Goal: Task Accomplishment & Management: Manage account settings

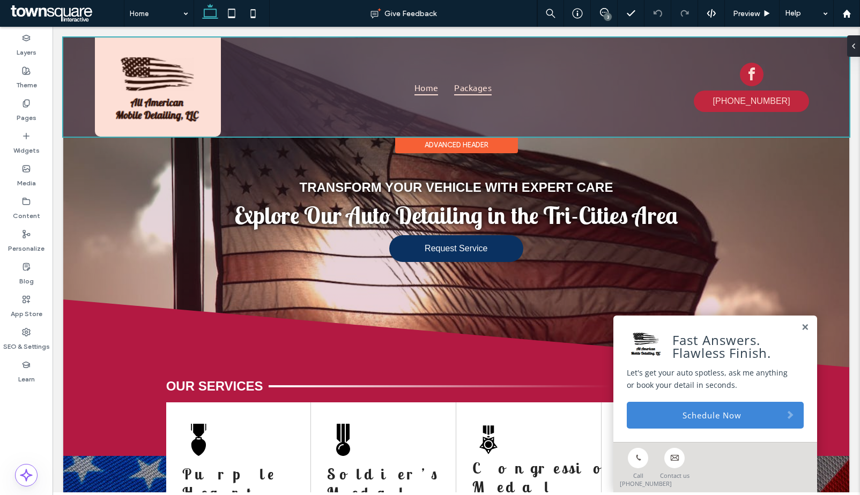
click at [476, 83] on div at bounding box center [456, 87] width 786 height 99
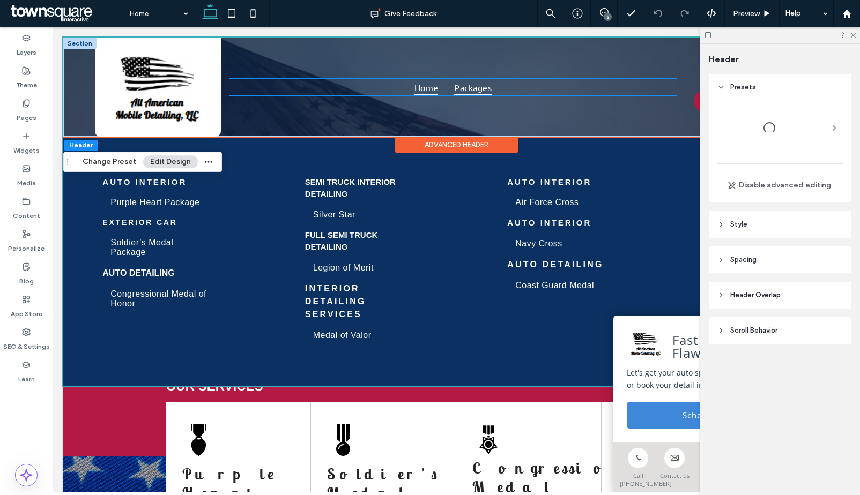
click at [473, 86] on span "Packages" at bounding box center [473, 87] width 38 height 16
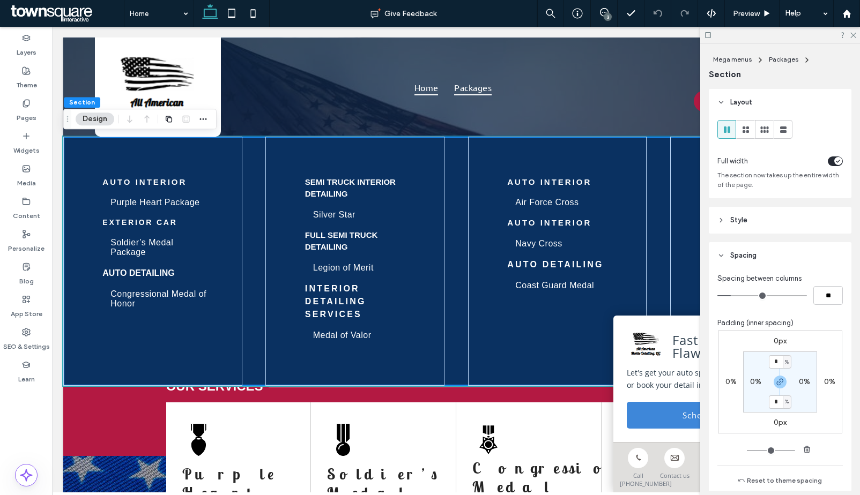
click at [609, 16] on div "3" at bounding box center [608, 17] width 8 height 8
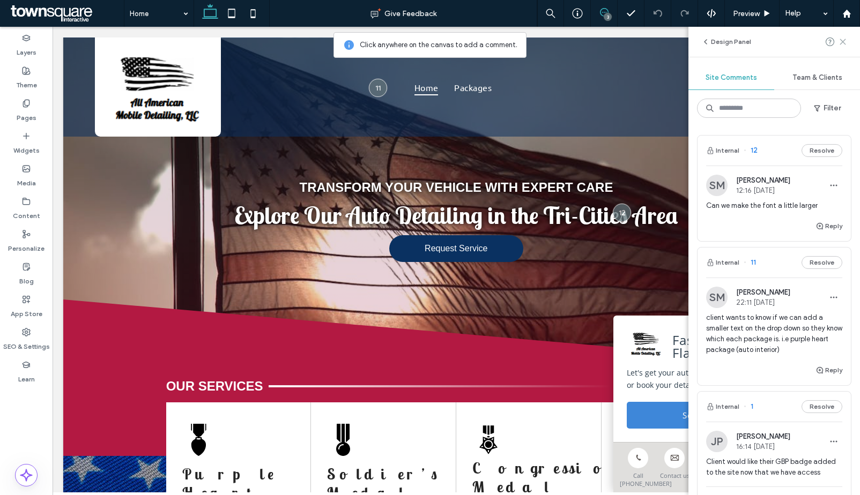
click at [845, 41] on icon at bounding box center [842, 42] width 9 height 9
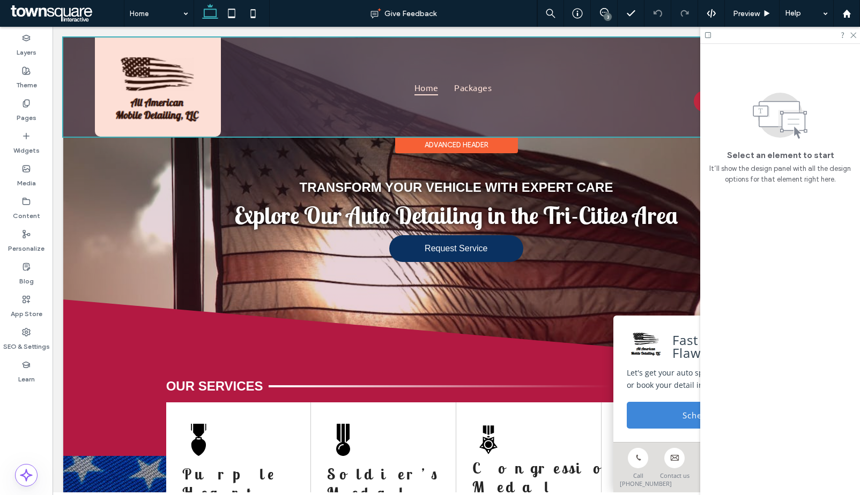
click at [474, 87] on div at bounding box center [456, 87] width 786 height 99
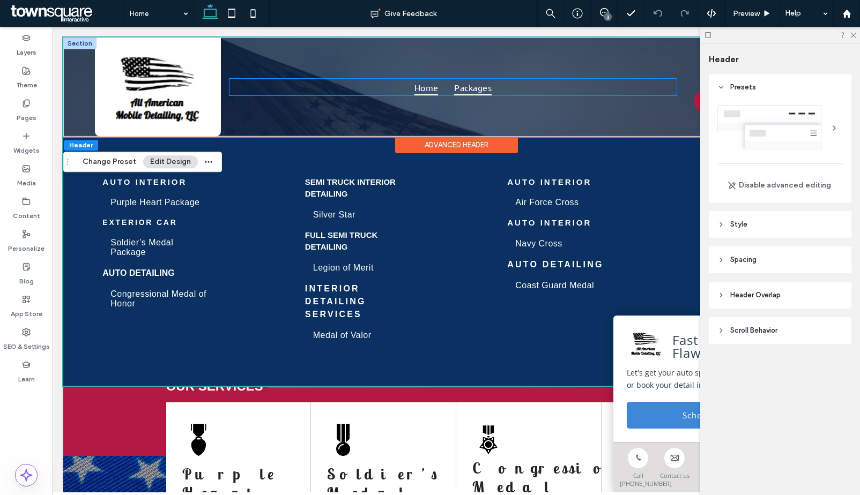
click at [474, 87] on span "Packages" at bounding box center [473, 87] width 38 height 16
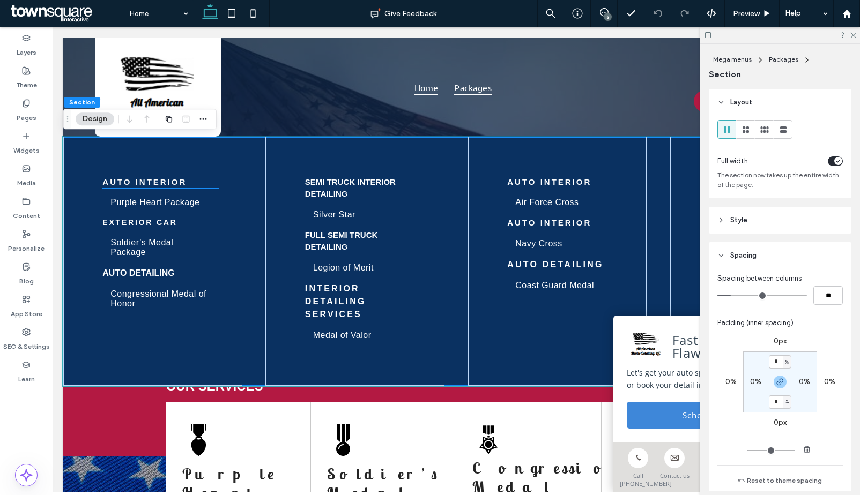
click at [163, 182] on strong "Auto Interior" at bounding box center [144, 181] width 84 height 9
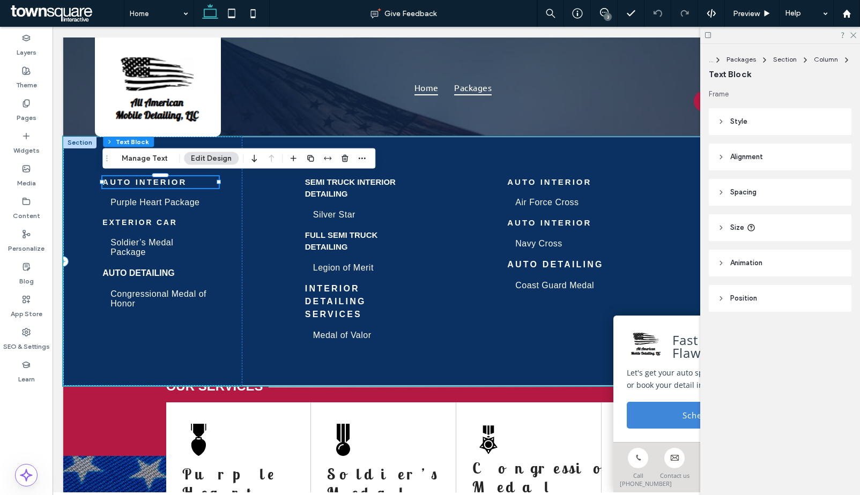
click at [163, 182] on div "Auto Interior" at bounding box center [160, 182] width 116 height 12
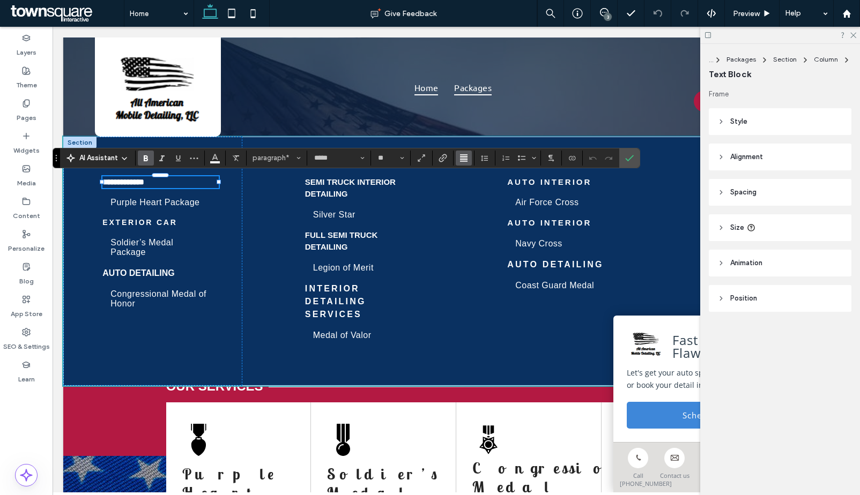
click at [456, 159] on button "Alignment" at bounding box center [464, 158] width 16 height 15
click at [465, 177] on label "ui.textEditor.alignment.left" at bounding box center [475, 176] width 38 height 16
click at [196, 157] on icon "More" at bounding box center [194, 158] width 9 height 9
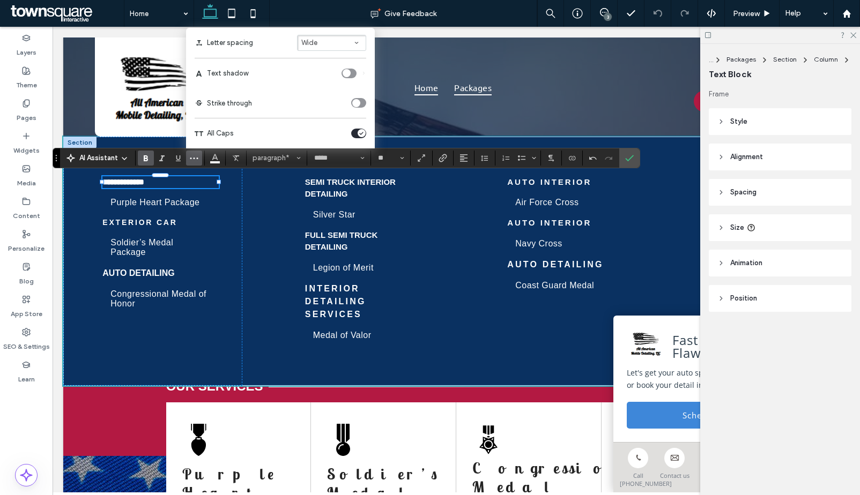
click at [327, 41] on button "Wide" at bounding box center [331, 43] width 69 height 16
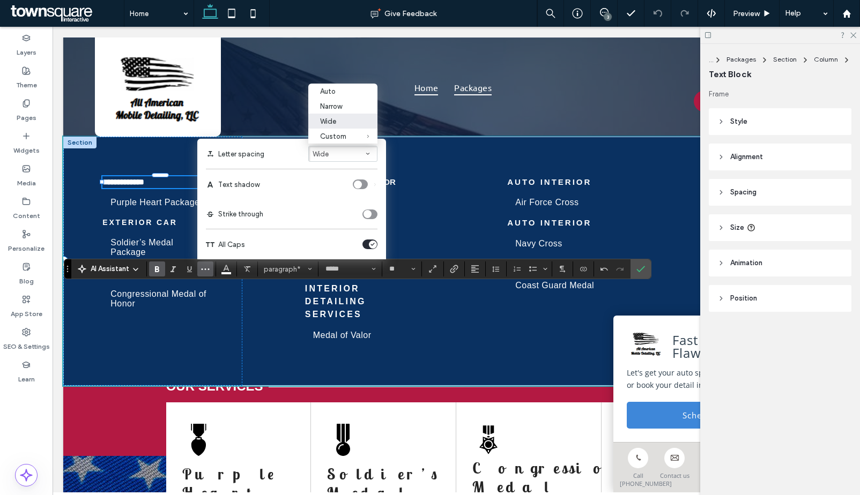
drag, startPoint x: 56, startPoint y: 160, endPoint x: 67, endPoint y: 271, distance: 111.5
click at [67, 271] on icon "Drag" at bounding box center [67, 269] width 2 height 6
click at [340, 84] on label "Auto" at bounding box center [342, 91] width 69 height 15
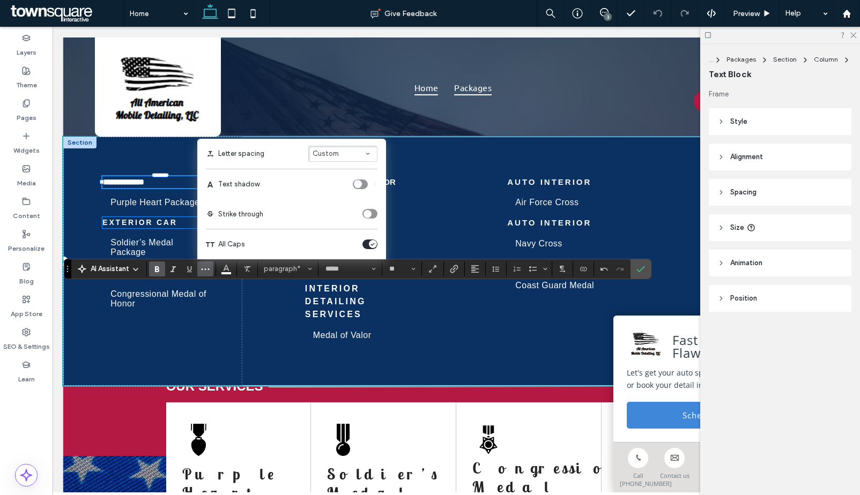
click at [129, 224] on strong "Exterior CaR" at bounding box center [139, 222] width 75 height 9
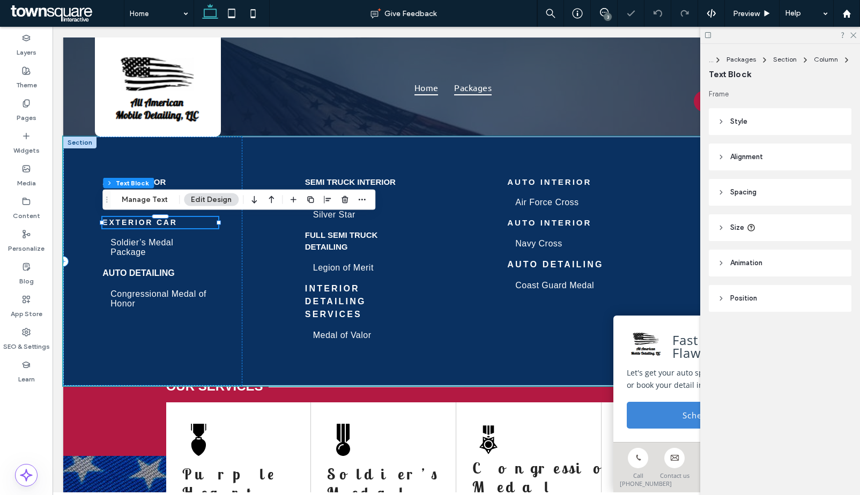
click at [129, 224] on div "Exterior CaR" at bounding box center [160, 222] width 116 height 11
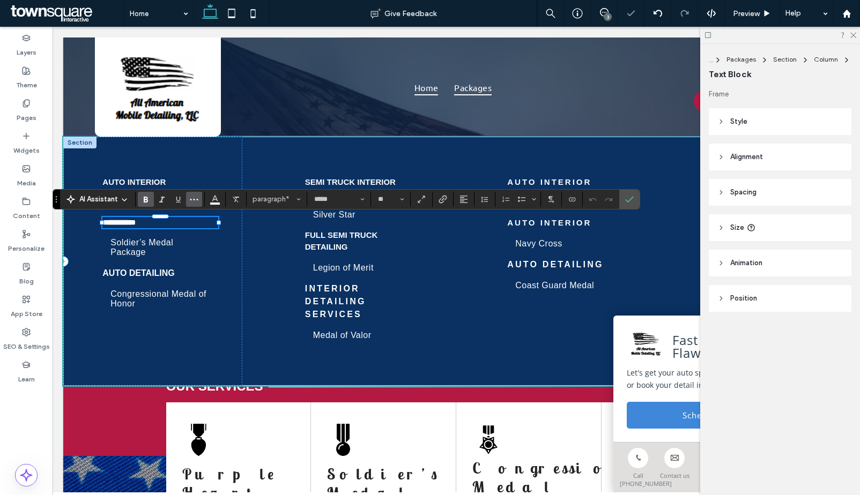
click at [197, 202] on icon "More" at bounding box center [194, 199] width 9 height 9
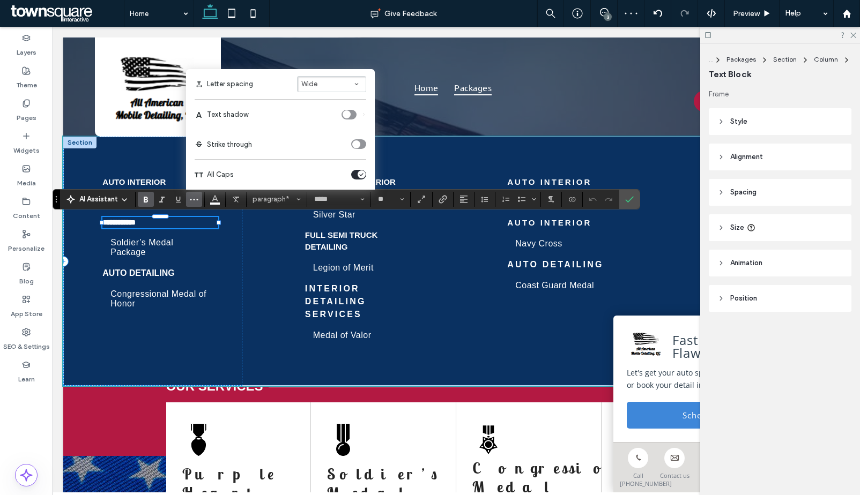
click at [352, 80] on button "Wide" at bounding box center [331, 84] width 69 height 16
click at [330, 20] on div "Auto" at bounding box center [325, 21] width 33 height 8
click at [128, 275] on strong "Auto Detailing" at bounding box center [138, 273] width 72 height 9
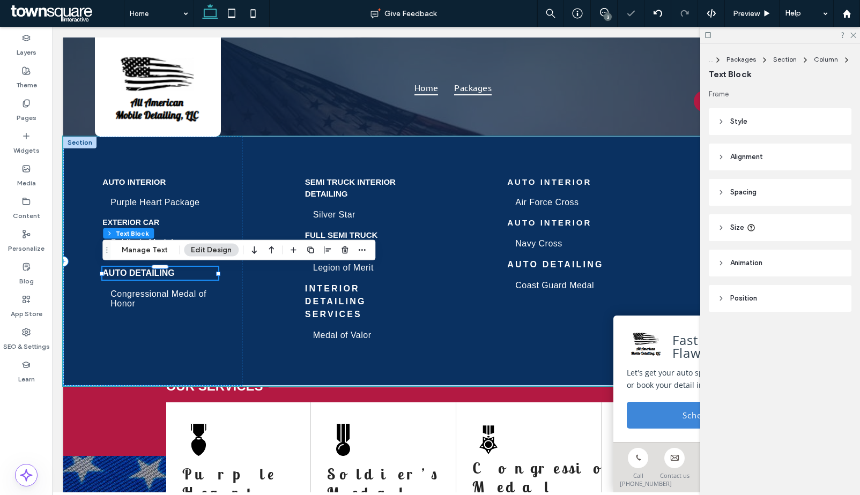
click at [128, 275] on strong "Auto Detailing" at bounding box center [138, 273] width 72 height 9
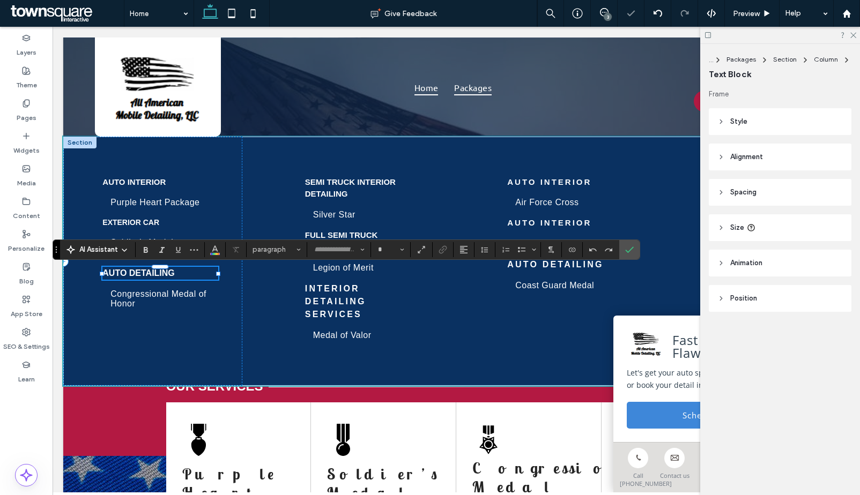
type input "*****"
type input "**"
click at [192, 251] on icon "More" at bounding box center [194, 250] width 9 height 9
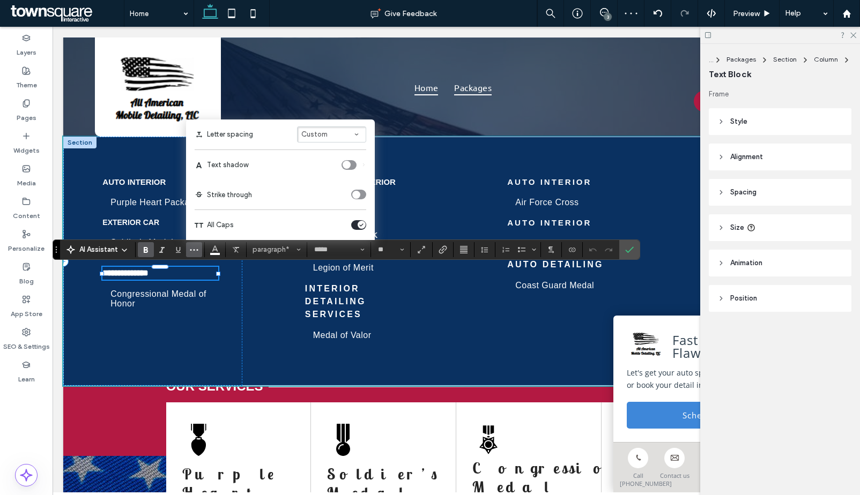
click at [307, 133] on span "Custom" at bounding box center [314, 134] width 26 height 8
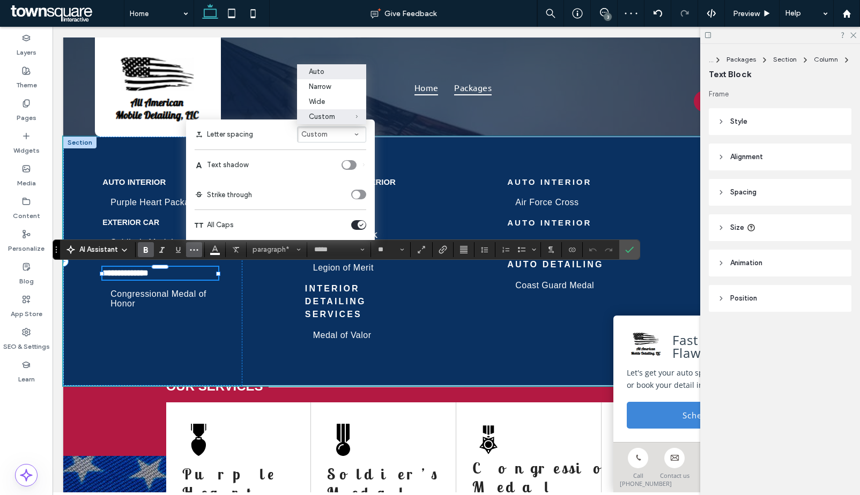
click at [326, 68] on div "Auto" at bounding box center [325, 72] width 33 height 8
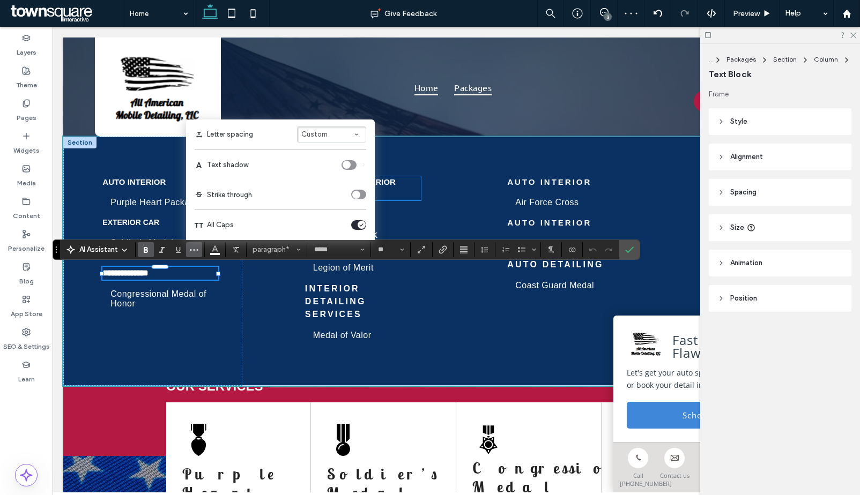
click at [392, 185] on strong "Semi Truck Interior Detailing" at bounding box center [350, 187] width 91 height 21
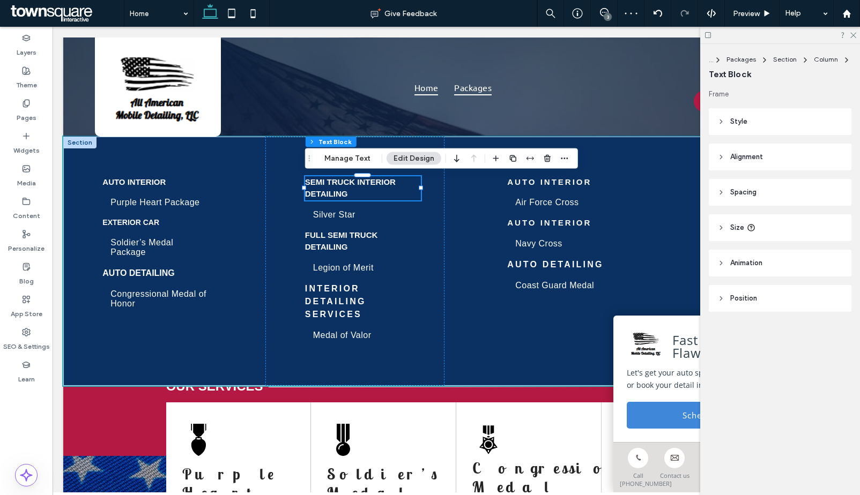
click at [392, 185] on div "Semi Truck Interior Detailing" at bounding box center [363, 188] width 116 height 24
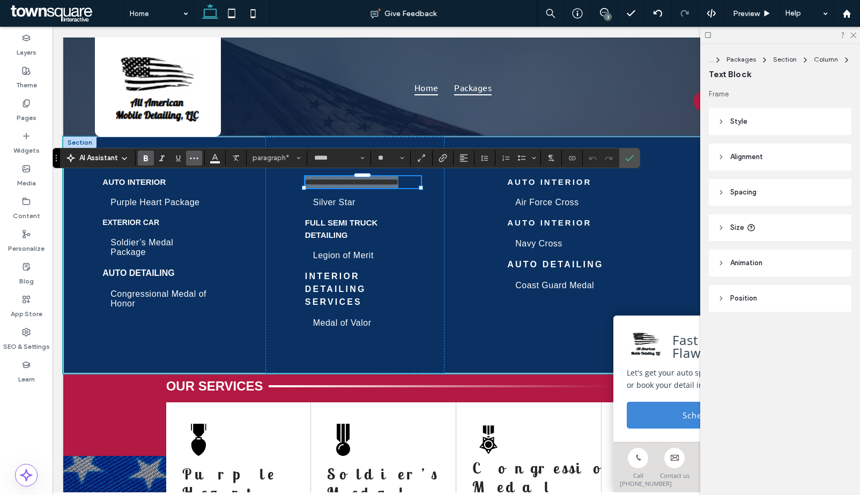
click at [200, 161] on button "More" at bounding box center [194, 158] width 16 height 15
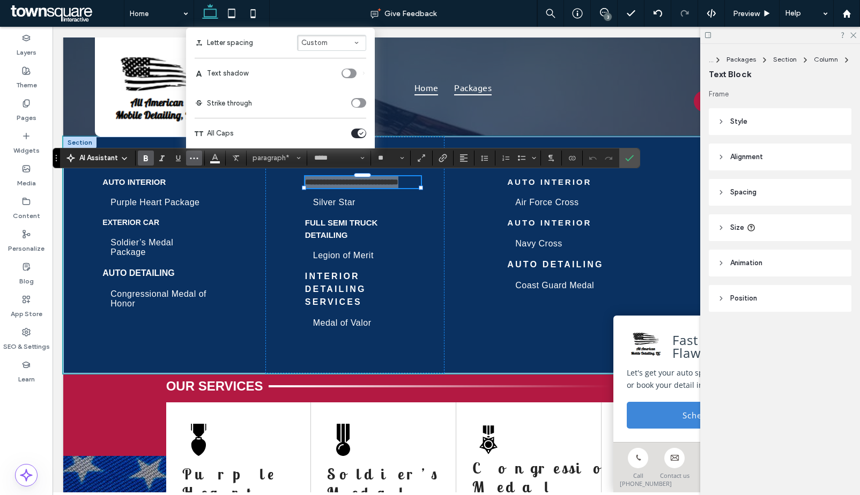
click at [327, 47] on button "Custom" at bounding box center [331, 43] width 69 height 16
drag, startPoint x: 113, startPoint y: 185, endPoint x: 73, endPoint y: 226, distance: 56.9
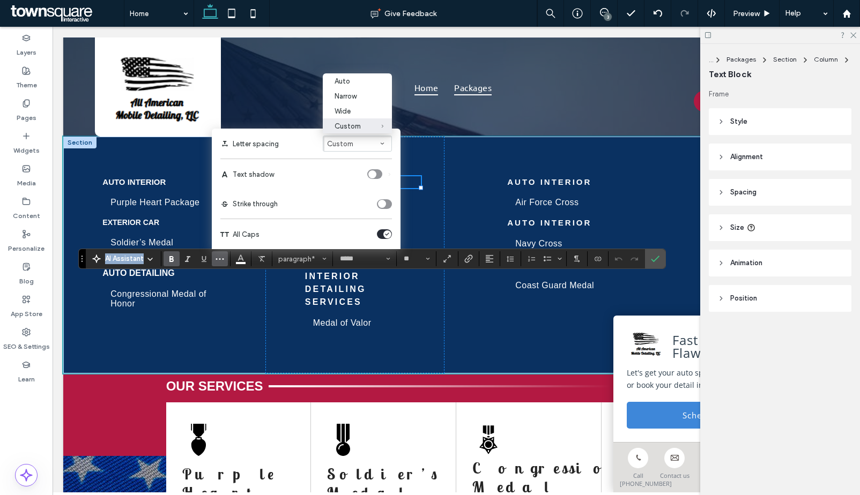
drag, startPoint x: 58, startPoint y: 161, endPoint x: 87, endPoint y: 299, distance: 140.9
click at [86, 269] on section "Drag" at bounding box center [82, 258] width 7 height 19
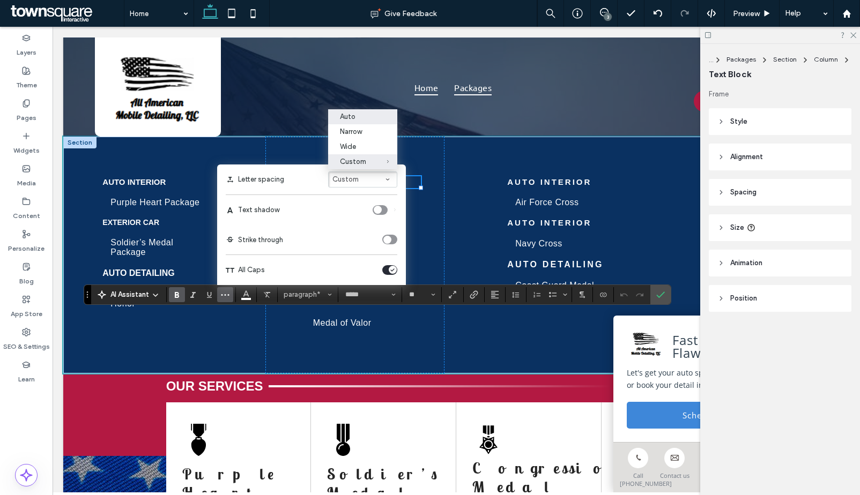
click at [362, 113] on div "Auto" at bounding box center [356, 117] width 33 height 8
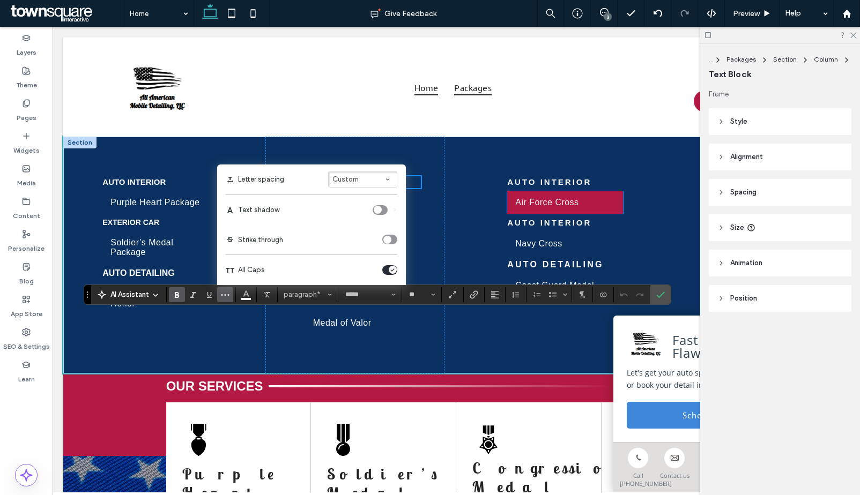
scroll to position [6, 0]
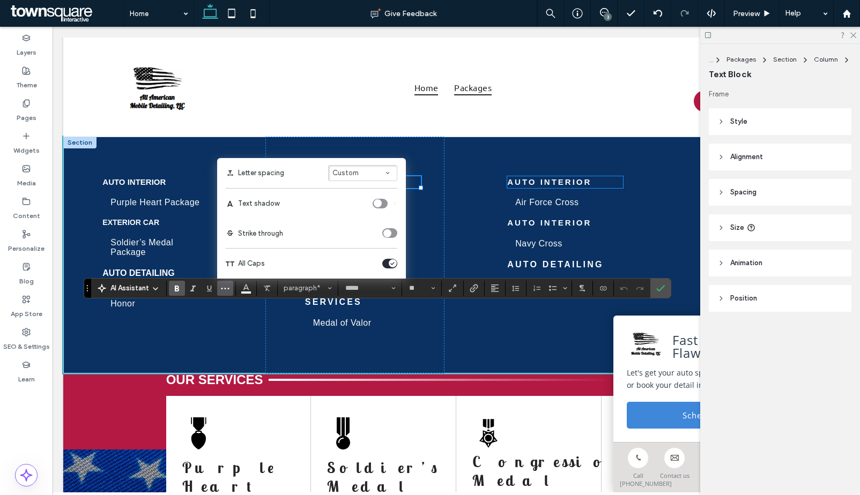
click at [559, 182] on strong "Auto Interior" at bounding box center [549, 181] width 84 height 9
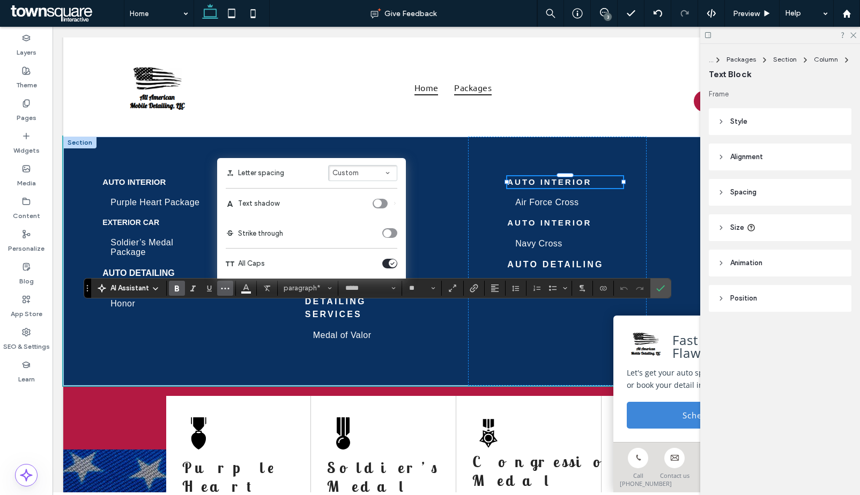
click at [559, 182] on strong "Auto Interior" at bounding box center [549, 181] width 84 height 9
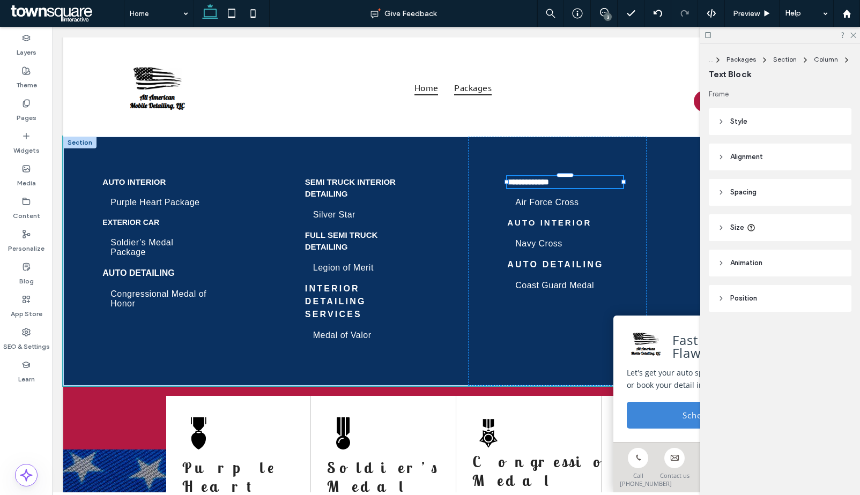
type input "*****"
type input "**"
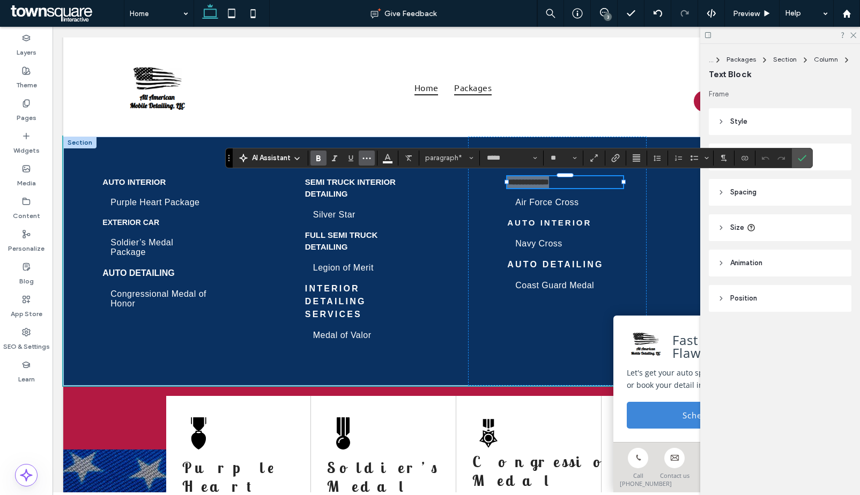
click at [369, 161] on icon "More" at bounding box center [366, 158] width 9 height 9
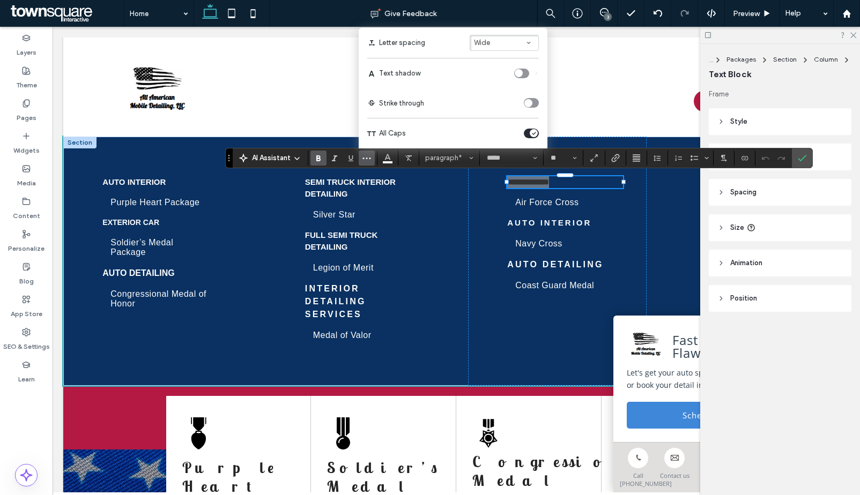
click at [529, 50] on button "Wide" at bounding box center [504, 43] width 69 height 16
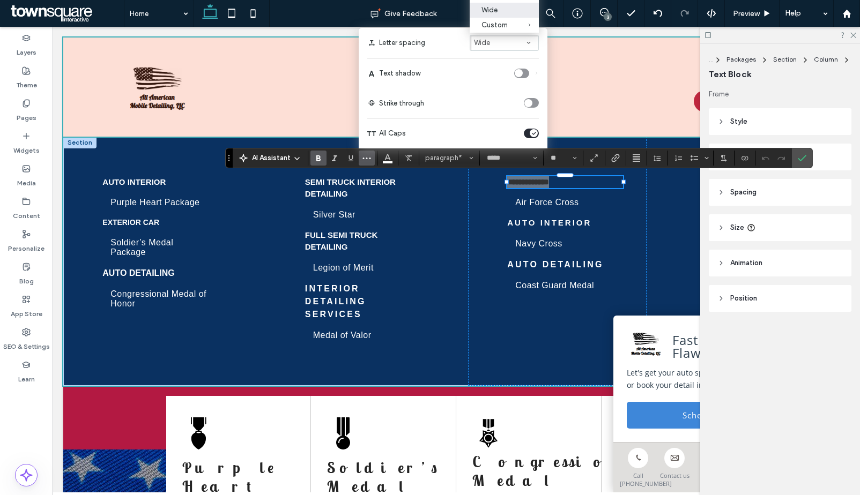
scroll to position [0, 0]
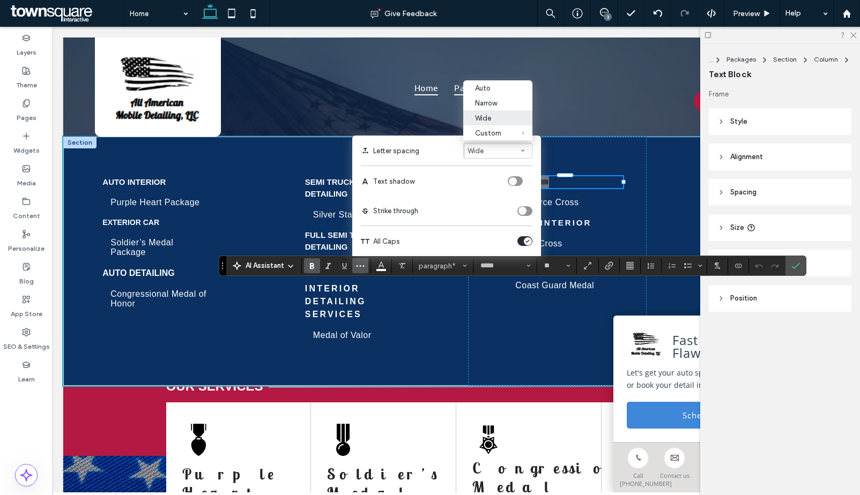
drag, startPoint x: 231, startPoint y: 168, endPoint x: 219, endPoint y: 296, distance: 128.1
click at [219, 276] on section "Drag" at bounding box center [222, 265] width 7 height 19
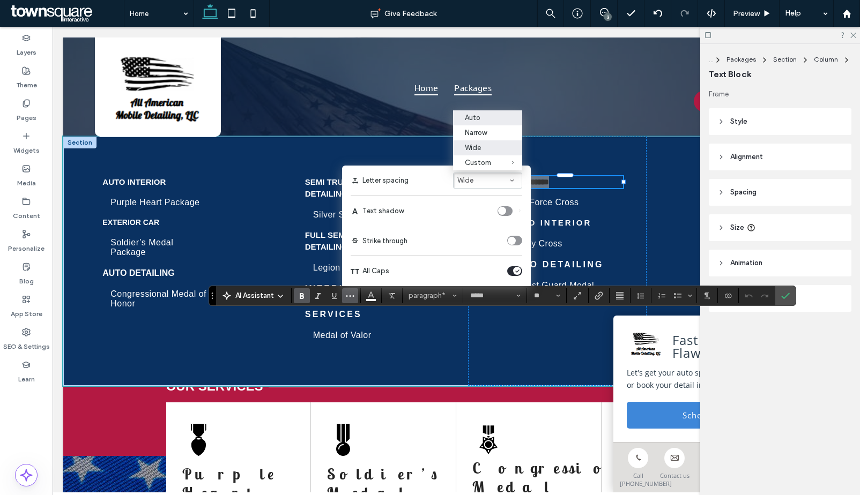
click at [475, 116] on div "Auto" at bounding box center [481, 118] width 33 height 8
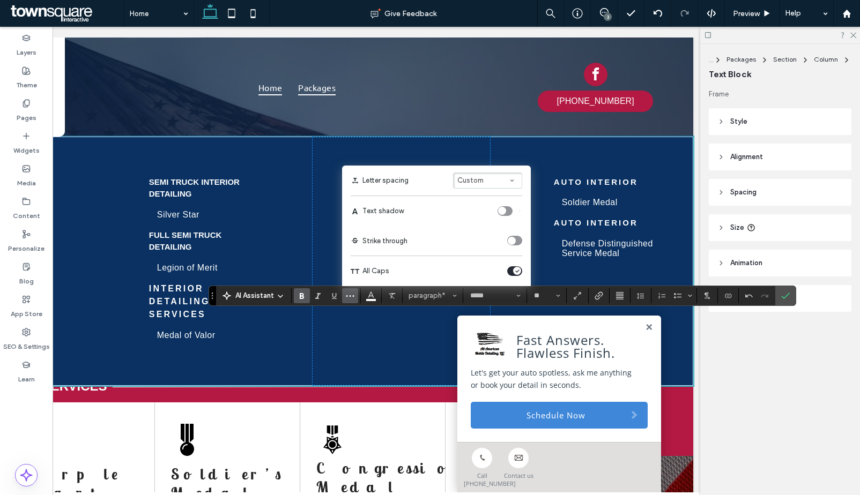
scroll to position [0, 160]
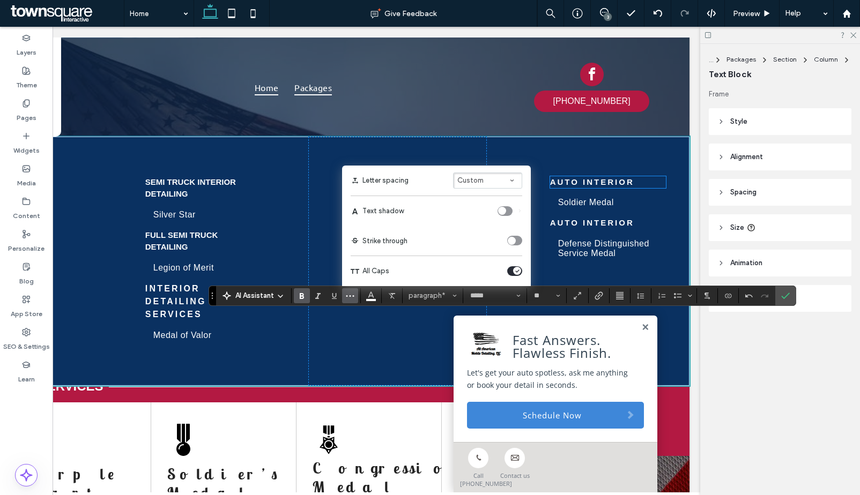
click at [575, 178] on strong "Auto Interior" at bounding box center [592, 181] width 84 height 9
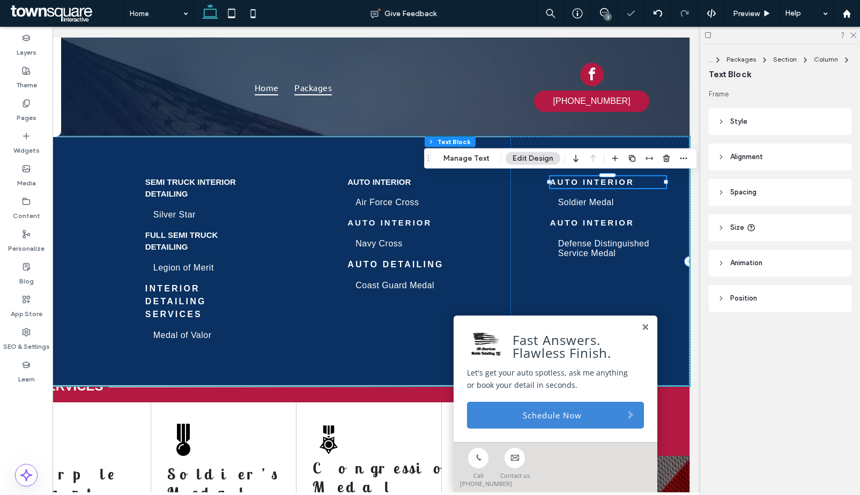
click at [575, 178] on strong "Auto Interior" at bounding box center [592, 181] width 84 height 9
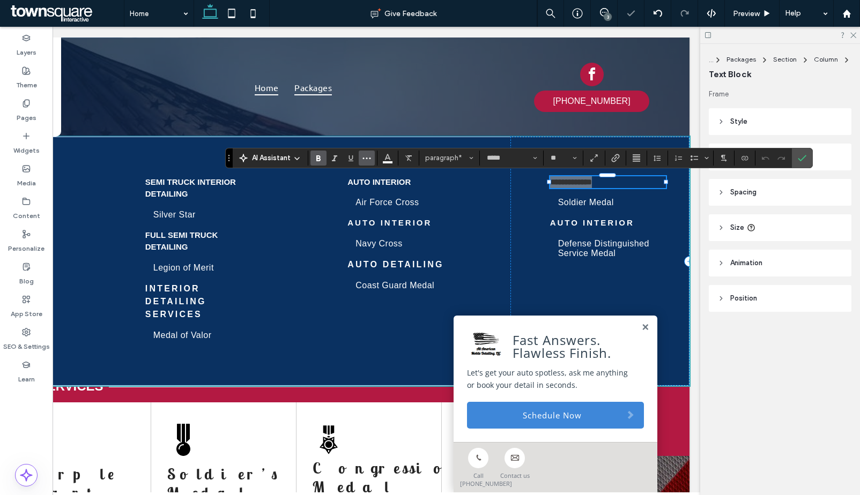
click at [363, 156] on icon "More" at bounding box center [366, 158] width 9 height 9
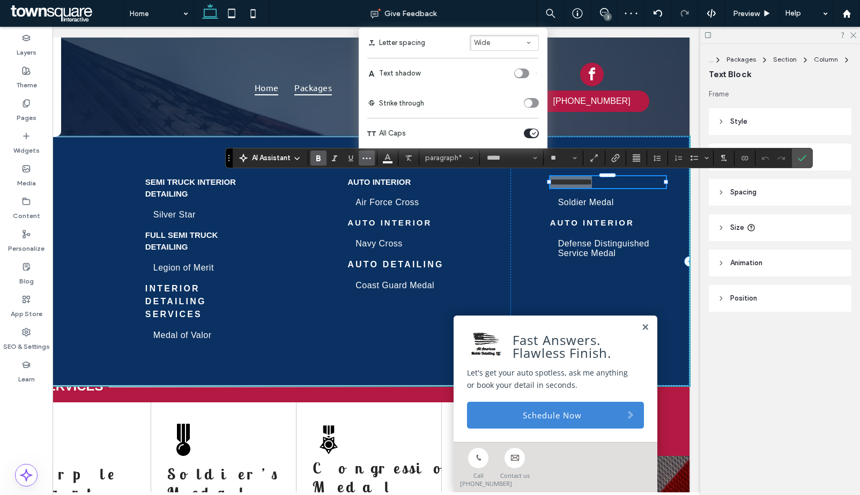
click at [489, 44] on span "Wide" at bounding box center [482, 43] width 16 height 8
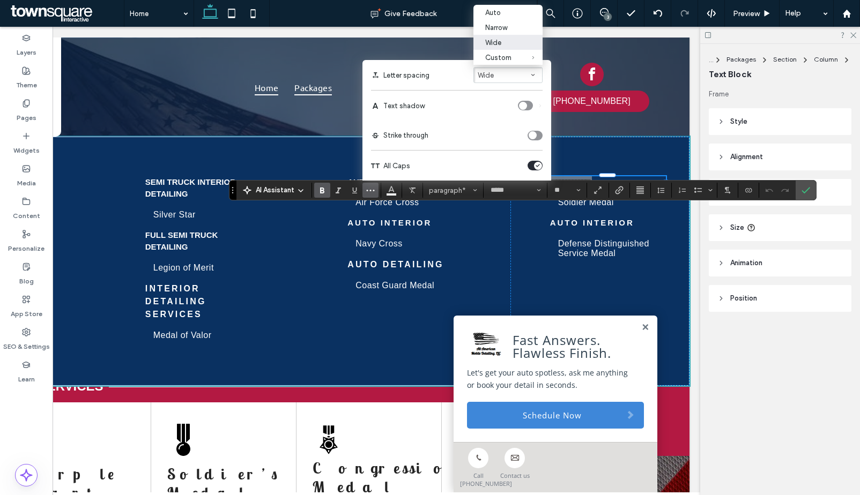
drag, startPoint x: 227, startPoint y: 157, endPoint x: 220, endPoint y: 270, distance: 113.3
click at [229, 200] on section "Drag" at bounding box center [232, 190] width 7 height 19
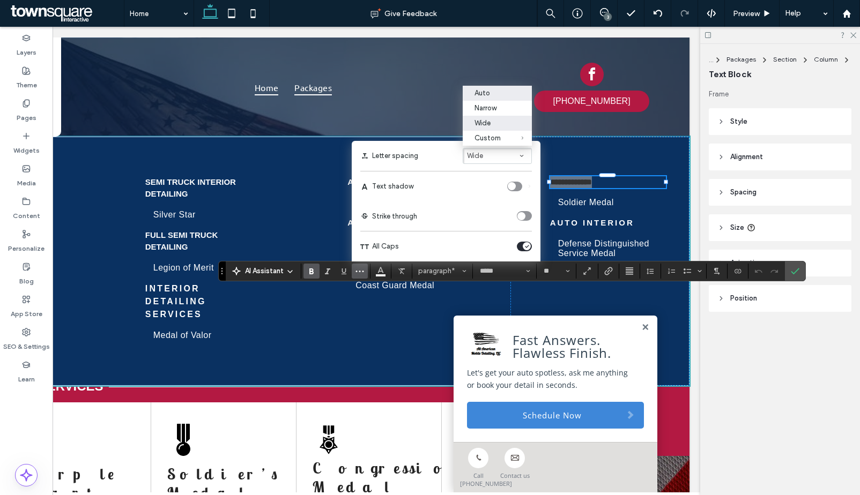
click at [478, 94] on div "Auto" at bounding box center [490, 93] width 33 height 8
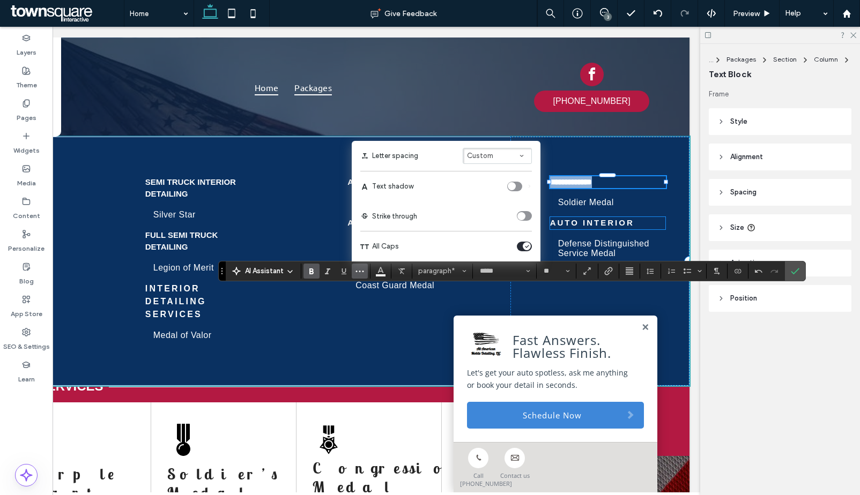
click at [576, 220] on strong "Auto Interior" at bounding box center [592, 222] width 84 height 9
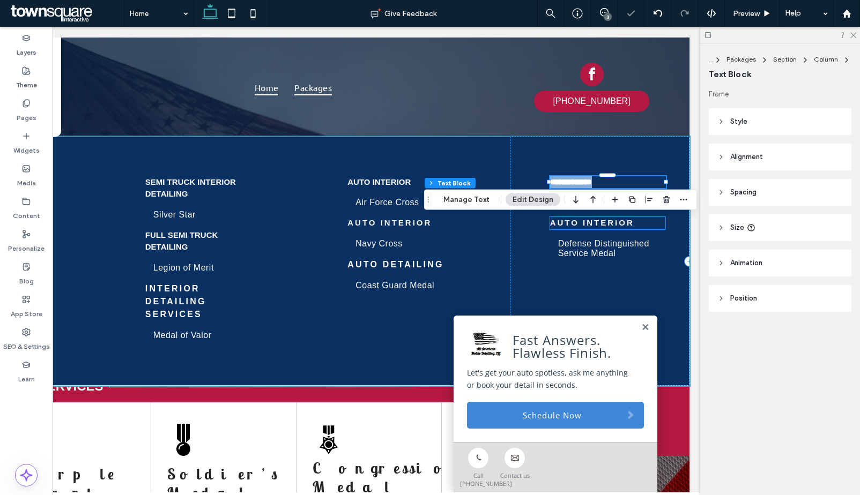
click at [576, 220] on div "Auto Interior" at bounding box center [608, 223] width 116 height 12
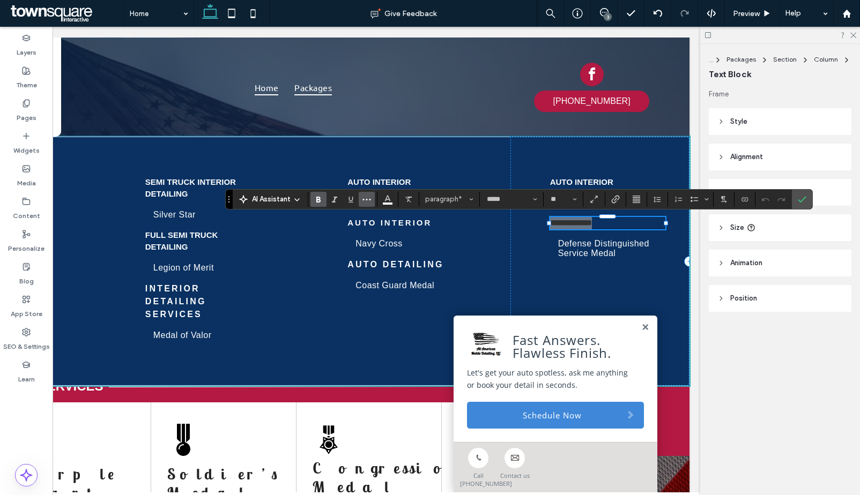
click at [365, 202] on icon "More" at bounding box center [366, 199] width 9 height 9
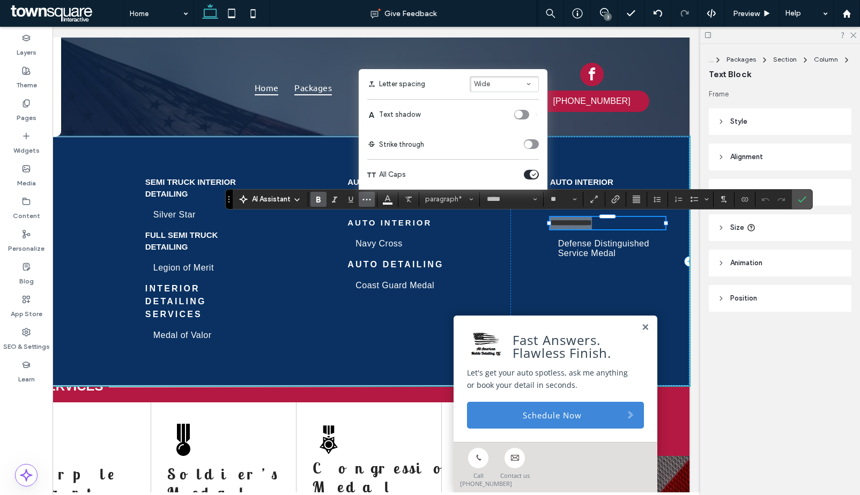
click at [501, 79] on button "Wide" at bounding box center [504, 84] width 69 height 16
click at [496, 17] on div "Auto" at bounding box center [497, 21] width 33 height 8
click at [797, 198] on label "Confirm" at bounding box center [802, 199] width 16 height 19
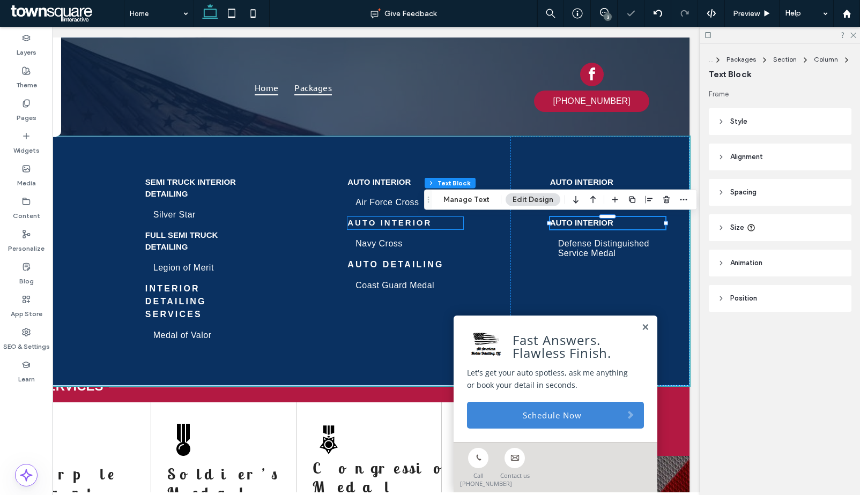
click at [417, 224] on strong "Auto Interior" at bounding box center [389, 222] width 84 height 9
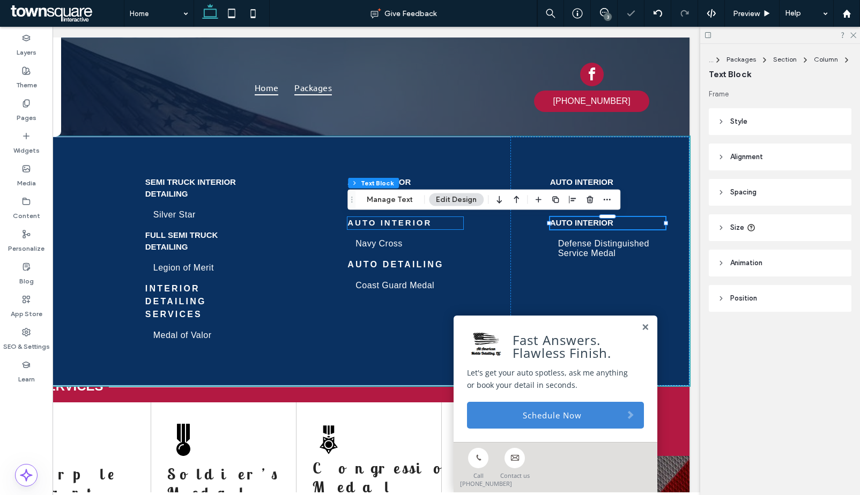
click at [417, 224] on div "Auto Interior" at bounding box center [405, 223] width 116 height 12
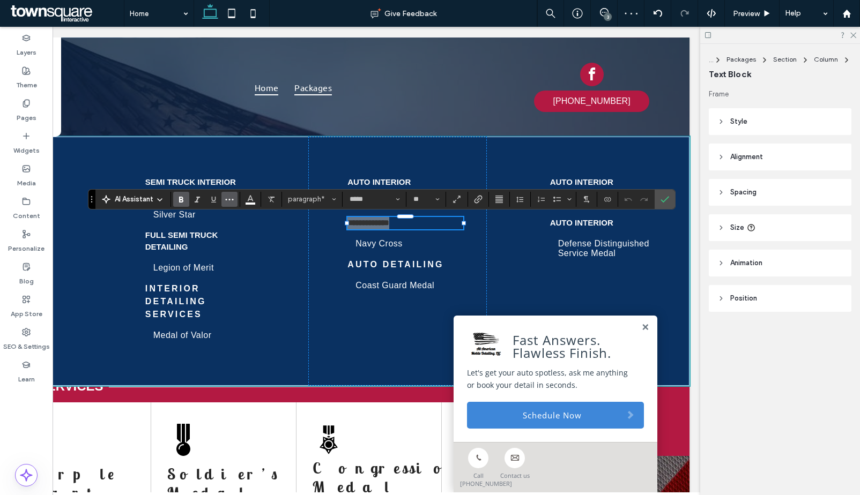
click at [235, 202] on button "More" at bounding box center [229, 199] width 16 height 15
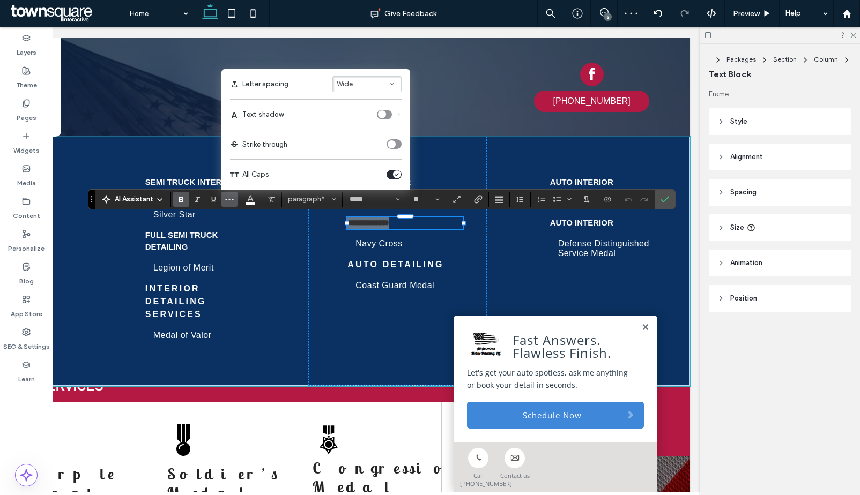
click at [368, 84] on button "Wide" at bounding box center [366, 84] width 69 height 16
click at [360, 24] on label "Auto" at bounding box center [366, 21] width 69 height 15
click at [371, 261] on strong "Auto Detailing" at bounding box center [395, 264] width 96 height 9
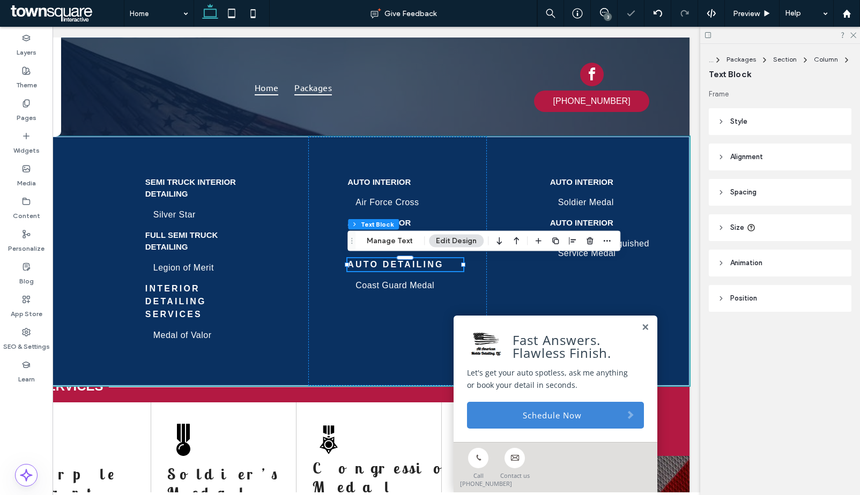
click at [371, 261] on strong "Auto Detailing" at bounding box center [395, 264] width 96 height 9
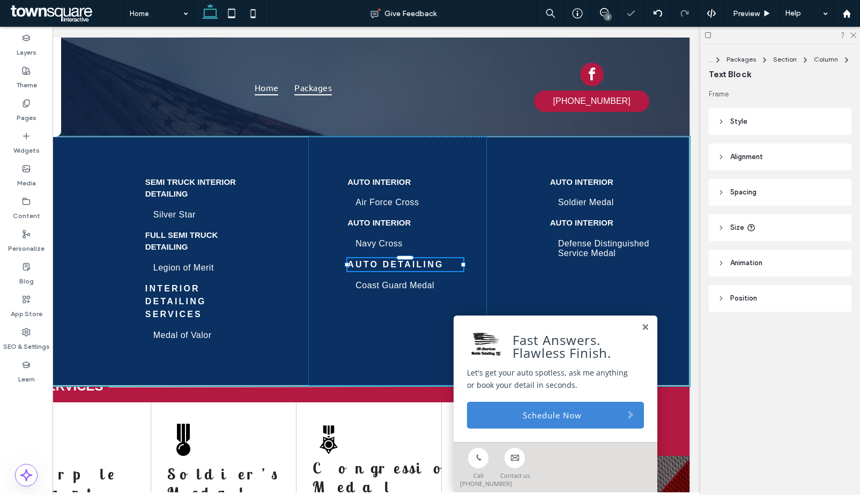
type input "*****"
type input "**"
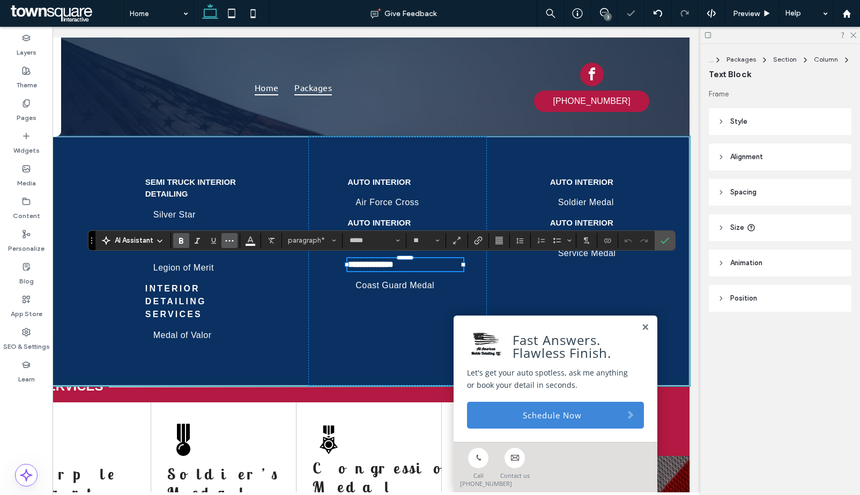
click at [231, 239] on icon "More" at bounding box center [229, 240] width 9 height 9
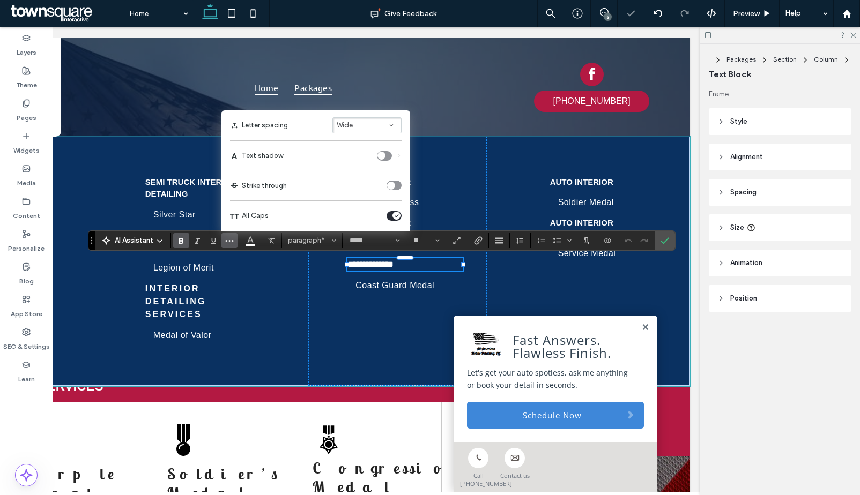
click at [360, 129] on button "Wide" at bounding box center [366, 125] width 69 height 16
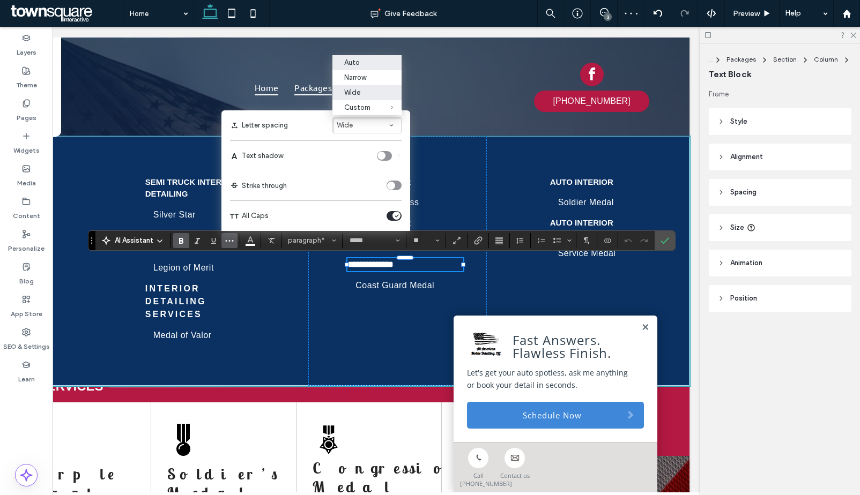
click at [365, 60] on div "Auto" at bounding box center [360, 62] width 33 height 8
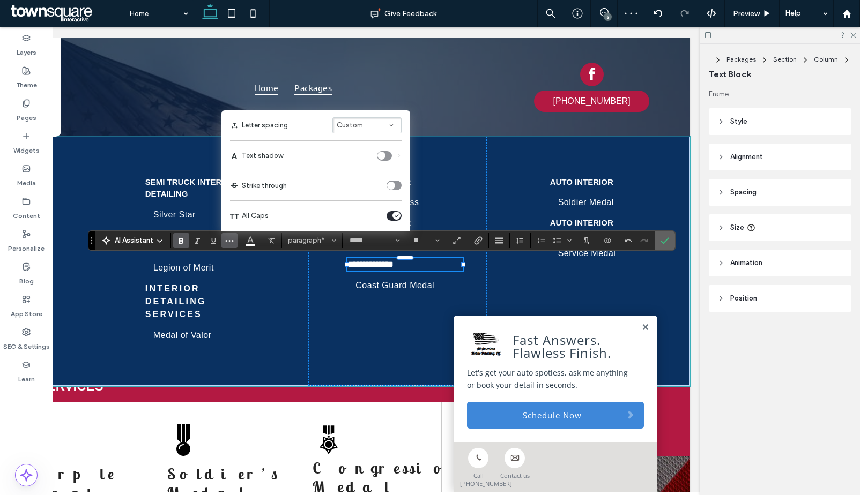
drag, startPoint x: 669, startPoint y: 240, endPoint x: 771, endPoint y: 214, distance: 105.6
click at [669, 240] on label "Confirm" at bounding box center [665, 240] width 16 height 19
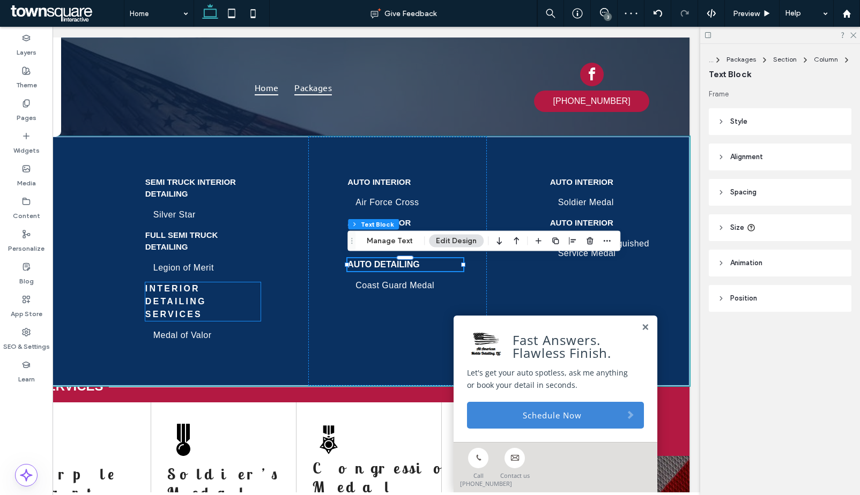
click at [182, 300] on strong "Interior Detailing Services" at bounding box center [175, 301] width 61 height 35
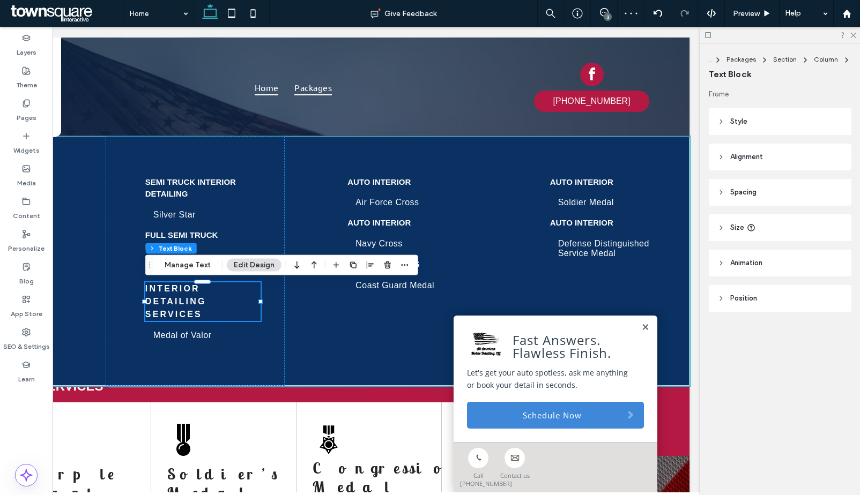
click at [182, 300] on div "Interior Detailing Services" at bounding box center [202, 302] width 115 height 39
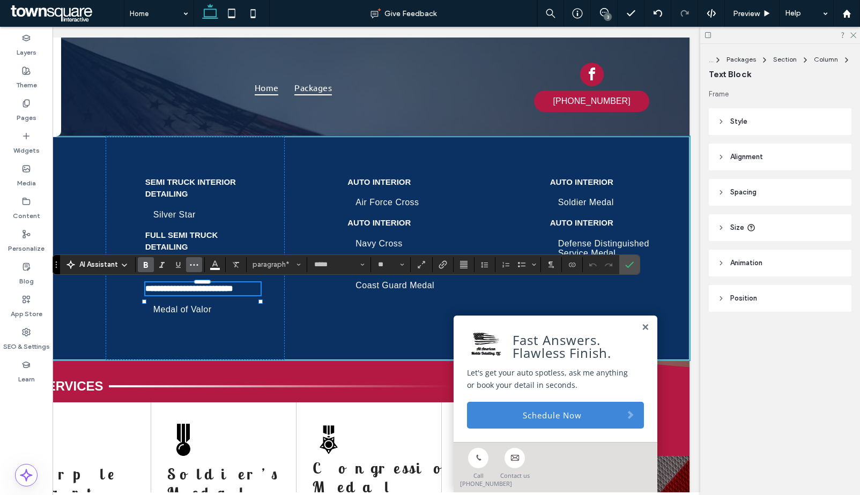
click at [196, 266] on icon "More" at bounding box center [194, 265] width 9 height 9
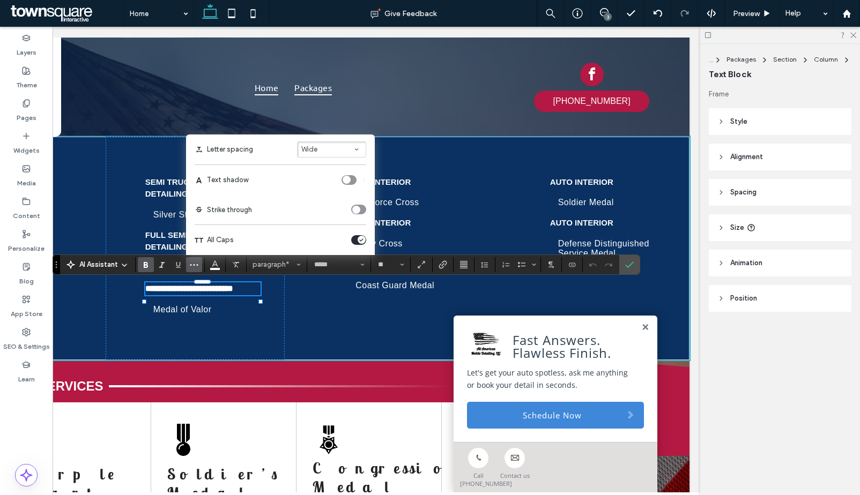
click at [321, 149] on button "Wide" at bounding box center [331, 150] width 69 height 16
click at [319, 87] on div "Auto" at bounding box center [325, 87] width 33 height 8
click at [166, 237] on strong "Full Semi Truck Detailing" at bounding box center [181, 241] width 73 height 21
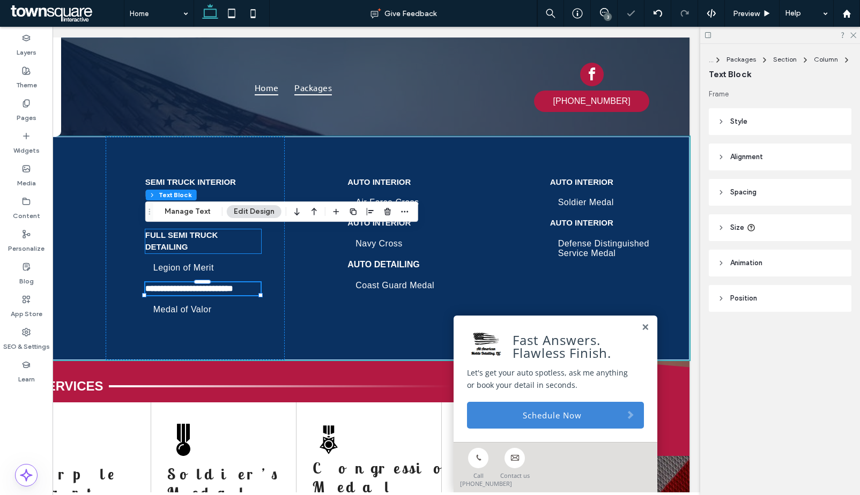
click at [166, 237] on div "Full Semi Truck Detailing" at bounding box center [203, 241] width 116 height 24
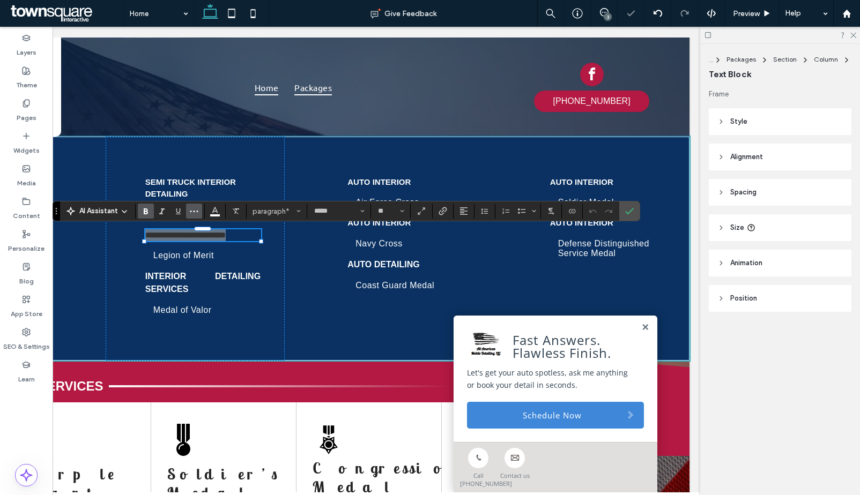
click at [197, 211] on use "More" at bounding box center [194, 212] width 8 height 2
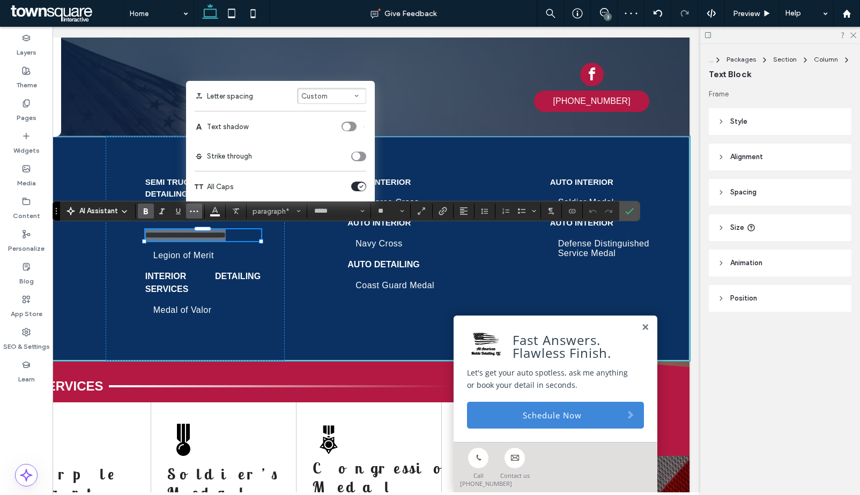
click at [334, 96] on button "Custom" at bounding box center [331, 96] width 69 height 16
click at [323, 34] on div "Auto" at bounding box center [325, 33] width 33 height 8
click at [155, 183] on strong "Semi Truck Interior Detailing" at bounding box center [190, 187] width 91 height 21
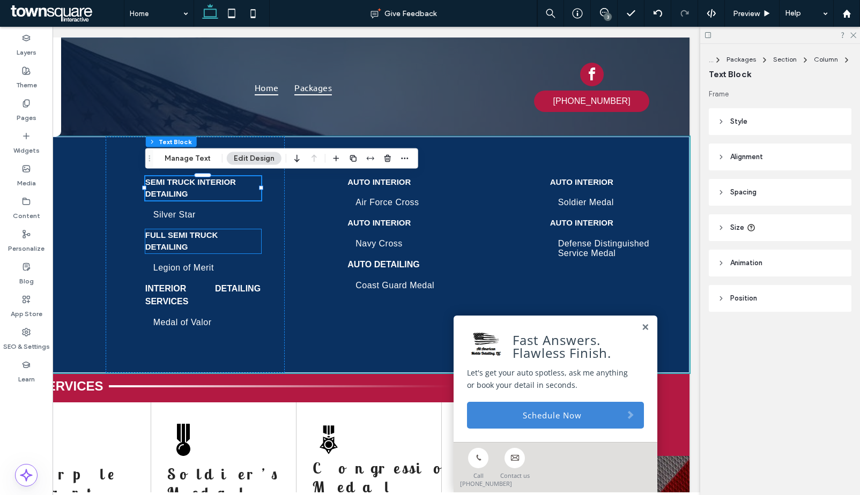
click at [183, 247] on strong "Full Semi Truck Detailing" at bounding box center [181, 241] width 73 height 21
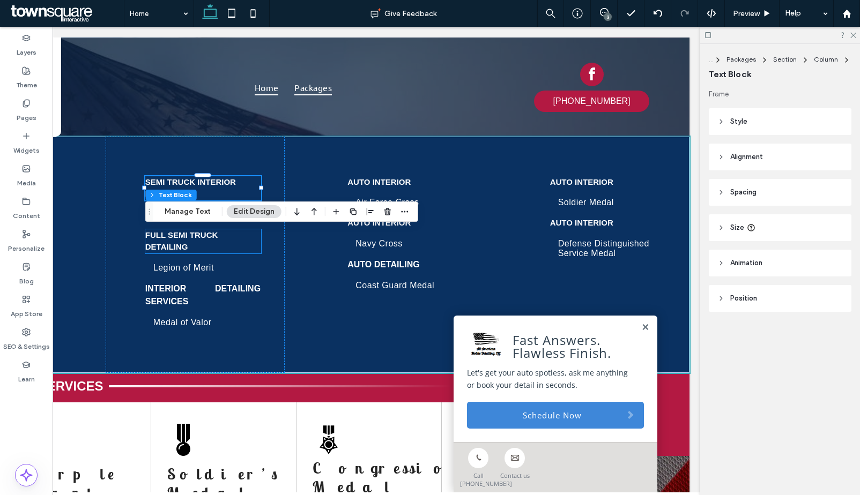
click at [183, 247] on strong "Full Semi Truck Detailing" at bounding box center [181, 241] width 73 height 21
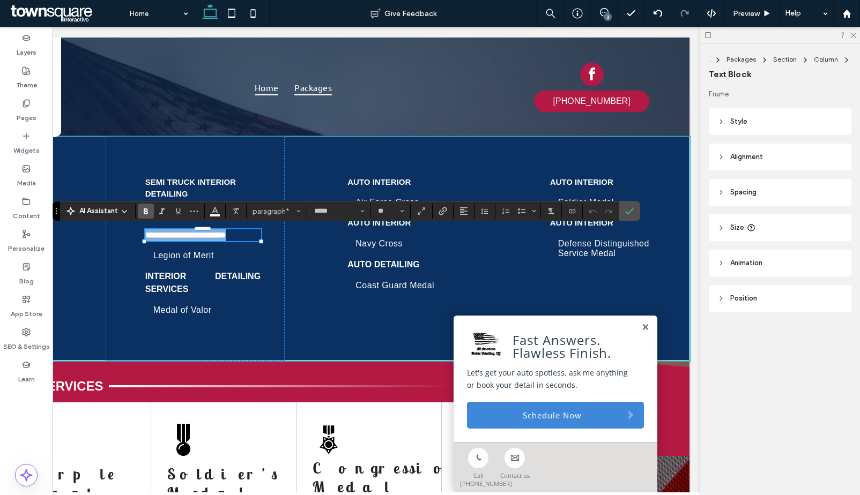
click at [183, 239] on strong "**********" at bounding box center [185, 235] width 80 height 8
click at [194, 212] on use "More" at bounding box center [194, 212] width 8 height 2
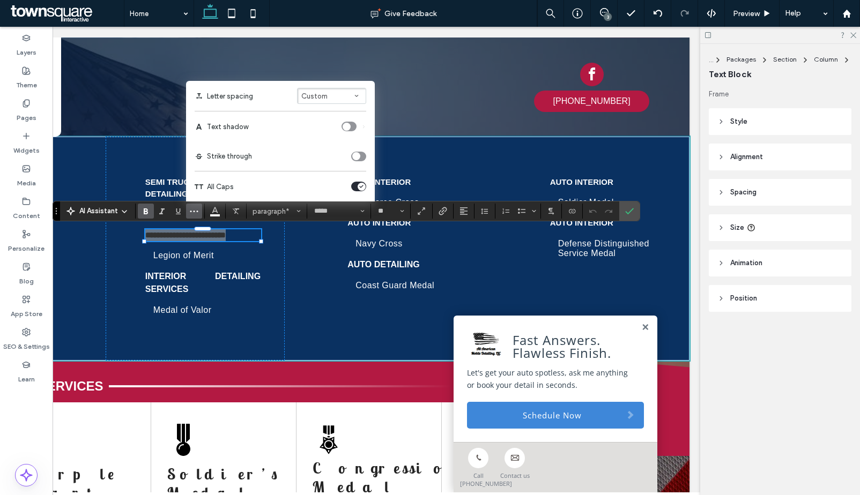
click at [359, 188] on div "toggle" at bounding box center [362, 187] width 8 height 8
click at [155, 188] on p "Semi Truck Interior Detailing" at bounding box center [203, 188] width 116 height 24
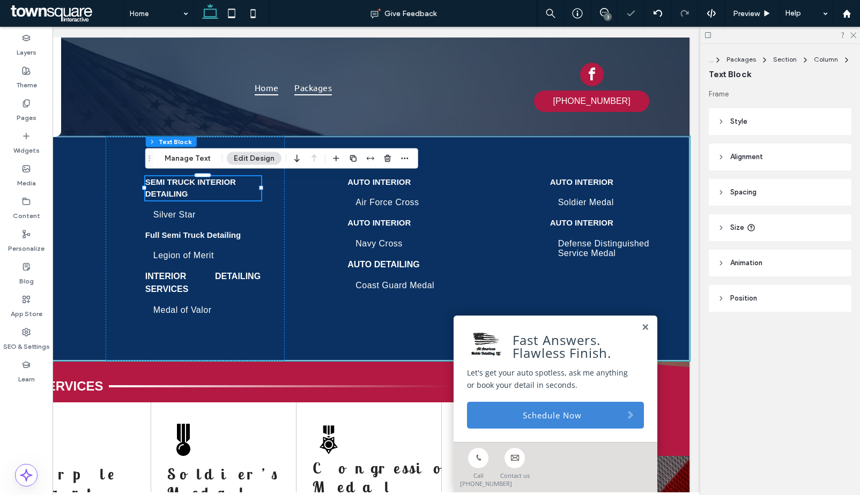
click at [155, 188] on div "Semi Truck Interior Detailing" at bounding box center [203, 188] width 116 height 24
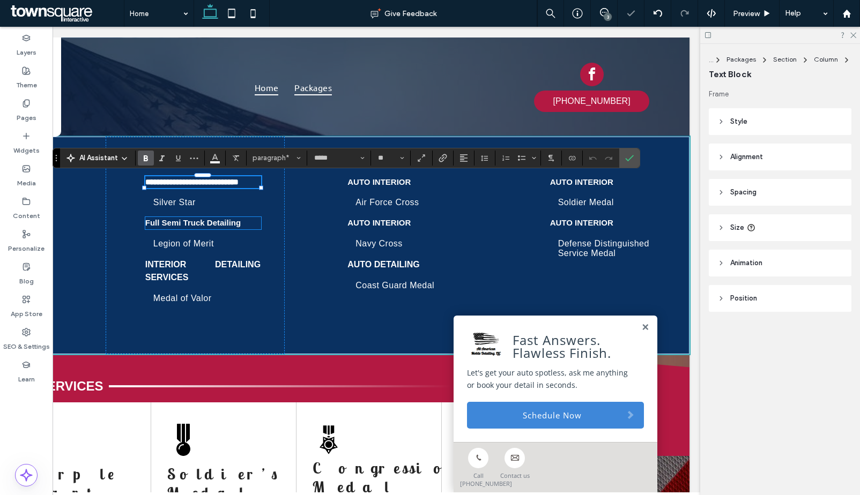
click at [206, 227] on strong "Full Semi Truck Detailing" at bounding box center [192, 222] width 95 height 9
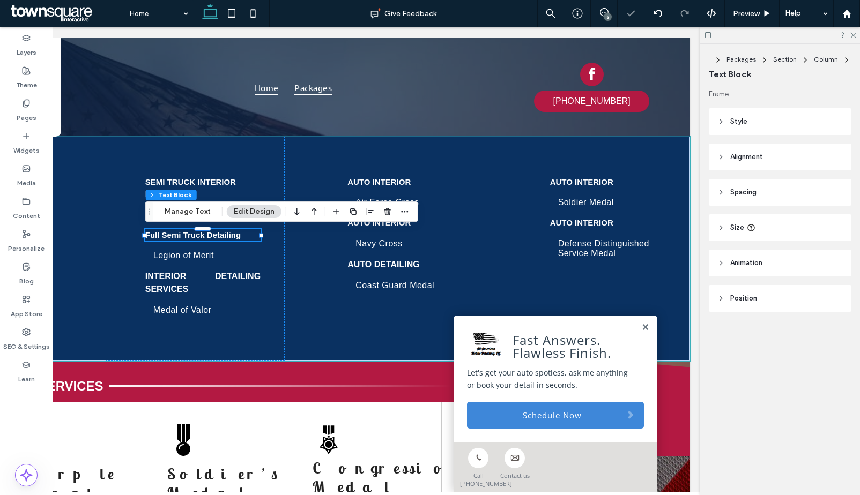
click at [206, 231] on div "Full Semi Truck Detailing" at bounding box center [203, 235] width 116 height 12
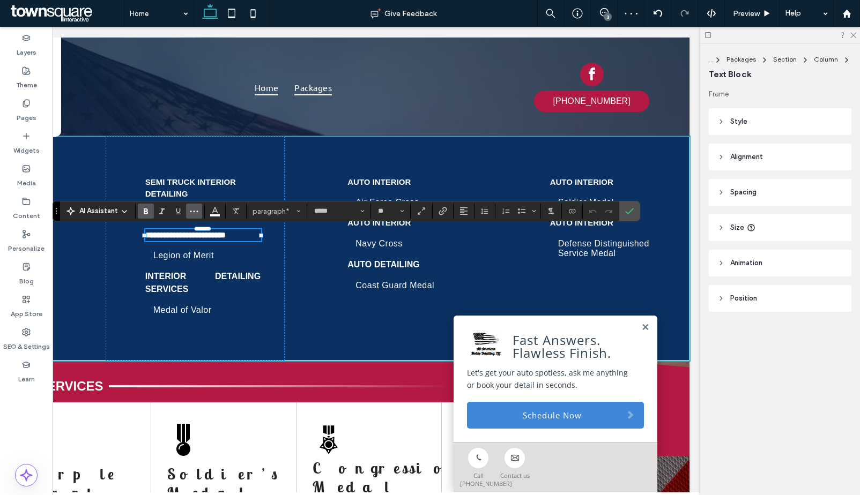
click at [191, 212] on icon "More" at bounding box center [194, 211] width 9 height 9
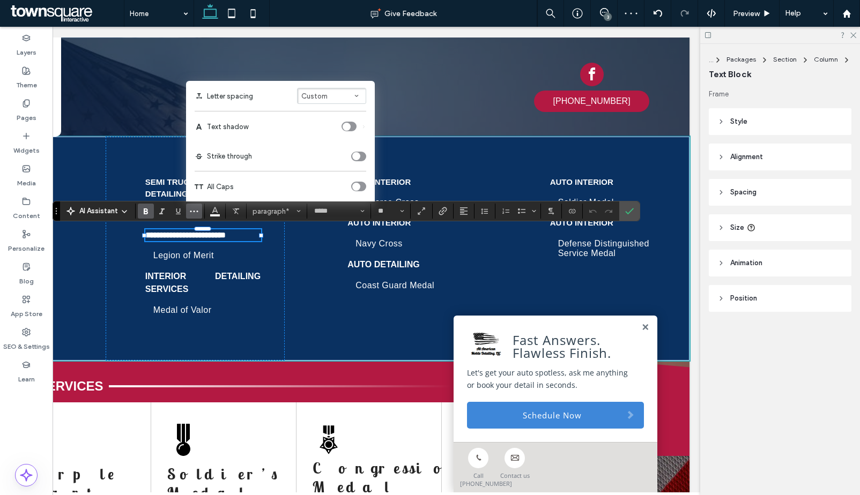
click at [359, 187] on div "toggle" at bounding box center [356, 187] width 8 height 8
click at [212, 213] on icon "Color" at bounding box center [215, 210] width 9 height 9
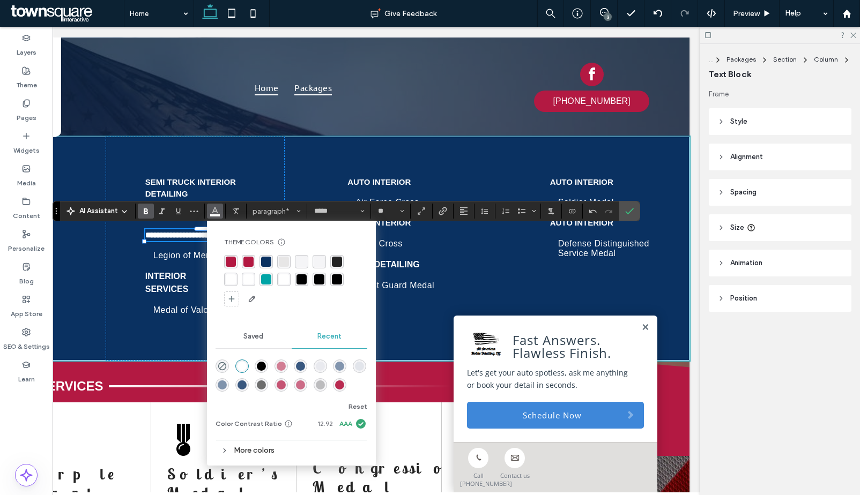
click at [234, 259] on div "rgba(179, 25, 66, 1)" at bounding box center [231, 262] width 10 height 10
click at [233, 279] on div "rgba(255, 255, 255, 1)" at bounding box center [231, 279] width 10 height 10
click at [627, 209] on icon "Confirm" at bounding box center [629, 211] width 9 height 9
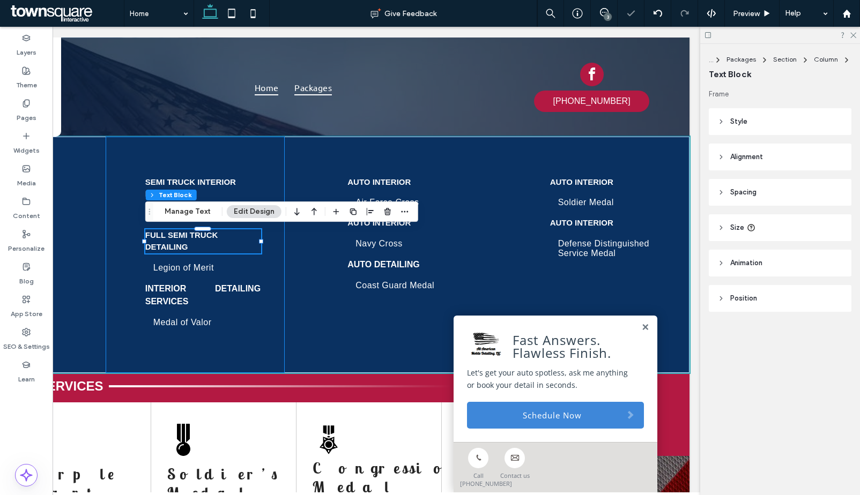
click at [125, 245] on div "Semi Truck Interior Detailing Silver Star Full Semi Truck Detailing Legion of M…" at bounding box center [195, 255] width 179 height 236
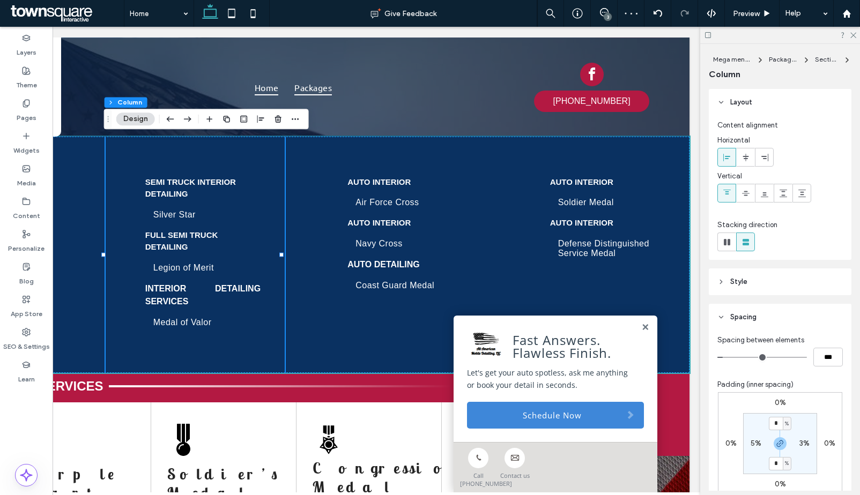
scroll to position [13, 0]
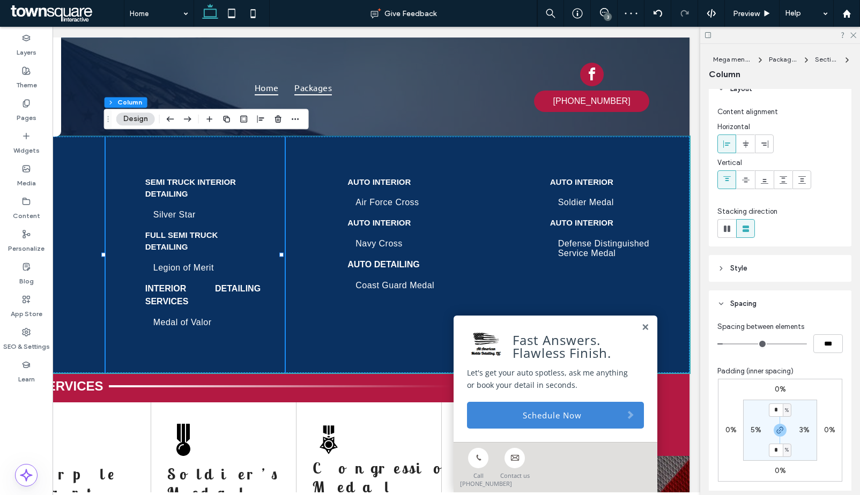
click at [752, 434] on label "5%" at bounding box center [755, 430] width 11 height 9
click at [750, 435] on input "*" at bounding box center [752, 429] width 14 height 13
type input "*"
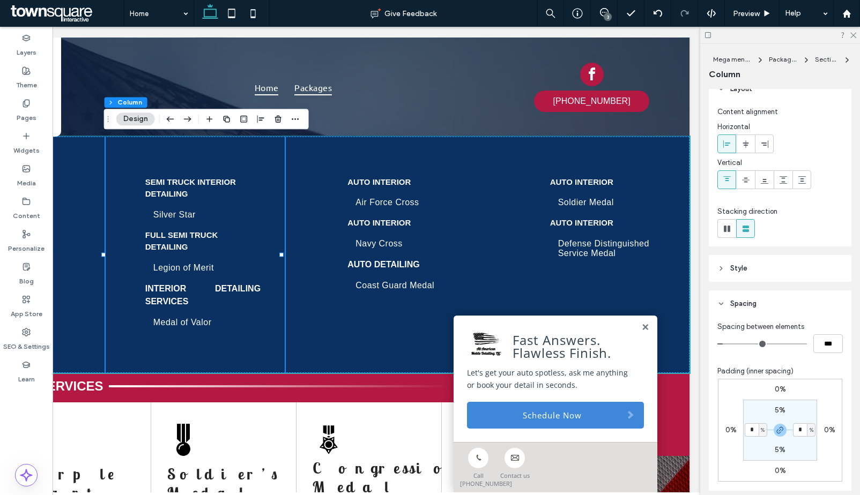
type input "*"
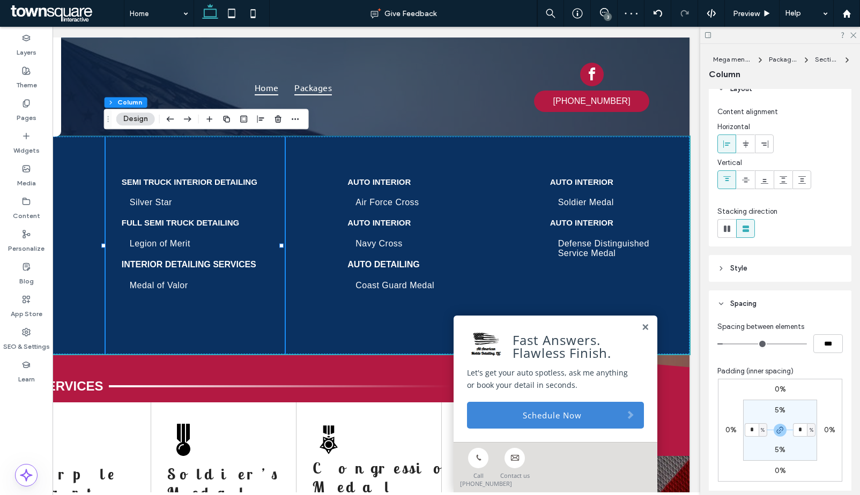
drag, startPoint x: 750, startPoint y: 435, endPoint x: 745, endPoint y: 431, distance: 6.5
click at [745, 431] on input "*" at bounding box center [752, 429] width 14 height 13
type input "*"
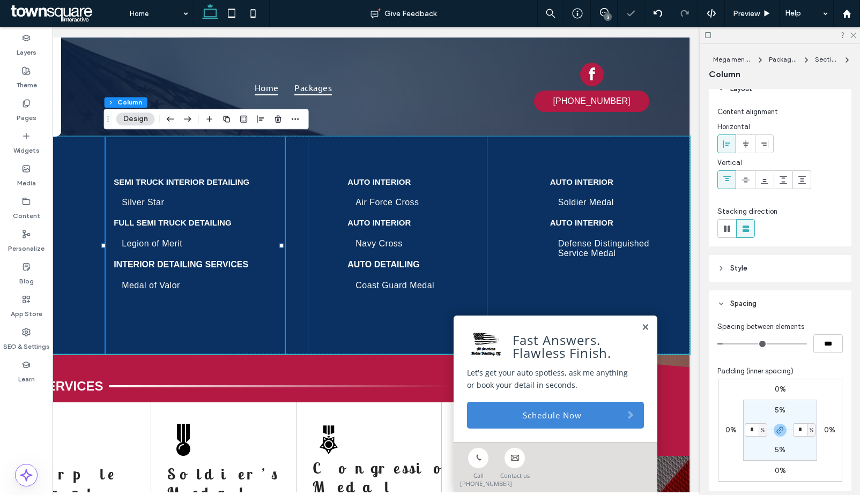
click at [321, 322] on div "Auto Interior Air Force Cross Auto Interior Navy Cross Auto Detailing Coast Gua…" at bounding box center [397, 246] width 179 height 218
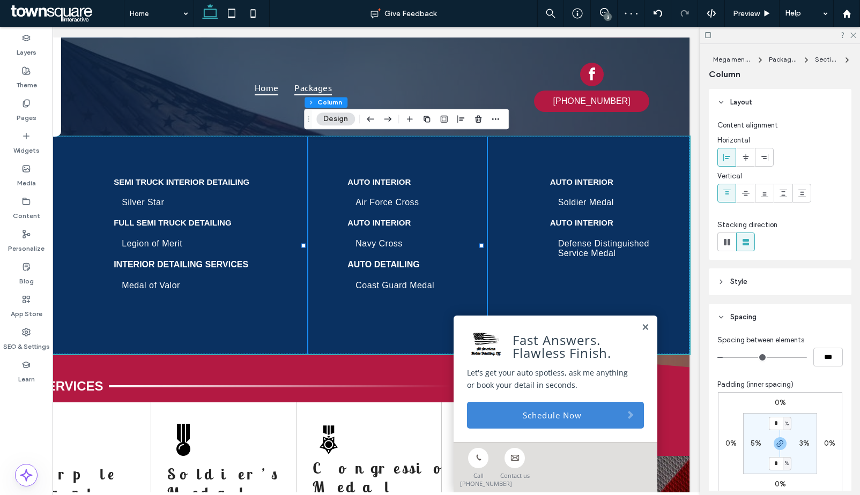
click at [753, 441] on label "5%" at bounding box center [755, 443] width 11 height 9
type input "*"
click at [511, 267] on div "Auto Interior Soldier Medal Auto Interior Defense Distinguished Service Medal" at bounding box center [599, 246] width 179 height 218
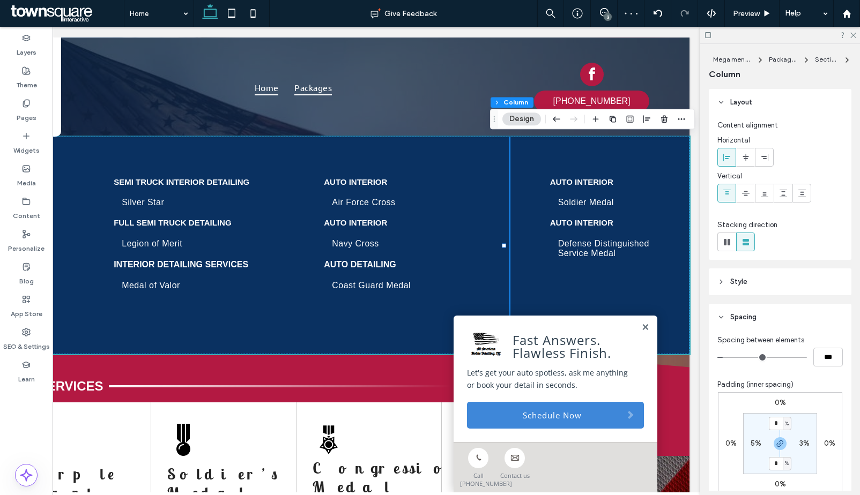
click at [747, 444] on div "5%" at bounding box center [756, 444] width 24 height 10
click at [750, 444] on label "5%" at bounding box center [755, 443] width 11 height 9
type input "*"
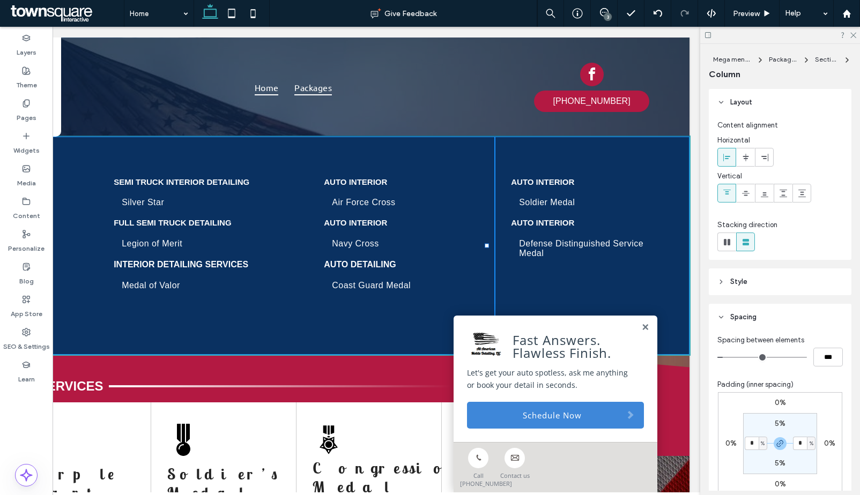
drag, startPoint x: 504, startPoint y: 246, endPoint x: 487, endPoint y: 248, distance: 17.2
click at [487, 248] on div at bounding box center [487, 246] width 4 height 4
type input "**"
type input "***"
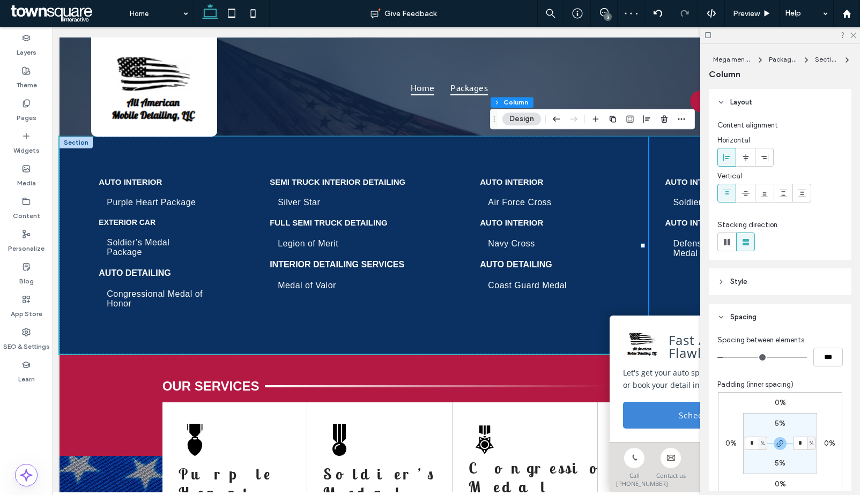
scroll to position [0, 0]
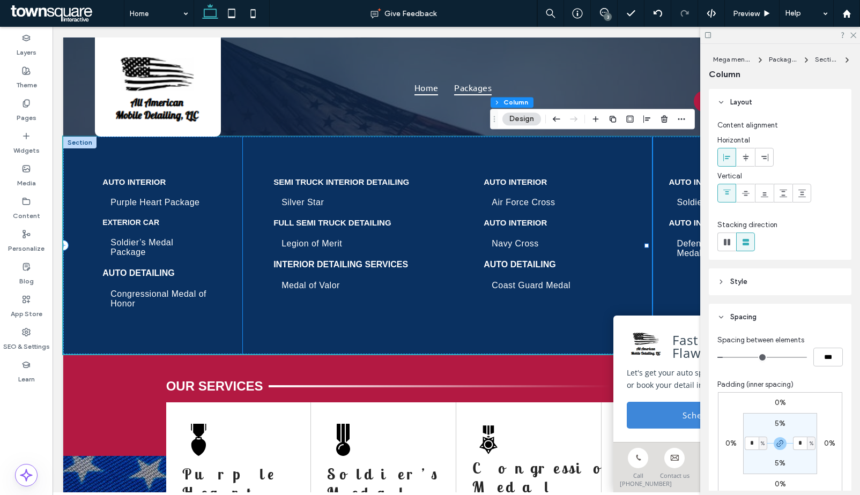
click at [225, 251] on div "Auto Interior Purple Heart Package Exterior CaR Soldier’s Medal Package Auto De…" at bounding box center [152, 246] width 179 height 218
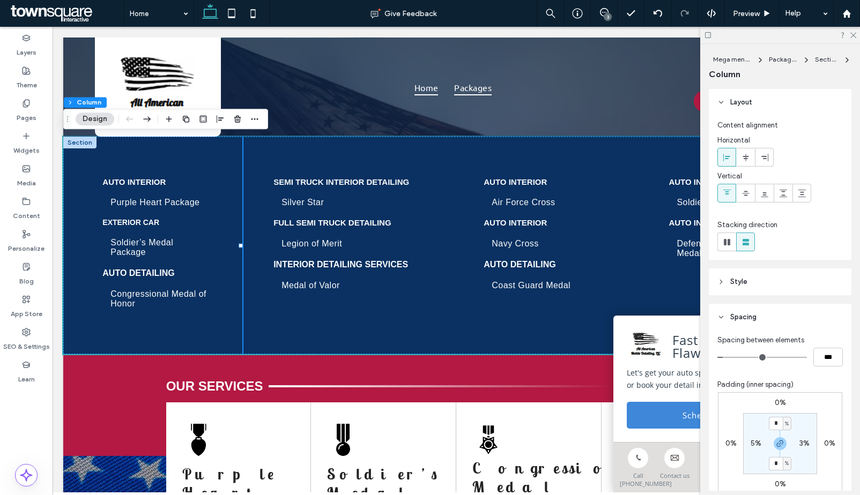
click at [754, 444] on label "5%" at bounding box center [755, 443] width 11 height 9
type input "*"
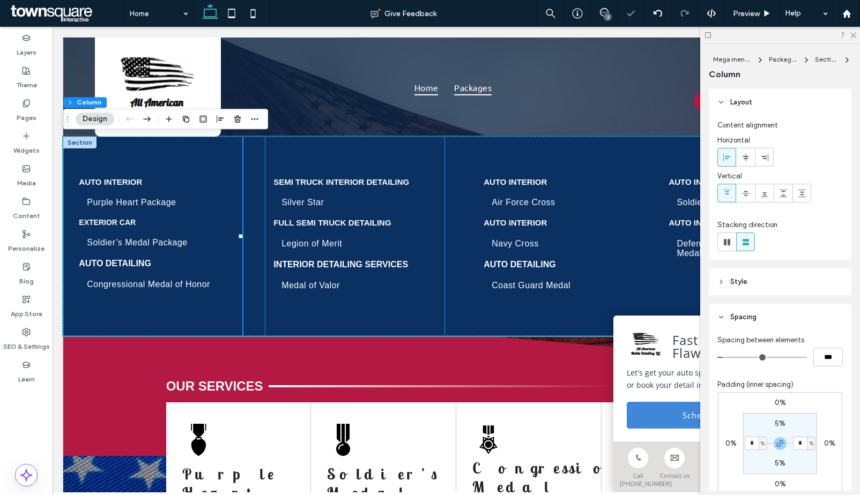
click at [283, 313] on div "Semi Truck Interior Detailing Silver Star Full Semi Truck Detailing Legion of M…" at bounding box center [354, 236] width 179 height 199
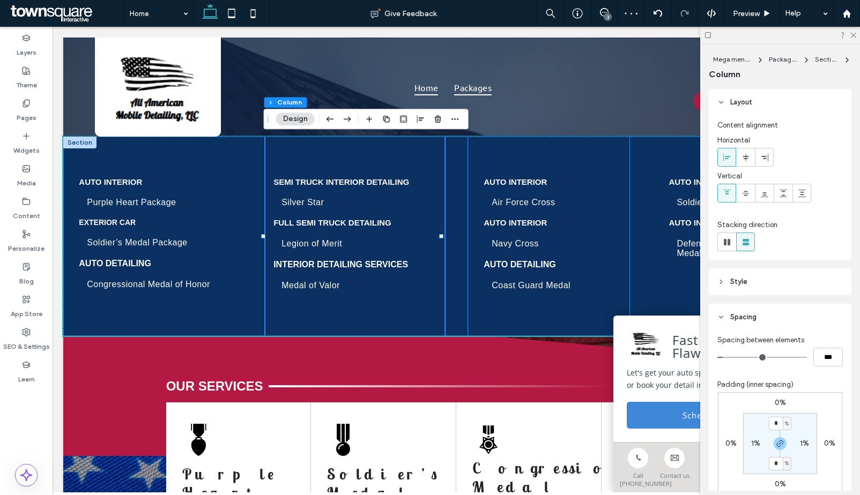
click at [504, 322] on div "Auto Interior Air Force Cross Auto Interior Navy Cross Auto Detailing Coast Gua…" at bounding box center [548, 236] width 161 height 199
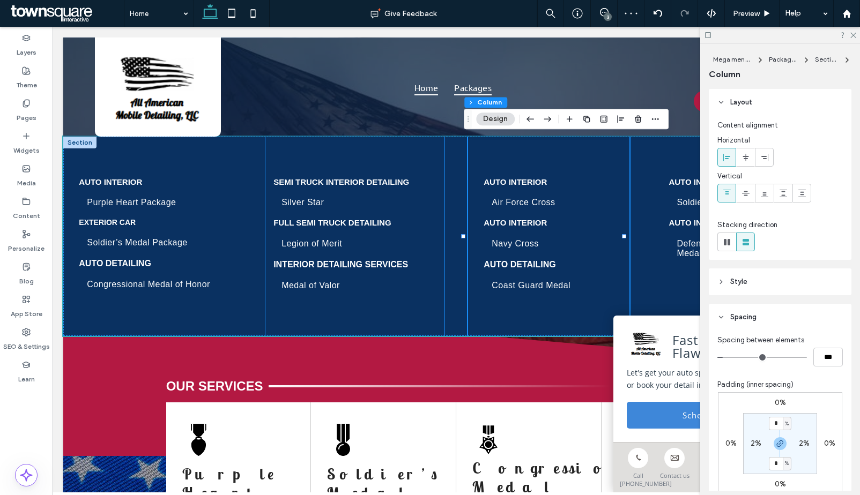
click at [371, 318] on div "Semi Truck Interior Detailing Silver Star Full Semi Truck Detailing Legion of M…" at bounding box center [354, 236] width 179 height 199
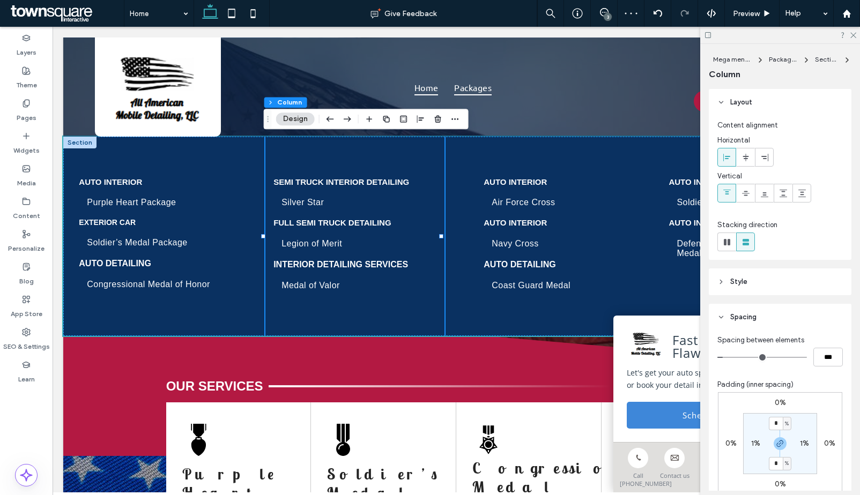
click at [747, 444] on div "1%" at bounding box center [756, 444] width 24 height 10
click at [751, 445] on label "1%" at bounding box center [755, 443] width 9 height 9
type input "*"
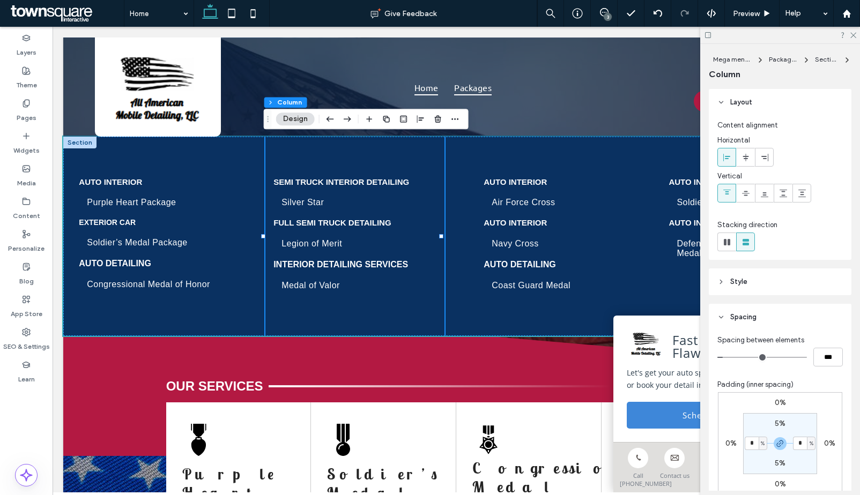
type input "*"
click at [150, 177] on p "Auto Interior" at bounding box center [152, 182] width 147 height 12
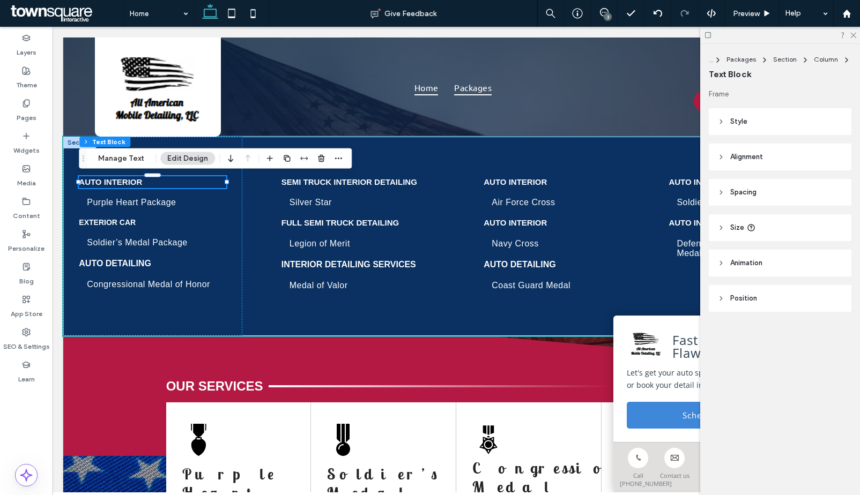
click at [735, 128] on header "Style" at bounding box center [780, 121] width 143 height 27
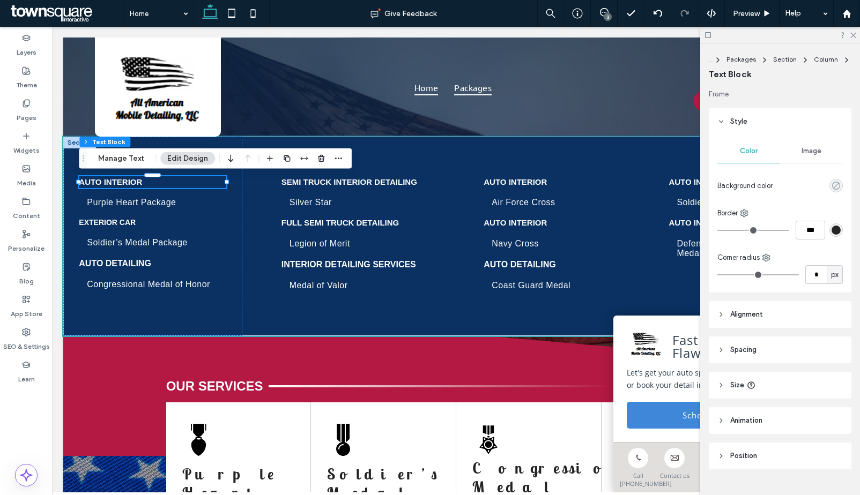
click at [831, 187] on icon "rgba(0, 0, 0, 0)" at bounding box center [835, 185] width 9 height 9
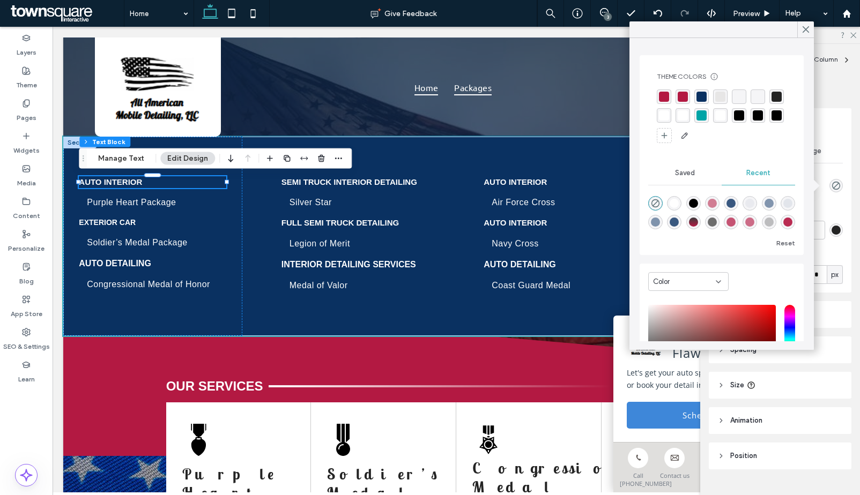
click at [665, 98] on div "rgba(179, 25, 66, 1)" at bounding box center [664, 97] width 10 height 10
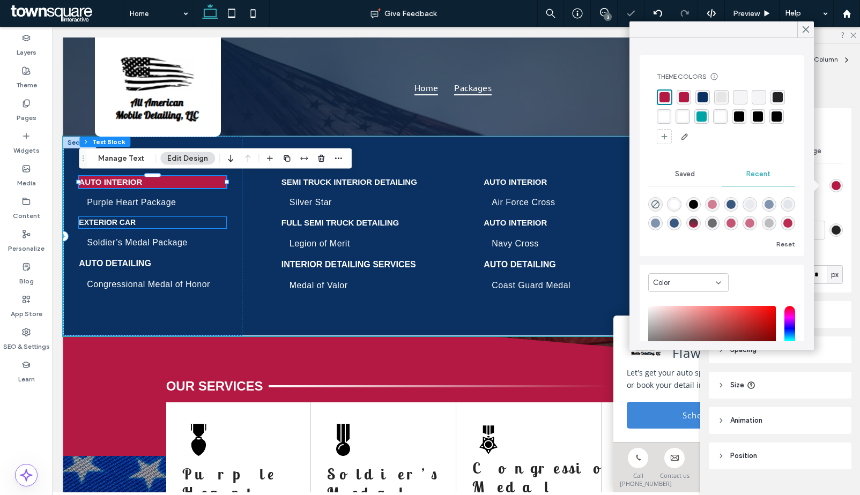
click at [195, 226] on p "Exterior CaR" at bounding box center [152, 222] width 147 height 11
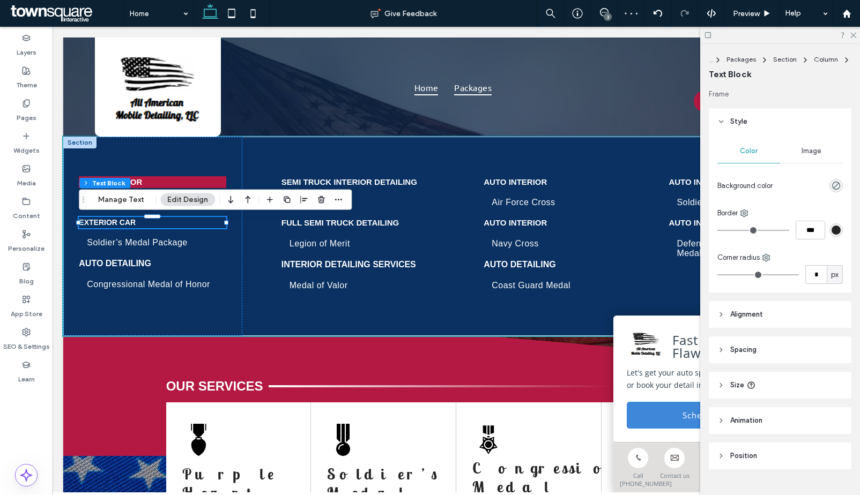
click at [829, 189] on div at bounding box center [835, 185] width 13 height 13
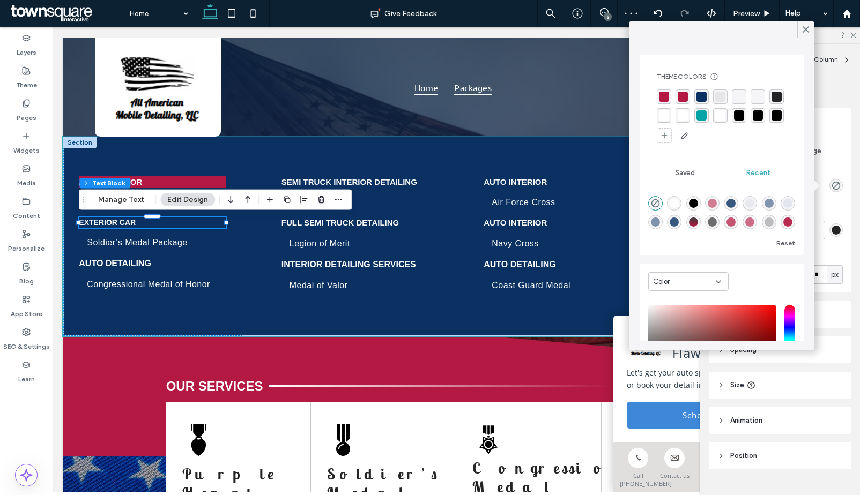
click at [666, 98] on div "rgba(179, 25, 66, 1)" at bounding box center [664, 97] width 10 height 10
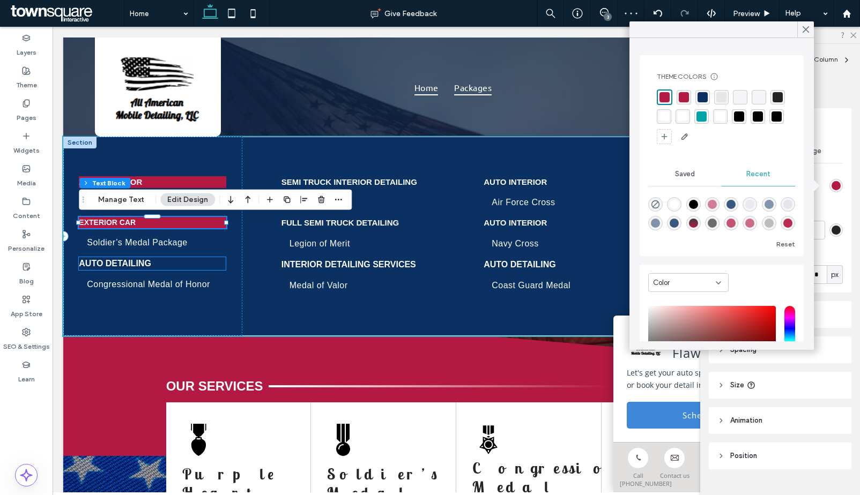
click at [195, 266] on p "Auto Detailing" at bounding box center [152, 263] width 147 height 13
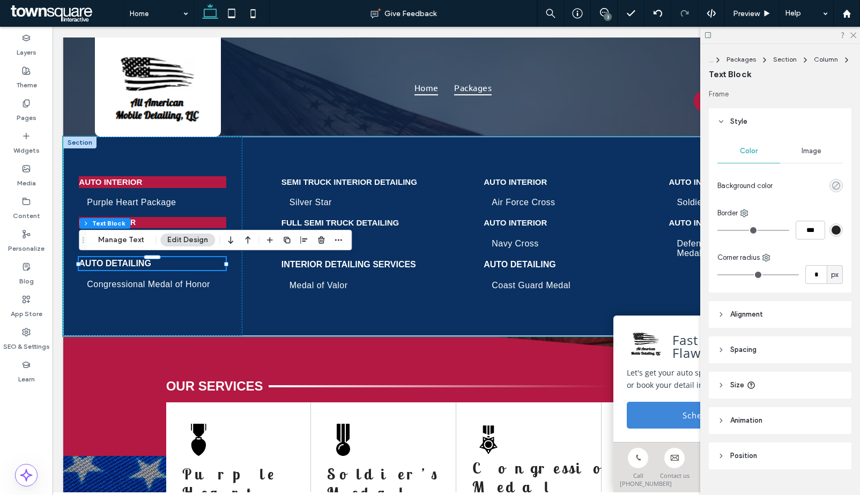
click at [831, 184] on icon "rgba(0, 0, 0, 0)" at bounding box center [835, 185] width 9 height 9
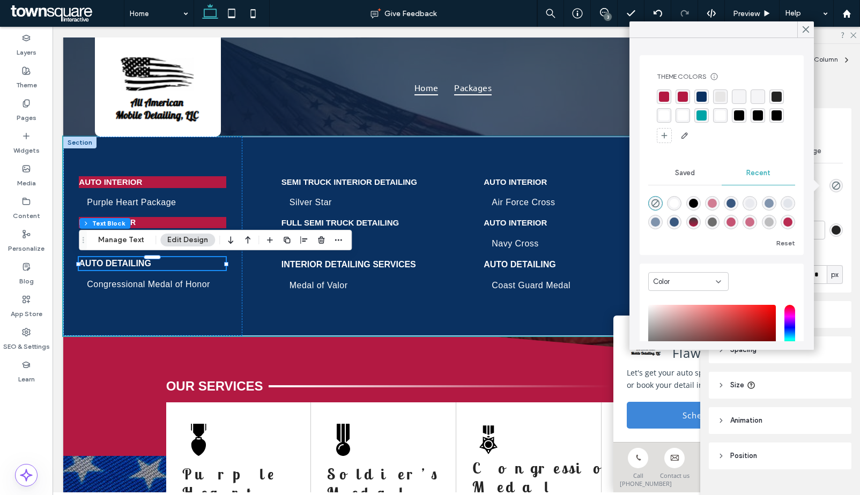
click at [664, 95] on div "rgba(179, 25, 66, 1)" at bounding box center [664, 97] width 10 height 10
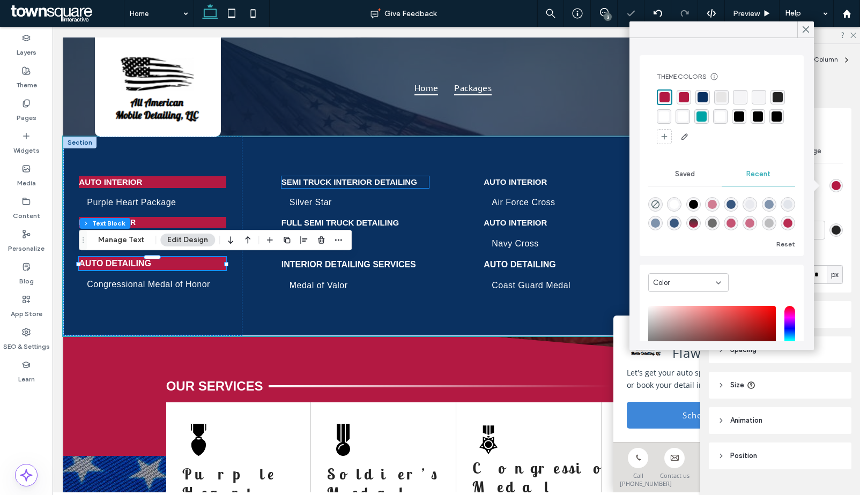
click at [416, 180] on strong "Semi Truck Interior Detailing" at bounding box center [349, 181] width 136 height 9
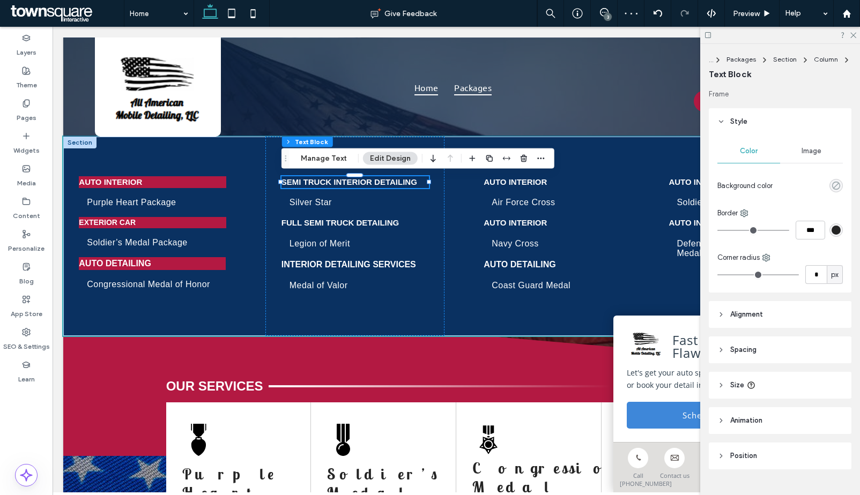
click at [831, 185] on icon "rgba(0, 0, 0, 0)" at bounding box center [835, 185] width 9 height 9
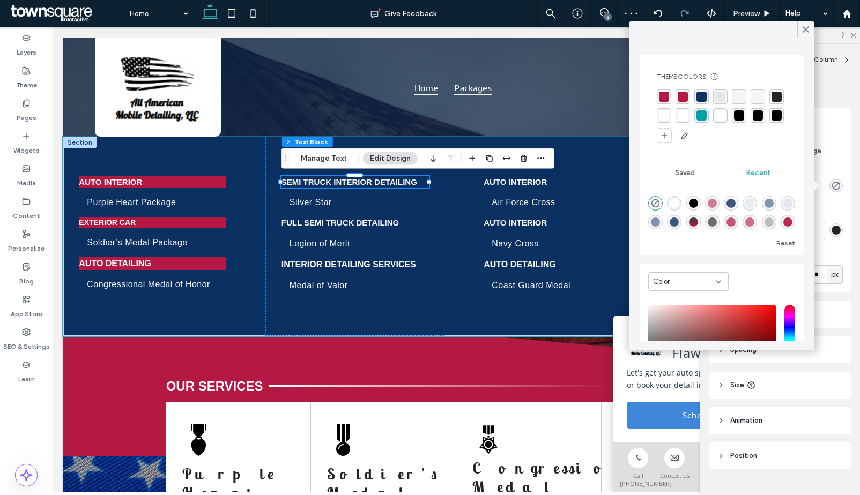
click at [665, 96] on div "rgba(179, 25, 66, 1)" at bounding box center [664, 97] width 10 height 10
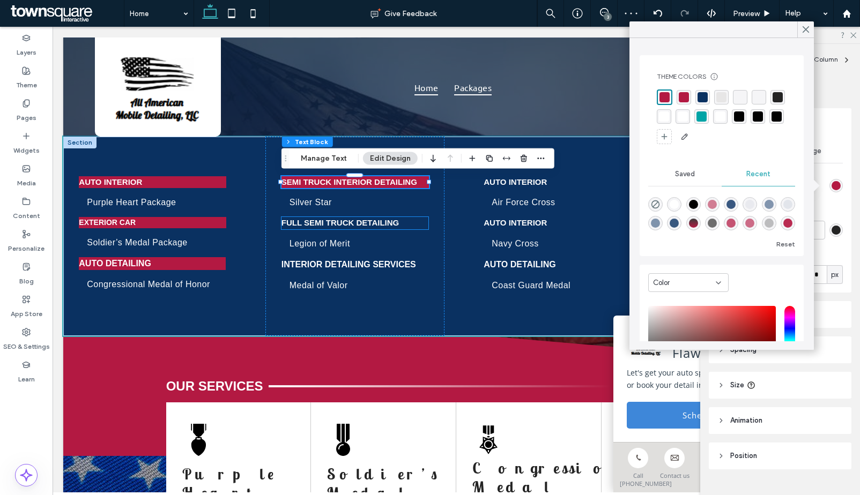
click at [408, 224] on p "Full Semi Truck Detailing" at bounding box center [354, 223] width 147 height 12
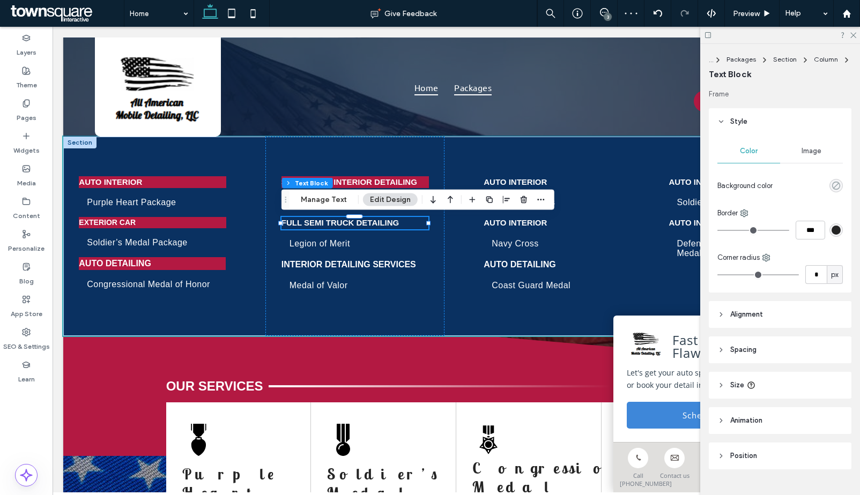
click at [831, 184] on icon "rgba(0, 0, 0, 0)" at bounding box center [835, 185] width 9 height 9
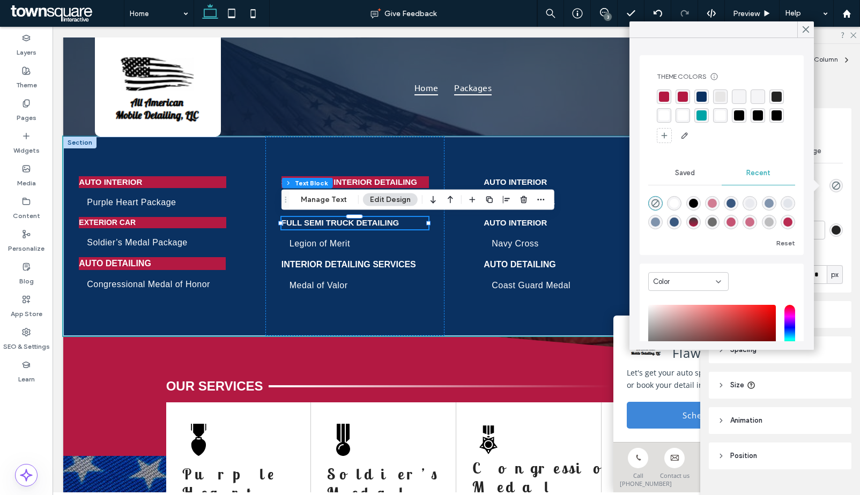
click at [660, 96] on div "rgba(179, 25, 66, 1)" at bounding box center [664, 97] width 10 height 10
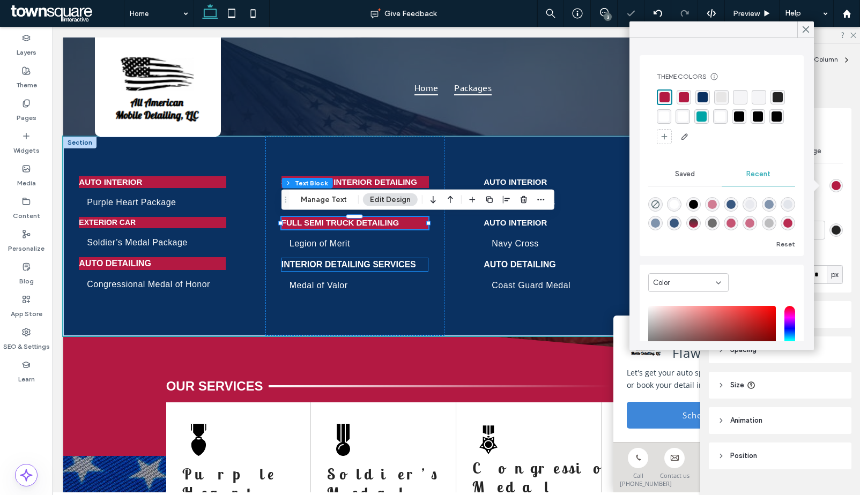
click at [425, 263] on p "Interior Detailing Services" at bounding box center [354, 264] width 147 height 13
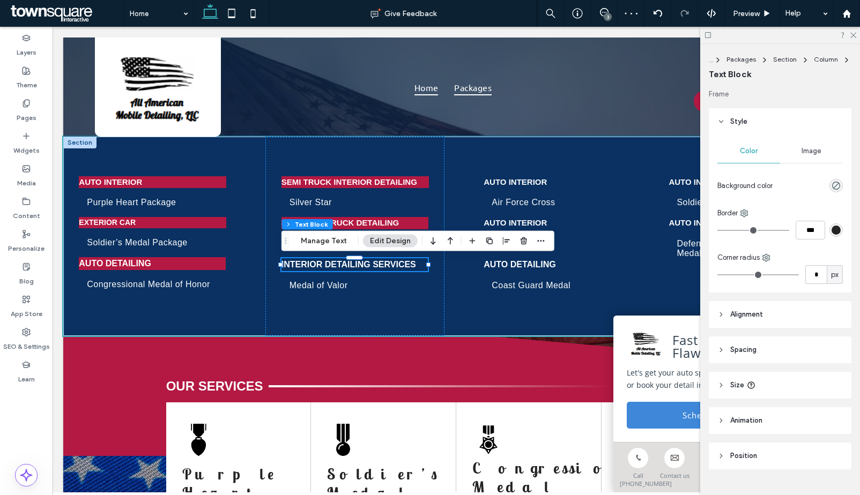
click at [835, 183] on div "rgba(0, 0, 0, 0)" at bounding box center [835, 185] width 13 height 13
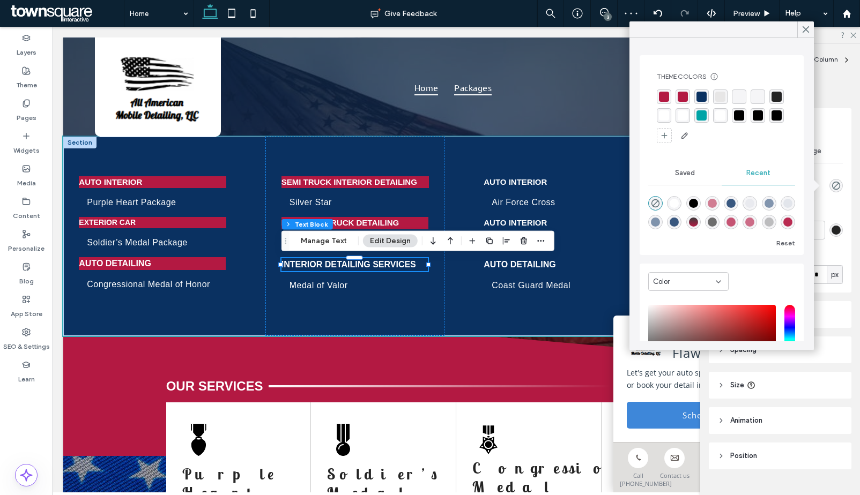
click at [664, 98] on div "rgba(179, 25, 66, 1)" at bounding box center [664, 97] width 10 height 10
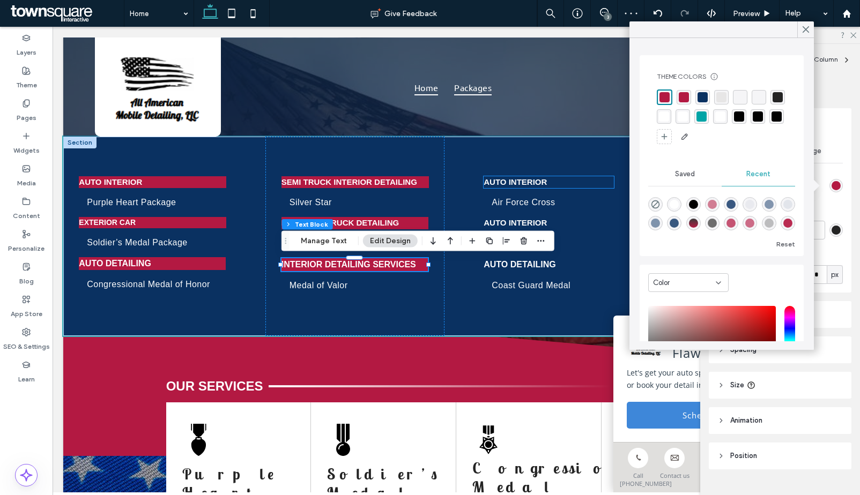
click at [582, 184] on p "Auto Interior" at bounding box center [549, 182] width 130 height 12
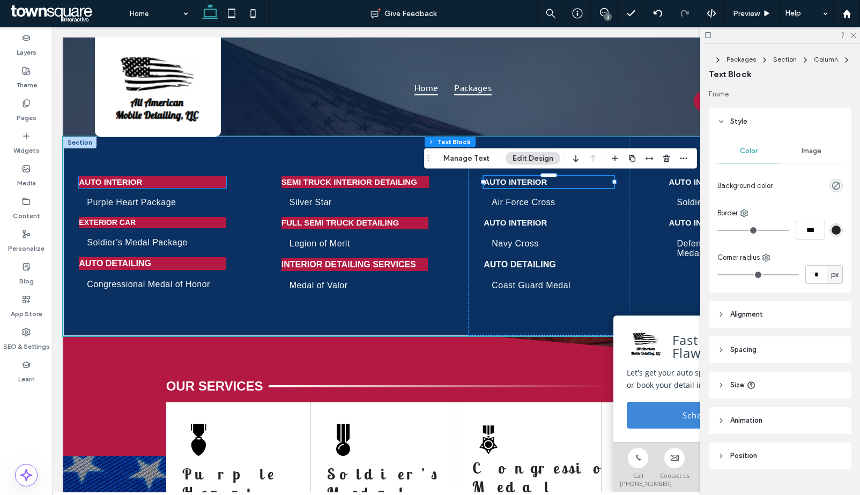
click at [200, 185] on p "Auto Interior" at bounding box center [152, 182] width 147 height 12
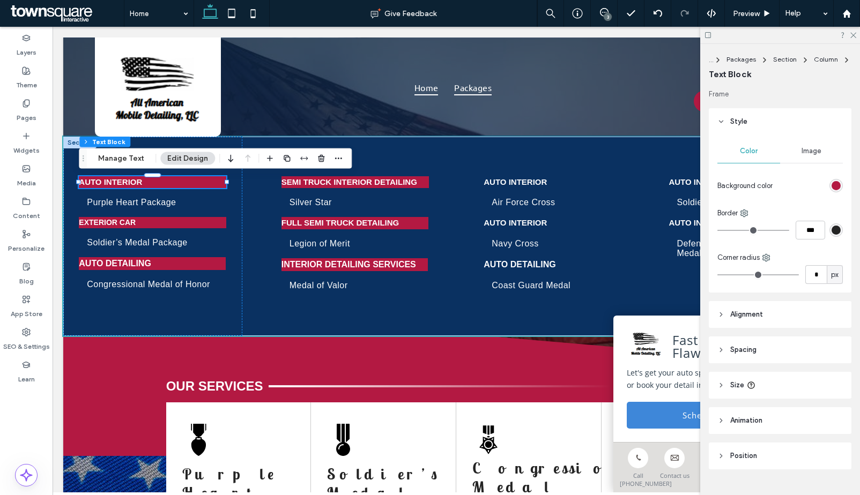
click at [778, 349] on header "Spacing" at bounding box center [780, 350] width 143 height 27
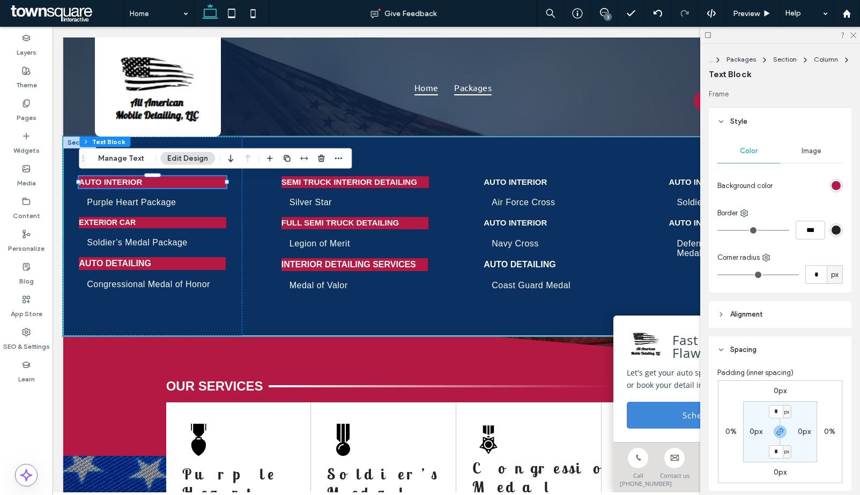
click at [749, 431] on label "0px" at bounding box center [755, 431] width 13 height 9
type input "*"
drag, startPoint x: 752, startPoint y: 436, endPoint x: 731, endPoint y: 431, distance: 21.5
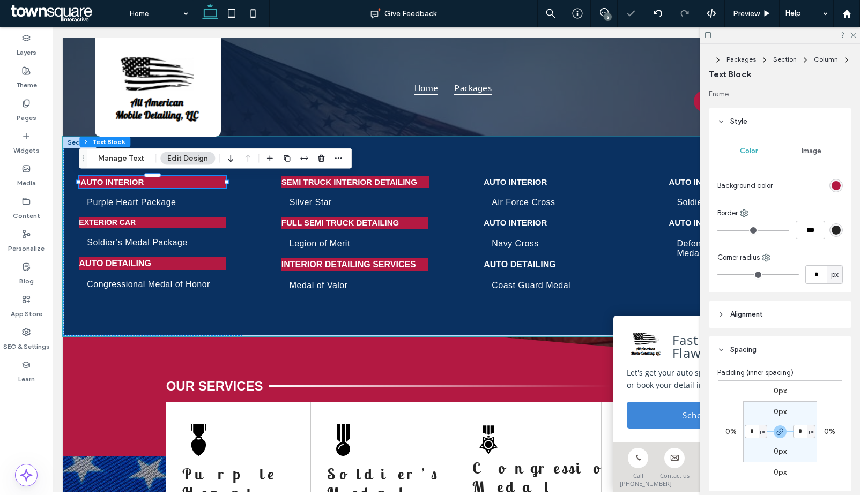
click at [732, 431] on div "0px 0% 0px 0% 0px * px 0px * px" at bounding box center [780, 432] width 124 height 103
type input "*"
click at [206, 224] on p "Exterior CaR" at bounding box center [152, 222] width 147 height 11
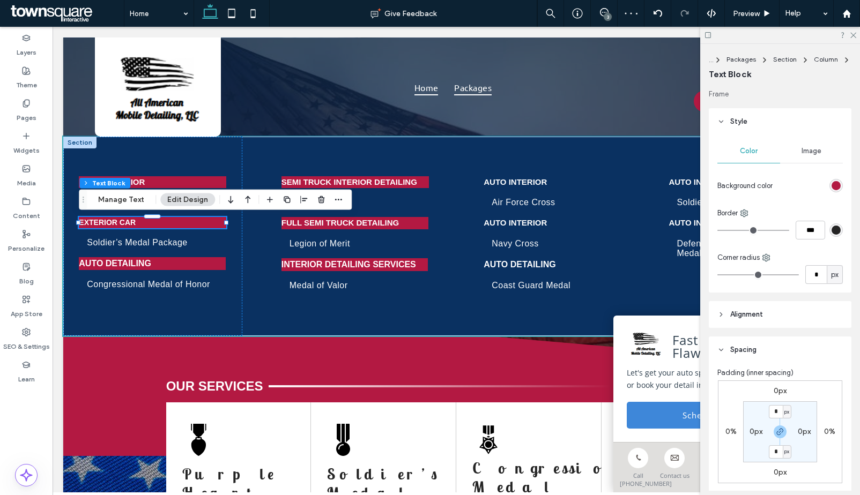
click at [749, 431] on label "0px" at bounding box center [755, 431] width 13 height 9
type input "**"
drag, startPoint x: 751, startPoint y: 433, endPoint x: 727, endPoint y: 434, distance: 23.6
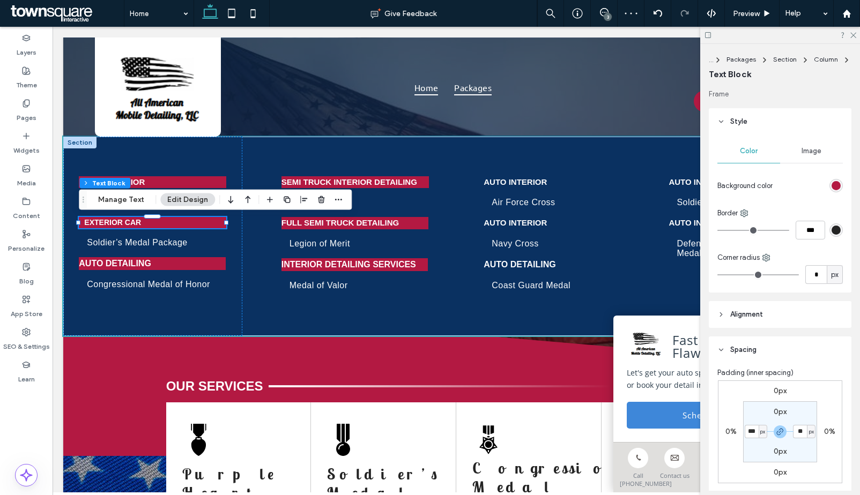
click at [727, 434] on div "0px 0% 0px 0% 0px ** px 0px *** px" at bounding box center [780, 432] width 124 height 103
type input "*"
type input "**"
click at [206, 264] on p "Auto Detailing" at bounding box center [152, 263] width 147 height 13
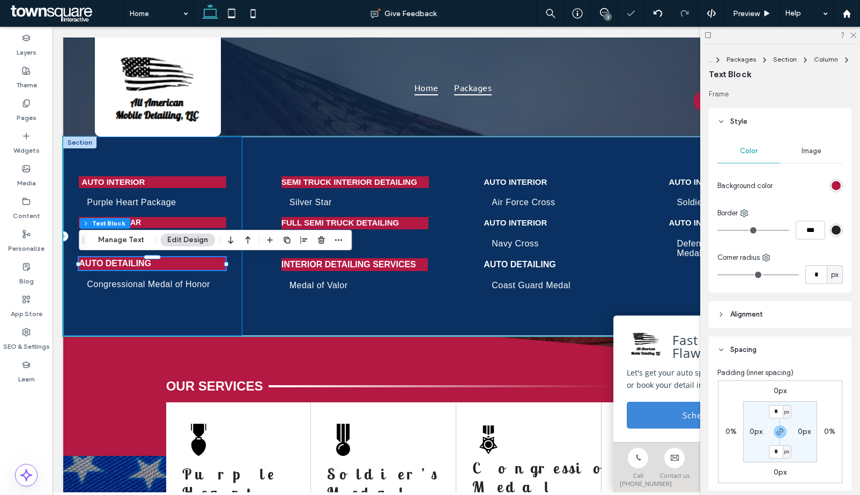
click at [212, 306] on div "Auto Interior Purple Heart Package Exterior CaR Soldier’s Medal Package Auto De…" at bounding box center [152, 236] width 179 height 199
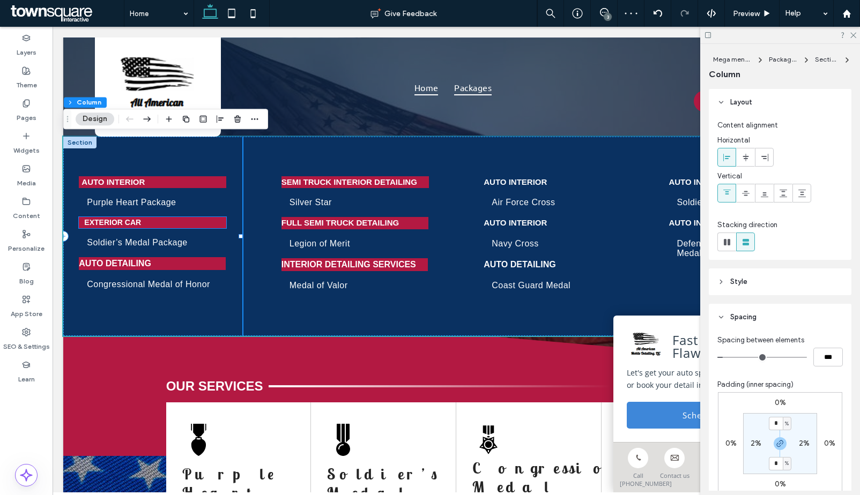
click at [165, 222] on p "Exterior CaR" at bounding box center [152, 222] width 136 height 11
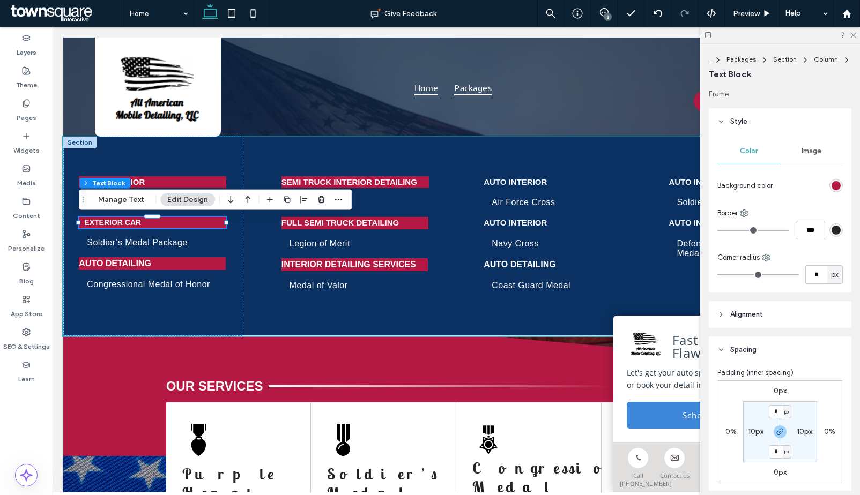
click at [753, 435] on label "10px" at bounding box center [756, 431] width 16 height 9
type input "**"
type input "*"
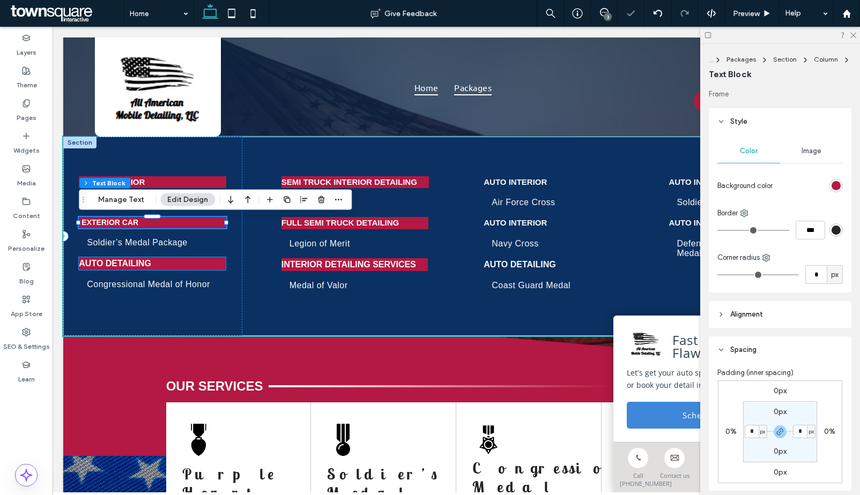
click at [201, 266] on p "Auto Detailing" at bounding box center [152, 263] width 147 height 13
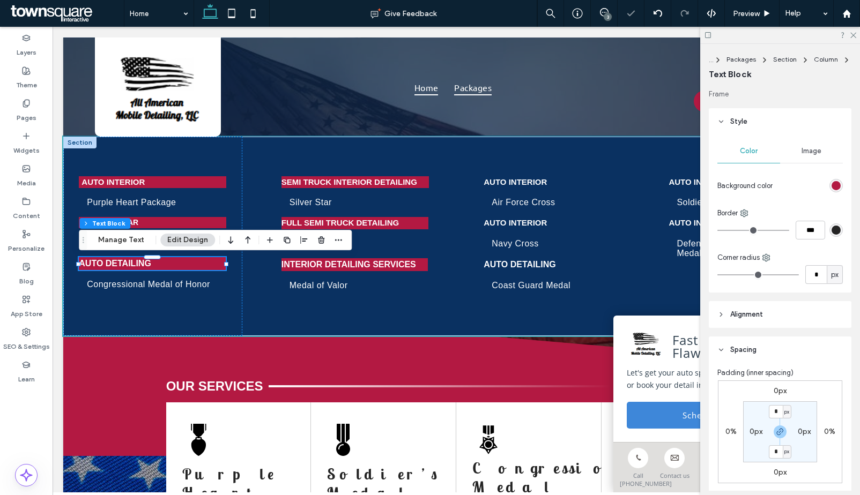
click at [749, 433] on label "0px" at bounding box center [755, 431] width 13 height 9
type input "*"
click at [373, 183] on strong "Semi Truck Interior Detailing" at bounding box center [349, 181] width 136 height 9
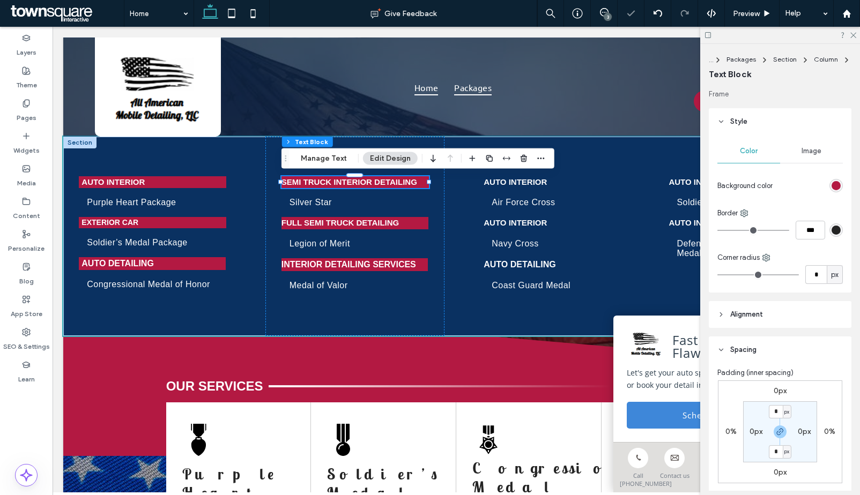
click at [754, 432] on label "0px" at bounding box center [755, 431] width 13 height 9
type input "*"
click at [344, 220] on strong "Full Semi Truck Detailing" at bounding box center [339, 222] width 117 height 9
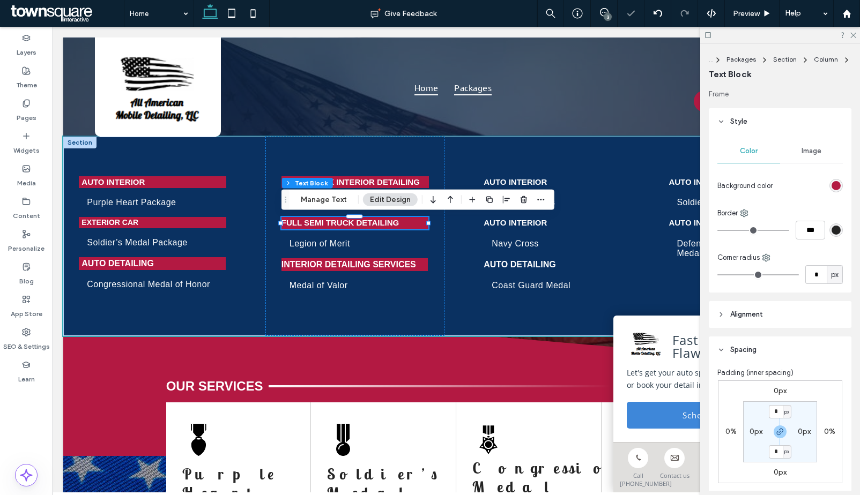
click at [752, 433] on label "0px" at bounding box center [755, 431] width 13 height 9
type input "*"
drag, startPoint x: 377, startPoint y: 274, endPoint x: 378, endPoint y: 267, distance: 7.2
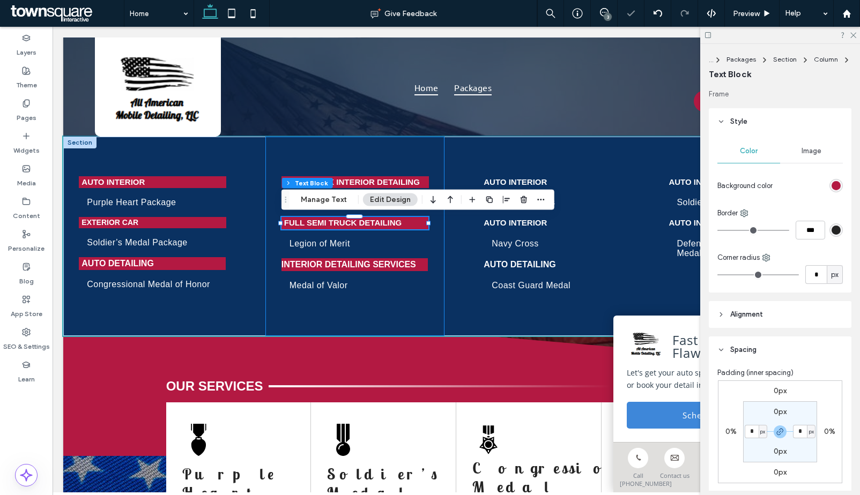
click at [377, 273] on div "Semi Truck Interior Detailing Silver Star Full Semi Truck Detailing Legion of M…" at bounding box center [354, 236] width 179 height 199
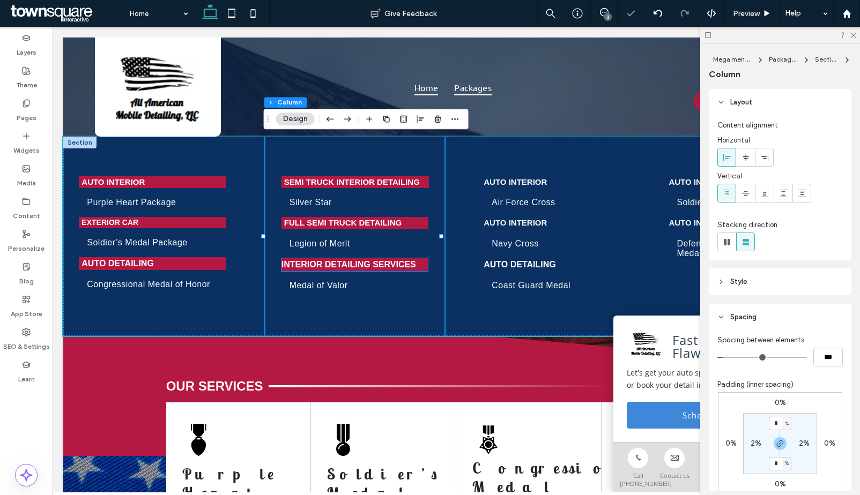
click at [378, 267] on strong "Interior Detailing Services" at bounding box center [348, 264] width 135 height 9
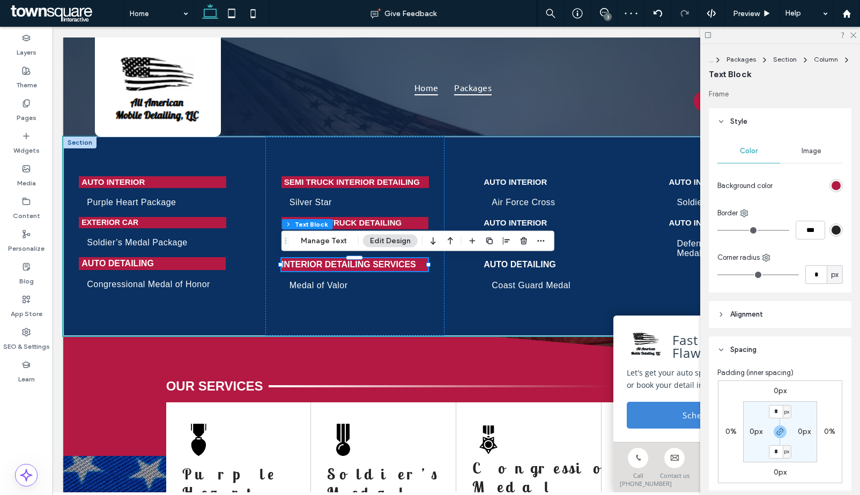
click at [749, 433] on label "0px" at bounding box center [755, 431] width 13 height 9
type input "*"
click at [543, 182] on strong "Auto Interior" at bounding box center [515, 181] width 63 height 9
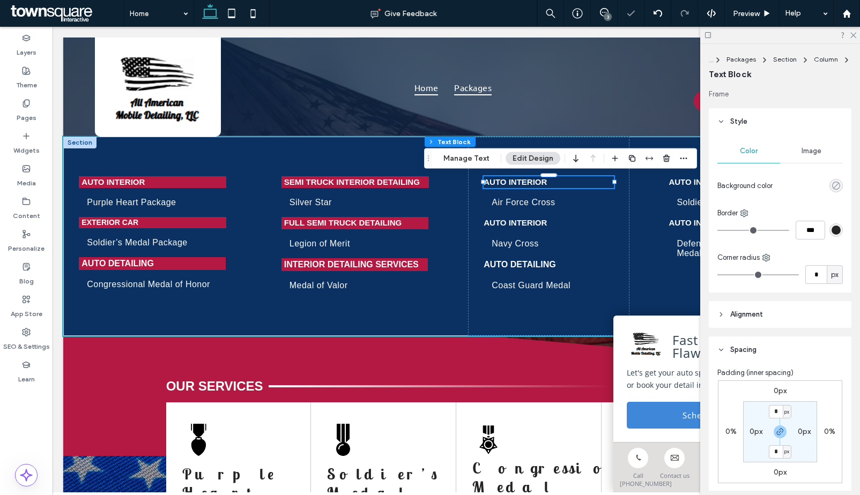
click at [833, 188] on use "rgba(0, 0, 0, 0)" at bounding box center [836, 186] width 8 height 8
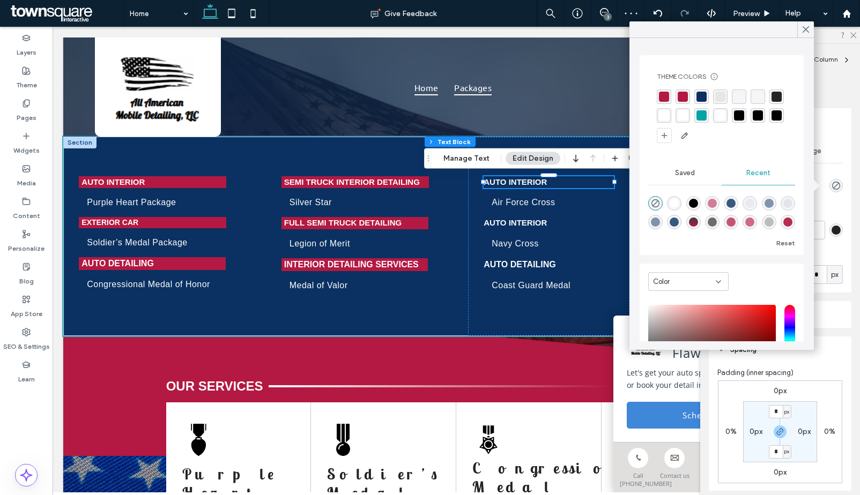
click at [666, 92] on div "rgba(179, 25, 66, 1)" at bounding box center [664, 97] width 10 height 10
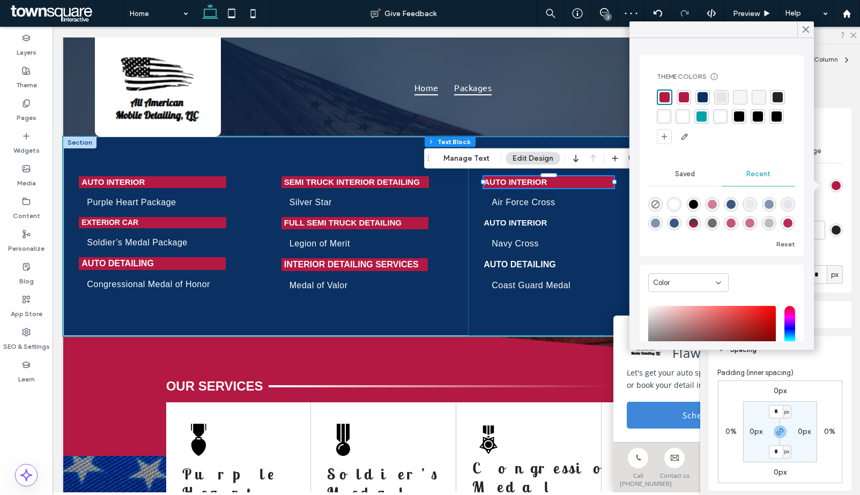
click at [752, 432] on label "0px" at bounding box center [755, 431] width 13 height 9
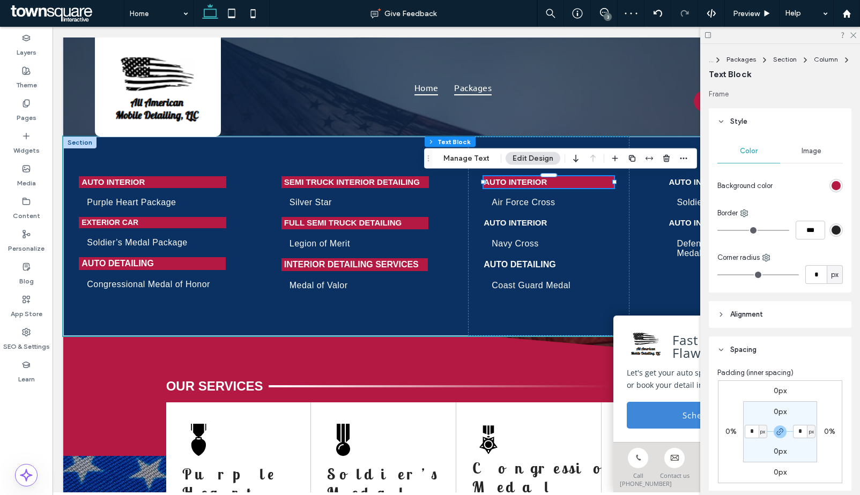
type input "*"
click at [538, 230] on div "Auto Interior Air Force Cross Auto Interior Navy Cross Auto Detailing Coast Gua…" at bounding box center [548, 236] width 161 height 199
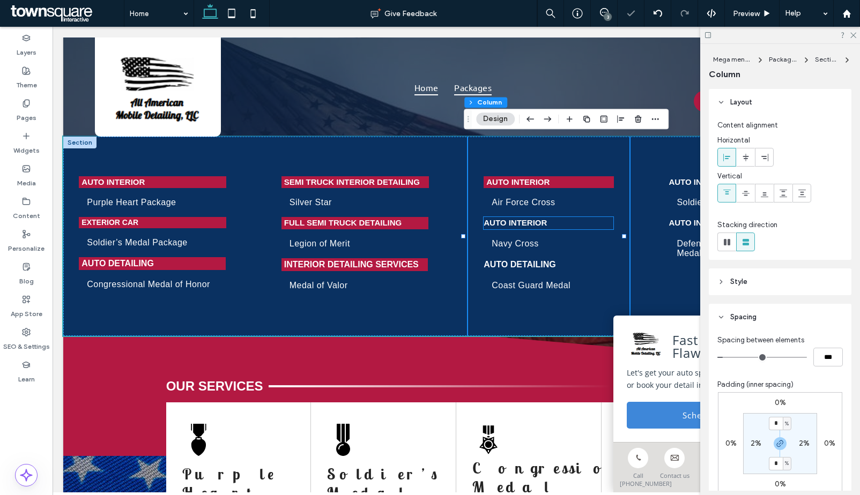
click at [539, 226] on strong "Auto Interior" at bounding box center [515, 222] width 63 height 9
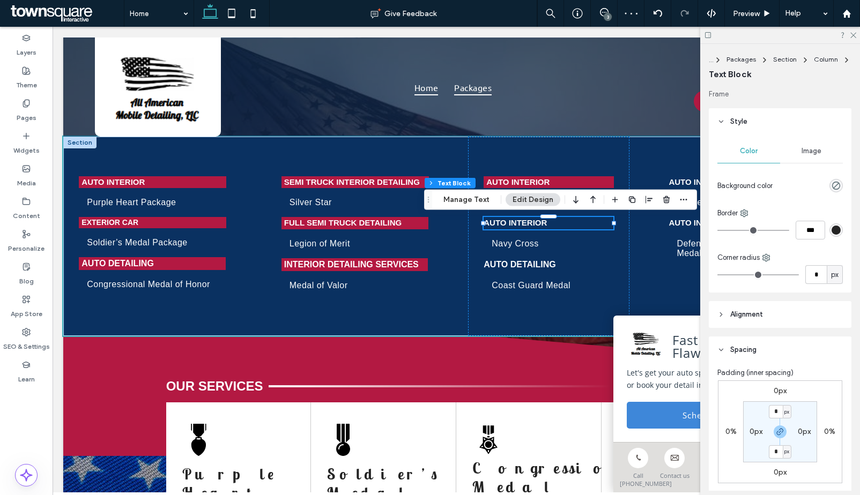
click at [833, 177] on div at bounding box center [810, 185] width 66 height 19
click at [833, 182] on icon "rgba(0, 0, 0, 0)" at bounding box center [835, 185] width 9 height 9
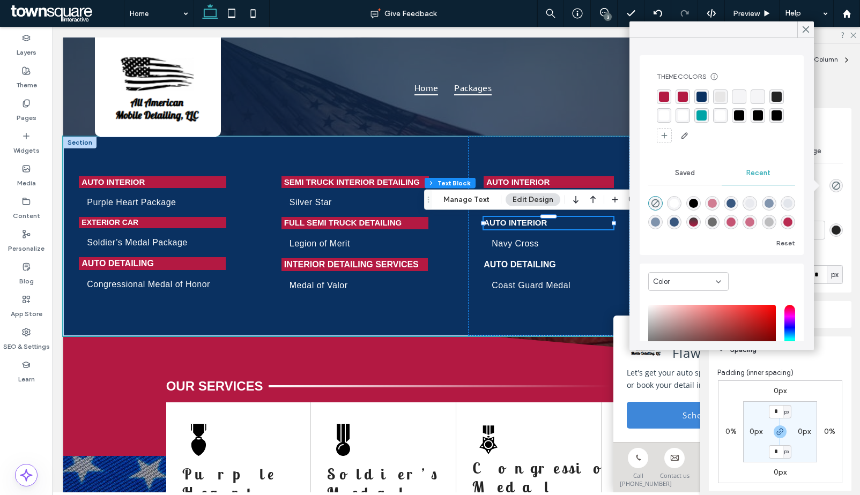
click at [662, 94] on div "rgba(179, 25, 66, 1)" at bounding box center [664, 97] width 10 height 10
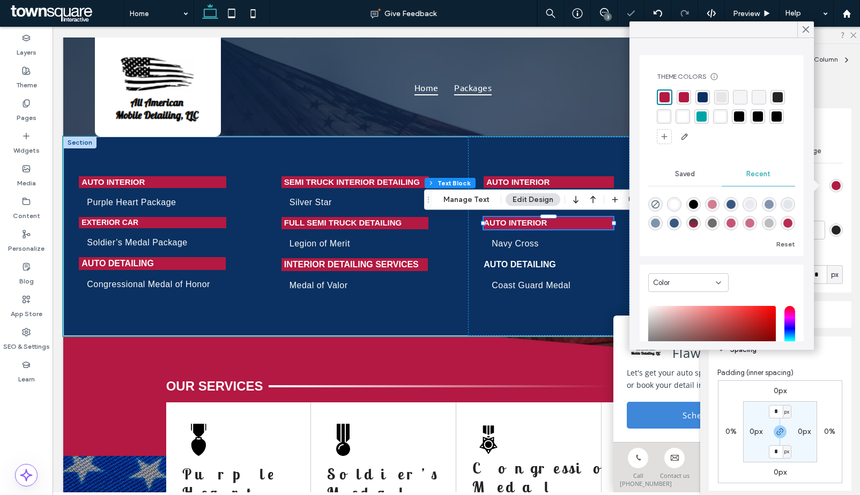
click at [758, 436] on div "0px" at bounding box center [755, 432] width 13 height 10
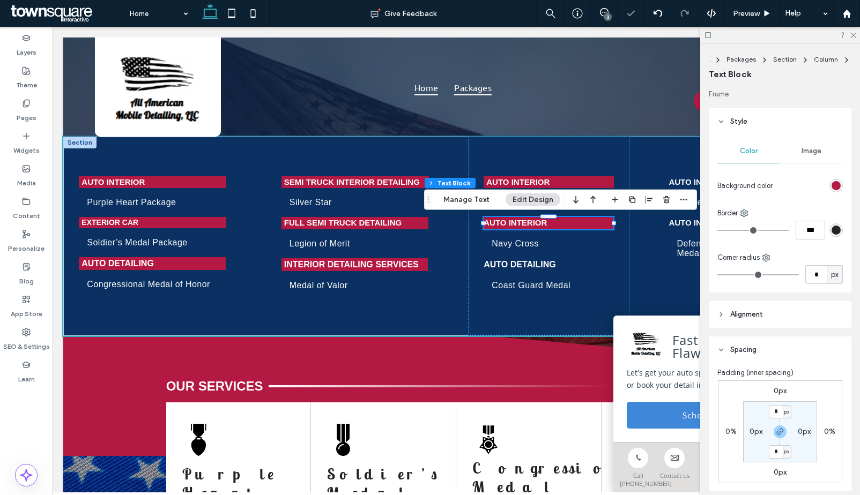
click at [753, 435] on label "0px" at bounding box center [755, 431] width 13 height 9
type input "*"
click at [572, 225] on p "Auto Interior" at bounding box center [548, 223] width 124 height 12
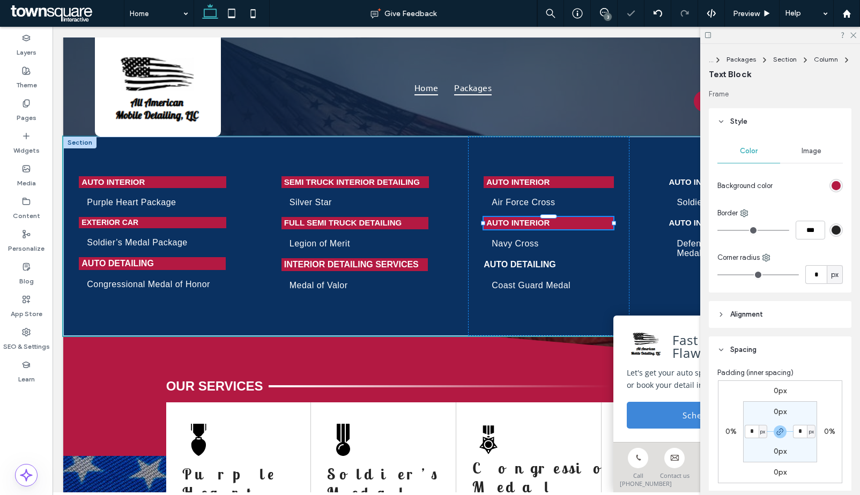
type input "*****"
type input "**"
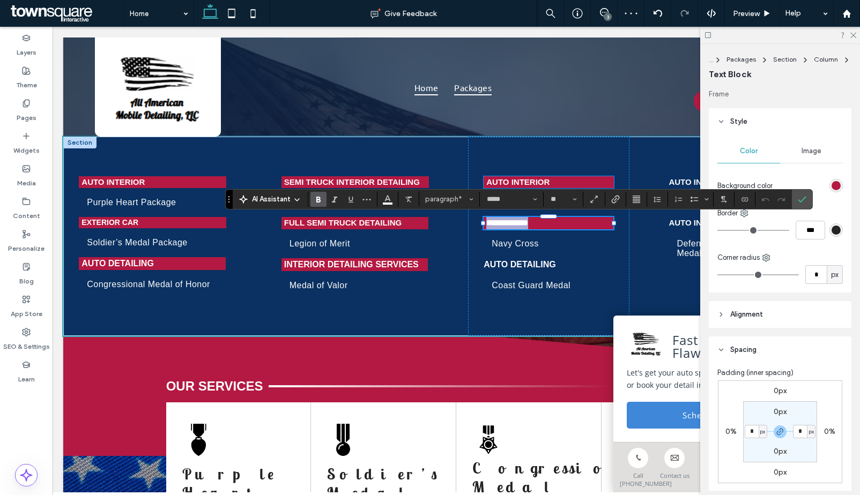
click at [562, 184] on p "Auto Interior" at bounding box center [548, 182] width 125 height 12
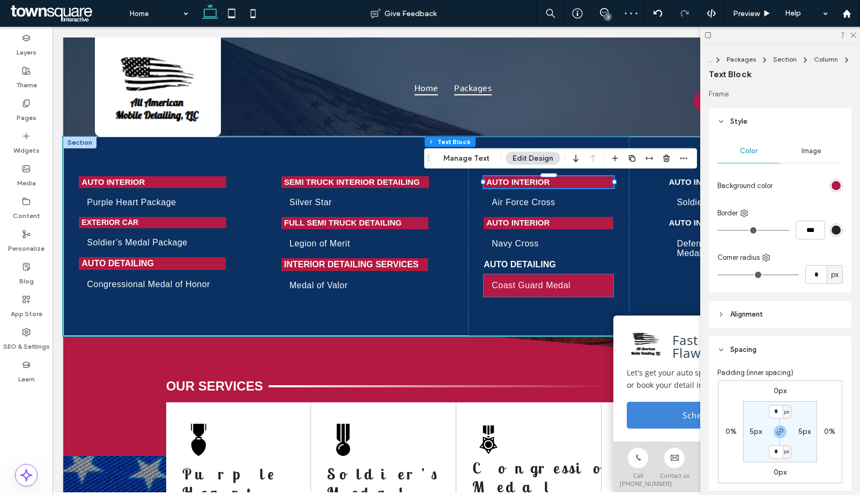
click at [547, 276] on link "Coast Guard Medal" at bounding box center [549, 285] width 130 height 23
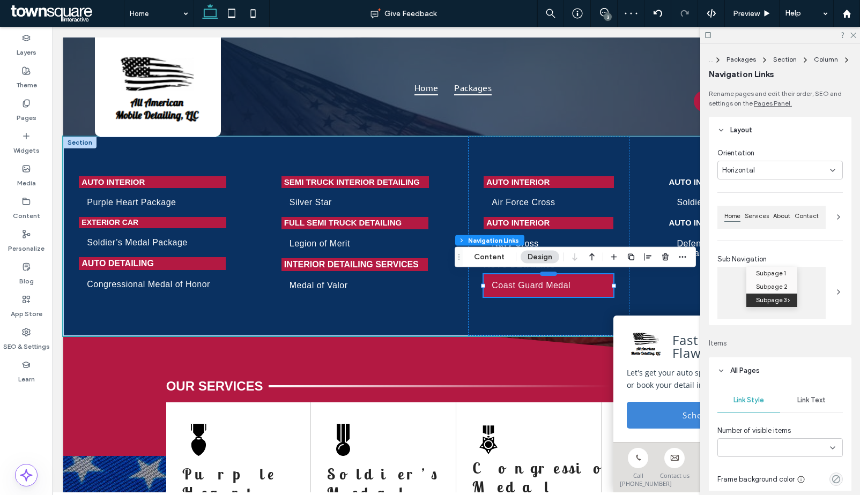
type input "***"
type input "****"
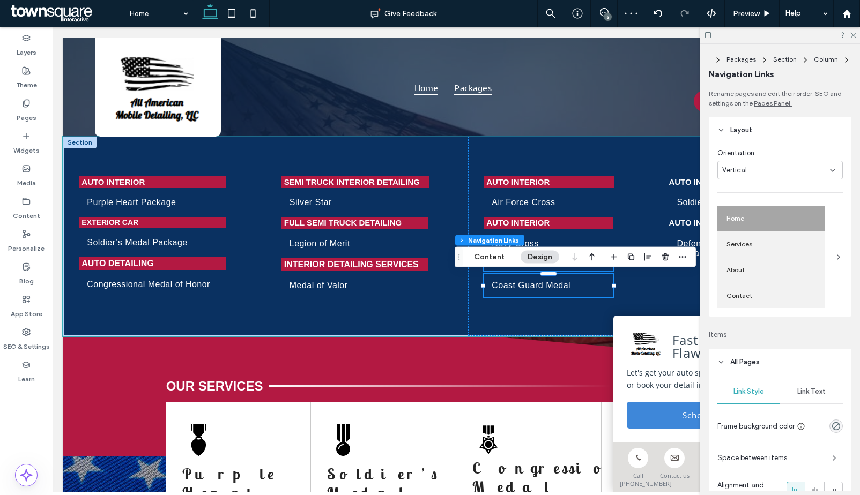
click at [549, 268] on strong "Auto Detailing" at bounding box center [520, 264] width 72 height 9
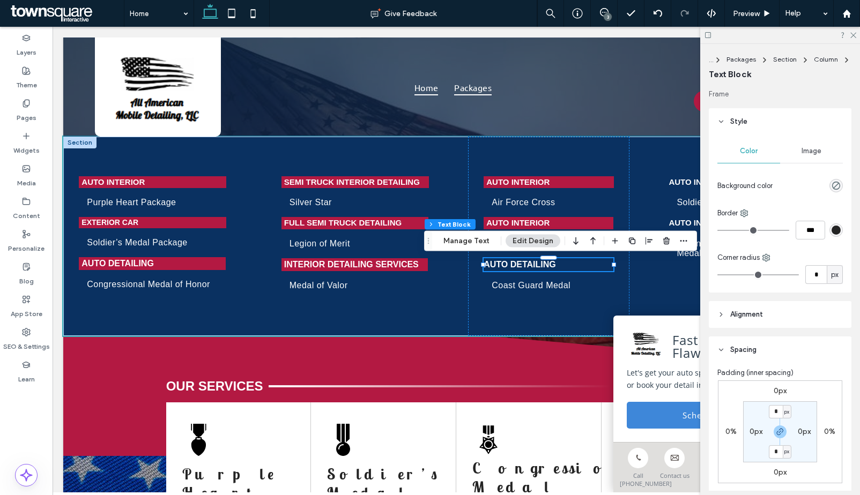
click at [752, 434] on label "0px" at bounding box center [755, 431] width 13 height 9
type input "*"
click at [831, 184] on icon "rgba(0, 0, 0, 0)" at bounding box center [835, 185] width 9 height 9
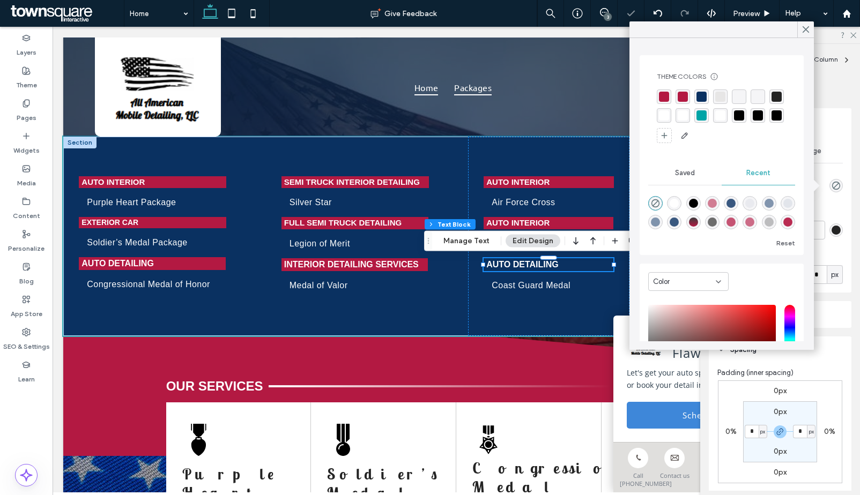
click at [664, 99] on div "rgba(179, 25, 66, 1)" at bounding box center [664, 97] width 10 height 10
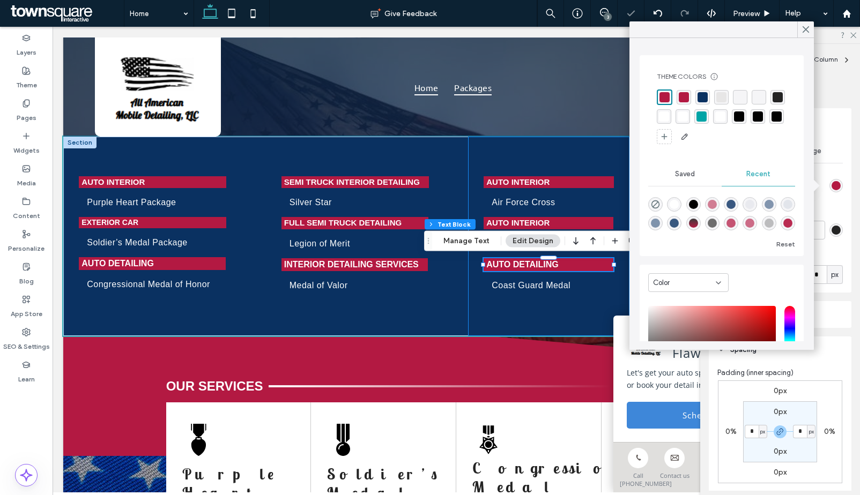
click at [589, 138] on div "Auto Interior Air Force Cross Auto Interior Navy Cross Auto Detailing Coast Gua…" at bounding box center [548, 236] width 161 height 199
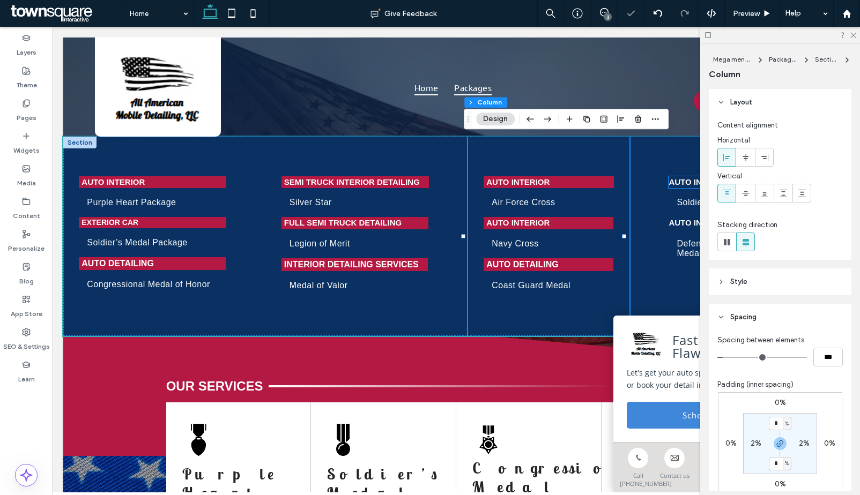
click at [670, 181] on strong "Auto Interior" at bounding box center [699, 181] width 63 height 9
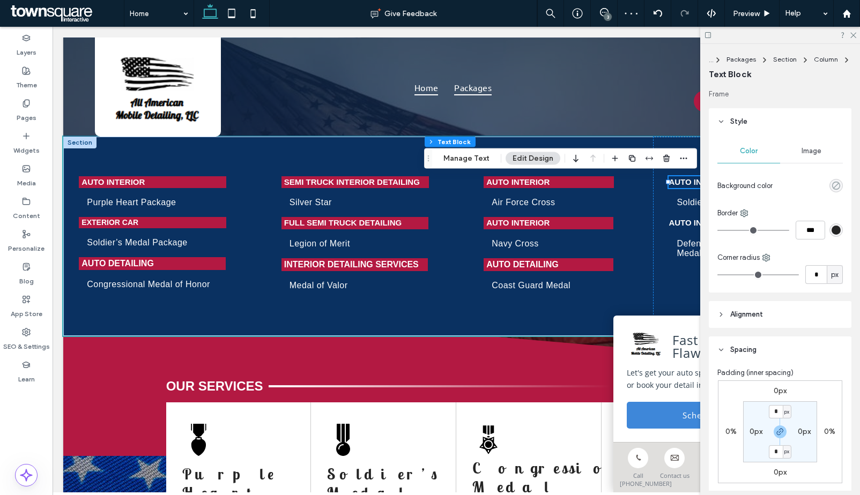
click at [831, 189] on icon "rgba(0, 0, 0, 0)" at bounding box center [835, 185] width 9 height 9
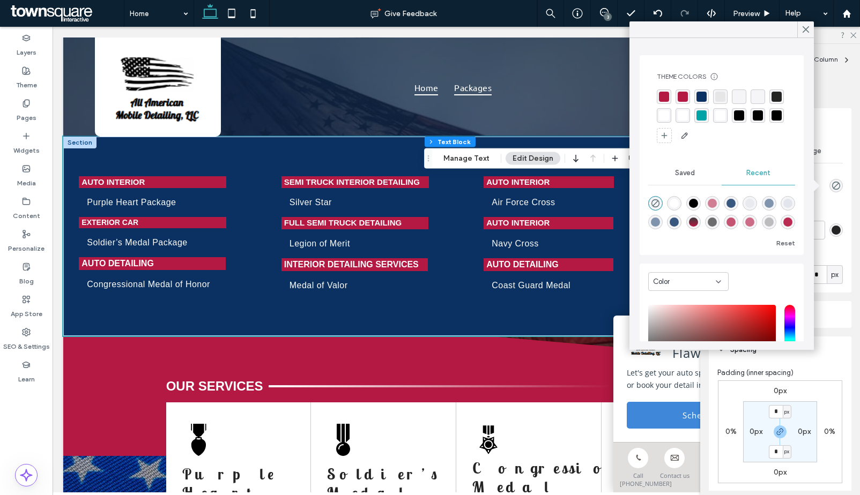
click at [665, 95] on div "rgba(179, 25, 66, 1)" at bounding box center [664, 97] width 10 height 10
click at [807, 32] on icon at bounding box center [806, 30] width 10 height 10
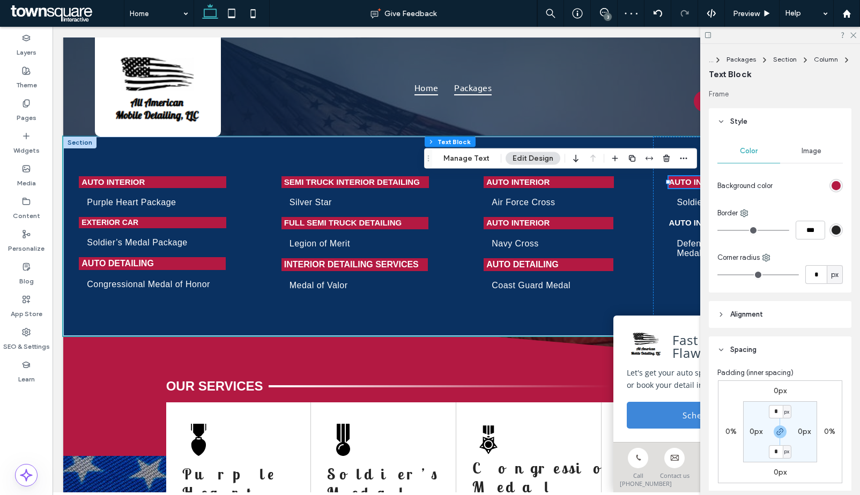
click at [752, 433] on label "0px" at bounding box center [755, 431] width 13 height 9
type input "*"
click at [831, 184] on div "rgb(179, 25, 66)" at bounding box center [835, 185] width 9 height 9
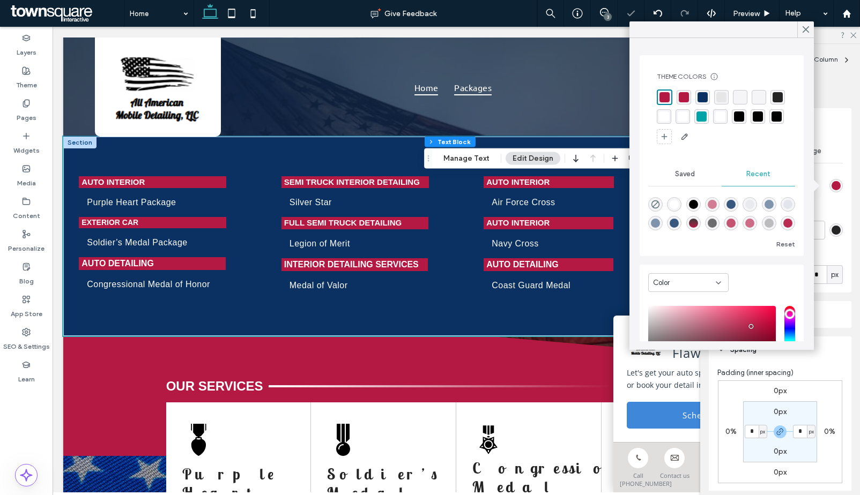
click at [704, 98] on div "rgba(10, 49, 97, 1)" at bounding box center [702, 97] width 10 height 10
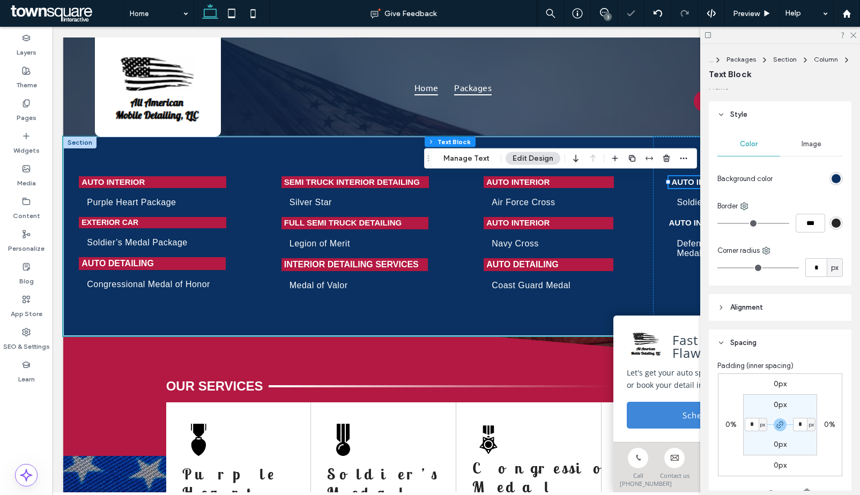
click at [828, 191] on div "Color Image Background color Border *** Corner radius * px" at bounding box center [780, 207] width 143 height 158
click at [831, 180] on div "rgb(10, 49, 97)" at bounding box center [835, 178] width 9 height 9
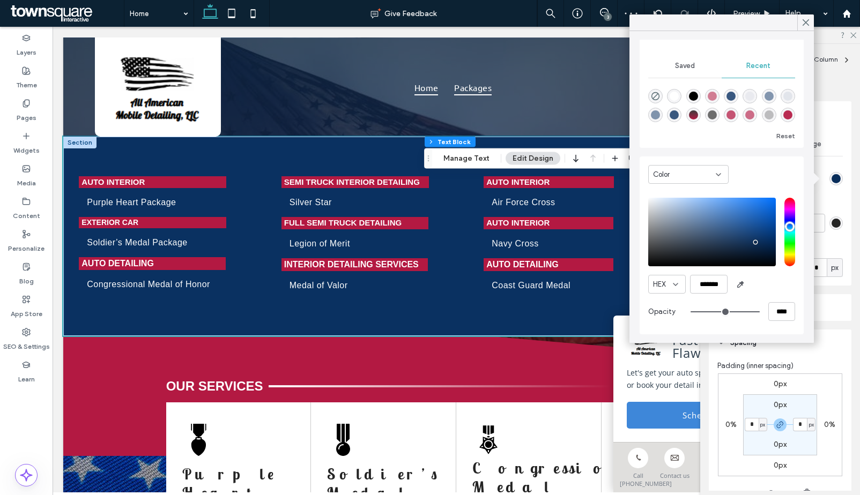
scroll to position [100, 0]
type input "*******"
click at [756, 247] on div "saturation and value" at bounding box center [712, 232] width 128 height 69
click at [803, 24] on icon at bounding box center [806, 23] width 10 height 10
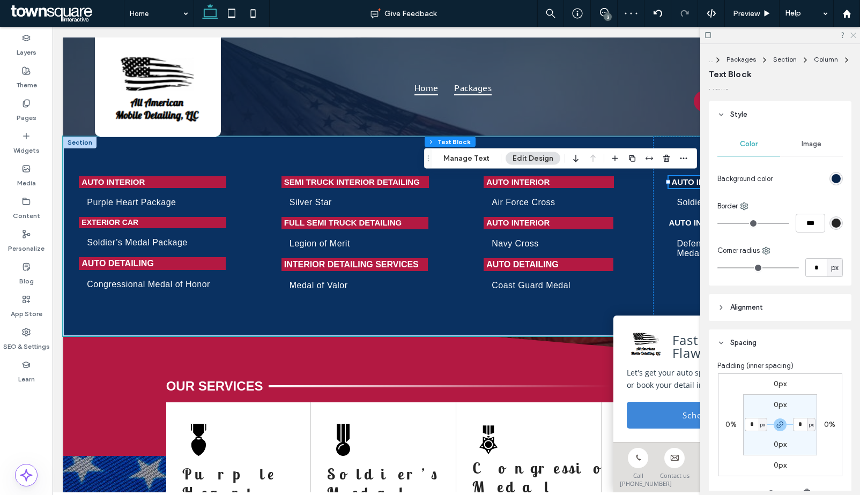
click at [851, 36] on icon at bounding box center [852, 34] width 7 height 7
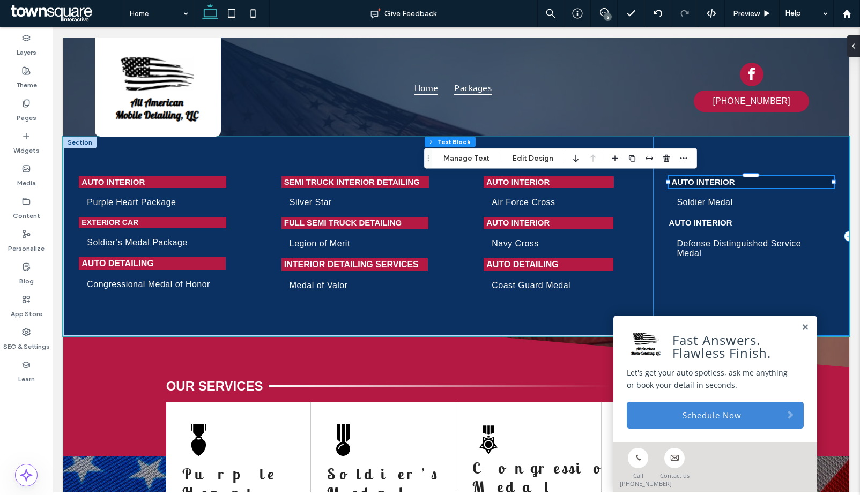
click at [718, 271] on div "Auto Interior Soldier Medal Auto Interior Defense Distinguished Service Medal" at bounding box center [751, 236] width 196 height 199
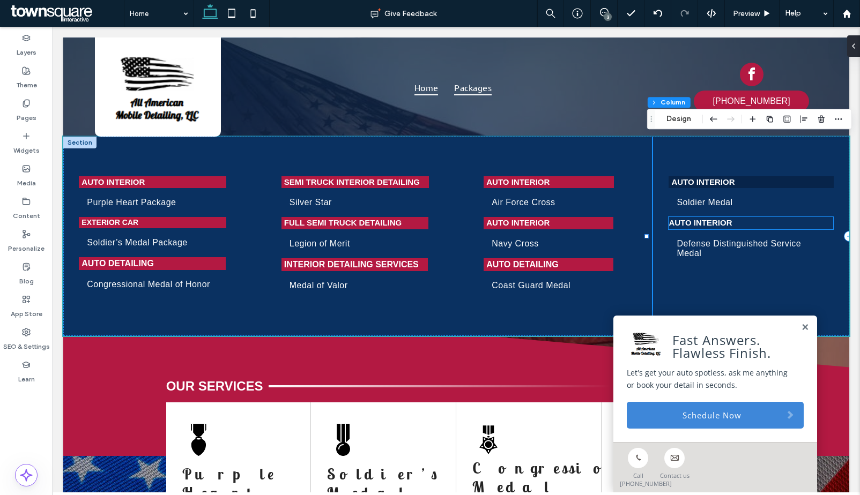
click at [710, 227] on strong "Auto Interior" at bounding box center [699, 222] width 63 height 9
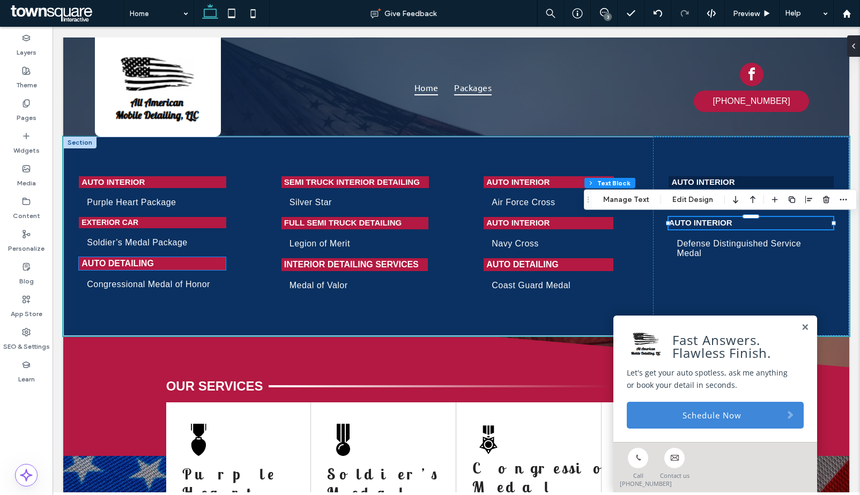
click at [134, 267] on strong "Auto Detailing" at bounding box center [117, 263] width 72 height 9
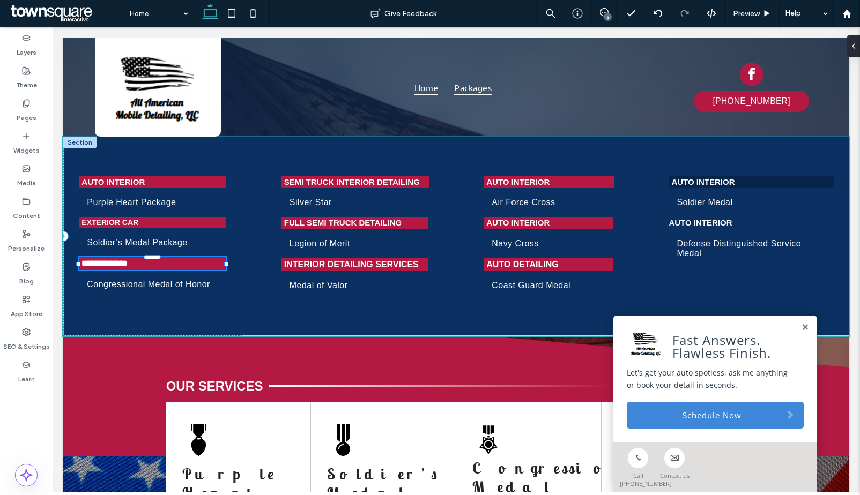
type input "*****"
type input "**"
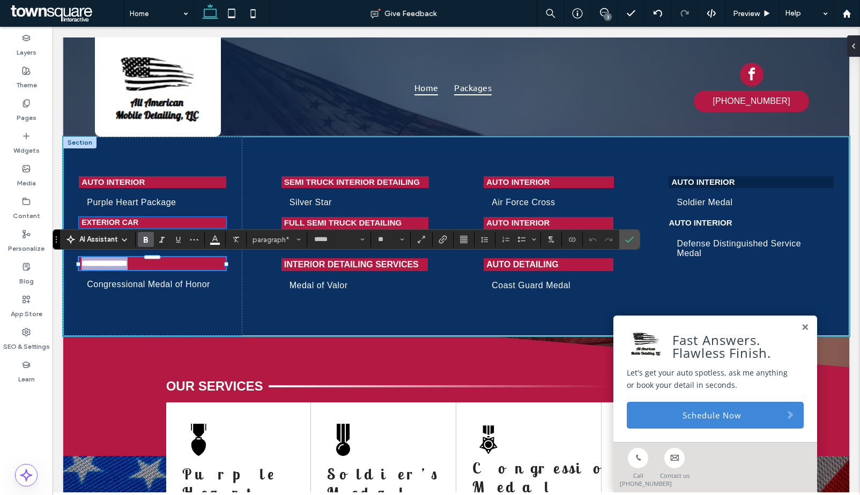
click at [162, 224] on p "Exterior CaR" at bounding box center [152, 222] width 142 height 11
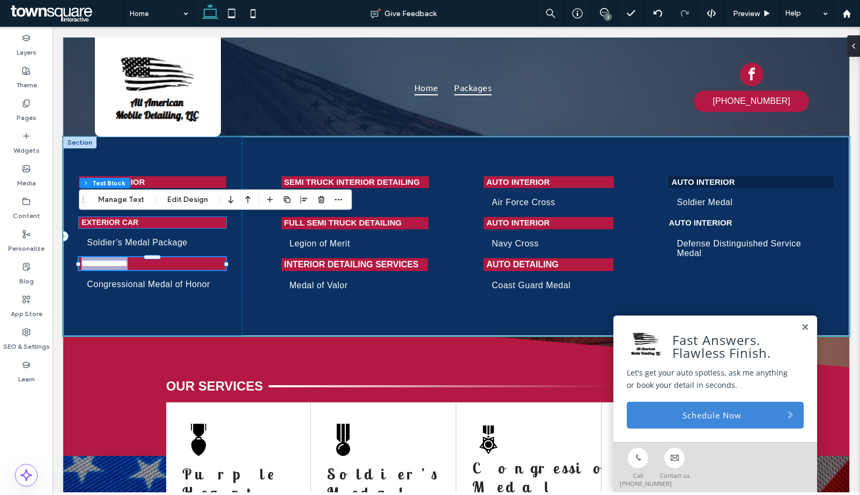
click at [162, 224] on div "Exterior CaR" at bounding box center [152, 222] width 147 height 11
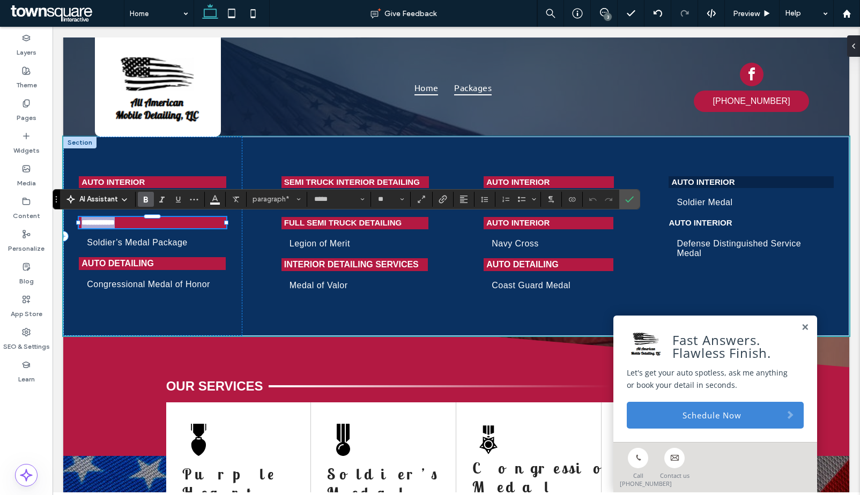
click at [115, 221] on strong "**********" at bounding box center [97, 223] width 33 height 8
click at [275, 202] on span "paragraph*" at bounding box center [273, 199] width 42 height 8
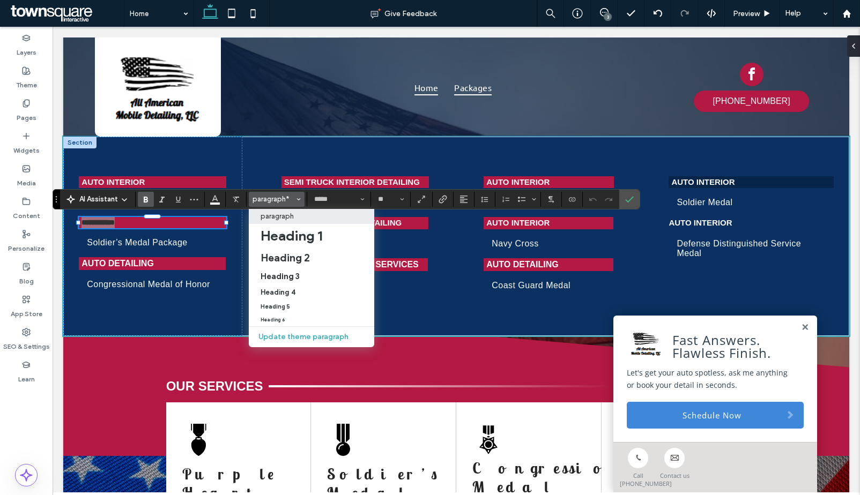
click at [279, 216] on p "paragraph" at bounding box center [277, 216] width 33 height 8
type input "**"
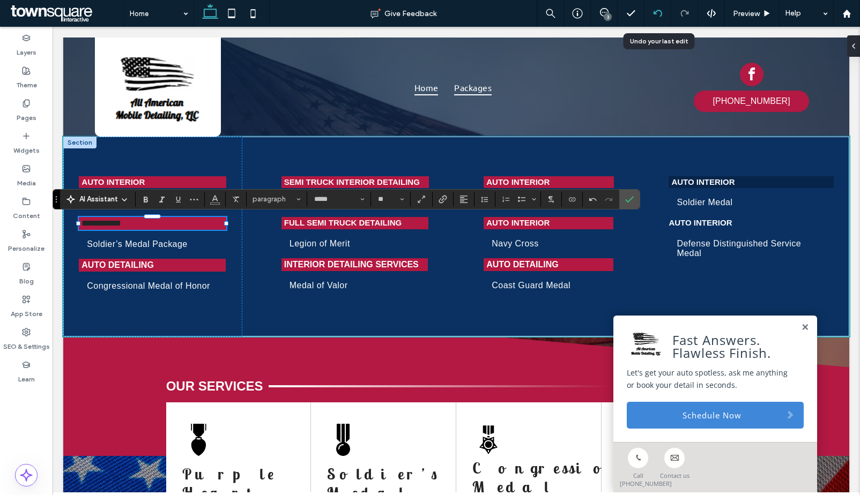
click at [653, 16] on icon at bounding box center [657, 13] width 9 height 9
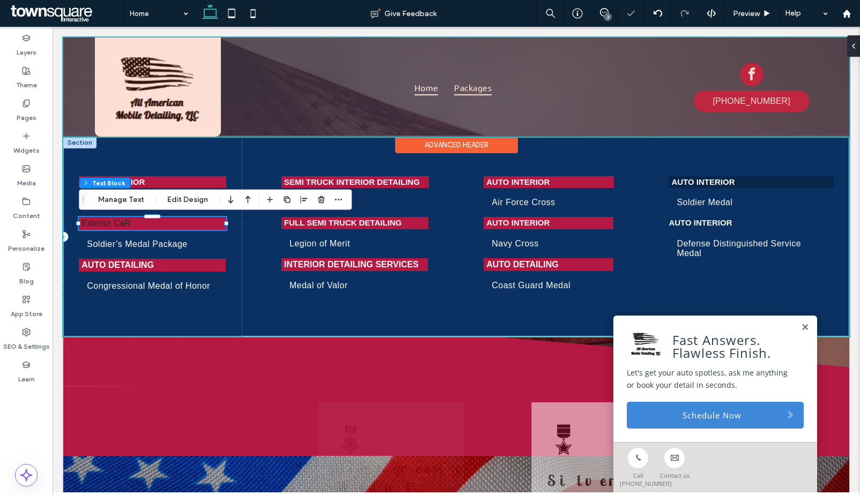
scroll to position [0, 0]
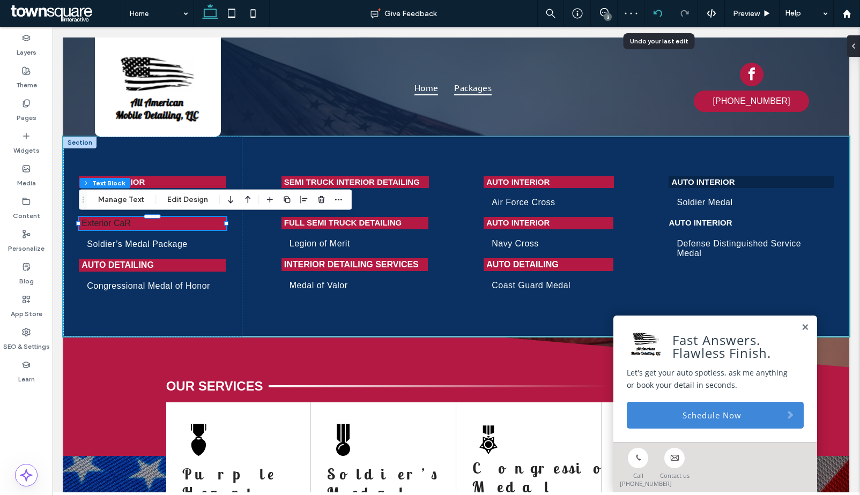
click at [659, 10] on use at bounding box center [657, 13] width 9 height 7
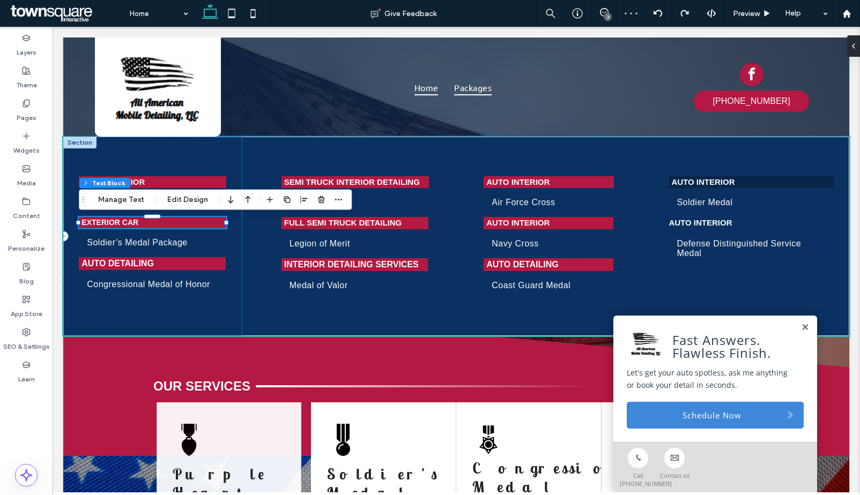
click at [138, 226] on strong "Exterior CaR" at bounding box center [109, 222] width 57 height 9
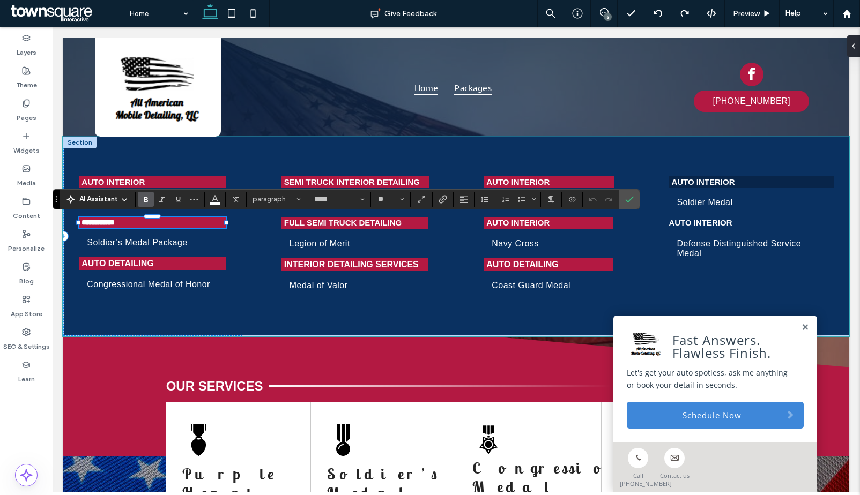
click at [115, 226] on strong "**********" at bounding box center [97, 223] width 33 height 8
click at [139, 184] on strong "Auto Interior" at bounding box center [112, 181] width 63 height 9
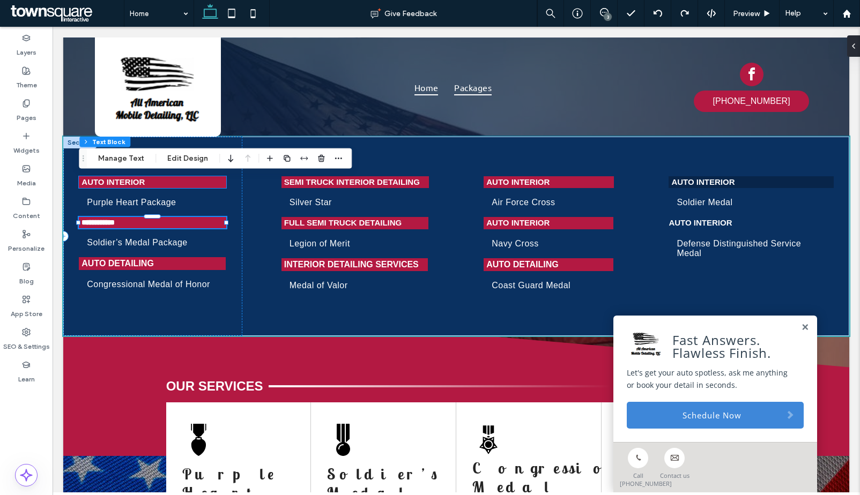
click at [139, 184] on div "Auto Interior" at bounding box center [152, 182] width 147 height 12
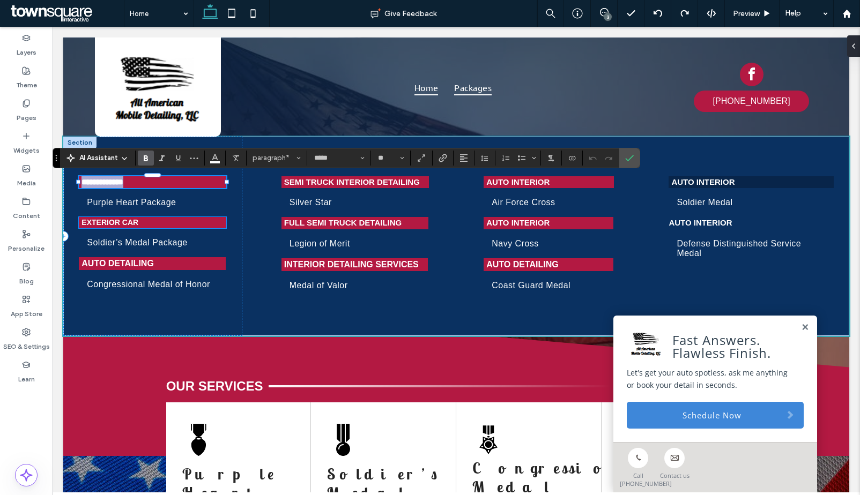
click at [139, 225] on p "Exterior CaR" at bounding box center [152, 222] width 142 height 11
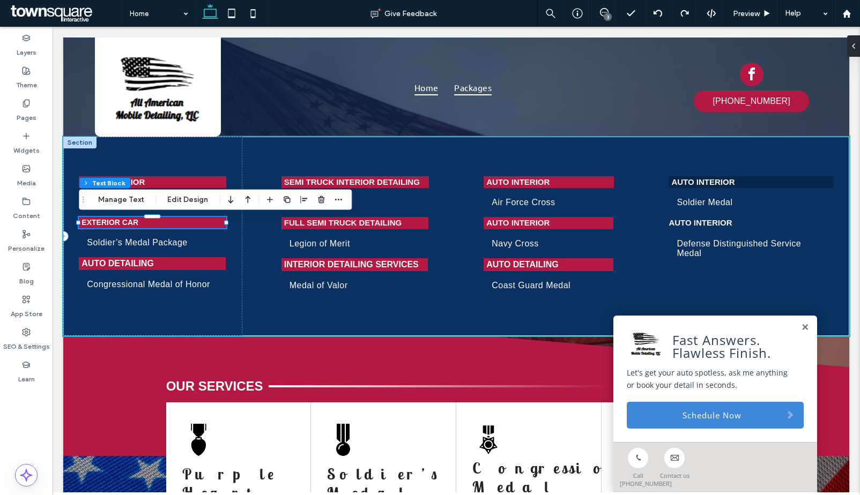
click at [139, 225] on p "Exterior CaR" at bounding box center [152, 222] width 142 height 11
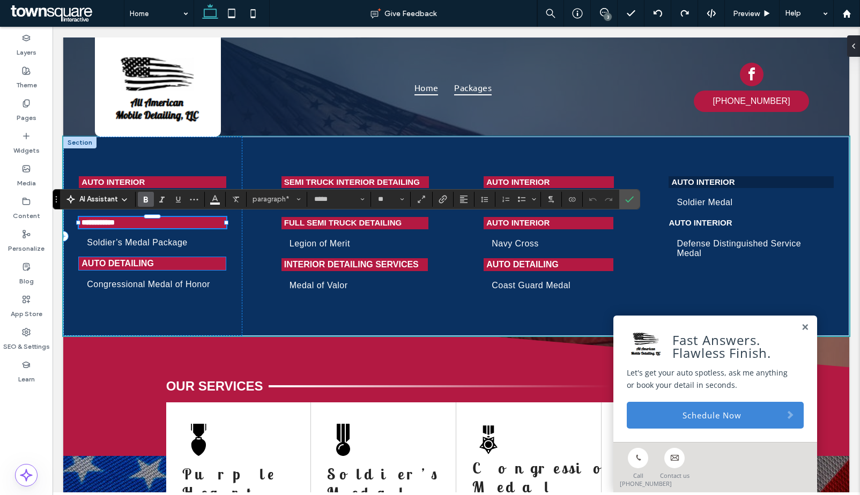
click at [144, 266] on strong "Auto Detailing" at bounding box center [117, 263] width 72 height 9
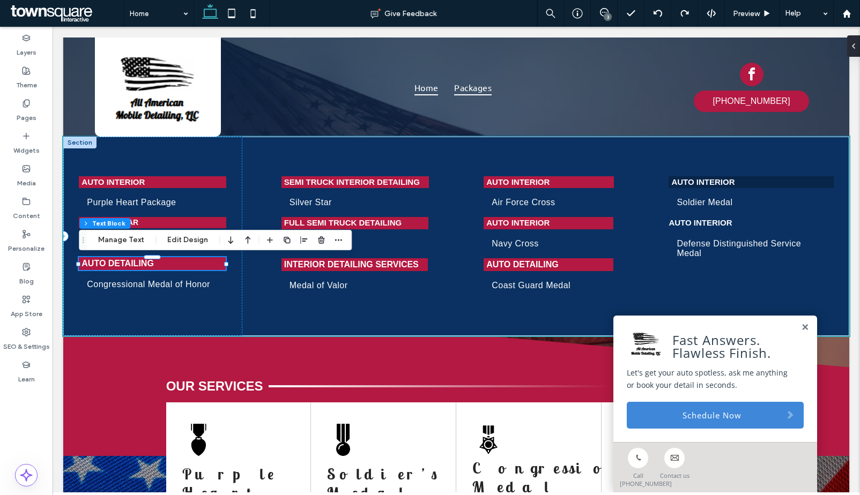
click at [144, 266] on div "Auto Detailing" at bounding box center [152, 263] width 147 height 13
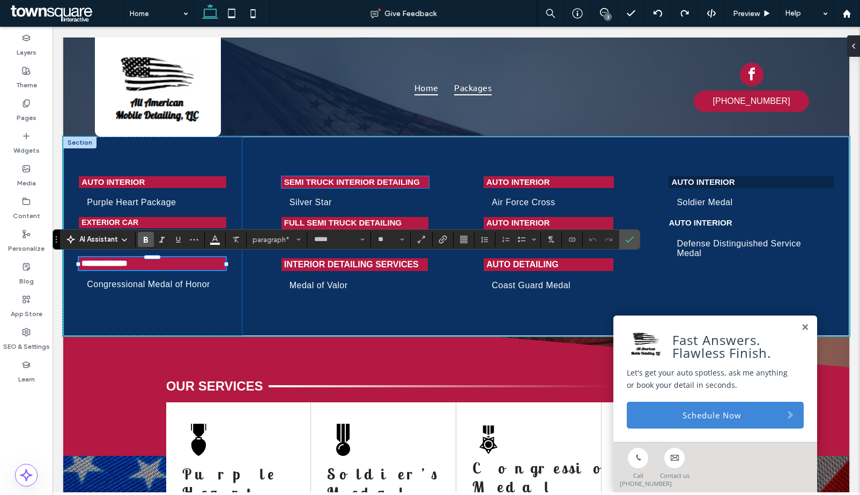
click at [320, 179] on strong "Semi Truck Interior Detailing" at bounding box center [352, 181] width 136 height 9
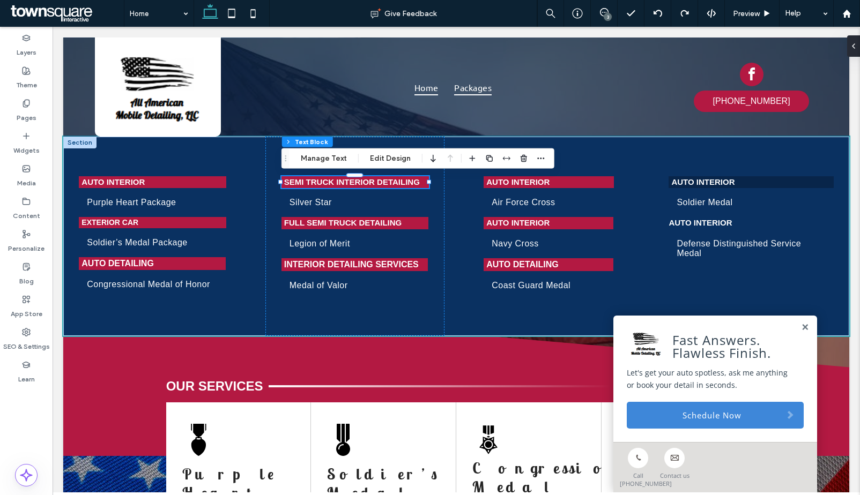
click at [320, 183] on strong "Semi Truck Interior Detailing" at bounding box center [352, 181] width 136 height 9
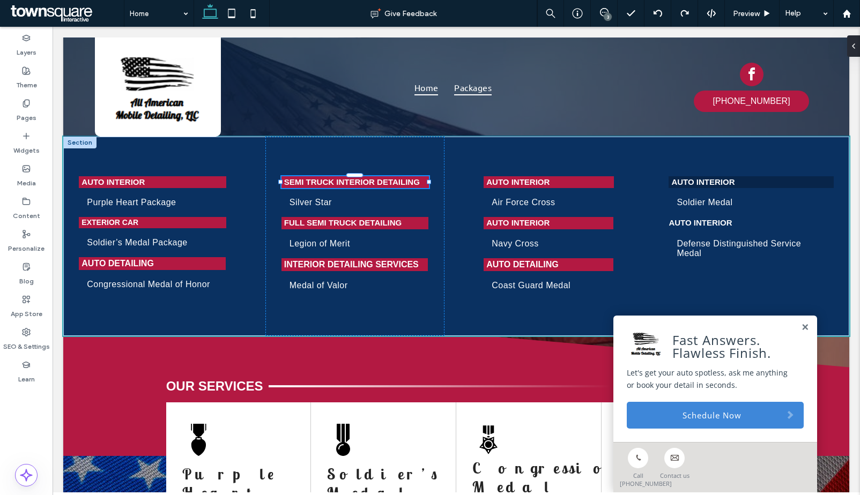
type input "*****"
type input "**"
click at [320, 183] on strong "**********" at bounding box center [330, 182] width 93 height 8
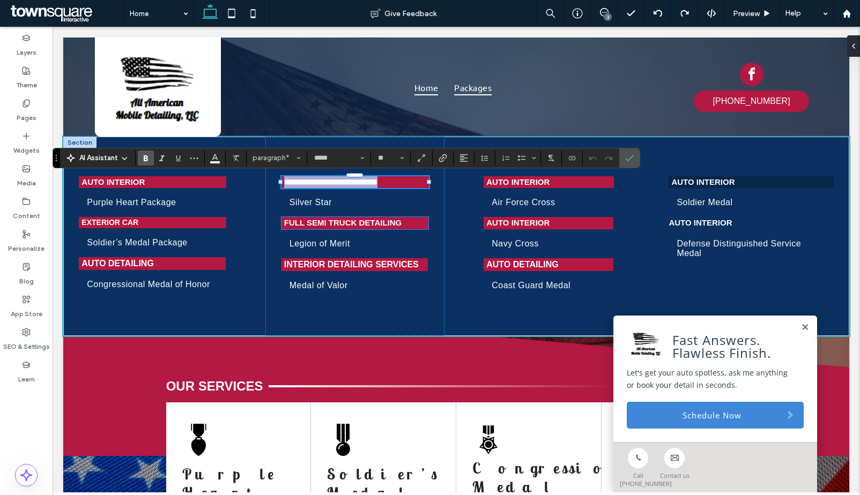
click at [310, 226] on strong "Full Semi Truck Detailing" at bounding box center [342, 222] width 117 height 9
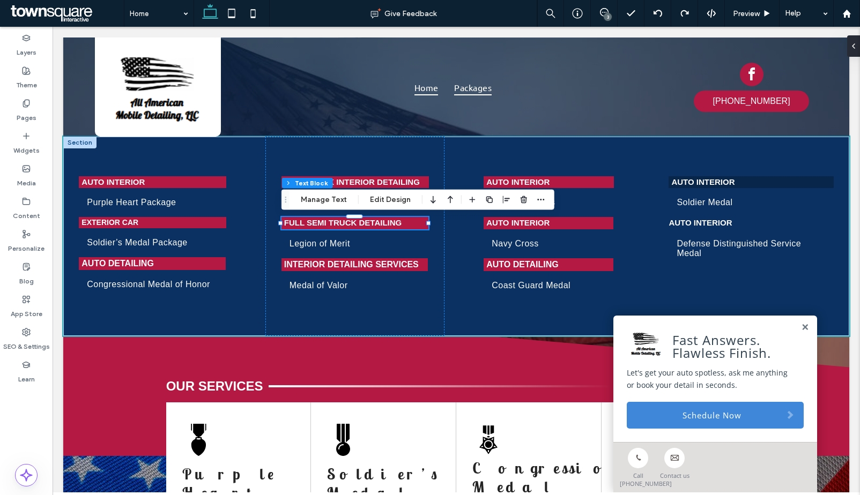
click at [310, 226] on div "Full Semi Truck Detailing" at bounding box center [354, 223] width 147 height 12
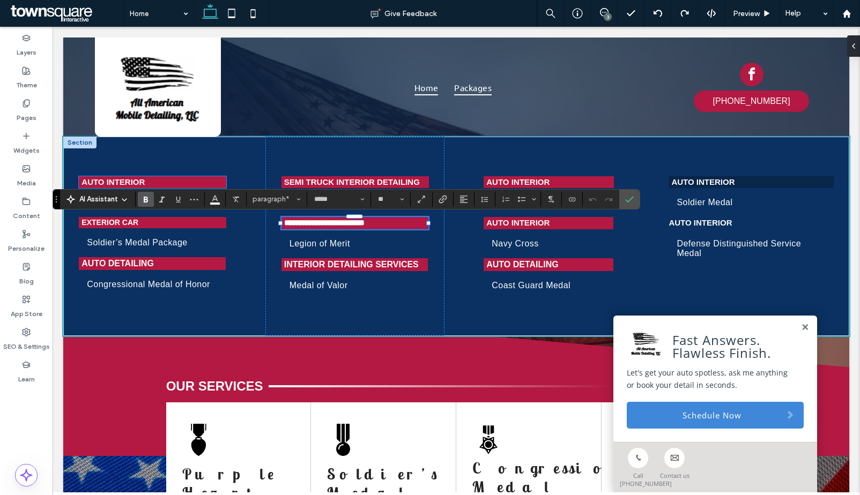
click at [129, 182] on strong "Auto Interior" at bounding box center [112, 181] width 63 height 9
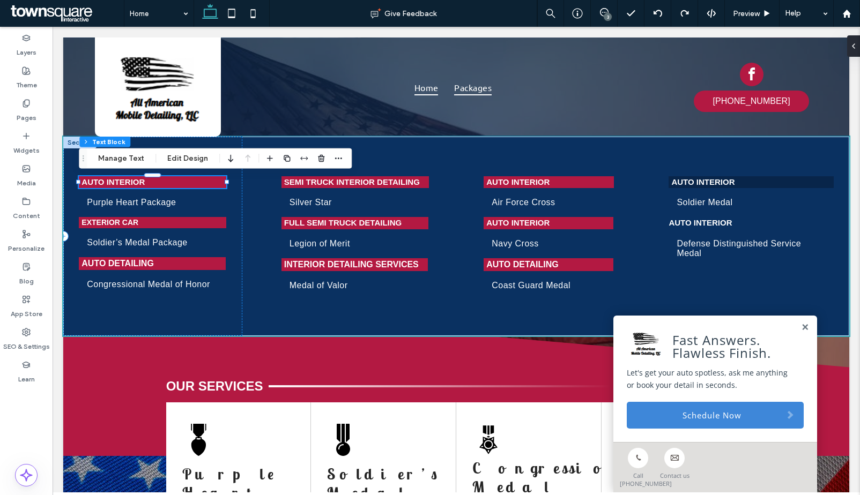
click at [129, 182] on strong "Auto Interior" at bounding box center [112, 181] width 63 height 9
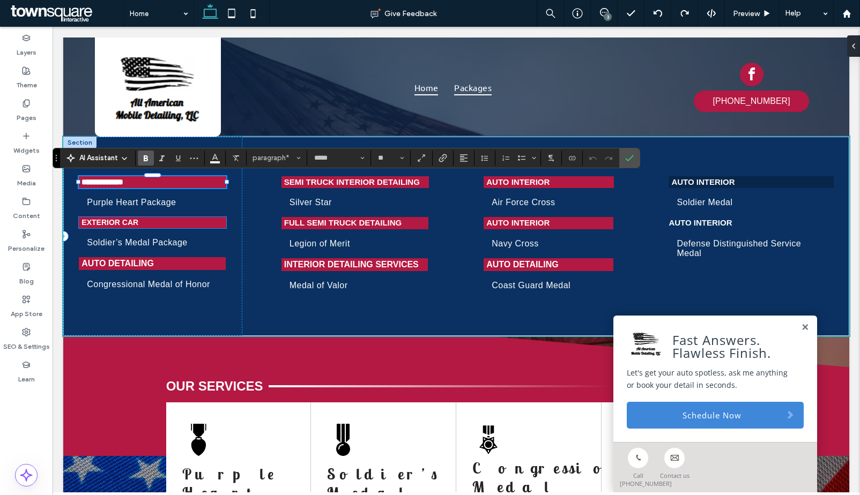
click at [133, 221] on strong "Exterior CaR" at bounding box center [109, 222] width 57 height 9
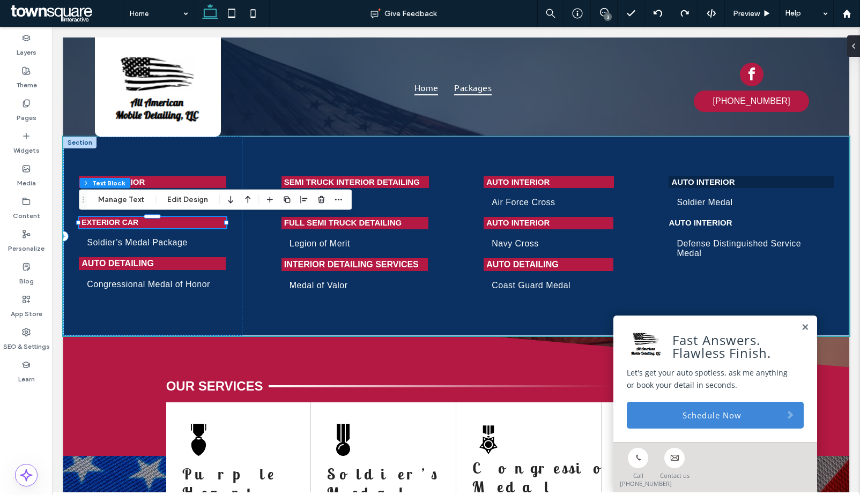
click at [133, 221] on strong "Exterior CaR" at bounding box center [109, 222] width 57 height 9
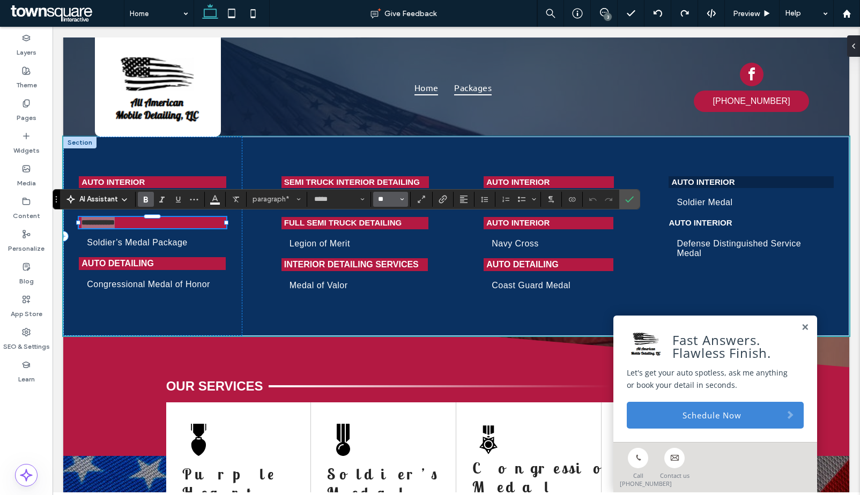
click at [385, 199] on input "**" at bounding box center [387, 199] width 21 height 9
type input "**"
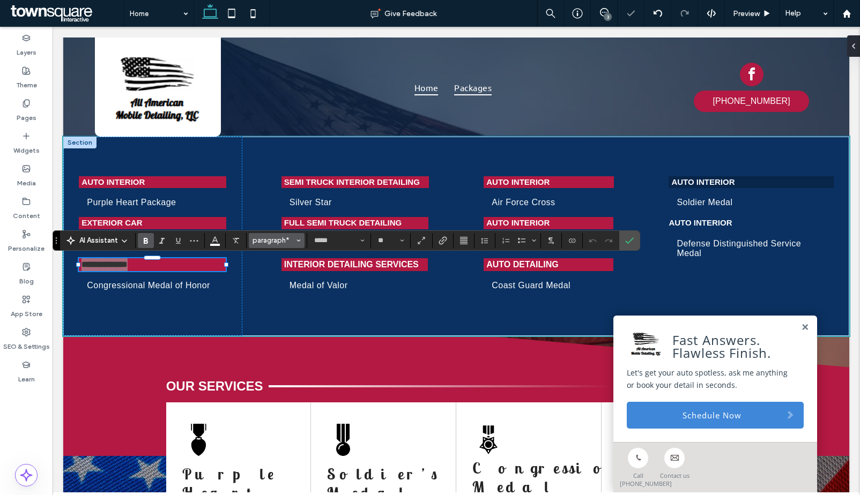
click at [287, 241] on span "paragraph*" at bounding box center [273, 240] width 42 height 8
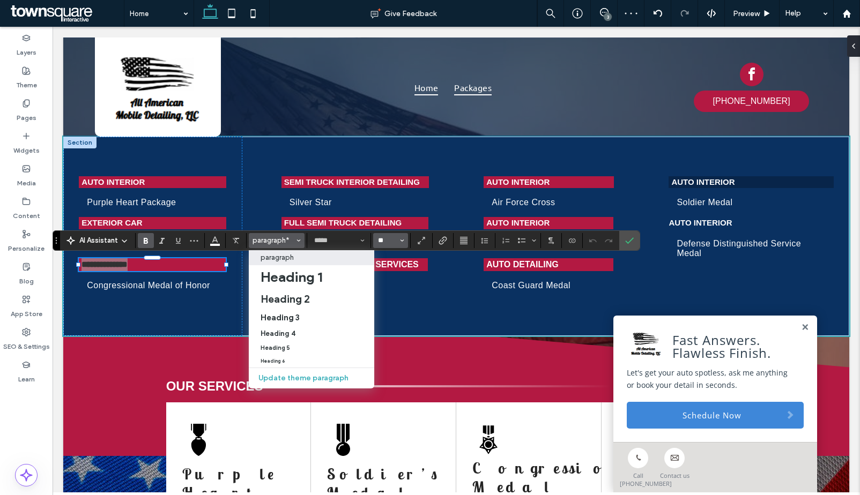
click at [378, 243] on input "**" at bounding box center [387, 240] width 21 height 9
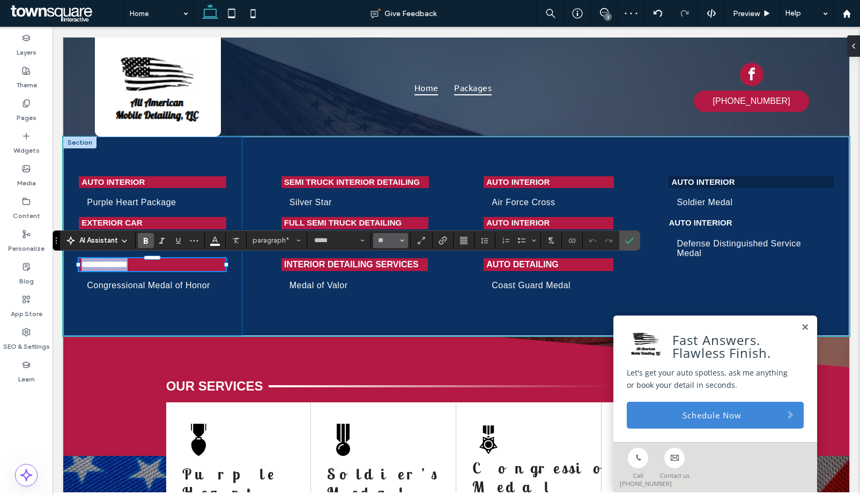
type input "**"
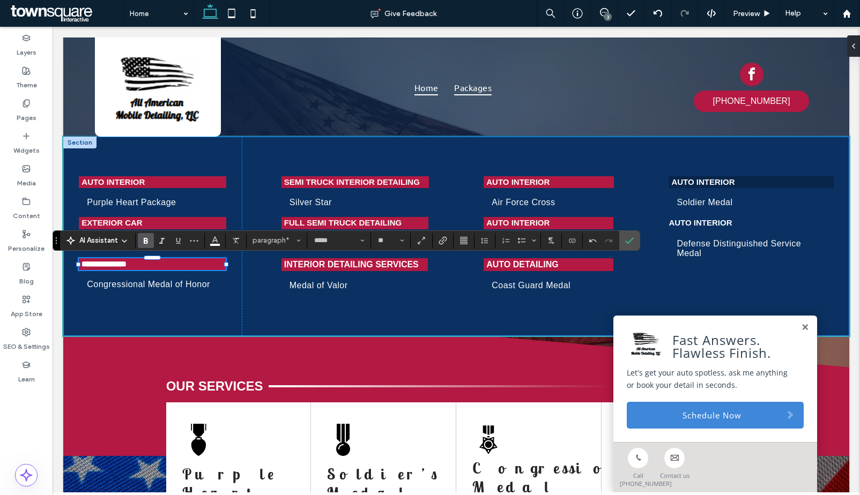
click at [445, 162] on div "**********" at bounding box center [456, 236] width 786 height 199
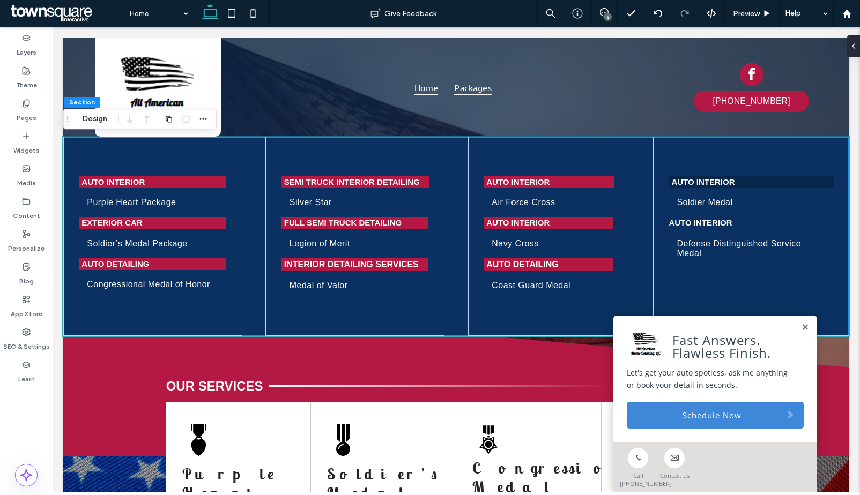
click at [524, 181] on strong "Auto Interior" at bounding box center [517, 181] width 63 height 9
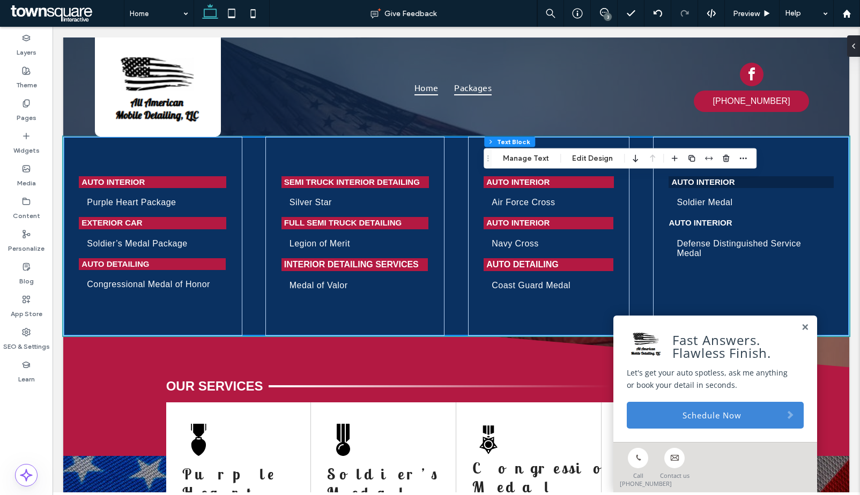
click at [524, 181] on strong "Auto Interior" at bounding box center [517, 181] width 63 height 9
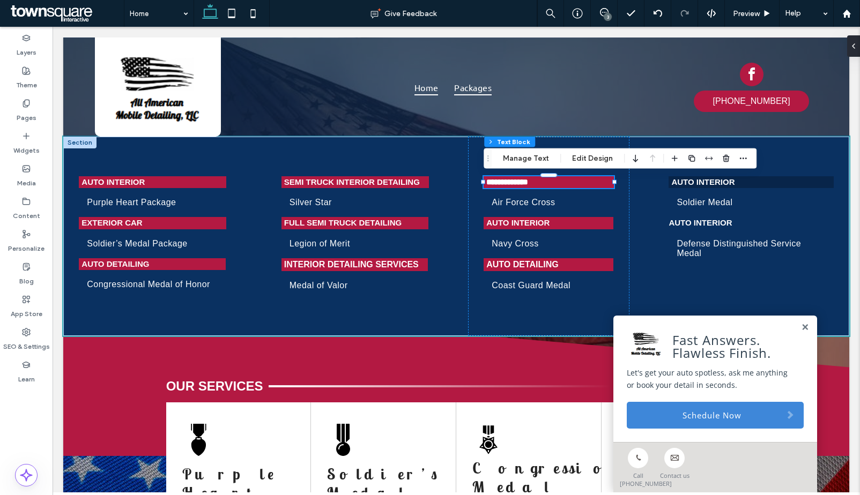
click at [524, 181] on strong "**********" at bounding box center [507, 182] width 42 height 8
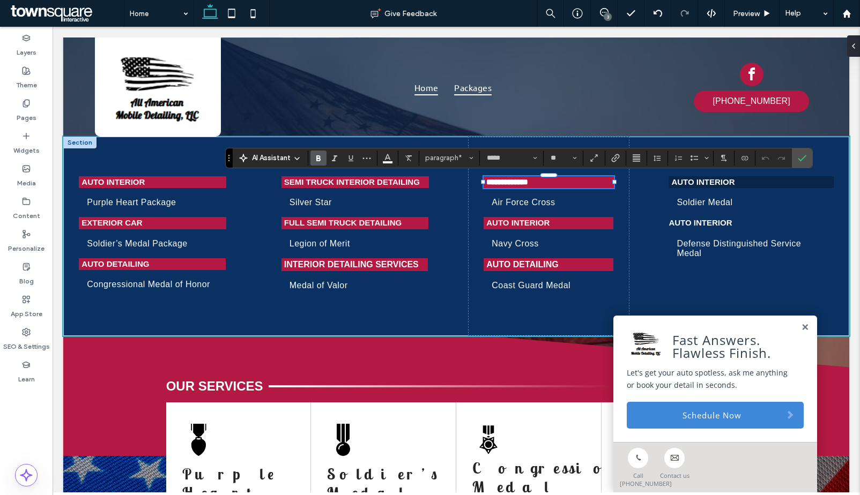
paste div
type input "**********"
type input "**"
click at [530, 224] on strong "Auto Interior" at bounding box center [517, 222] width 63 height 9
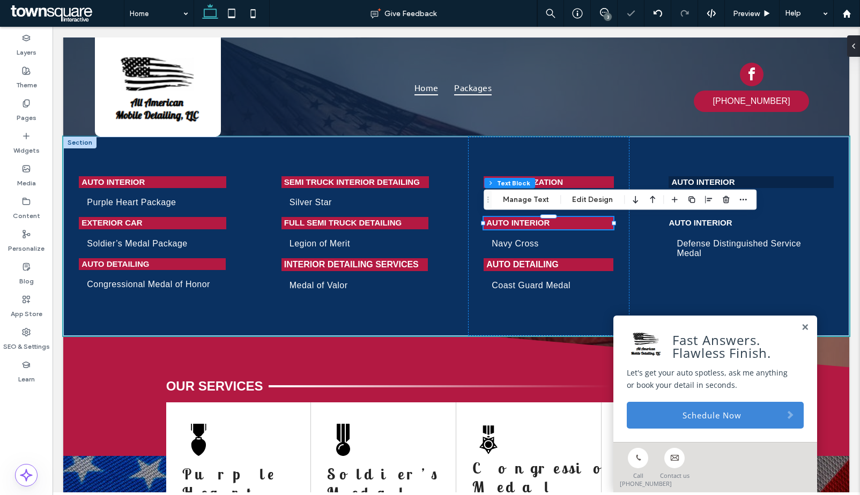
click at [530, 224] on div "Auto Interior" at bounding box center [549, 223] width 130 height 12
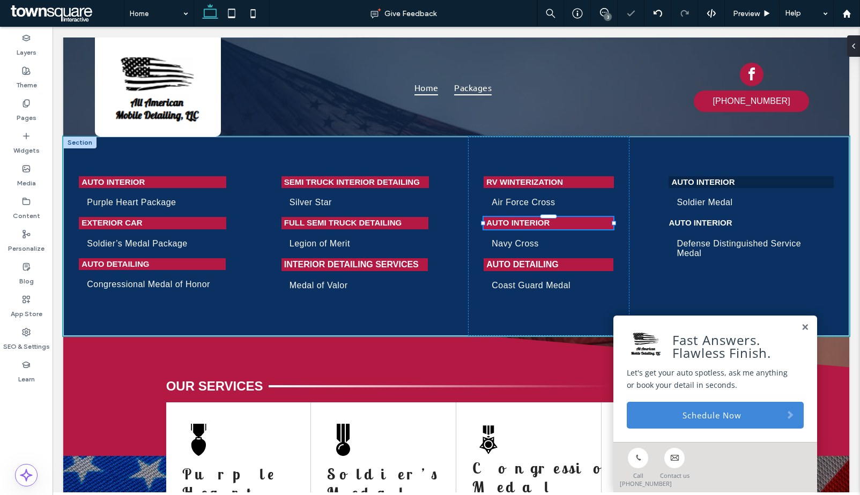
type input "*****"
type input "**"
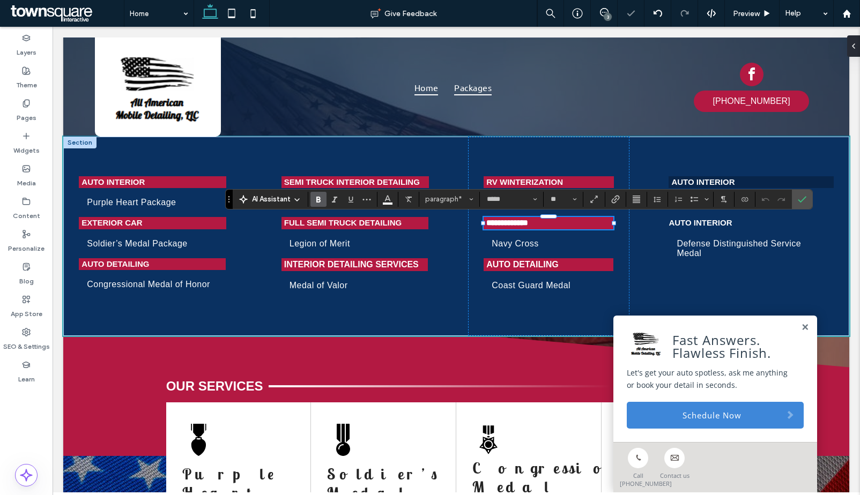
paste div
type input "**********"
type input "**"
click at [513, 263] on strong "Auto Detailing" at bounding box center [522, 264] width 72 height 9
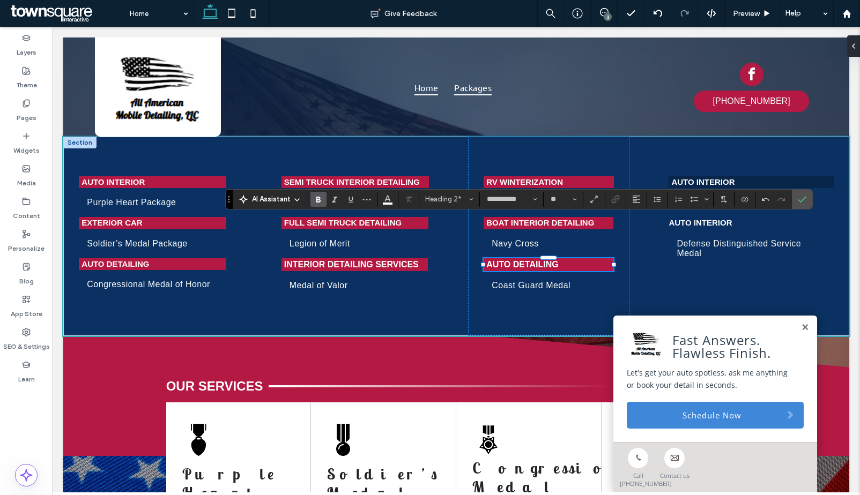
click at [513, 263] on strong "Auto Detailing" at bounding box center [522, 264] width 72 height 9
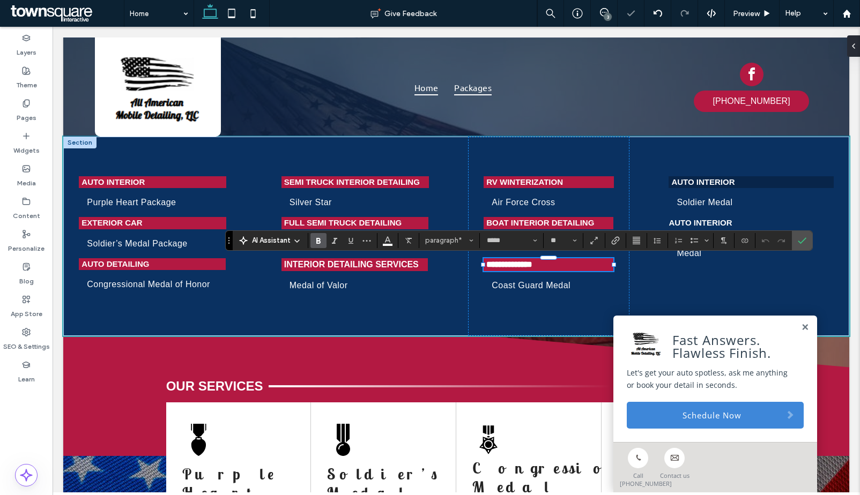
paste div
type input "**********"
type input "**"
click at [717, 182] on strong "Auto Interior" at bounding box center [702, 181] width 63 height 9
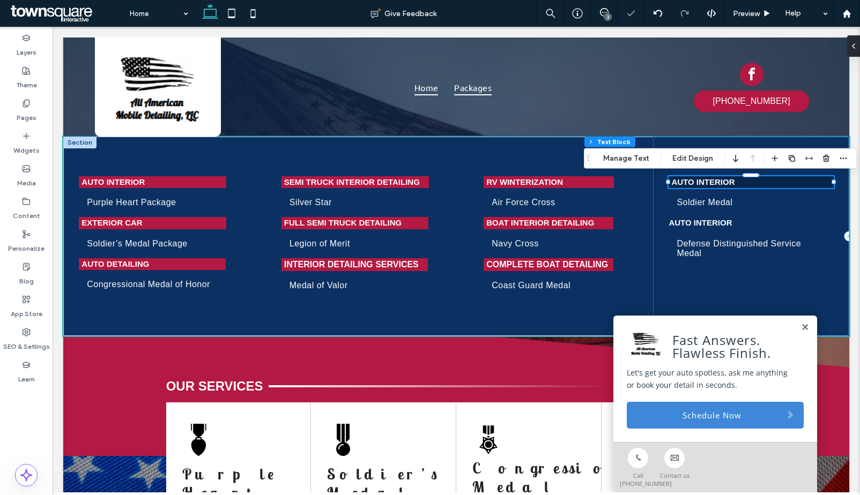
click at [717, 182] on strong "Auto Interior" at bounding box center [702, 181] width 63 height 9
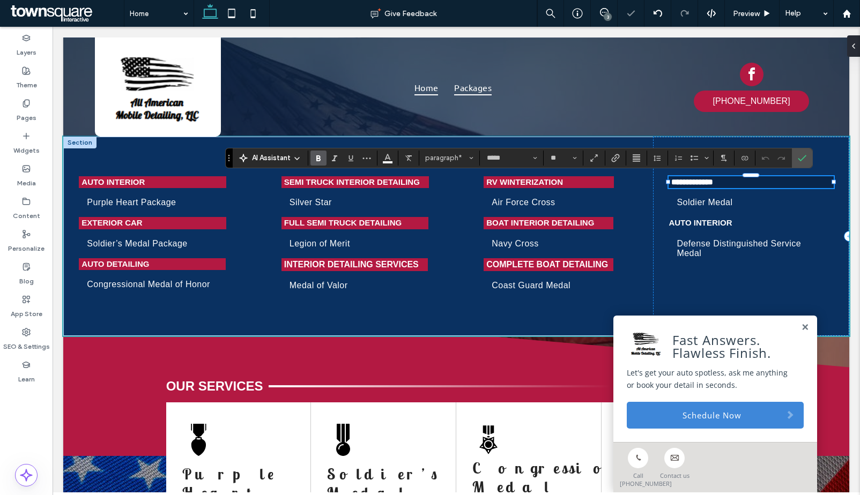
paste div
type input "**********"
type input "**"
click at [685, 221] on strong "Auto Interior" at bounding box center [699, 222] width 63 height 9
click at [685, 221] on div "Auto Interior" at bounding box center [750, 223] width 165 height 12
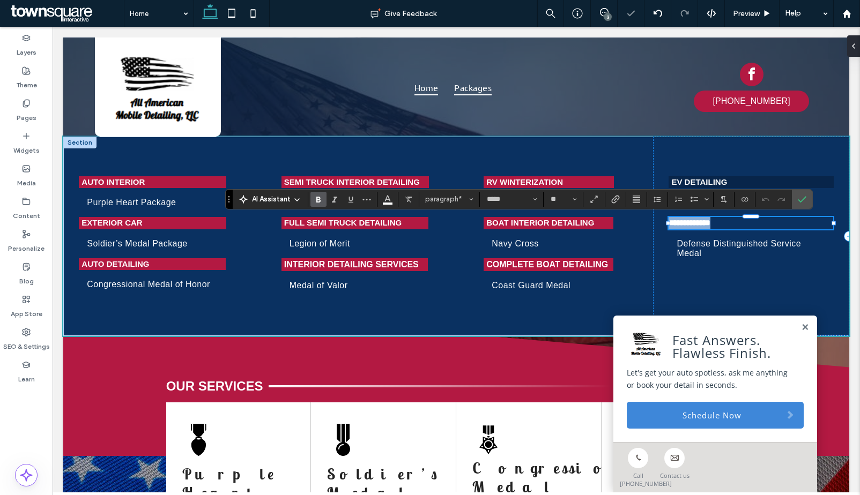
paste div
type input "**********"
type input "**"
type input "*****"
type input "**"
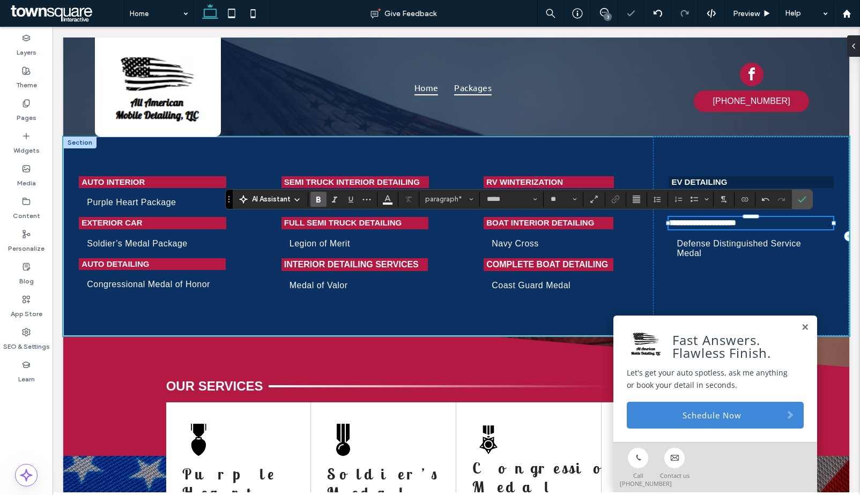
click at [679, 222] on strong "**********" at bounding box center [702, 223] width 68 height 8
click at [805, 199] on icon "Confirm" at bounding box center [802, 199] width 9 height 9
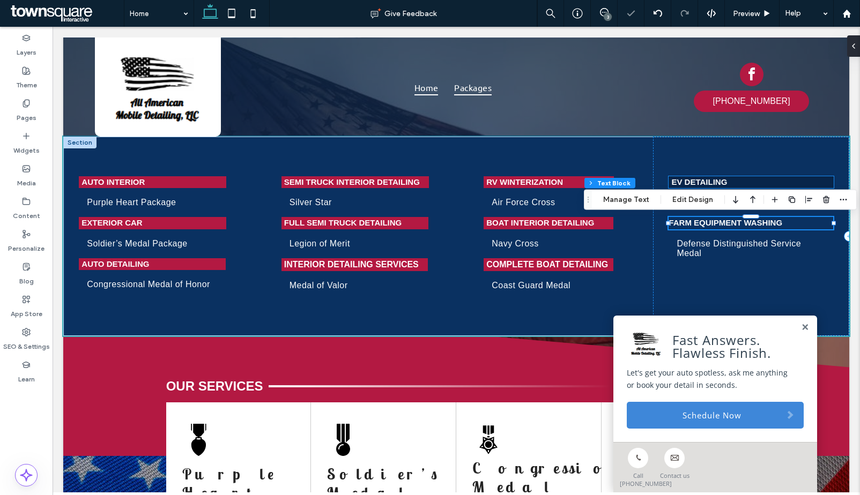
click at [739, 183] on p "EV Detailing" at bounding box center [750, 182] width 159 height 12
click at [739, 183] on div "EV Detailing" at bounding box center [750, 182] width 165 height 12
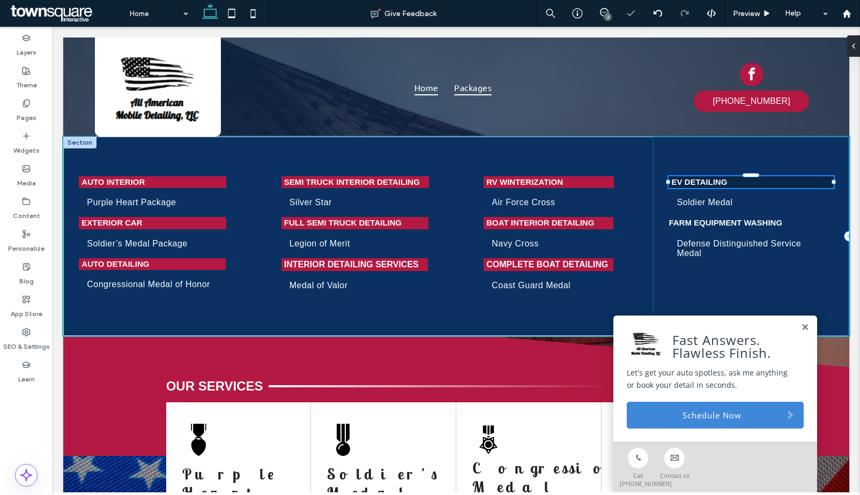
type input "*****"
type input "**"
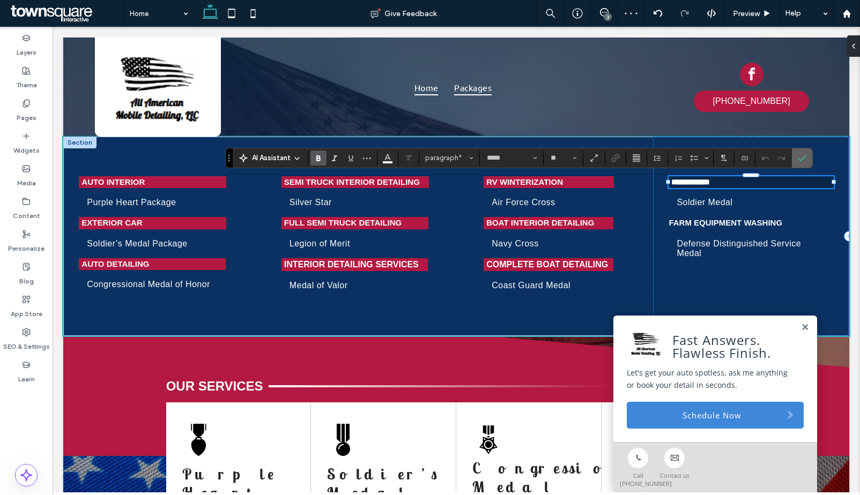
click at [803, 158] on use "Confirm" at bounding box center [802, 158] width 9 height 6
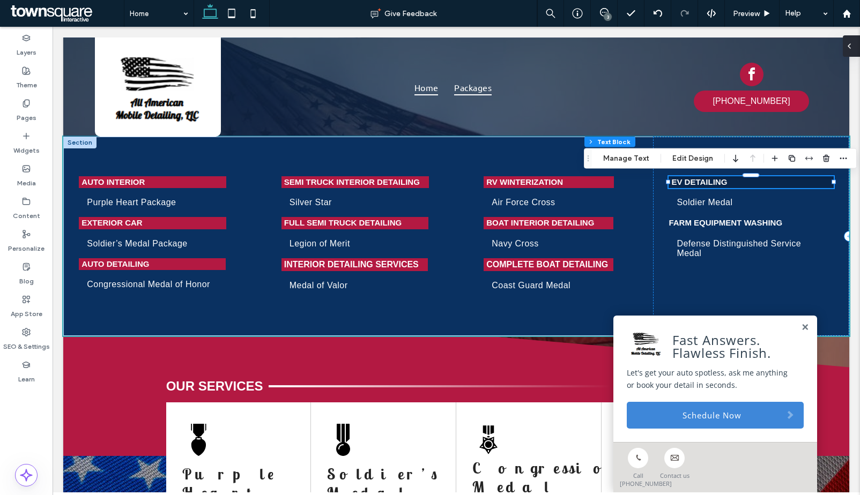
click at [854, 48] on div at bounding box center [851, 45] width 17 height 21
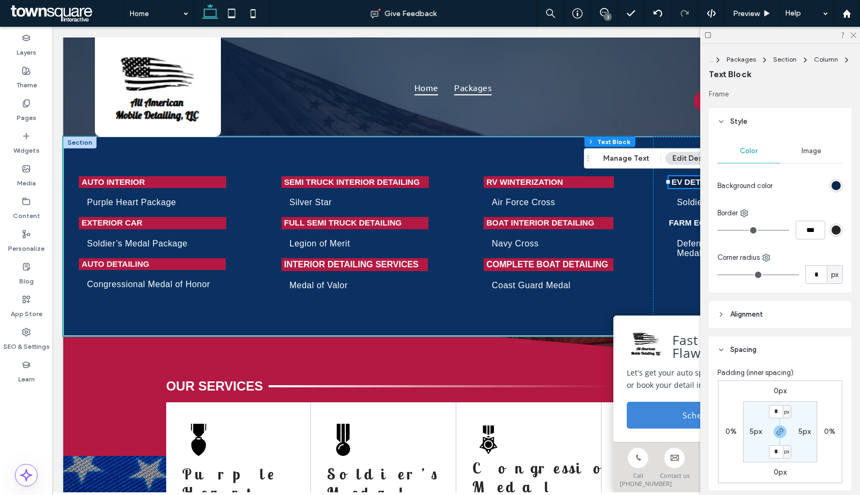
click at [831, 183] on div "rgb(8, 37, 74)" at bounding box center [835, 185] width 9 height 9
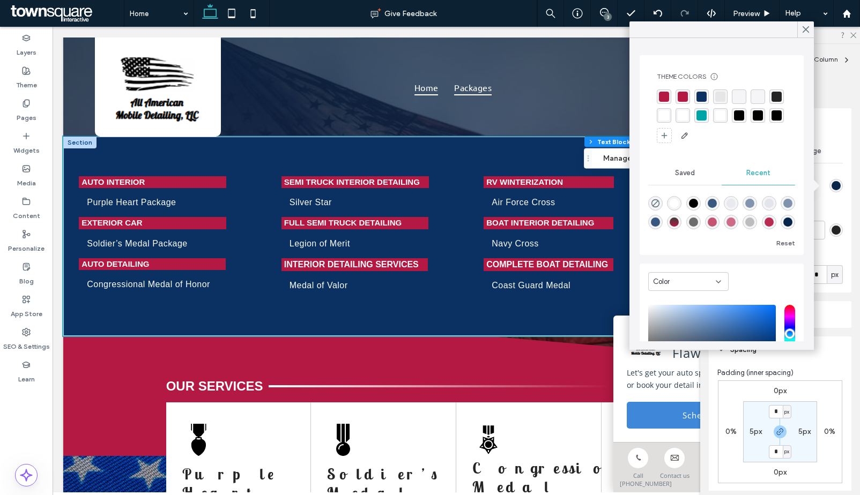
scroll to position [100, 0]
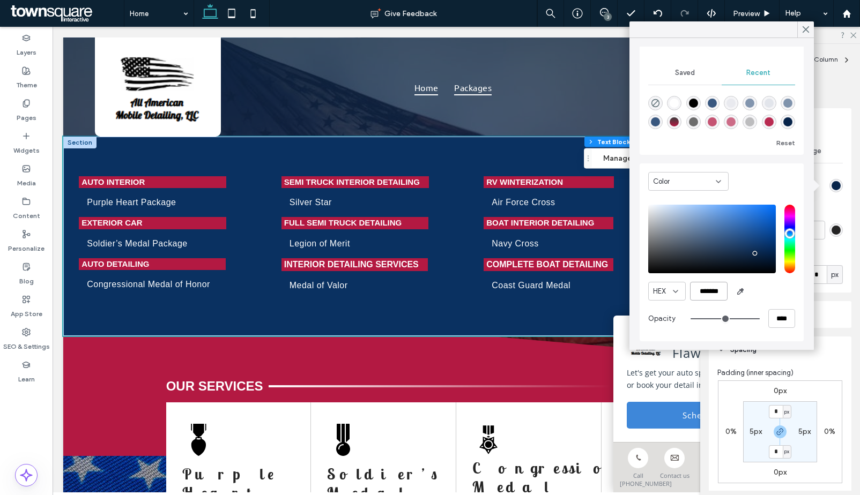
click at [716, 288] on input "*******" at bounding box center [709, 291] width 38 height 19
click at [802, 31] on icon at bounding box center [806, 30] width 10 height 10
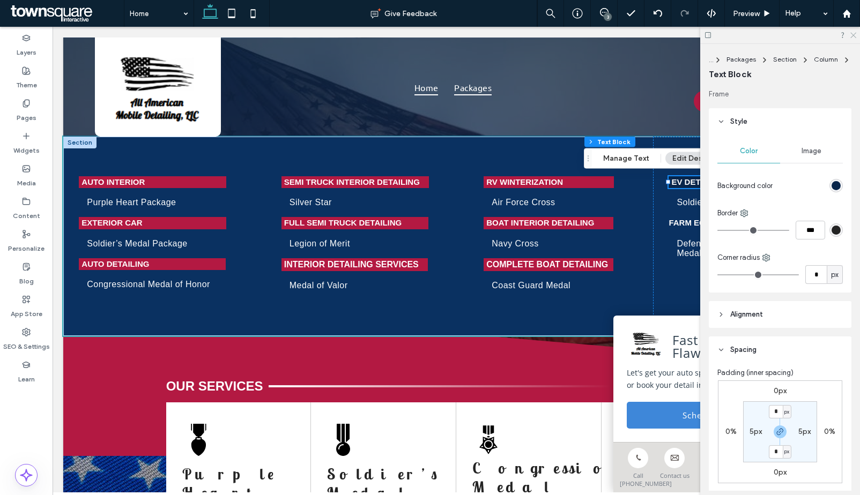
click at [854, 34] on use at bounding box center [853, 36] width 6 height 6
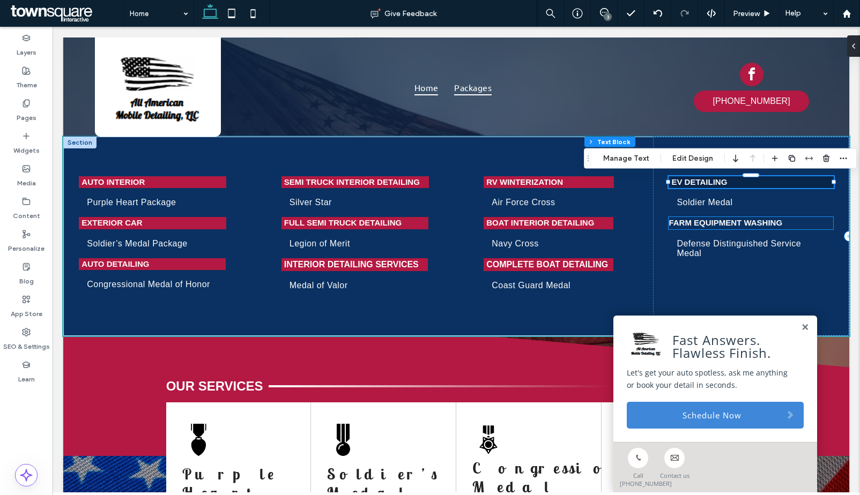
click at [750, 227] on strong "Farm Equipment Washing" at bounding box center [725, 222] width 114 height 9
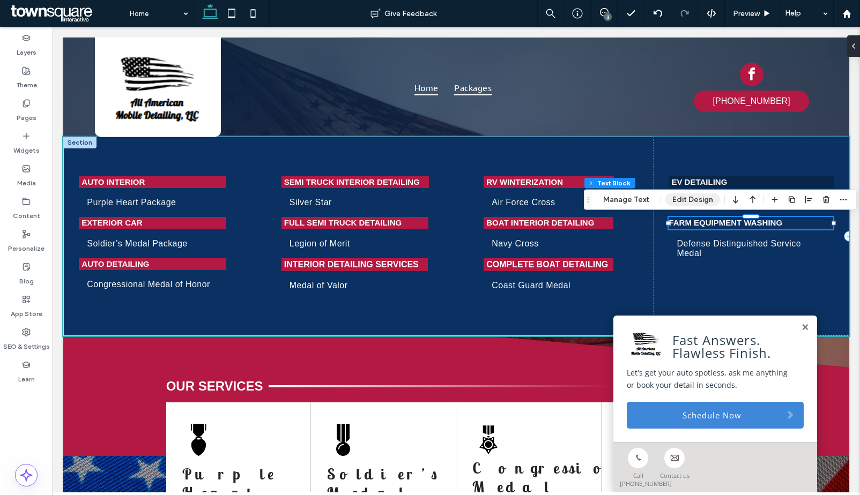
click at [677, 200] on button "Edit Design" at bounding box center [692, 200] width 55 height 13
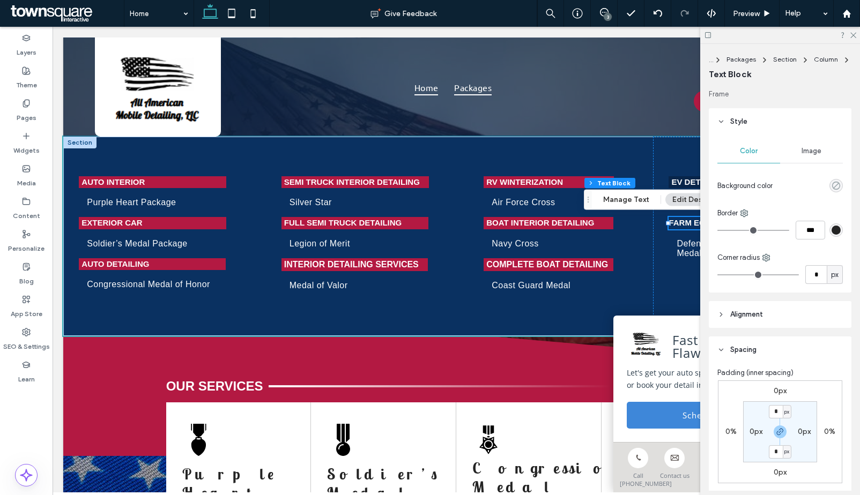
click at [834, 184] on icon "rgba(0, 0, 0, 0)" at bounding box center [835, 185] width 9 height 9
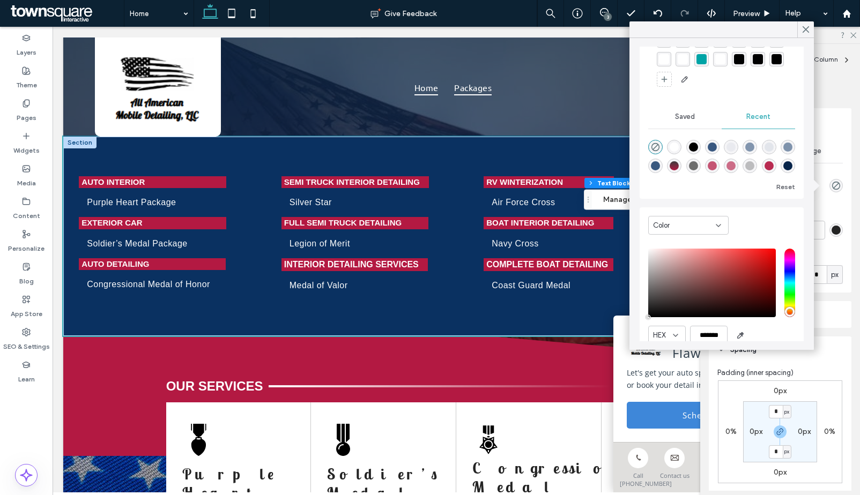
scroll to position [50, 0]
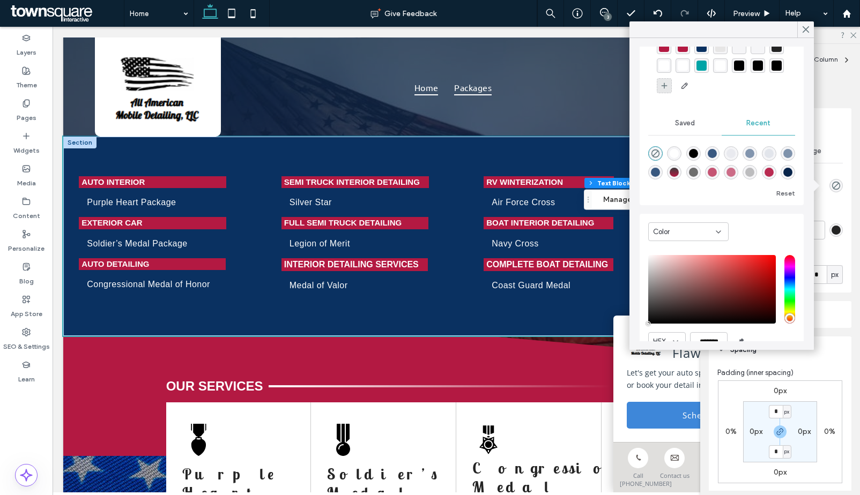
click at [672, 86] on div at bounding box center [664, 85] width 15 height 15
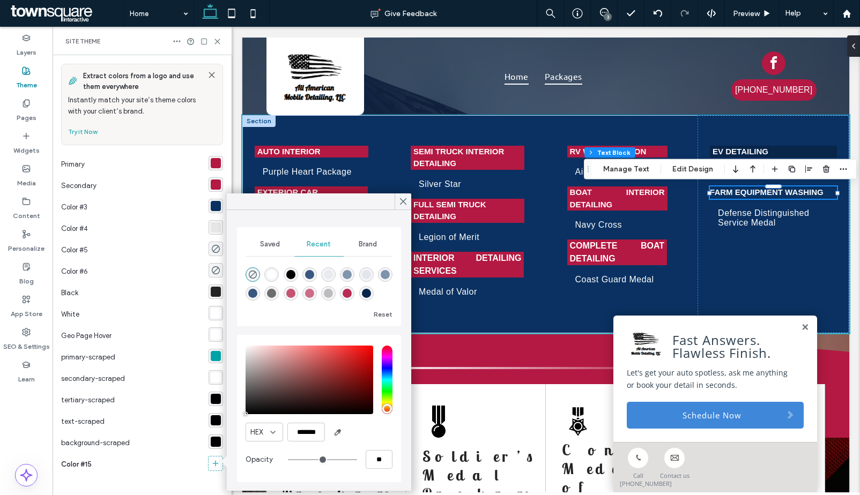
scroll to position [2, 0]
click at [301, 435] on input "*******" at bounding box center [306, 432] width 38 height 19
paste input "color picker textbox"
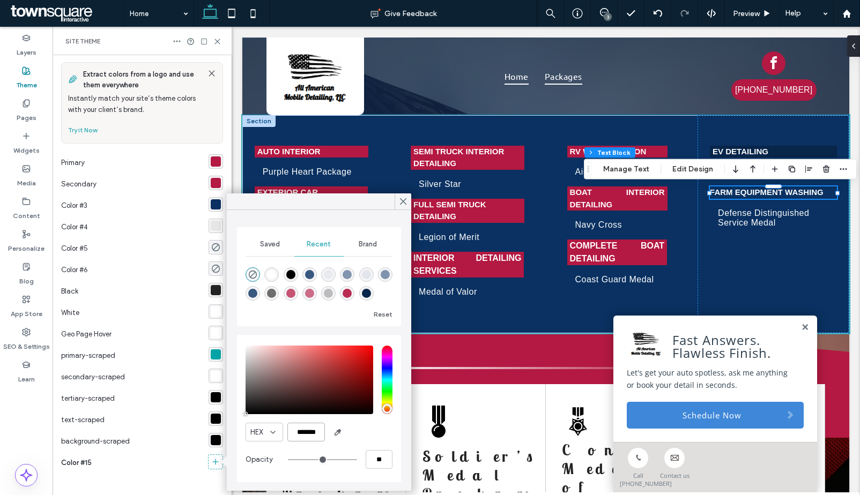
type input "*******"
type input "***"
type input "****"
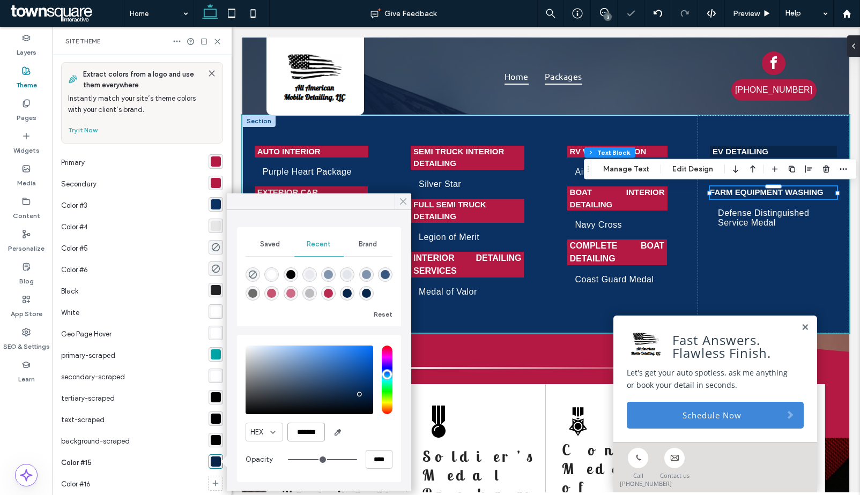
type input "*******"
click at [404, 199] on use at bounding box center [402, 202] width 5 height 6
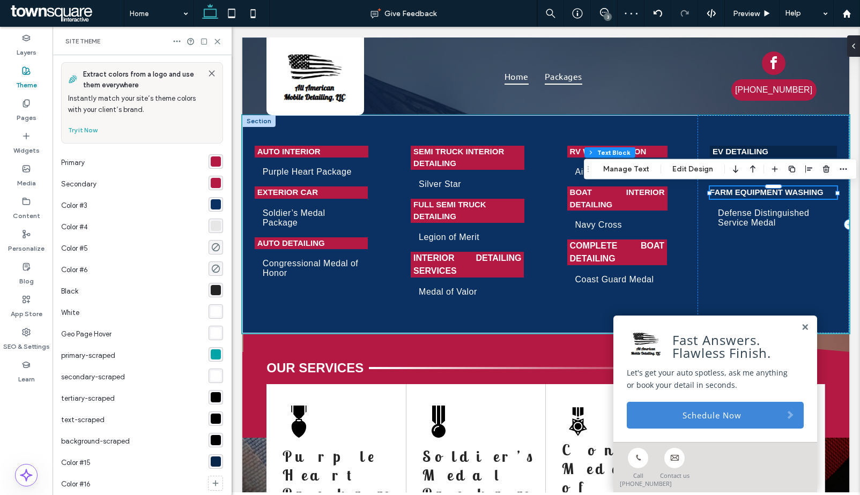
click at [738, 190] on strong "Farm Equipment Washing" at bounding box center [767, 192] width 114 height 9
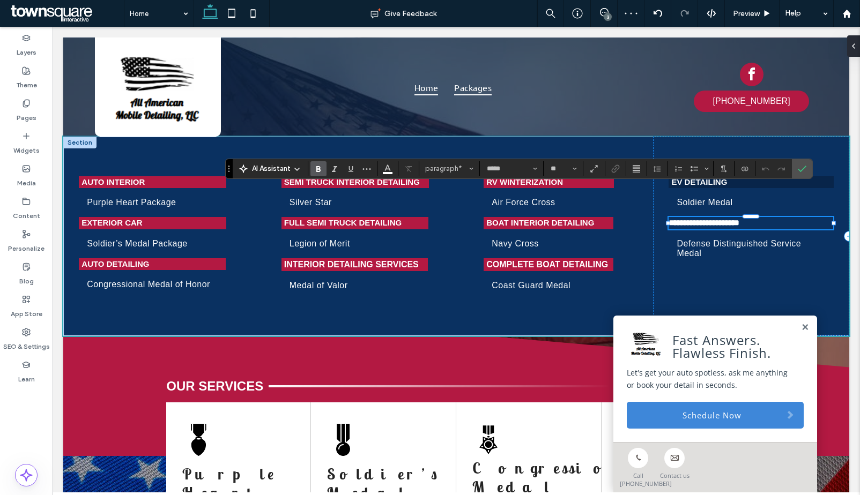
click at [816, 224] on p "**********" at bounding box center [750, 223] width 165 height 12
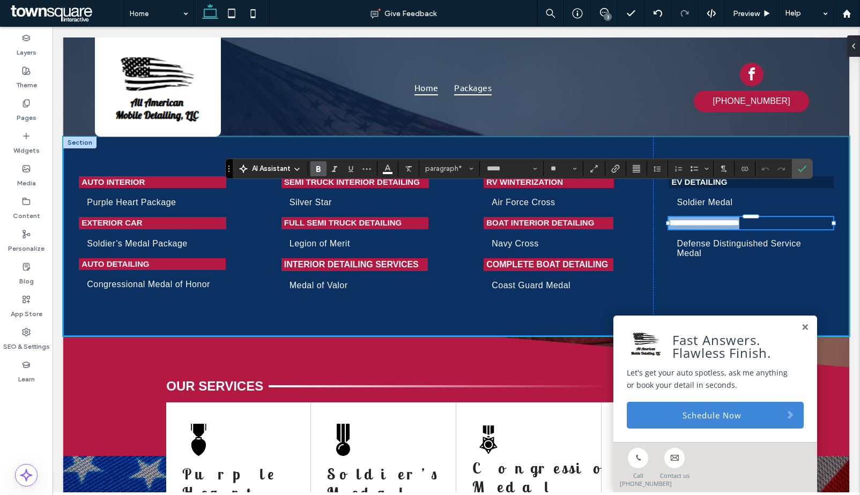
drag, startPoint x: 793, startPoint y: 224, endPoint x: 646, endPoint y: 220, distance: 146.4
click at [646, 220] on div "**********" at bounding box center [456, 236] width 786 height 199
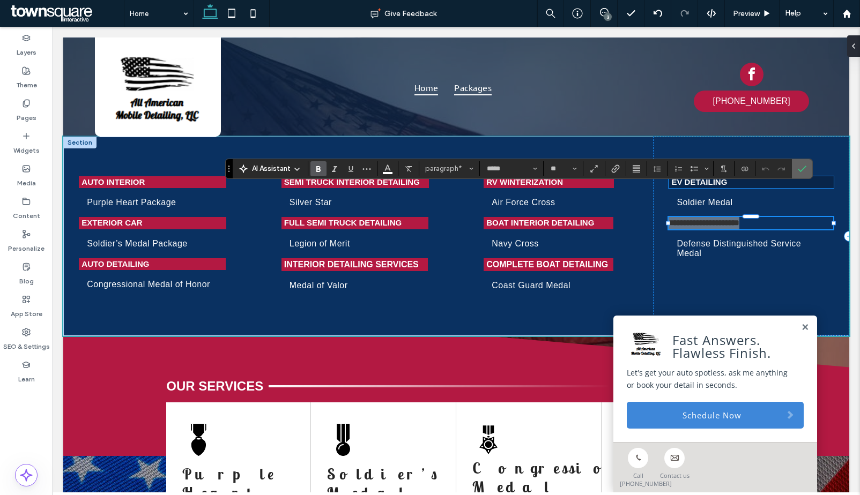
click at [799, 174] on span "Confirm" at bounding box center [800, 168] width 5 height 19
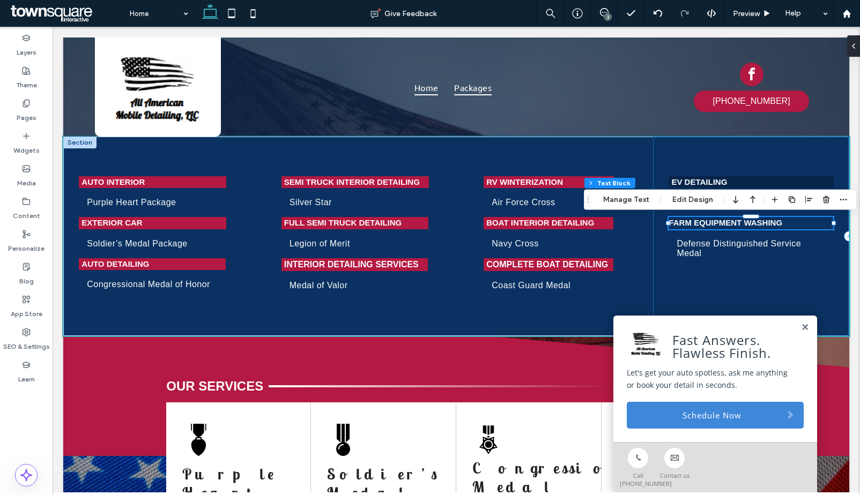
click at [814, 227] on p "Farm Equipment Washing" at bounding box center [750, 223] width 165 height 12
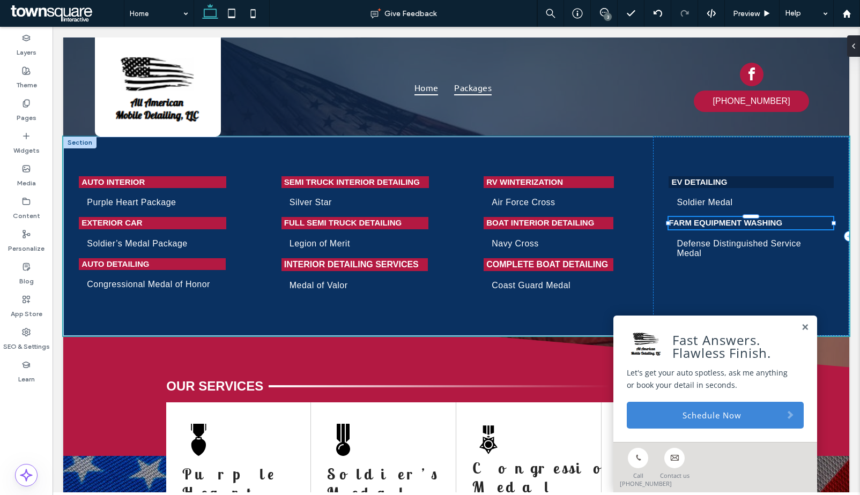
type input "*****"
type input "**"
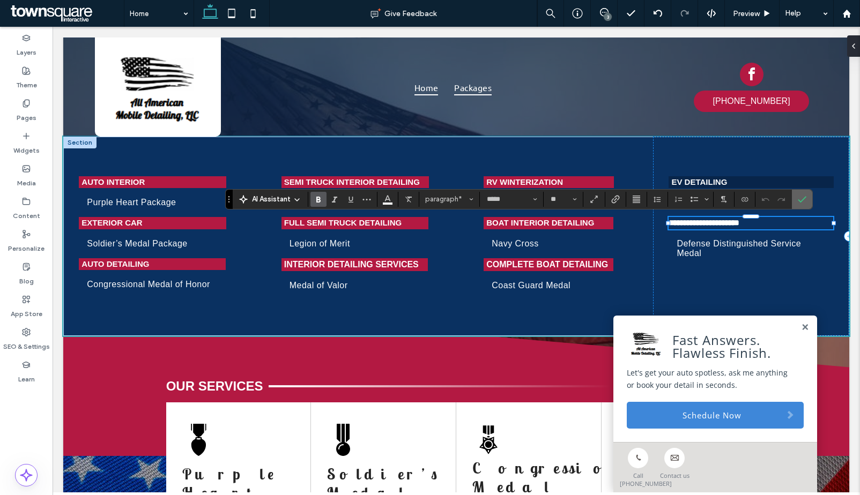
click at [794, 200] on label "Confirm" at bounding box center [802, 199] width 16 height 19
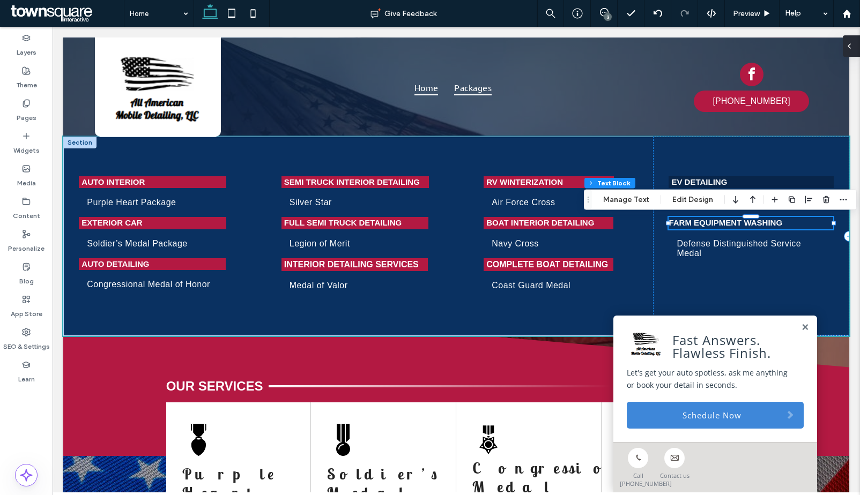
click at [849, 48] on icon at bounding box center [849, 46] width 9 height 9
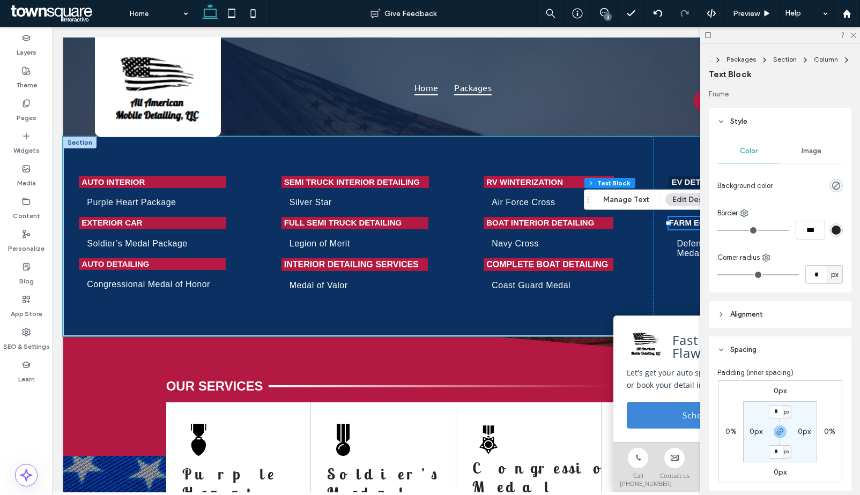
click at [836, 185] on div "rgba(0, 0, 0, 0)" at bounding box center [835, 185] width 13 height 13
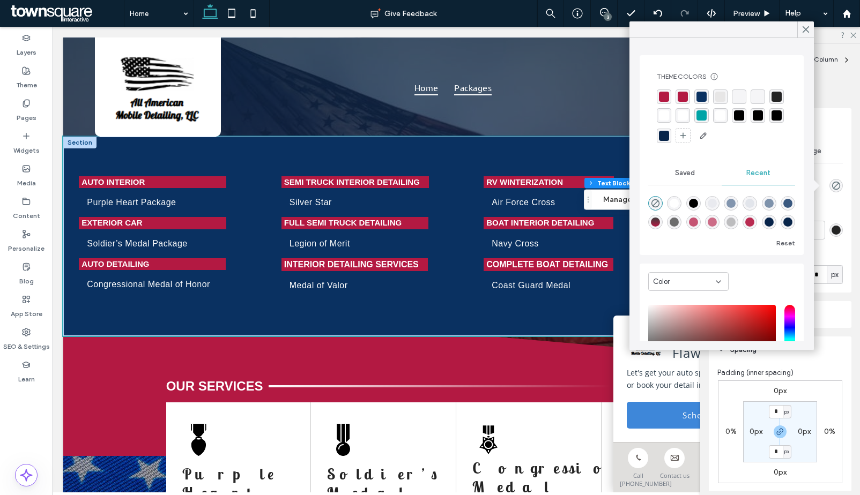
click at [701, 97] on div "rgba(10, 49, 97, 1)" at bounding box center [701, 97] width 10 height 10
click at [806, 31] on icon at bounding box center [806, 30] width 10 height 10
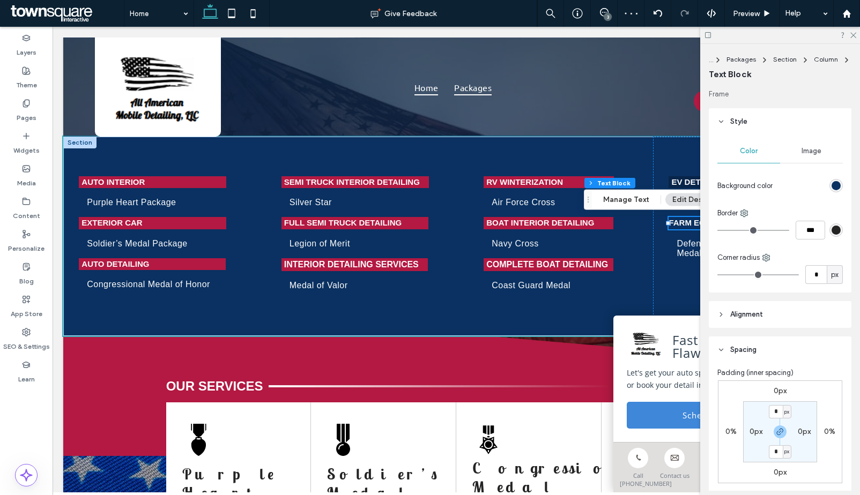
click at [856, 35] on div at bounding box center [780, 35] width 160 height 17
click at [854, 34] on use at bounding box center [853, 36] width 6 height 6
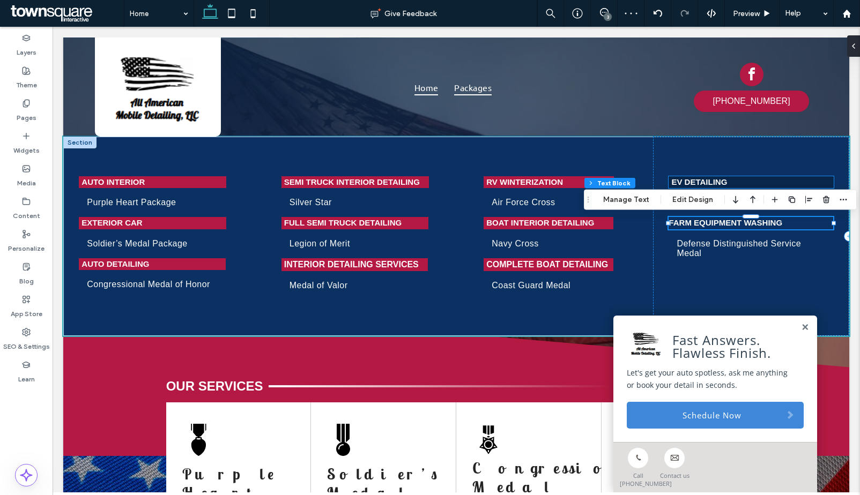
click at [801, 176] on p "EV Detailing" at bounding box center [750, 182] width 159 height 12
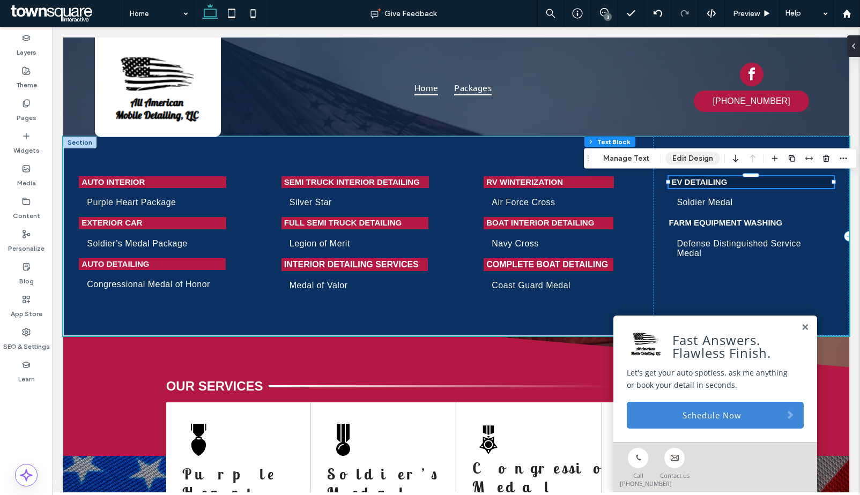
click at [691, 155] on button "Edit Design" at bounding box center [692, 158] width 55 height 13
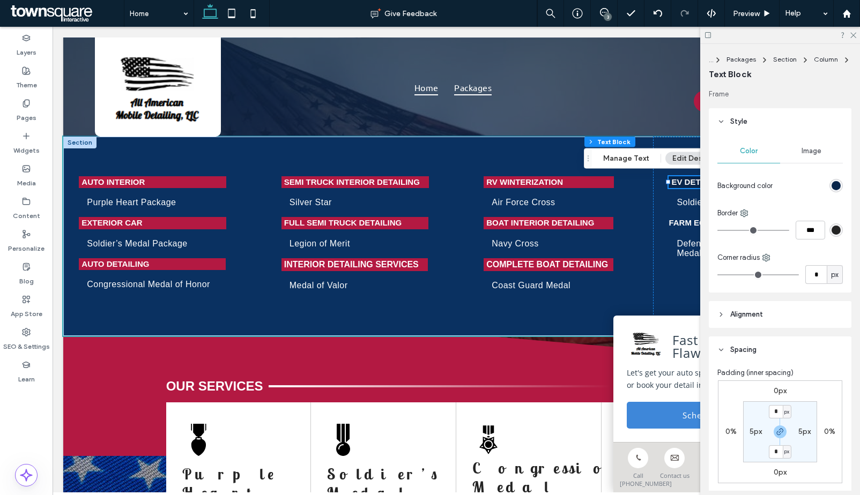
click at [831, 184] on div "rgb(8, 37, 74)" at bounding box center [835, 185] width 9 height 9
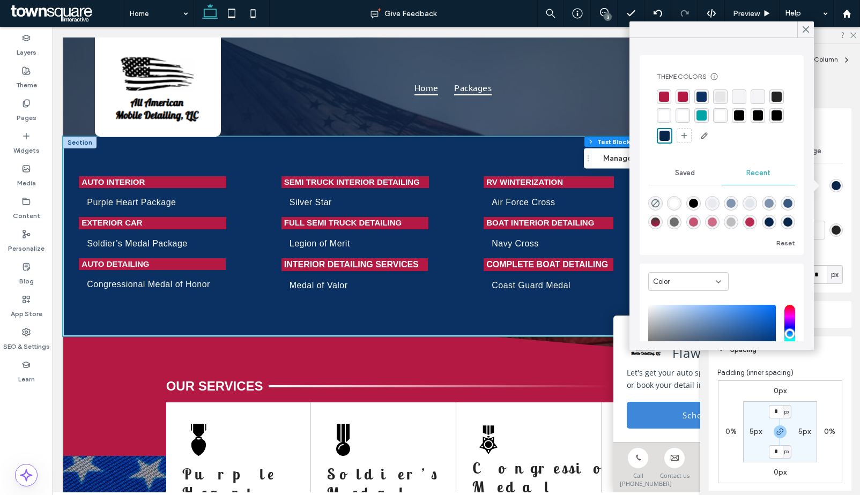
click at [695, 98] on div "rgba(10, 49, 97, 1)" at bounding box center [701, 97] width 14 height 14
click at [568, 260] on strong "Complete Boat Detailing" at bounding box center [547, 264] width 122 height 9
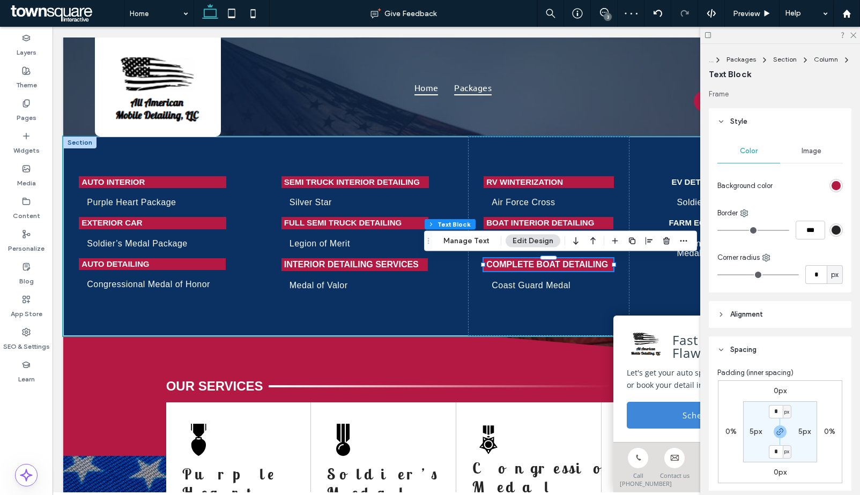
click at [831, 183] on div "rgb(179, 25, 66)" at bounding box center [835, 185] width 9 height 9
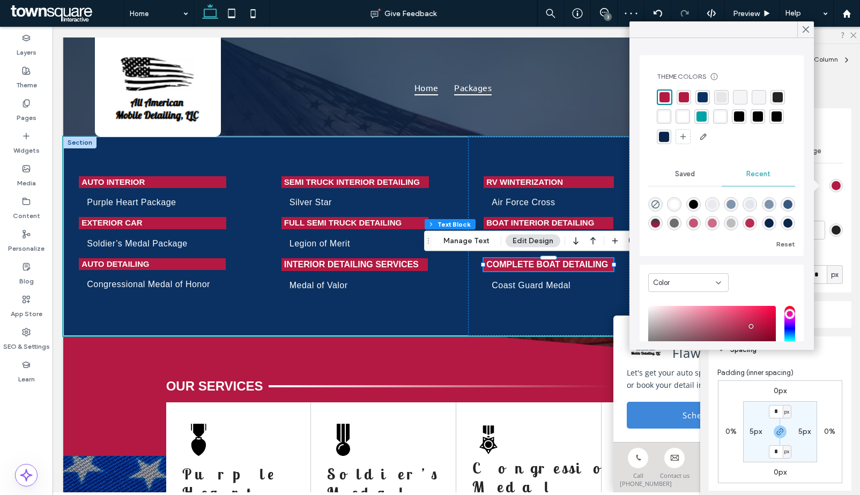
click at [669, 138] on div "rgba(8, 37, 74, 1)" at bounding box center [664, 137] width 10 height 10
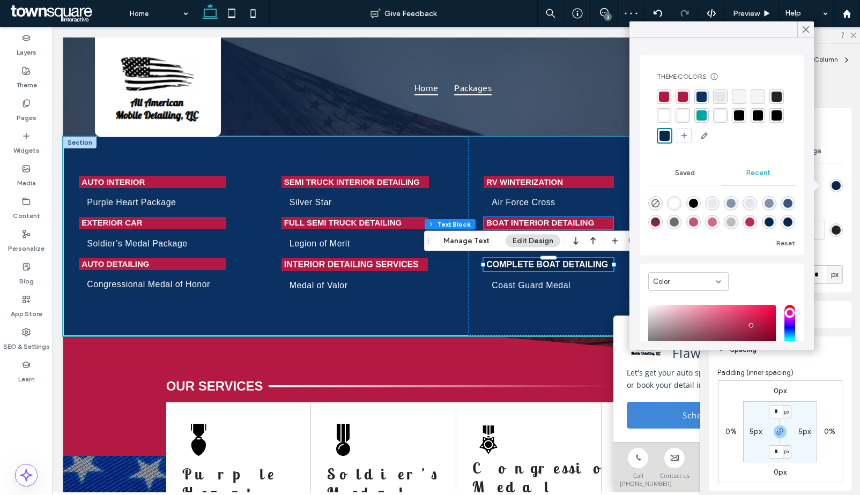
click at [599, 217] on p "Boat Interior Detailing" at bounding box center [548, 223] width 124 height 12
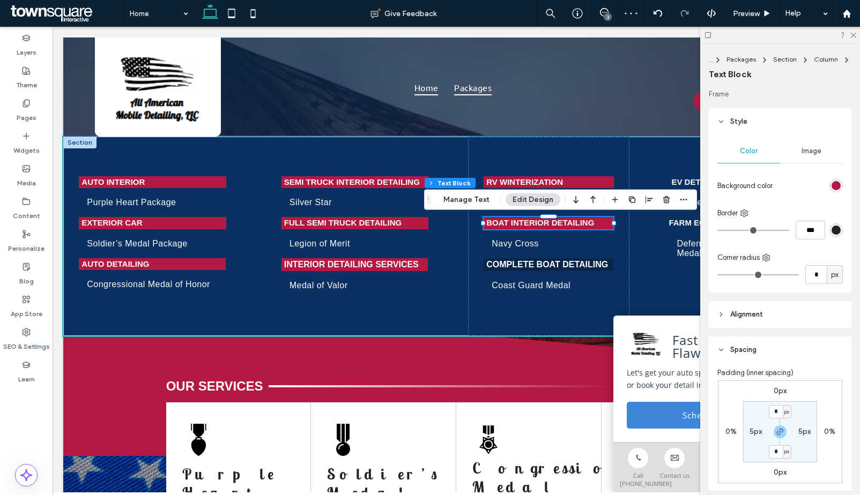
click at [831, 186] on div "rgb(179, 25, 66)" at bounding box center [835, 185] width 9 height 9
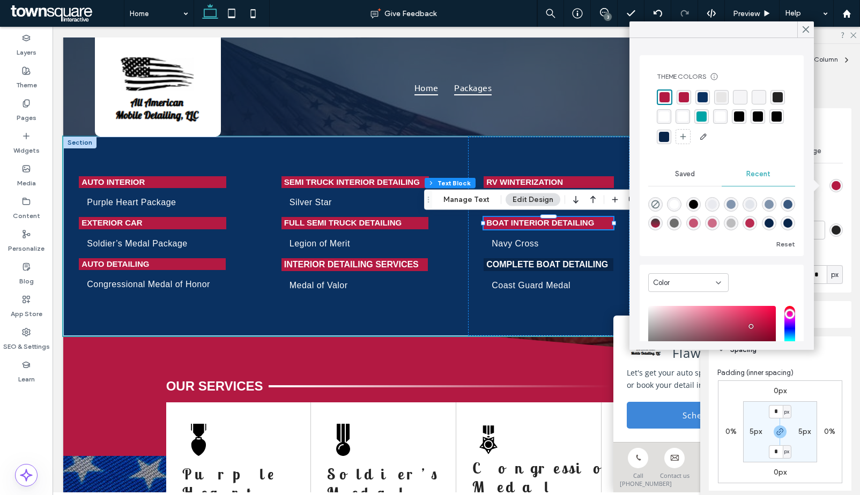
click at [669, 138] on div "rgba(8, 37, 74, 1)" at bounding box center [664, 137] width 10 height 10
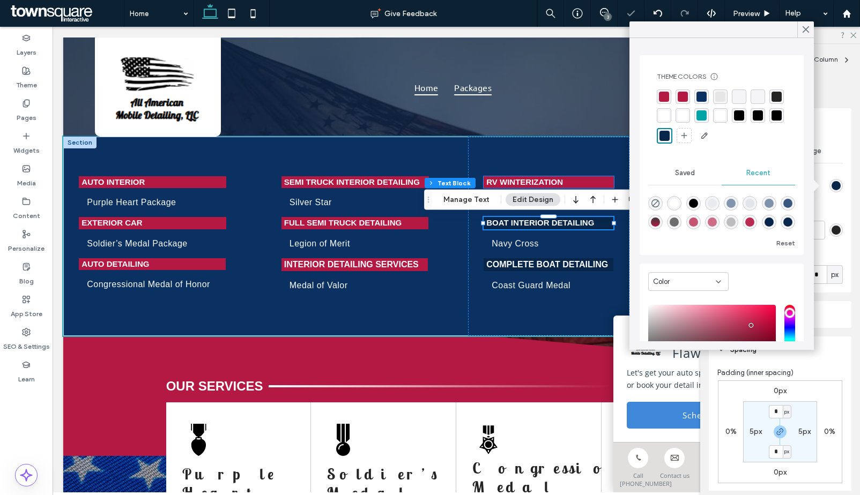
click at [575, 182] on p "RV Winterization" at bounding box center [548, 182] width 125 height 12
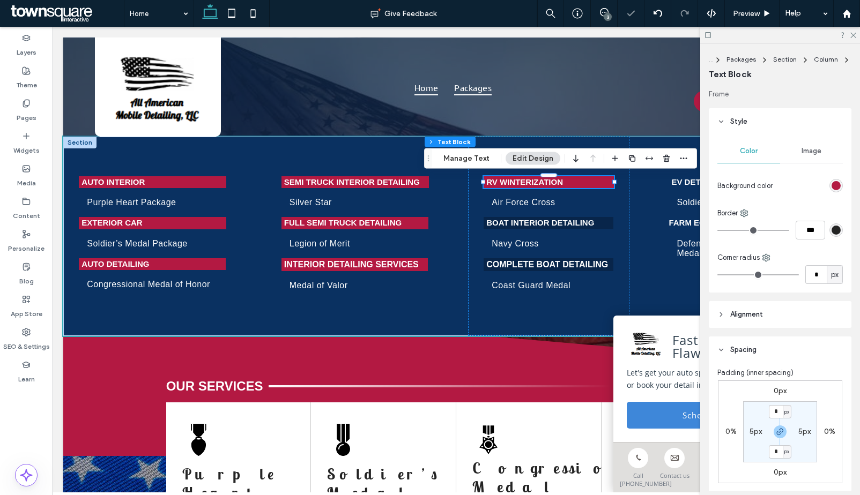
click at [831, 186] on div "rgb(179, 25, 66)" at bounding box center [835, 185] width 9 height 9
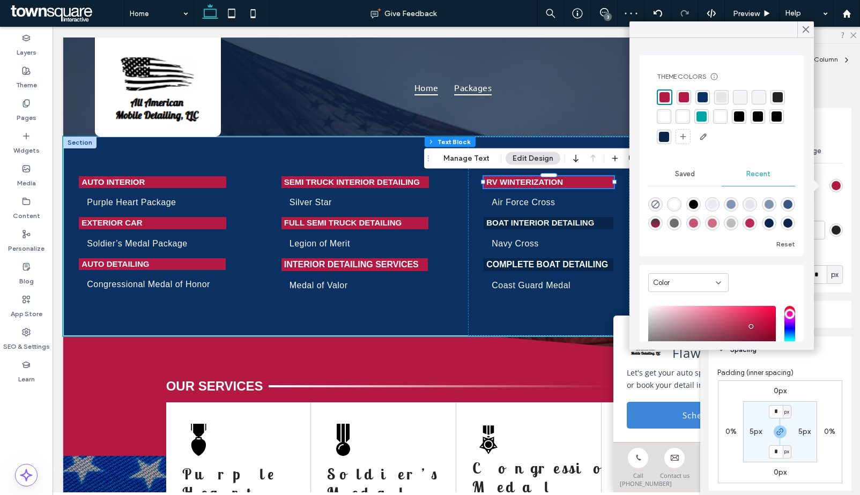
click at [669, 138] on div "rgba(8, 37, 74, 1)" at bounding box center [664, 137] width 10 height 10
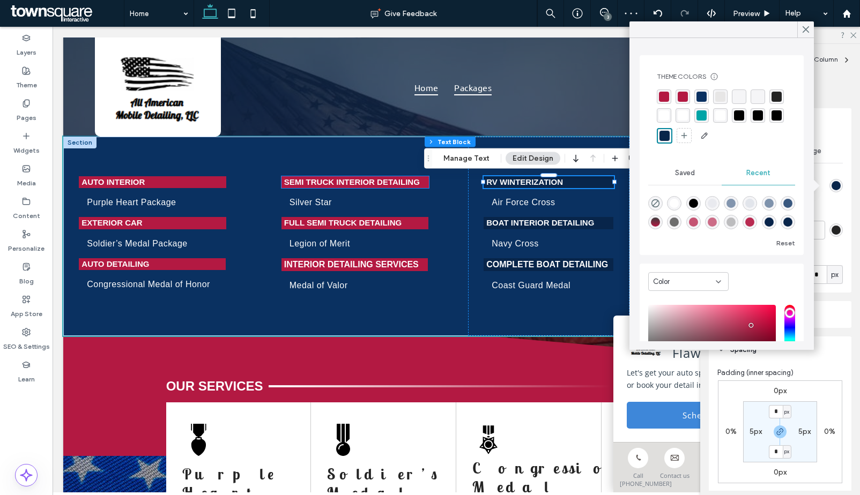
click at [420, 181] on p "Semi Truck Interior Detailing" at bounding box center [355, 182] width 142 height 12
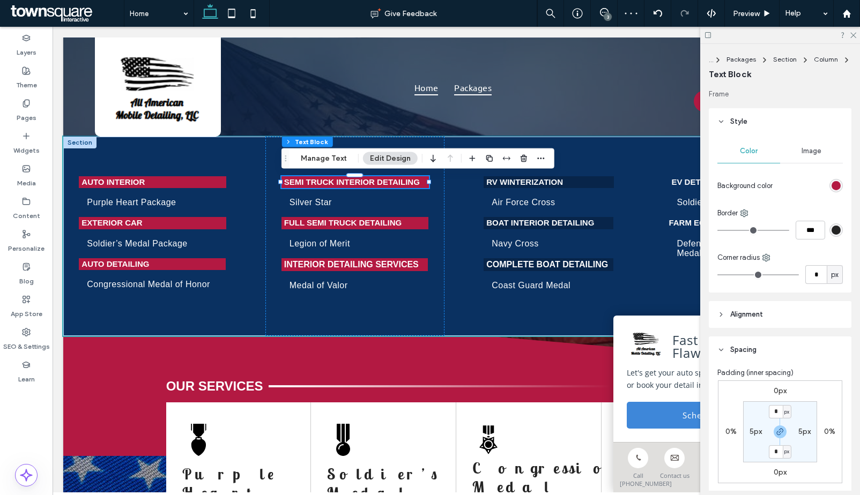
click at [831, 187] on div "rgb(179, 25, 66)" at bounding box center [835, 185] width 9 height 9
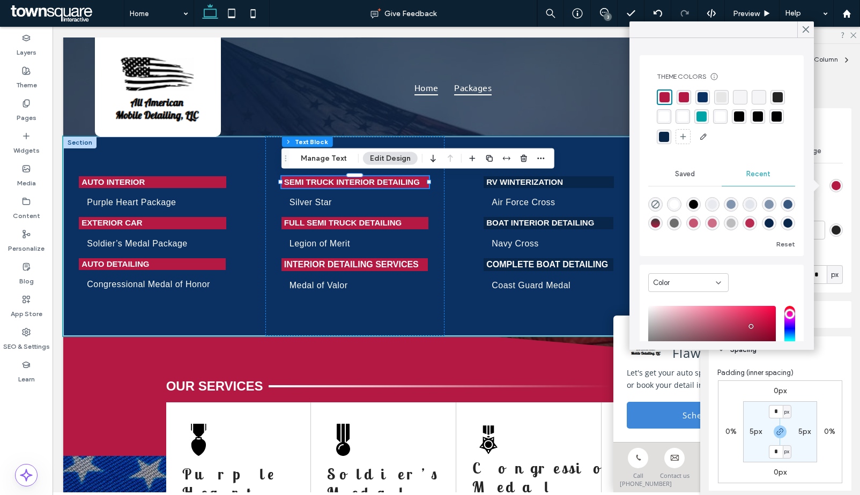
click at [669, 136] on div "rgba(8, 37, 74, 1)" at bounding box center [664, 137] width 10 height 10
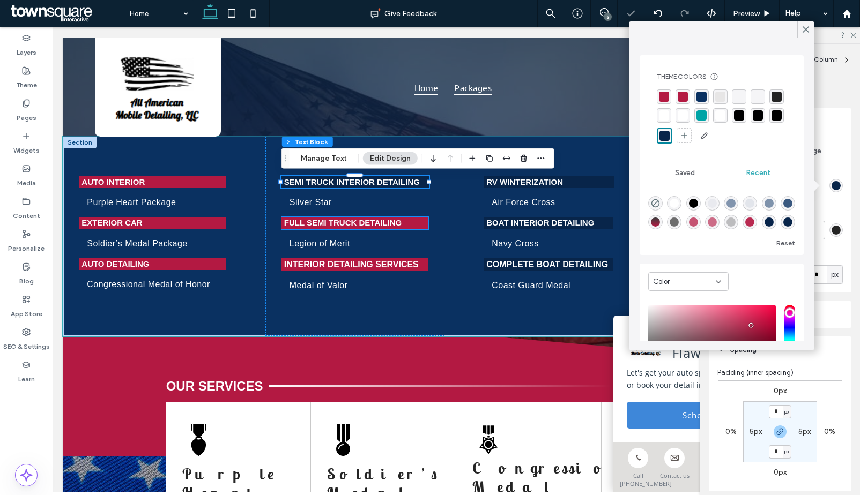
click at [427, 221] on div "Full Semi Truck Detailing" at bounding box center [354, 223] width 147 height 12
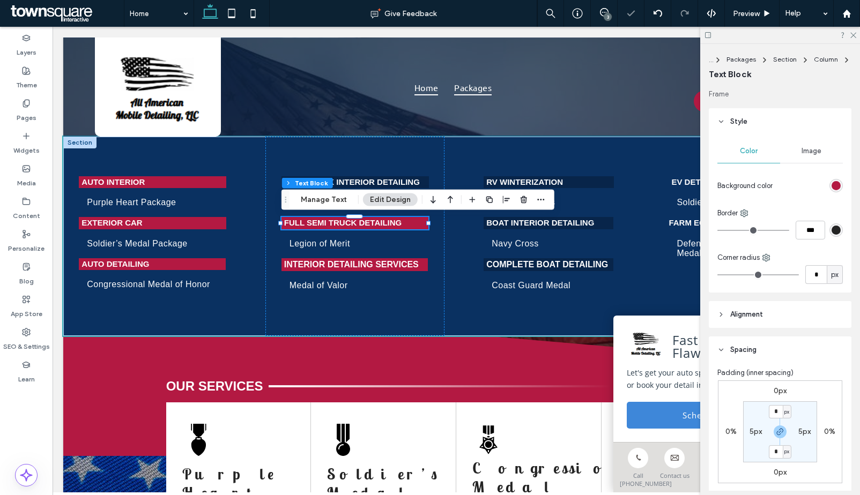
click at [831, 184] on div "rgb(179, 25, 66)" at bounding box center [835, 185] width 9 height 9
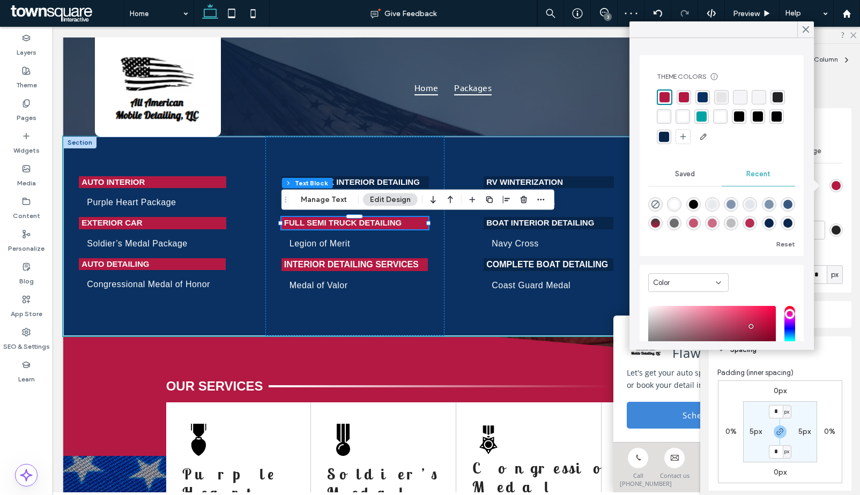
click at [669, 139] on div "rgba(8, 37, 74, 1)" at bounding box center [664, 137] width 10 height 10
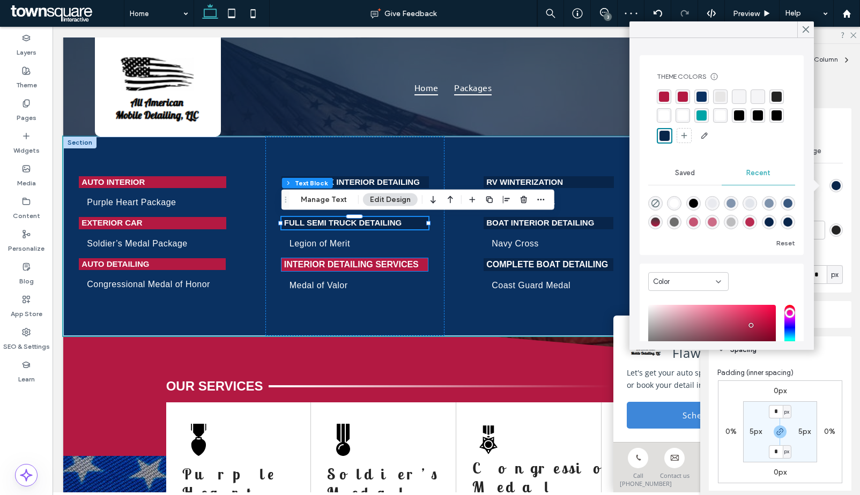
click at [423, 260] on p "Interior Detailing Services" at bounding box center [355, 264] width 142 height 13
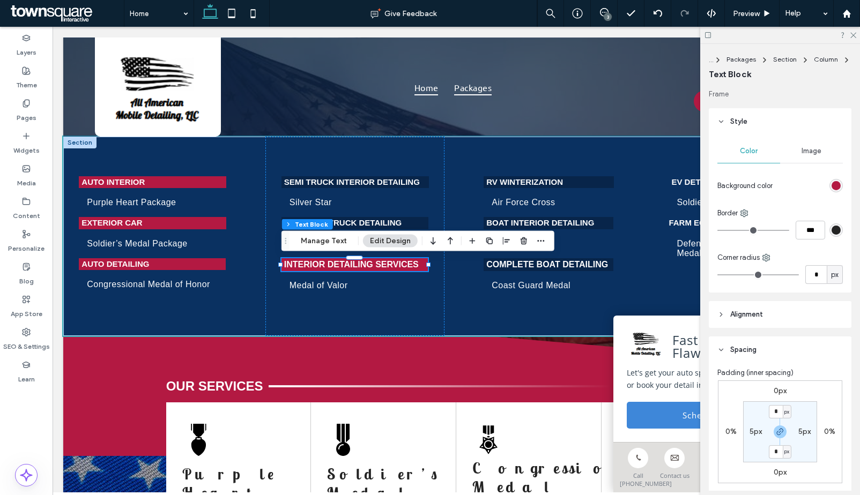
click at [831, 183] on div "rgb(179, 25, 66)" at bounding box center [835, 185] width 9 height 9
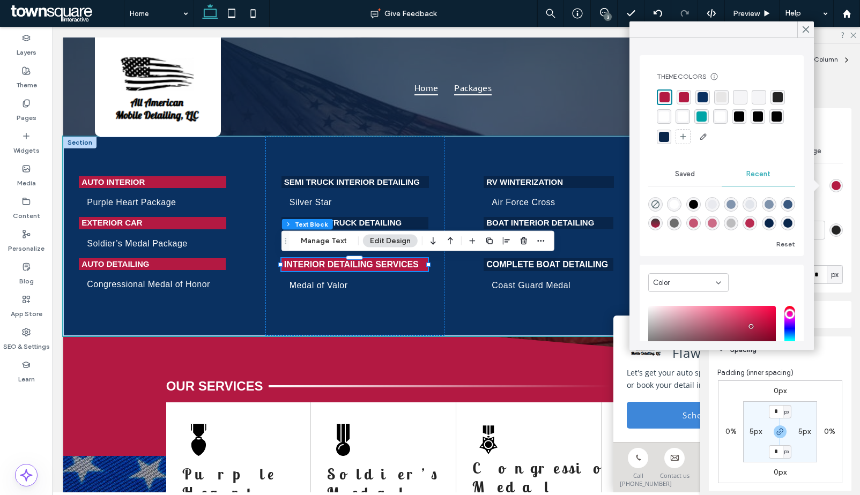
click at [701, 97] on div "rgba(10, 49, 97, 1)" at bounding box center [702, 97] width 10 height 10
click at [219, 263] on p "Auto Detailing" at bounding box center [152, 264] width 142 height 12
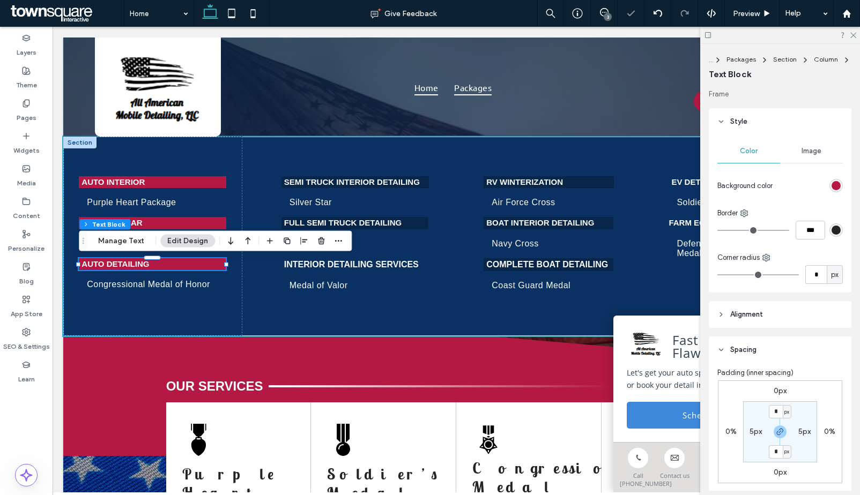
click at [831, 182] on div "rgb(179, 25, 66)" at bounding box center [835, 185] width 9 height 9
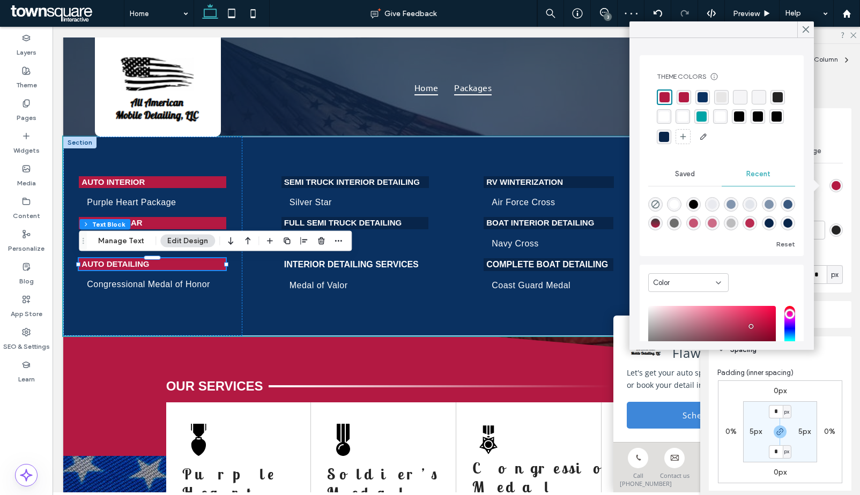
click at [696, 100] on div "rgba(10, 49, 97, 1)" at bounding box center [702, 97] width 14 height 14
click at [669, 137] on div "rgba(8, 37, 74, 1)" at bounding box center [664, 137] width 10 height 10
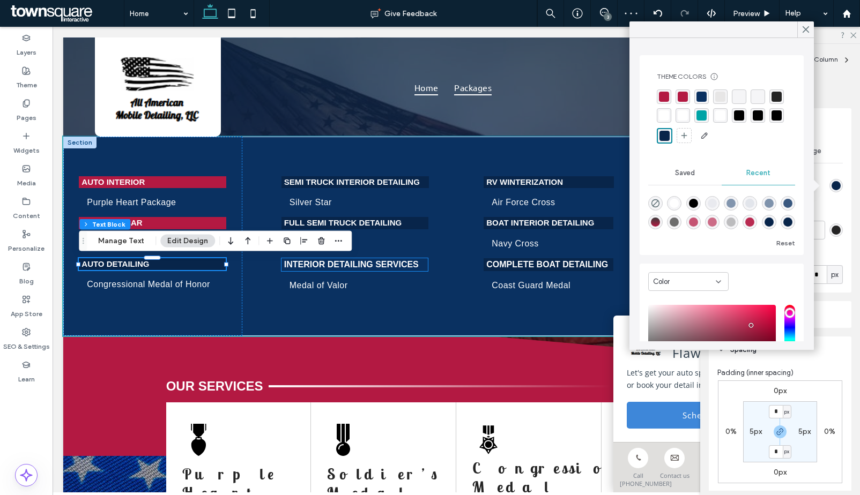
click at [421, 262] on p "Interior Detailing Services" at bounding box center [355, 264] width 142 height 13
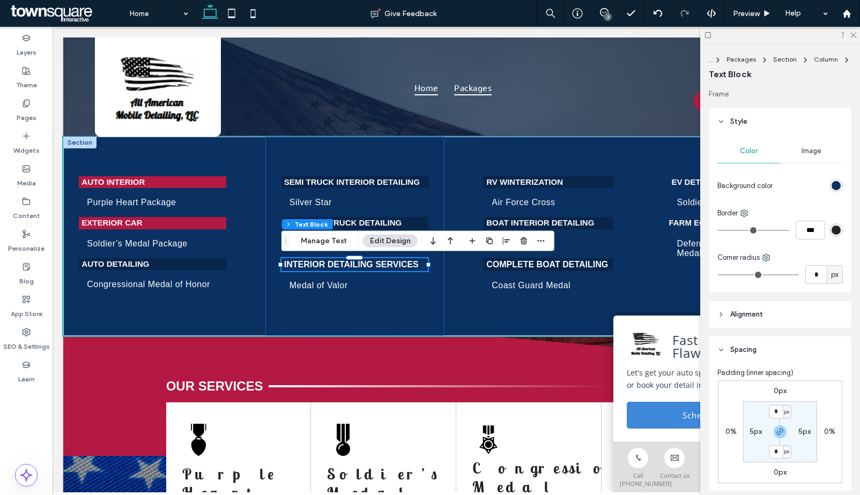
click at [834, 184] on div "rgb(10, 49, 97)" at bounding box center [835, 185] width 9 height 9
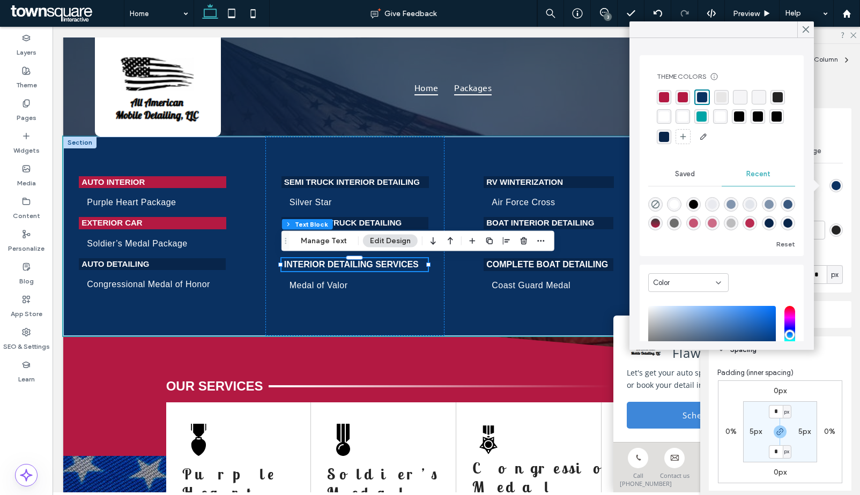
click at [669, 140] on div "rgba(8, 37, 74, 1)" at bounding box center [664, 137] width 10 height 10
click at [211, 223] on p "Exterior CaR" at bounding box center [152, 223] width 142 height 12
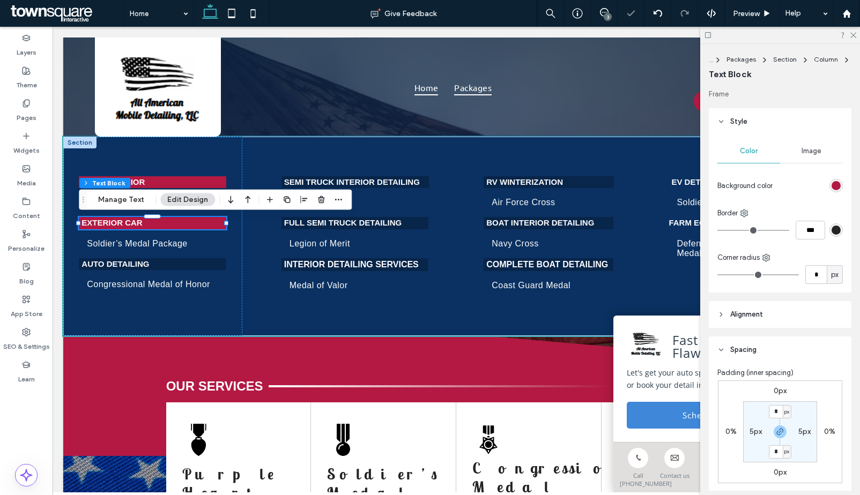
click at [834, 185] on div "rgb(179, 25, 66)" at bounding box center [835, 185] width 9 height 9
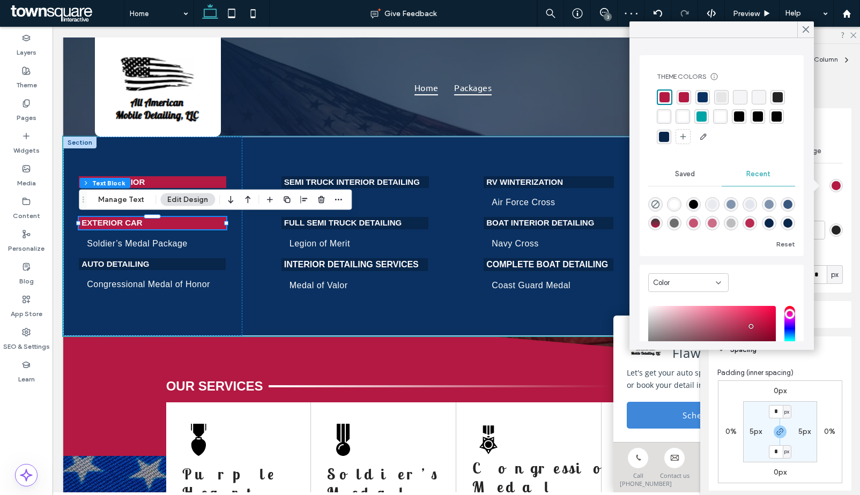
click at [669, 133] on div "rgba(8, 37, 74, 1)" at bounding box center [664, 137] width 10 height 10
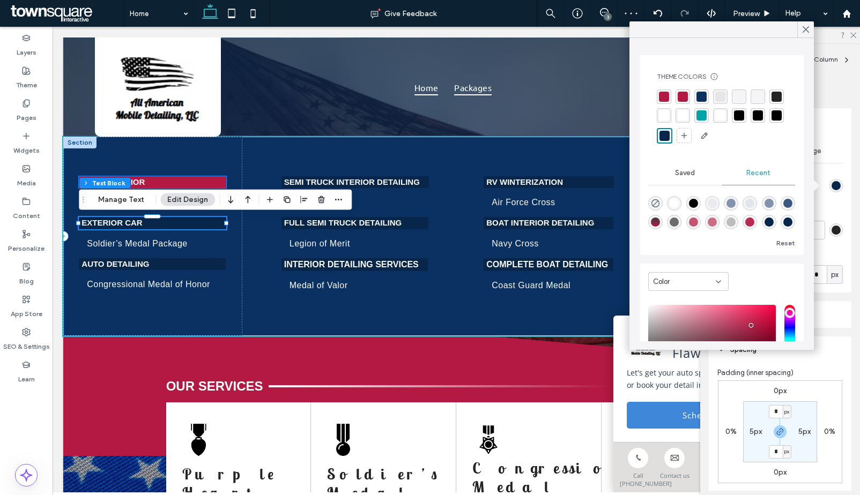
click at [197, 182] on p "Auto Interior" at bounding box center [152, 182] width 142 height 12
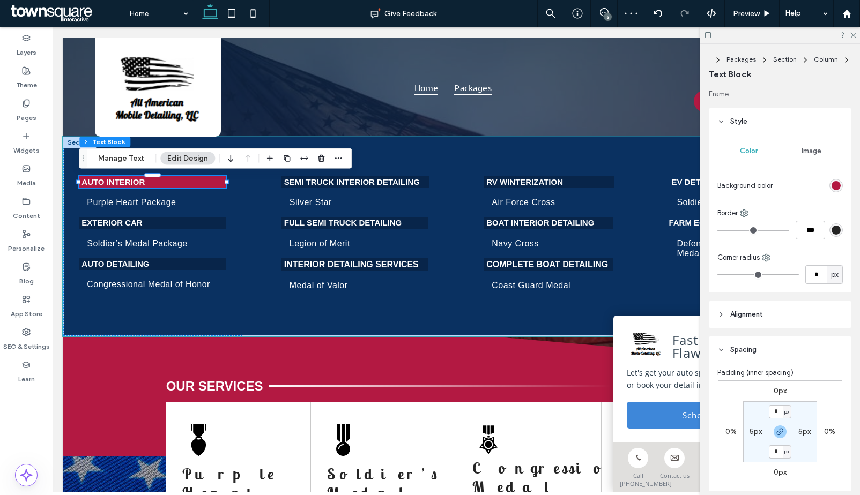
click at [831, 188] on div "rgb(179, 25, 66)" at bounding box center [835, 185] width 9 height 9
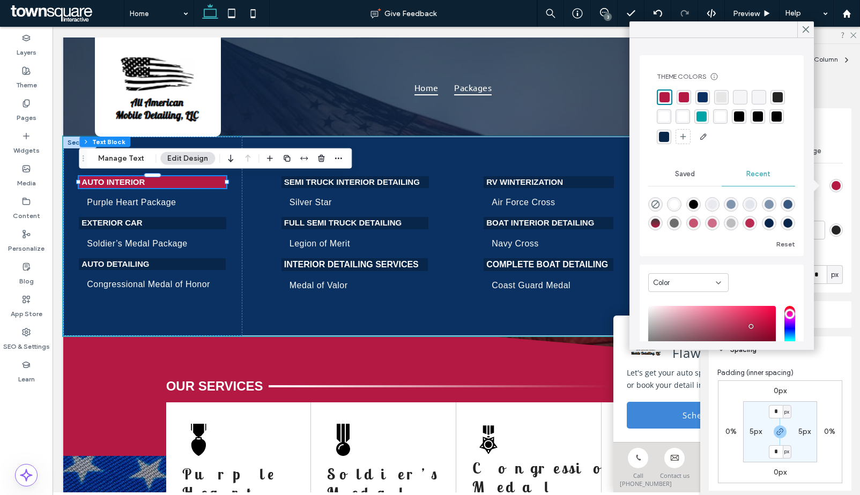
click at [669, 138] on div "rgba(8, 37, 74, 1)" at bounding box center [664, 137] width 10 height 10
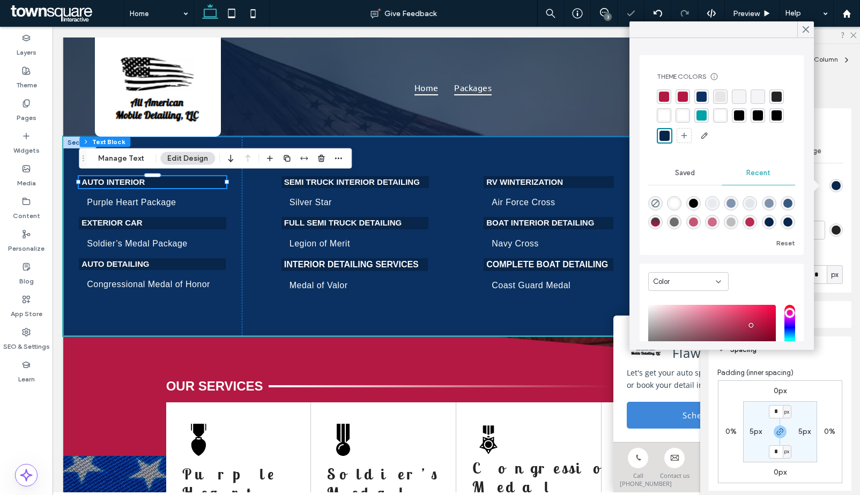
click at [455, 157] on div "Auto Interior Purple Heart Package Exterior CaR Soldier’s Medal Package Auto De…" at bounding box center [456, 236] width 786 height 199
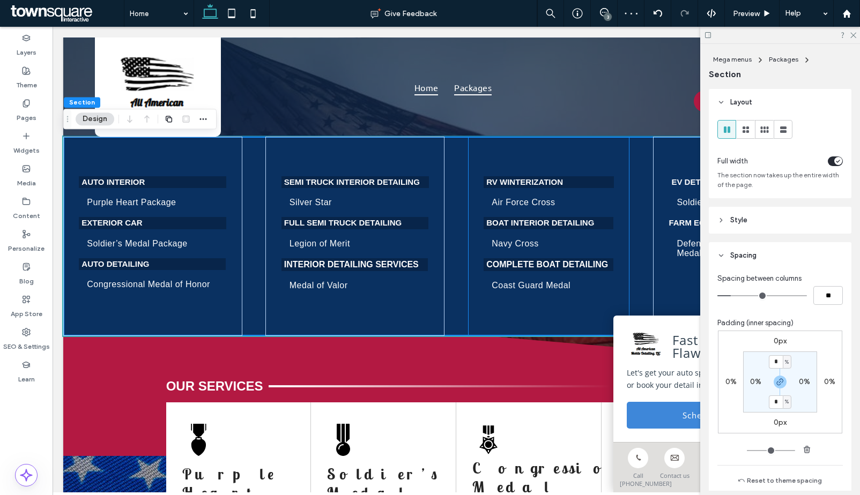
click at [596, 157] on div "RV Winterization Air Force Cross Boat Interior Detailing Navy Cross Complete Bo…" at bounding box center [548, 236] width 161 height 199
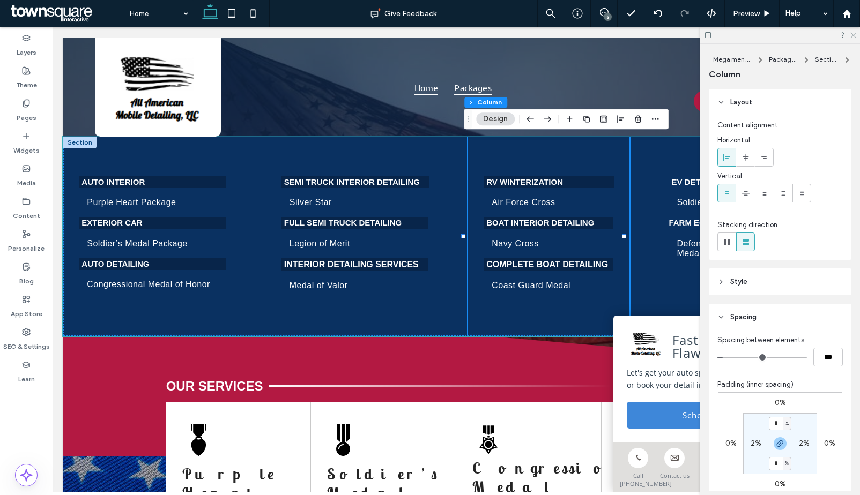
click at [853, 34] on icon at bounding box center [852, 34] width 7 height 7
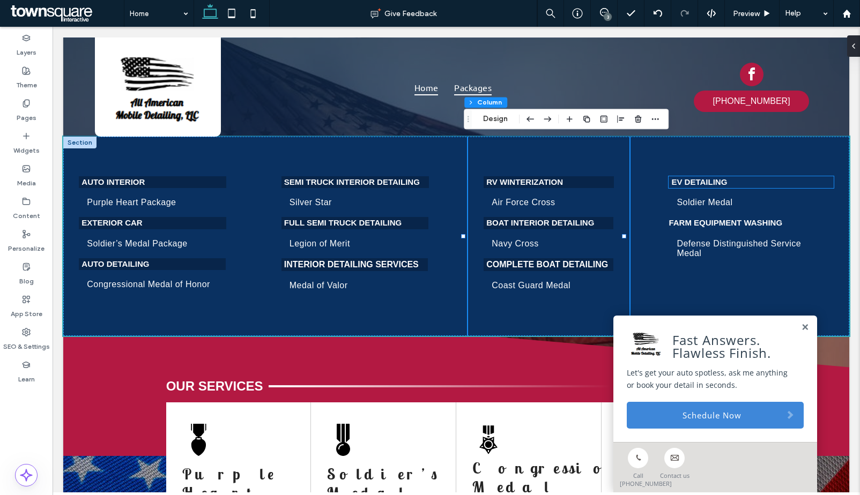
click at [715, 183] on strong "EV Detailing" at bounding box center [699, 181] width 56 height 9
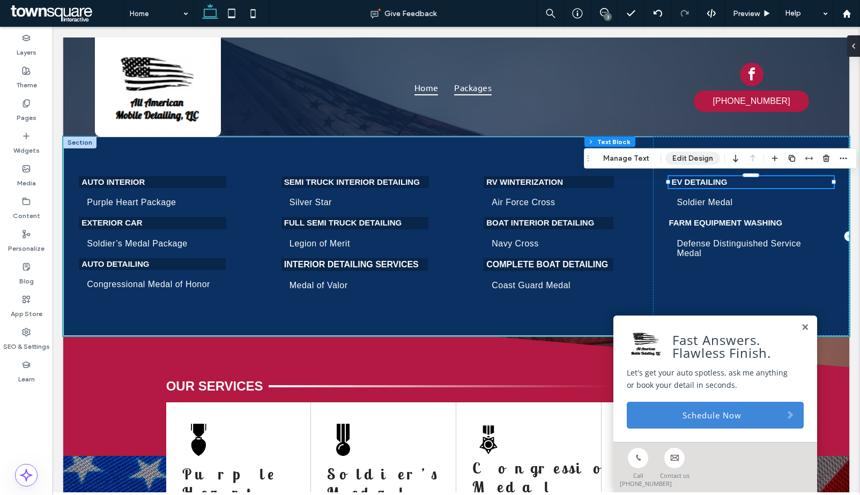
click at [683, 162] on button "Edit Design" at bounding box center [692, 158] width 55 height 13
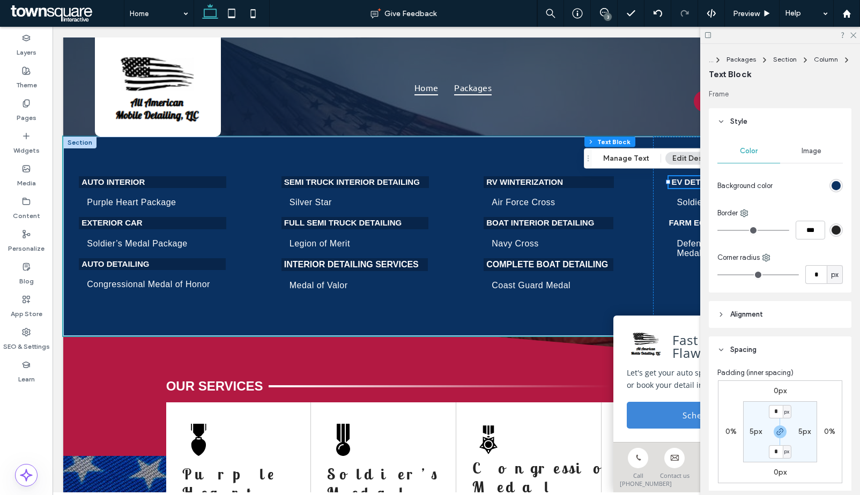
click at [831, 185] on div "rgb(10, 49, 97)" at bounding box center [835, 185] width 9 height 9
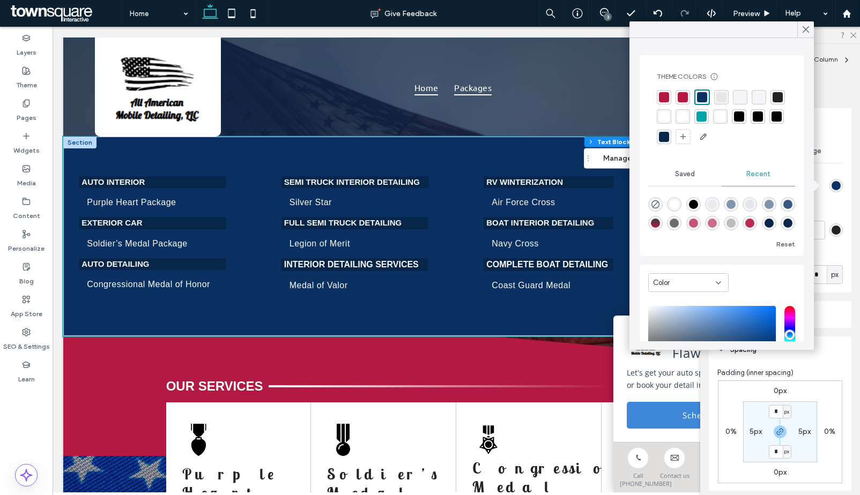
click at [669, 138] on div "rgba(8, 37, 74, 1)" at bounding box center [664, 137] width 10 height 10
click at [801, 29] on icon at bounding box center [806, 30] width 10 height 10
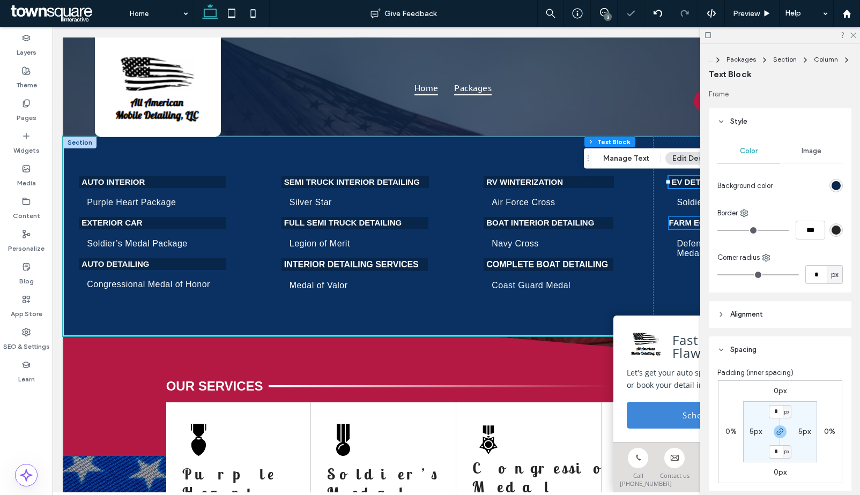
click at [680, 220] on strong "Farm Equipment Washing" at bounding box center [725, 222] width 114 height 9
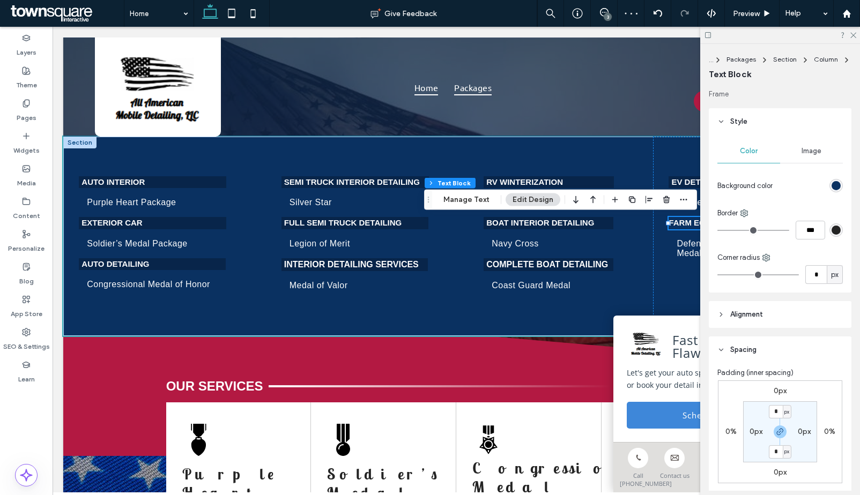
click at [831, 187] on div "rgb(10, 49, 97)" at bounding box center [835, 185] width 9 height 9
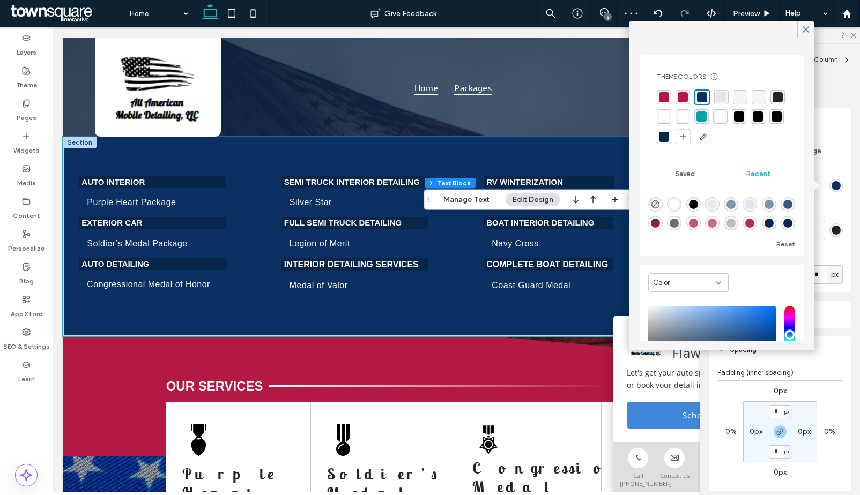
click at [709, 141] on div at bounding box center [722, 118] width 130 height 56
click at [669, 140] on div "rgba(8, 37, 74, 1)" at bounding box center [664, 137] width 10 height 10
click at [801, 33] on icon at bounding box center [806, 30] width 10 height 10
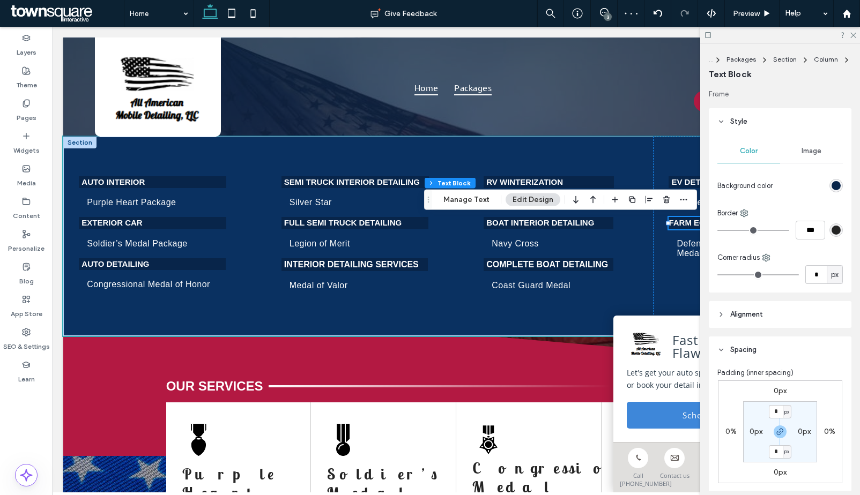
click at [857, 37] on div at bounding box center [780, 35] width 160 height 17
click at [855, 35] on icon at bounding box center [852, 34] width 7 height 7
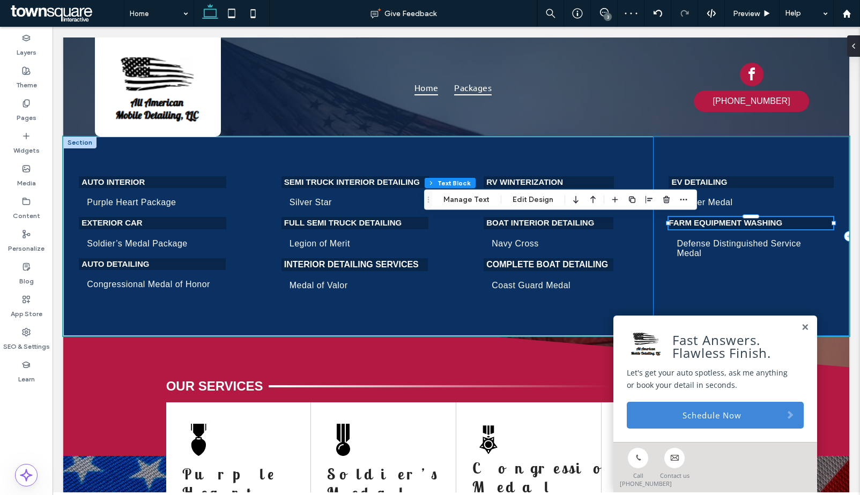
click at [824, 280] on div "EV Detailing Soldier Medal Farm Equipment Washing Defense Distinguished Service…" at bounding box center [751, 236] width 196 height 199
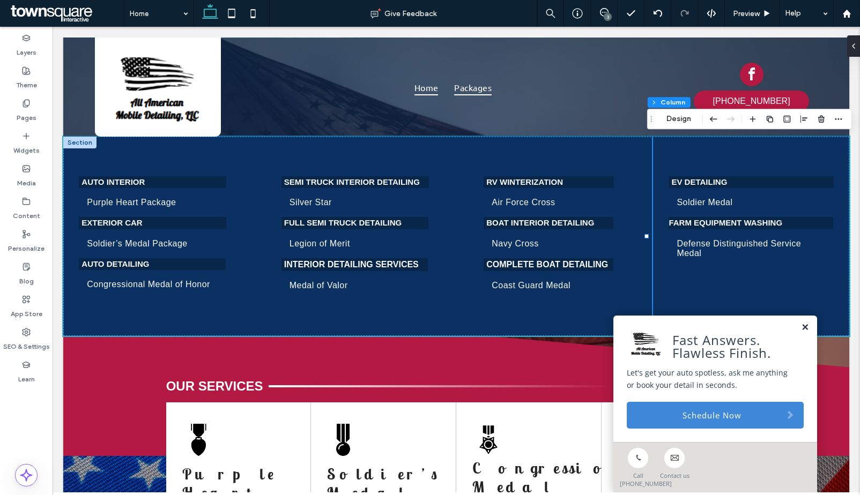
click at [801, 329] on link at bounding box center [805, 327] width 8 height 9
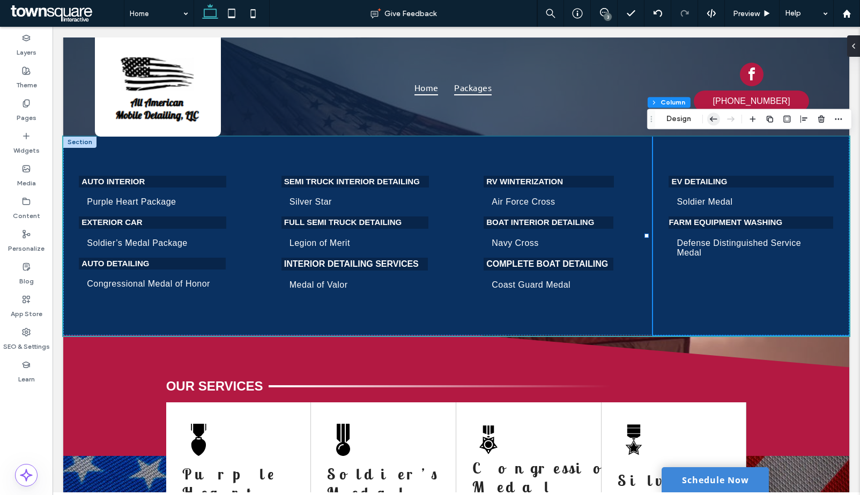
scroll to position [0, 0]
click at [850, 44] on icon at bounding box center [849, 46] width 9 height 9
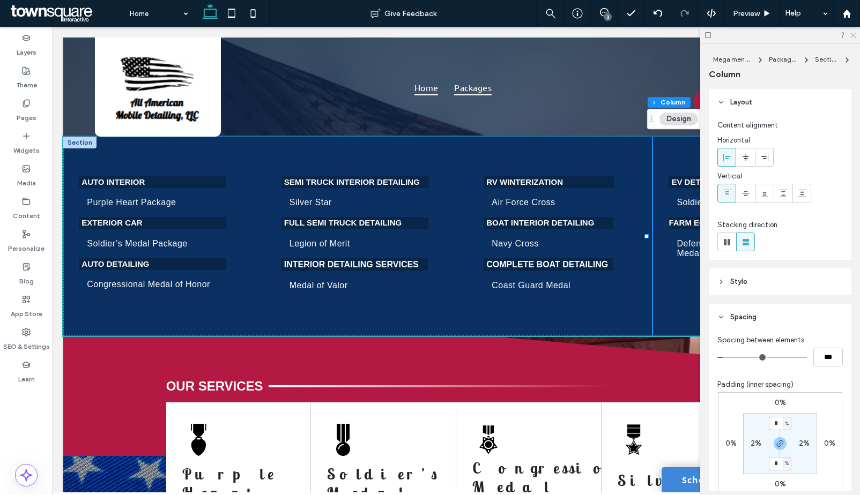
click at [850, 37] on icon at bounding box center [852, 34] width 7 height 7
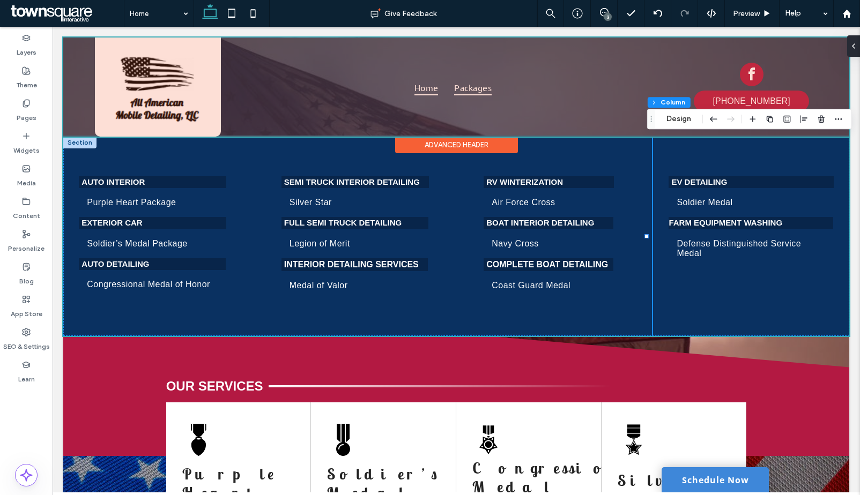
click at [445, 93] on div at bounding box center [456, 87] width 786 height 99
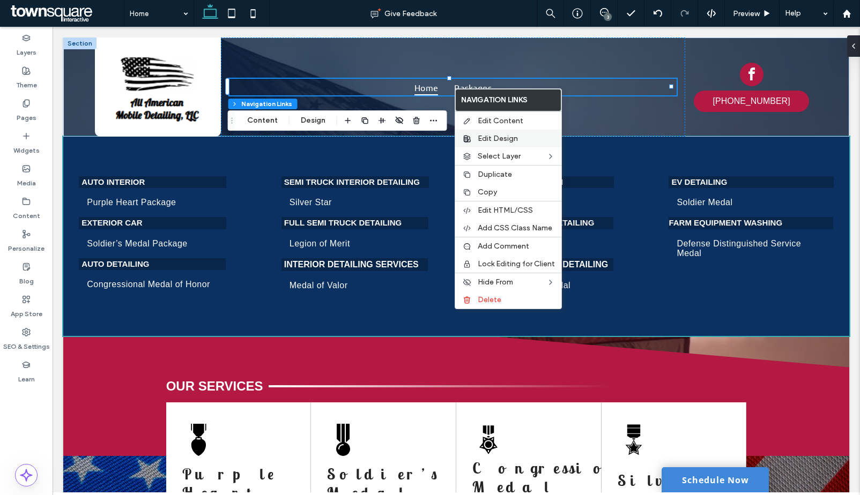
click at [474, 136] on div "Edit Design" at bounding box center [508, 139] width 106 height 18
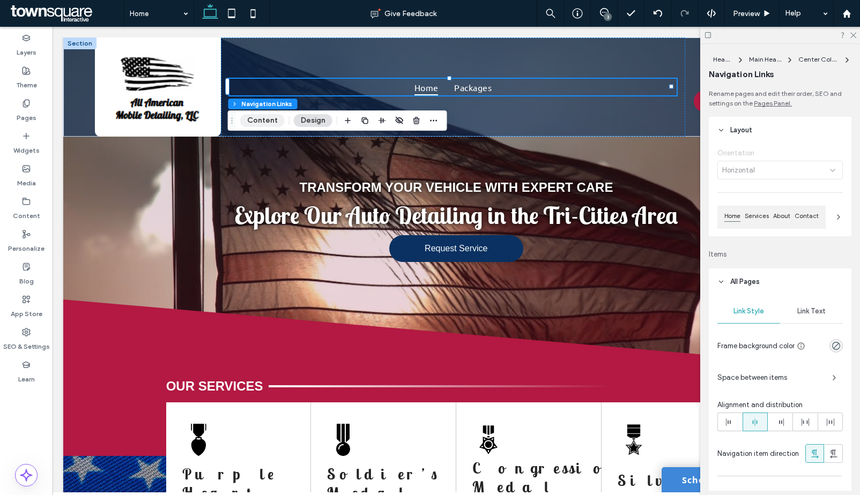
click at [268, 118] on button "Content" at bounding box center [262, 120] width 44 height 13
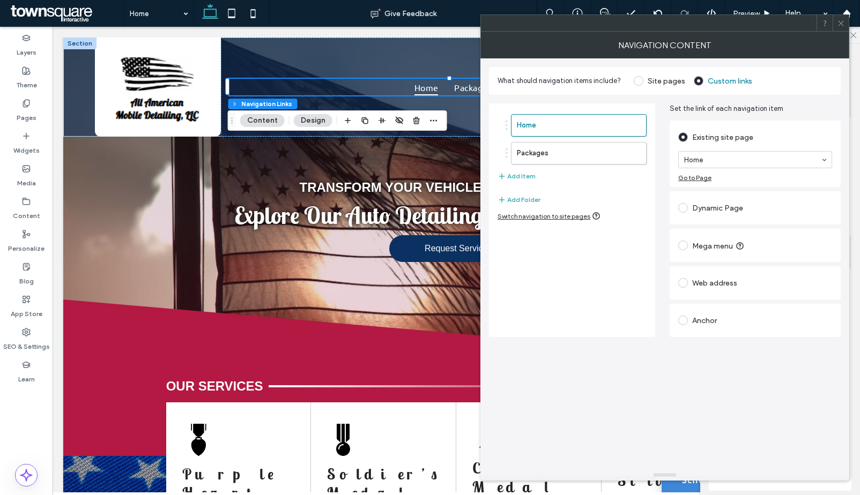
click at [651, 77] on label "Site pages" at bounding box center [667, 81] width 38 height 9
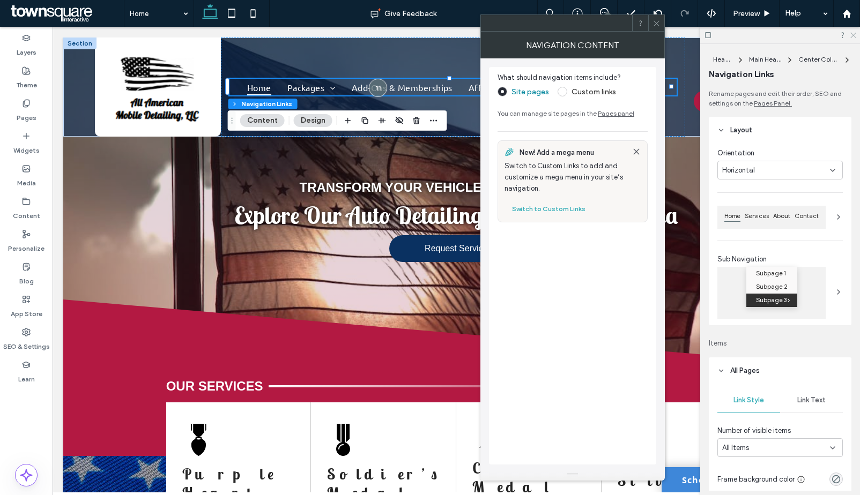
click at [855, 35] on icon at bounding box center [852, 34] width 7 height 7
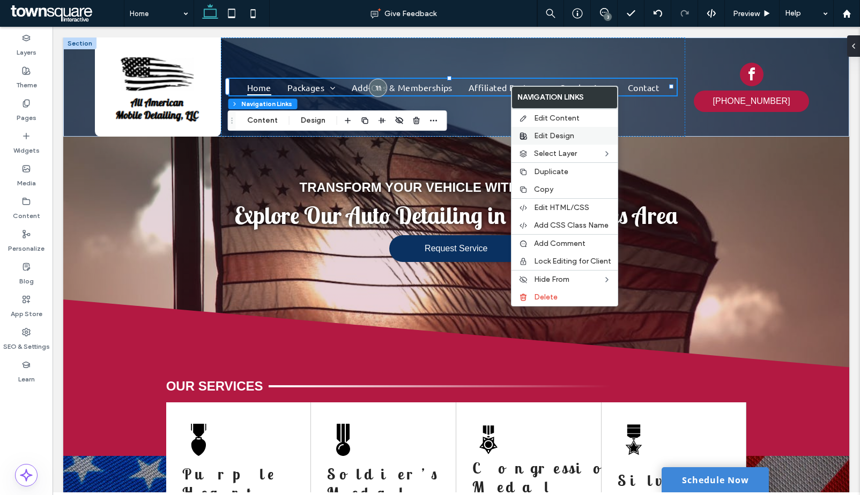
click at [544, 134] on span "Edit Design" at bounding box center [554, 135] width 40 height 9
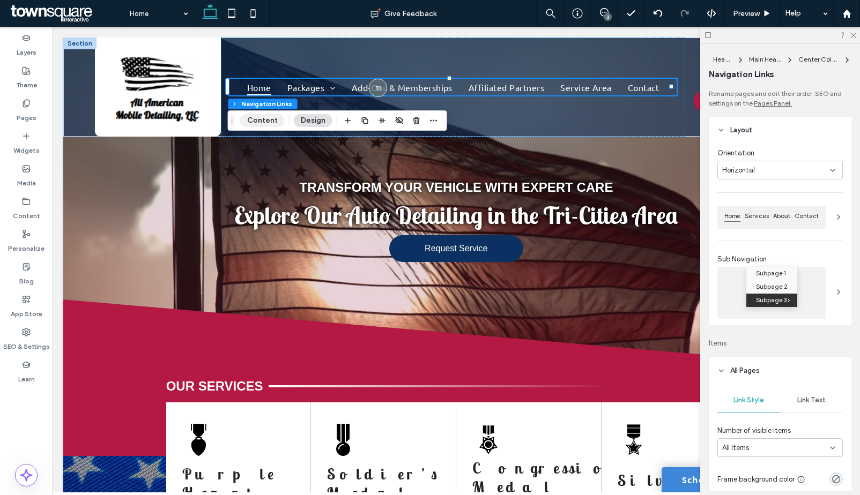
click at [266, 116] on button "Content" at bounding box center [262, 120] width 44 height 13
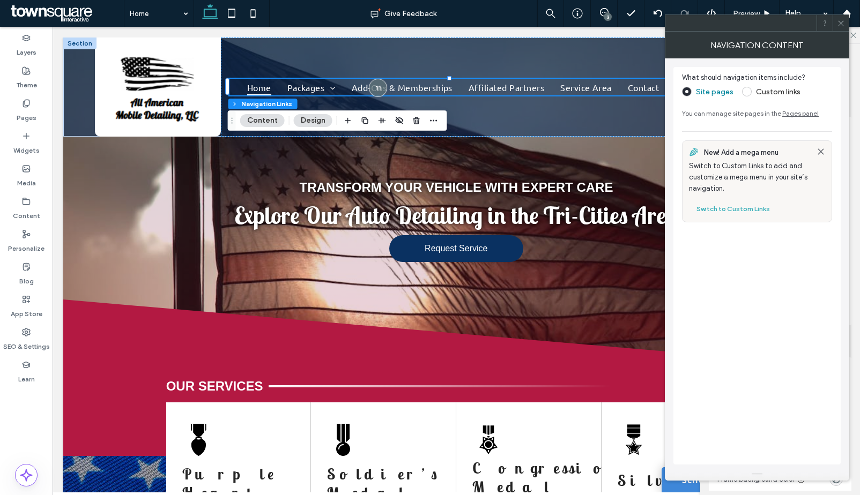
click at [758, 92] on label "Custom links" at bounding box center [778, 91] width 44 height 9
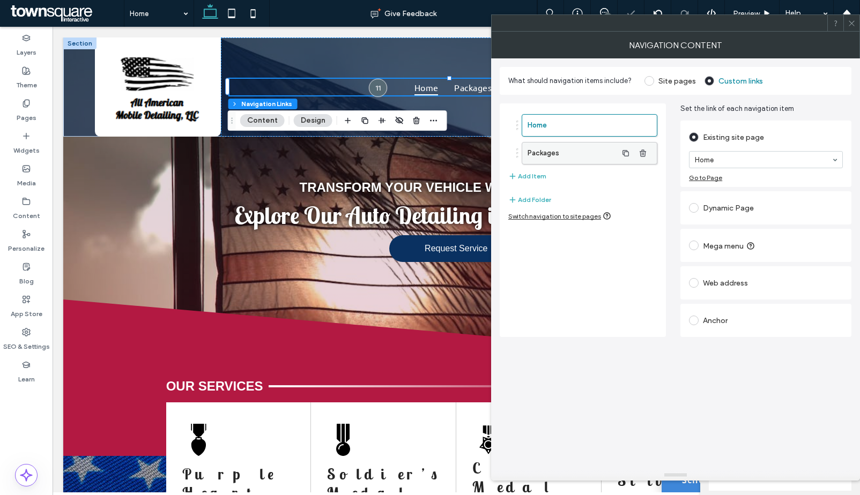
click at [574, 158] on label "Packages" at bounding box center [572, 153] width 90 height 21
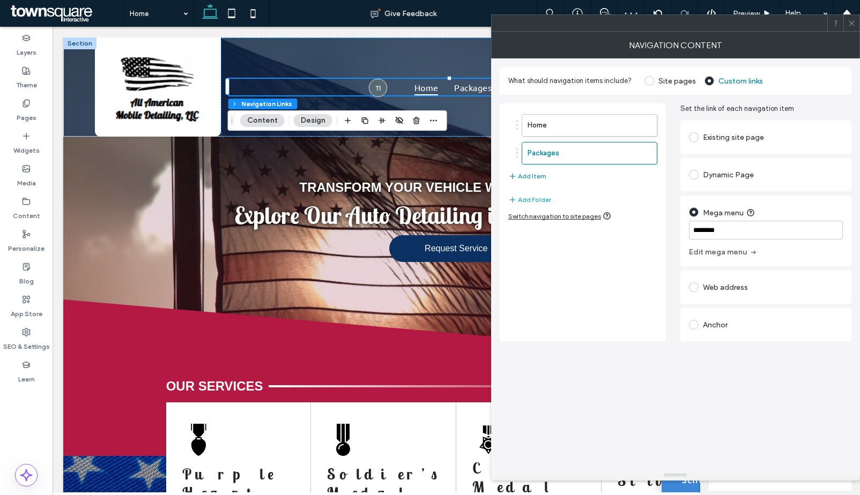
click at [540, 176] on button "Add Item" at bounding box center [527, 176] width 38 height 13
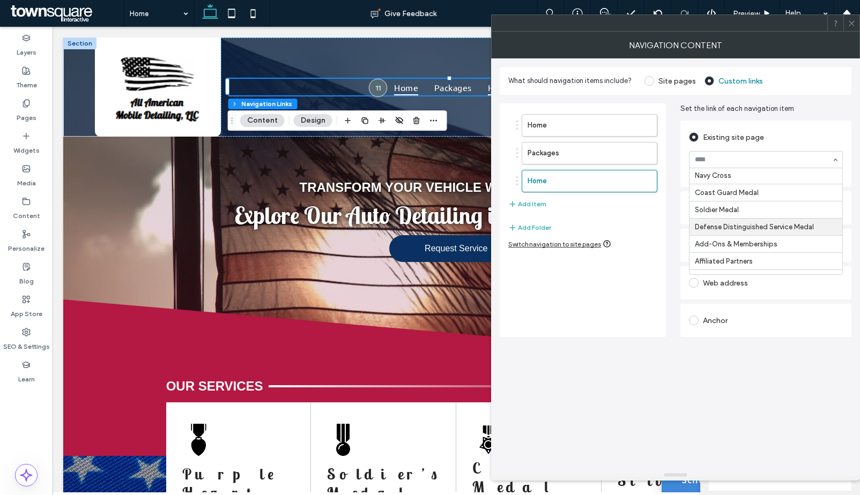
scroll to position [152, 0]
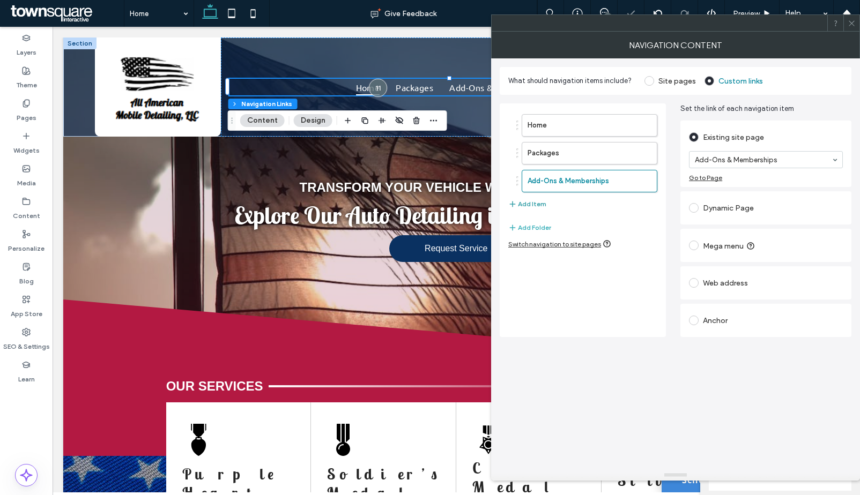
click at [532, 205] on button "Add Item" at bounding box center [527, 204] width 38 height 13
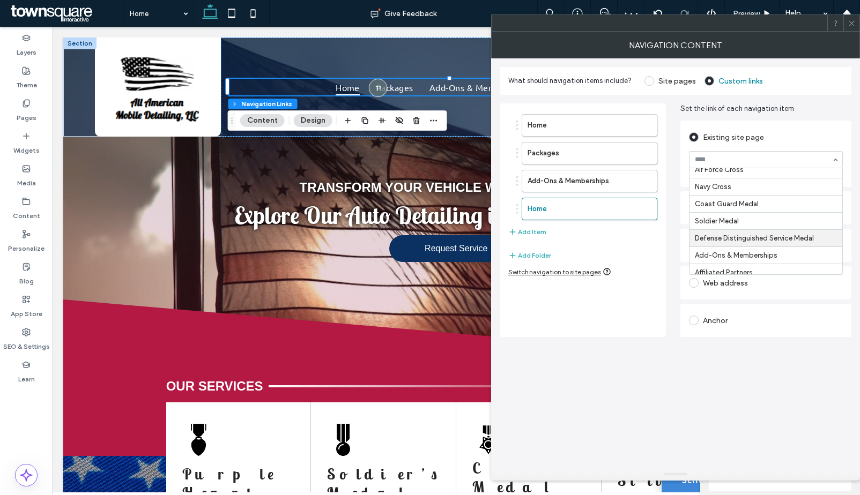
scroll to position [148, 0]
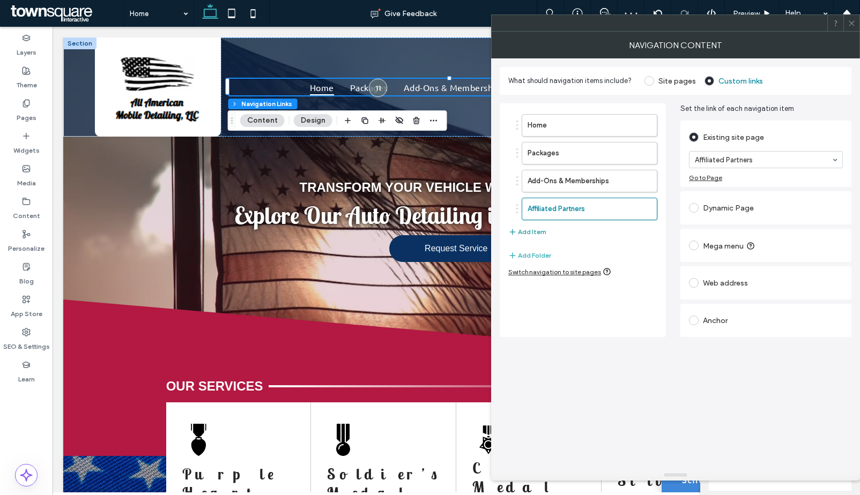
click at [534, 230] on button "Add Item" at bounding box center [527, 232] width 38 height 13
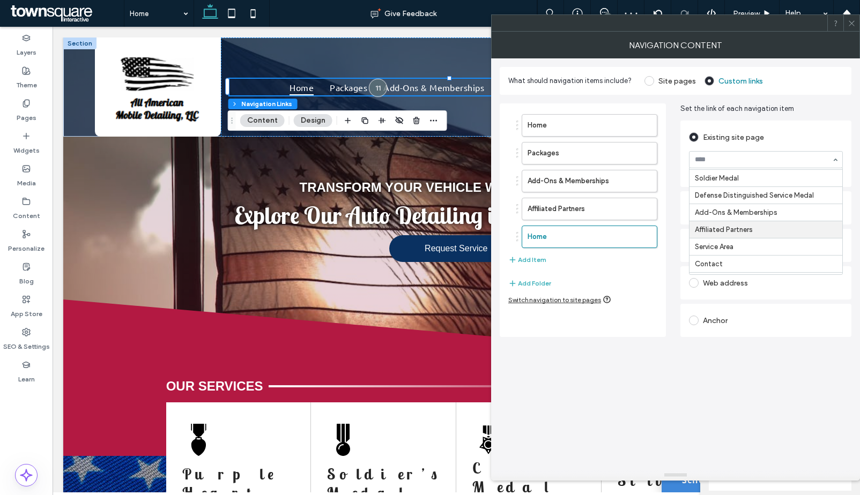
scroll to position [184, 0]
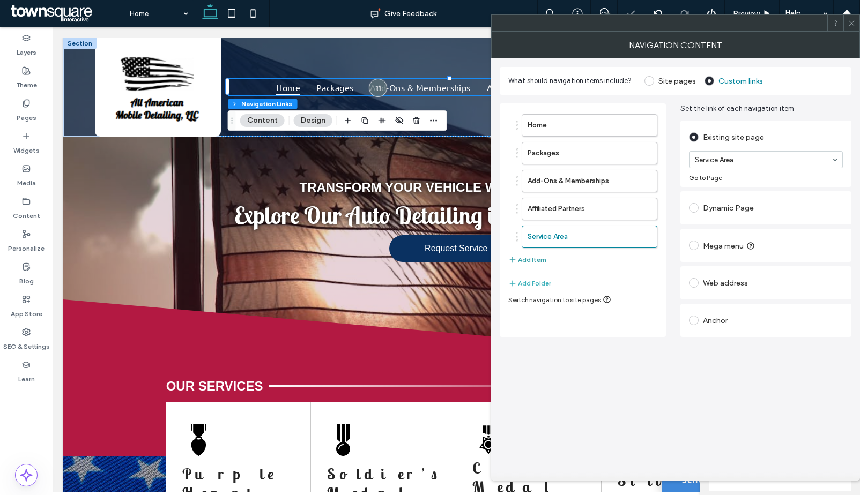
click at [532, 259] on button "Add Item" at bounding box center [527, 260] width 38 height 13
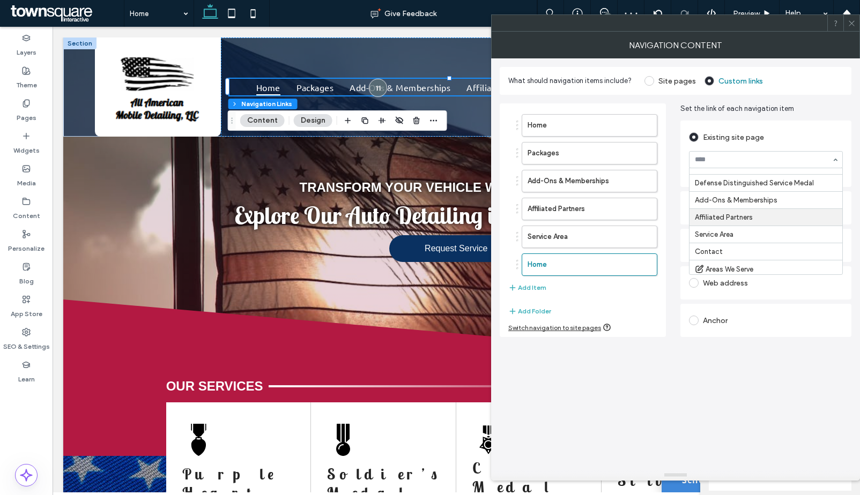
scroll to position [196, 0]
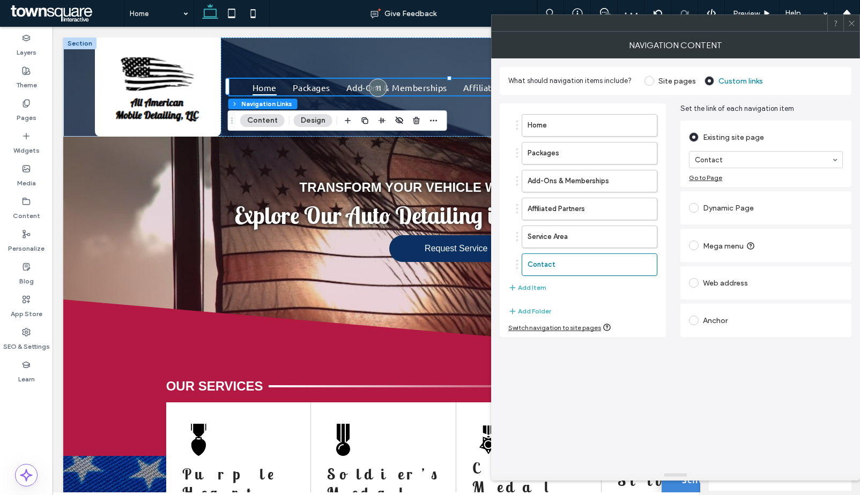
click at [671, 286] on div "Home Packages Add-Ons & Memberships Affiliated Partners Service Area Contact Ad…" at bounding box center [676, 216] width 352 height 242
click at [851, 18] on span at bounding box center [852, 23] width 8 height 16
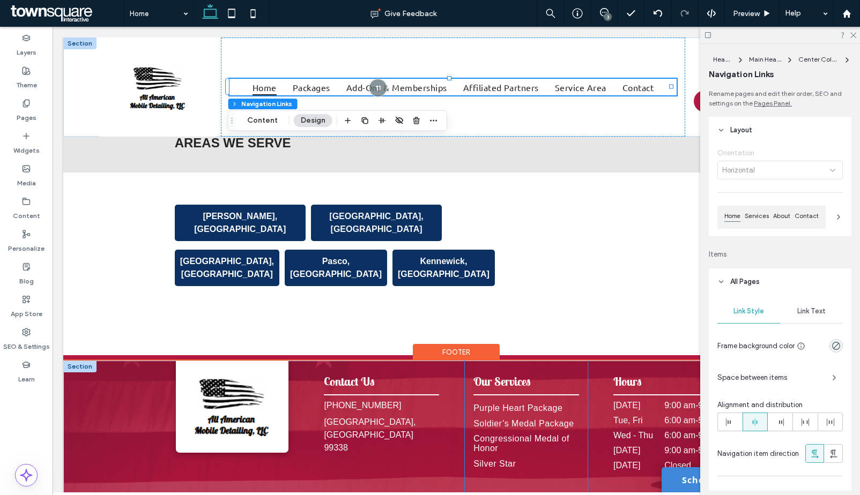
scroll to position [2224, 0]
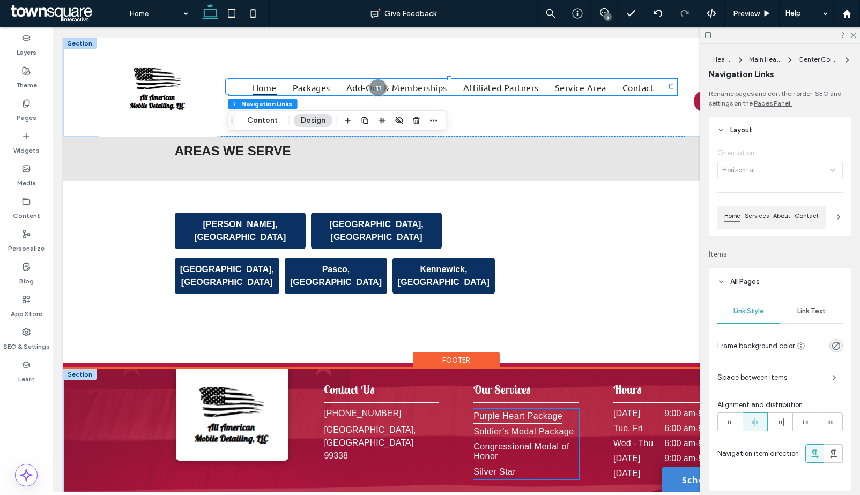
click at [552, 409] on span "Purple Heart Package" at bounding box center [517, 416] width 89 height 15
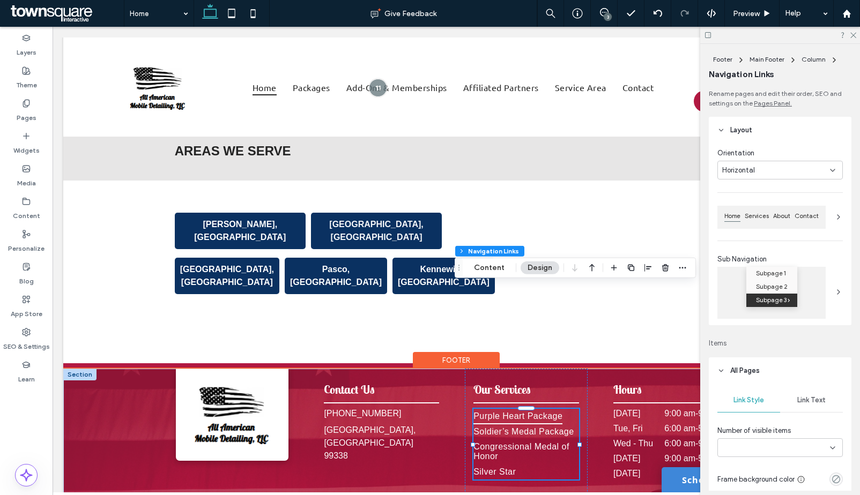
type input "***"
type input "****"
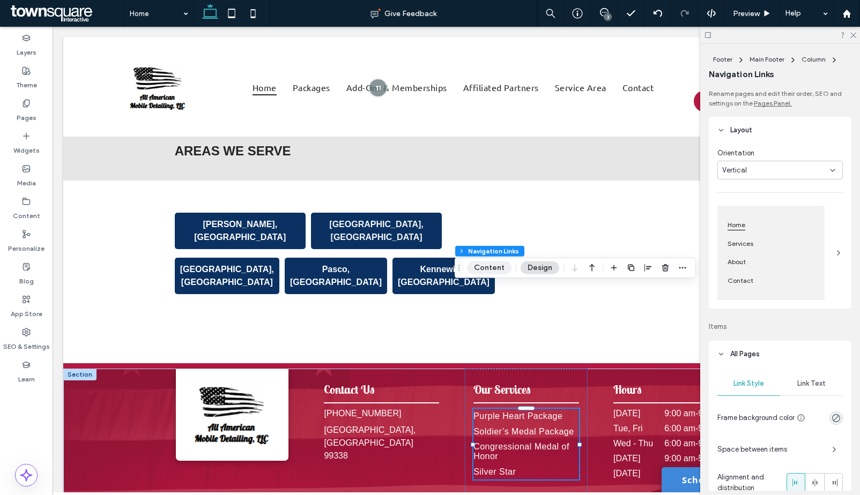
click at [501, 263] on button "Content" at bounding box center [489, 268] width 44 height 13
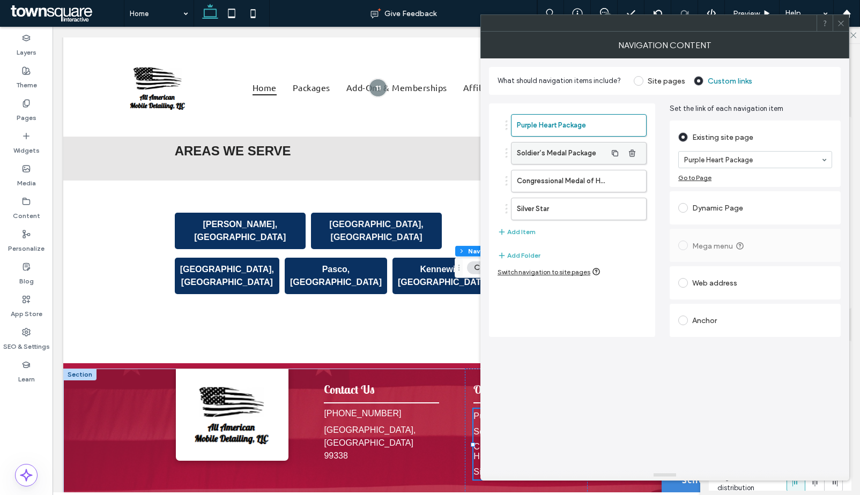
click at [569, 151] on label "Soldier’s Medal Package" at bounding box center [562, 153] width 90 height 21
click at [565, 176] on label "Congressional Medal of Honor" at bounding box center [562, 180] width 90 height 21
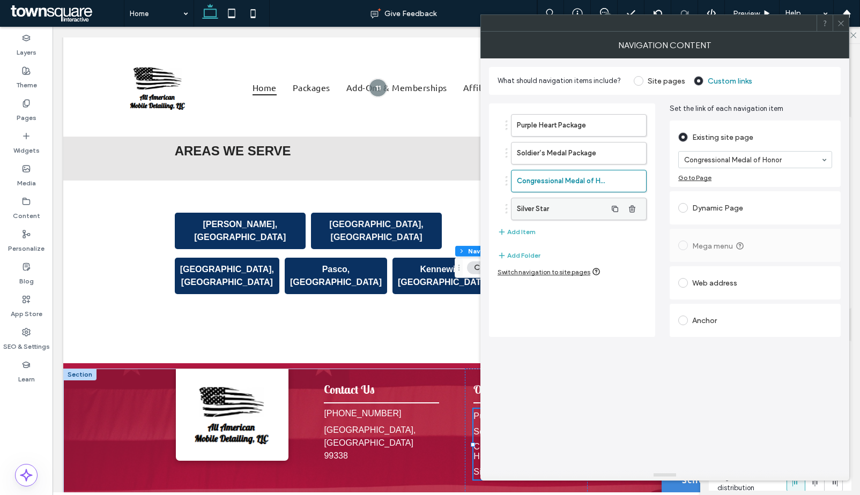
click at [568, 204] on label "Silver Star" at bounding box center [562, 208] width 90 height 21
click at [519, 231] on button "Add Item" at bounding box center [516, 232] width 38 height 13
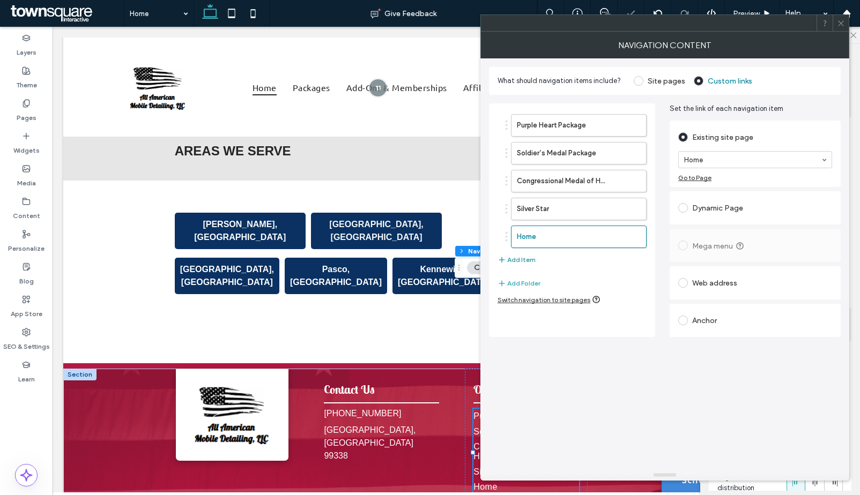
click at [521, 257] on button "Add Item" at bounding box center [516, 260] width 38 height 13
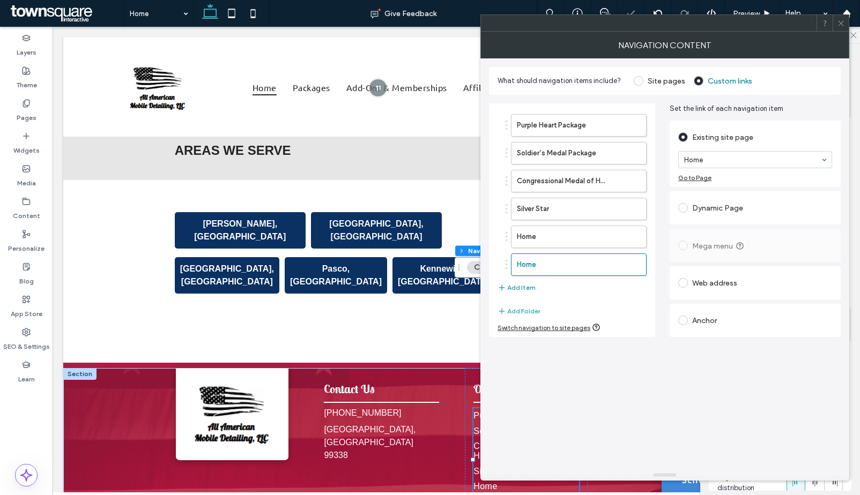
click at [525, 290] on button "Add Item" at bounding box center [516, 287] width 38 height 13
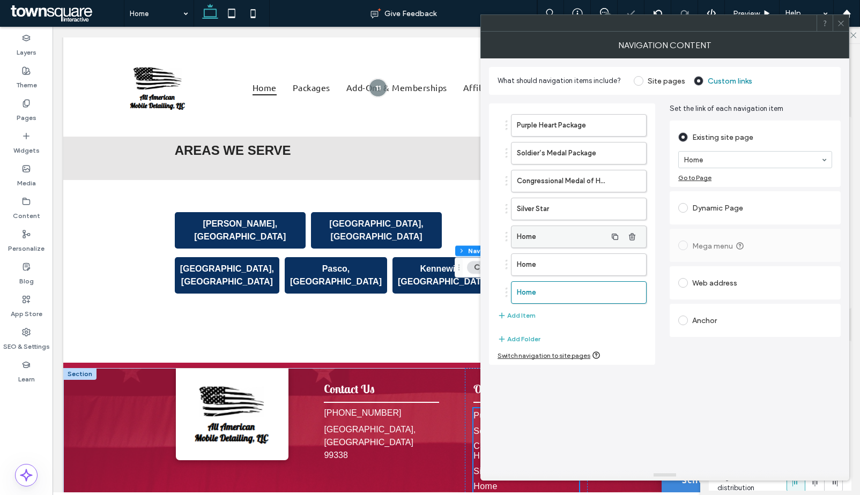
scroll to position [2232, 0]
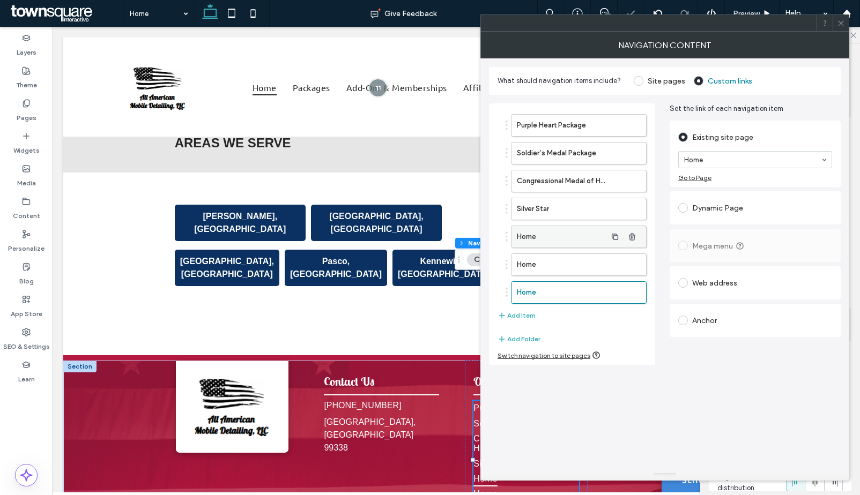
click at [534, 235] on label "Home" at bounding box center [562, 236] width 90 height 21
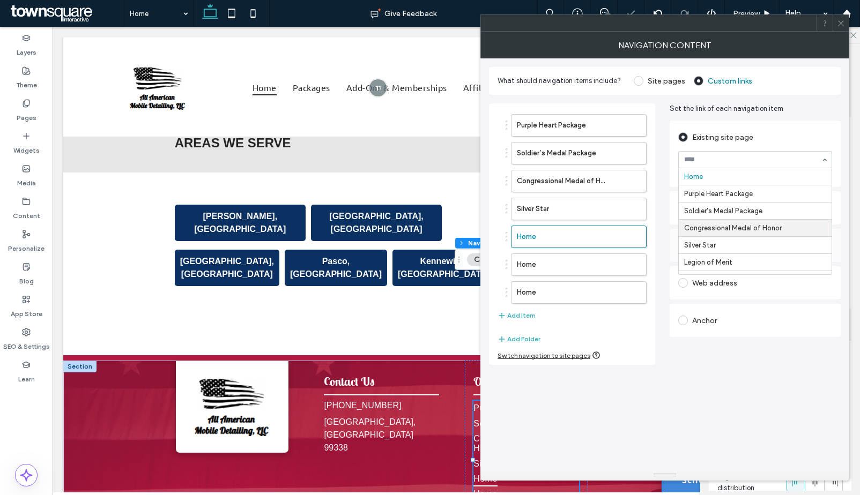
scroll to position [7, 0]
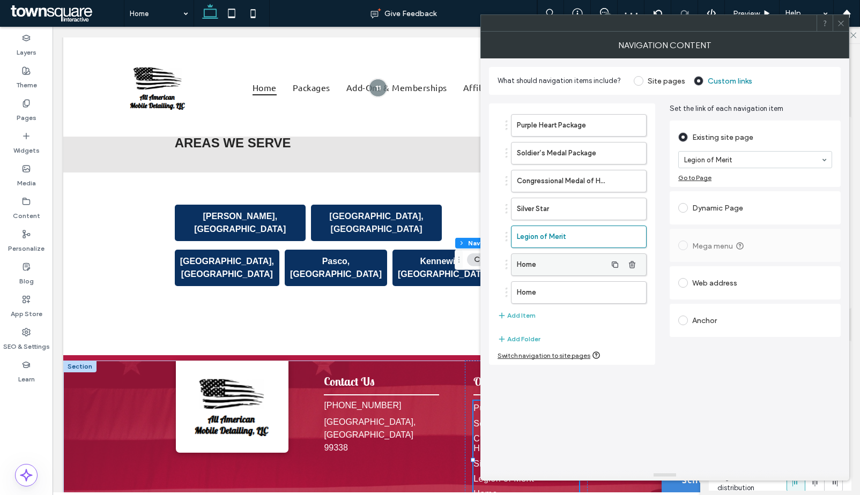
click at [564, 259] on label "Home" at bounding box center [562, 264] width 90 height 21
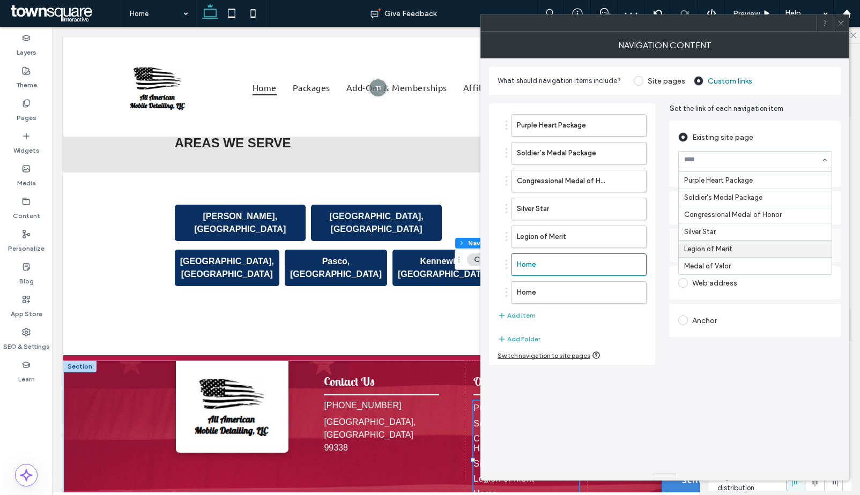
scroll to position [20, 0]
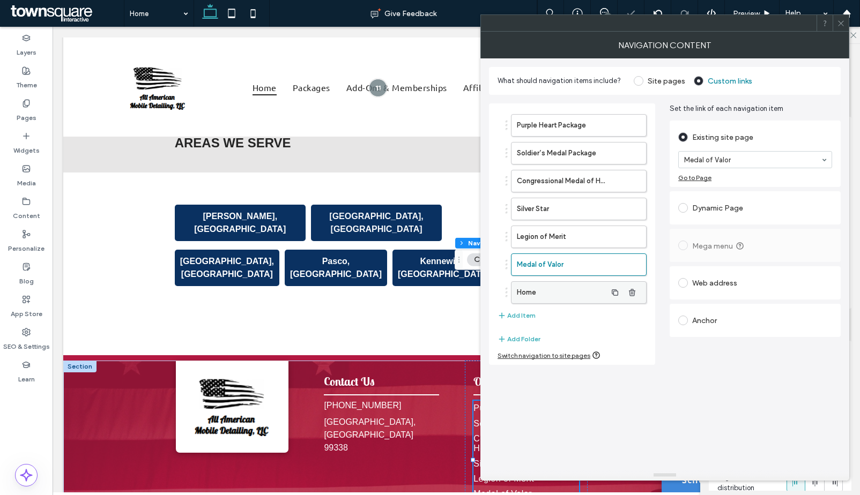
click at [559, 292] on label "Home" at bounding box center [562, 292] width 90 height 21
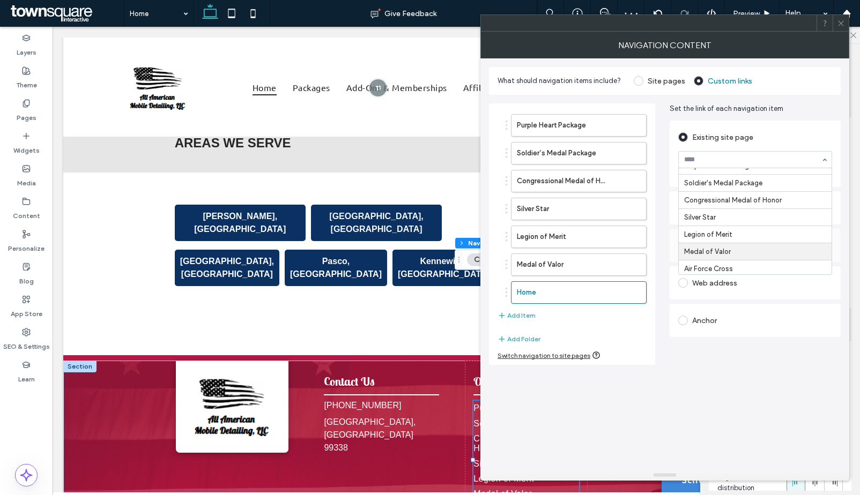
scroll to position [35, 0]
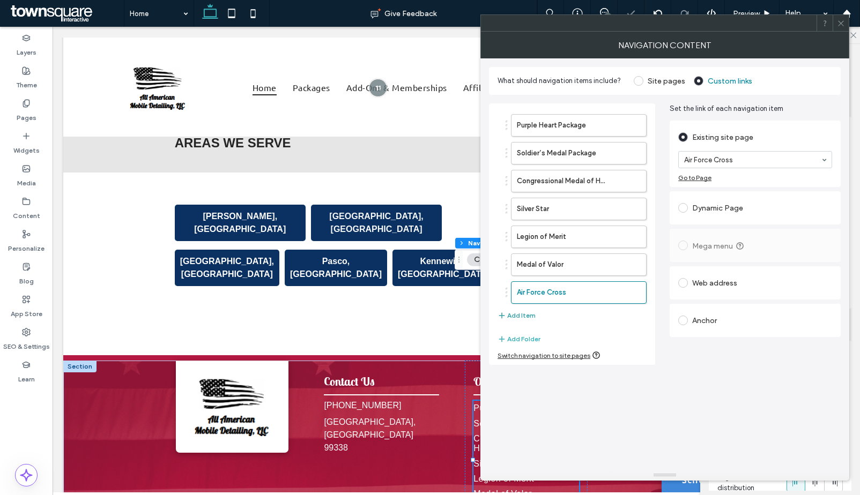
click at [527, 312] on button "Add Item" at bounding box center [516, 315] width 38 height 13
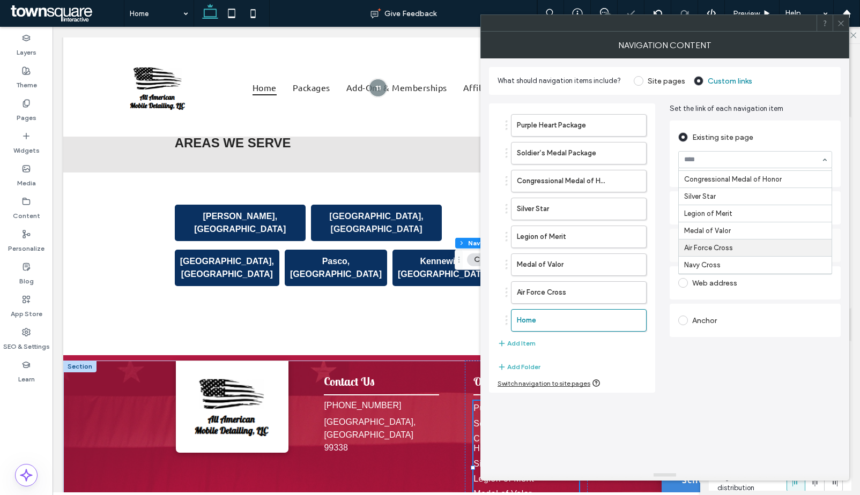
scroll to position [56, 0]
click at [517, 346] on button "Add Item" at bounding box center [516, 343] width 38 height 13
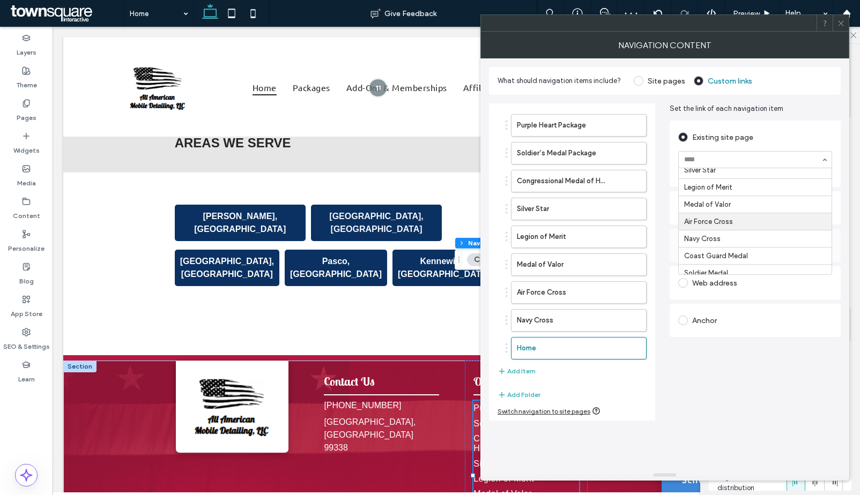
scroll to position [82, 0]
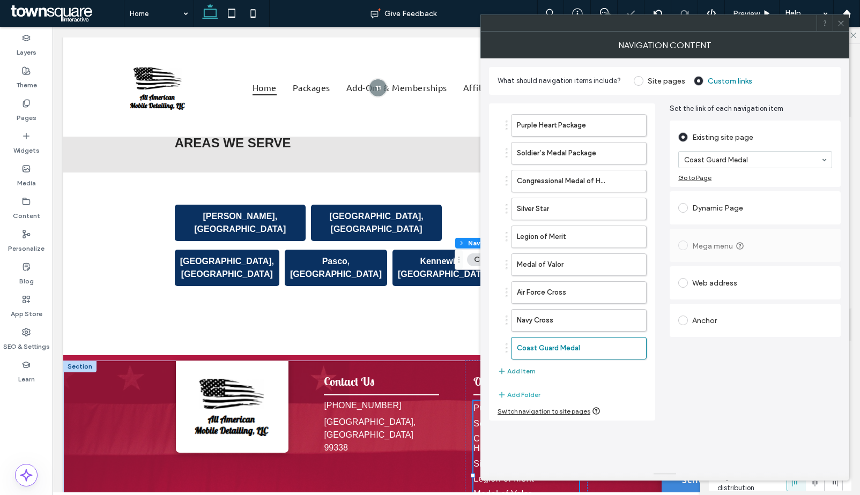
click at [515, 374] on button "Add Item" at bounding box center [516, 371] width 38 height 13
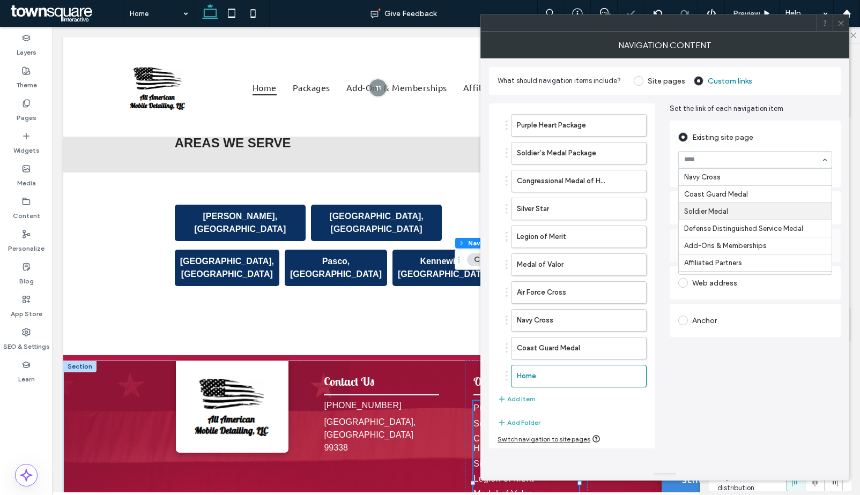
scroll to position [123, 0]
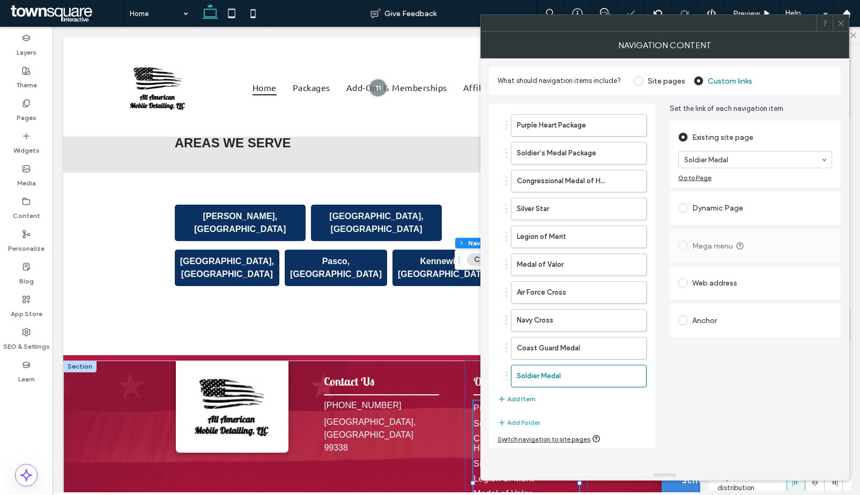
click at [521, 399] on button "Add Item" at bounding box center [516, 399] width 38 height 13
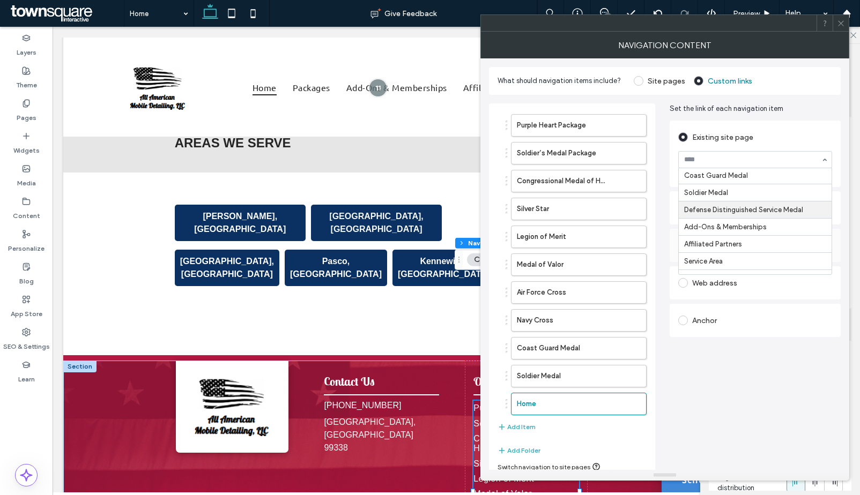
scroll to position [162, 0]
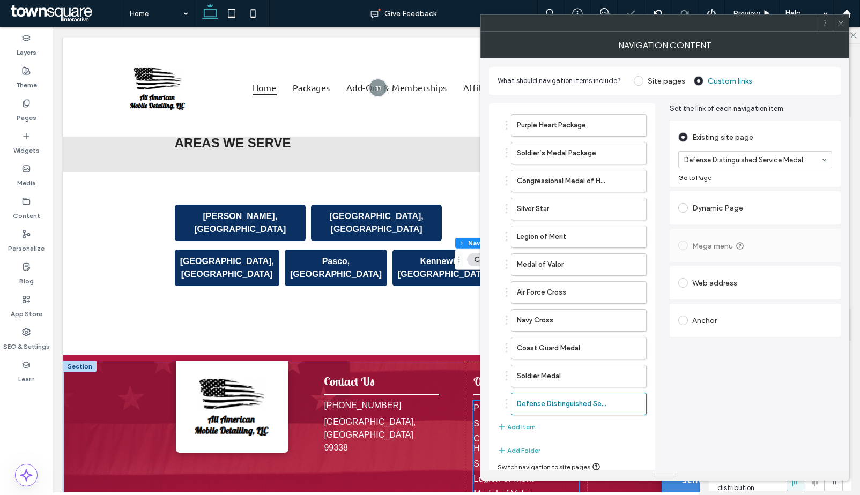
click at [840, 26] on icon at bounding box center [841, 23] width 8 height 8
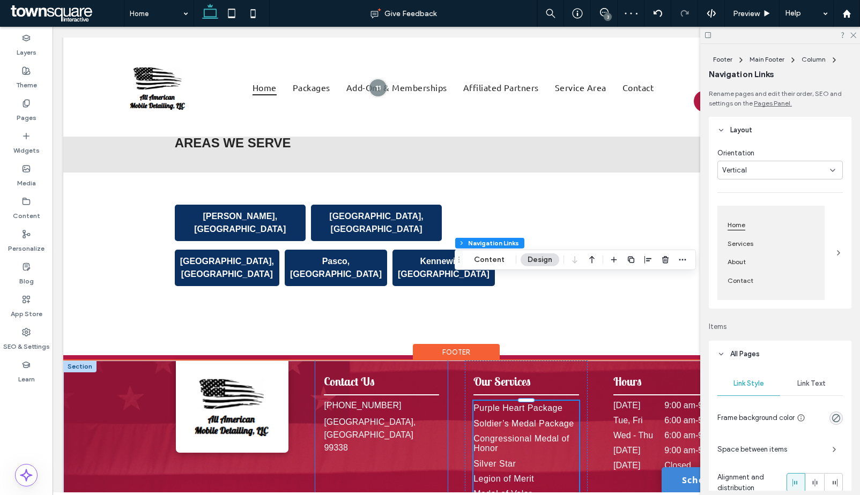
click at [418, 389] on div "Contact Us (509) 400-5141 Kennewick, WA 99338" at bounding box center [381, 478] width 132 height 235
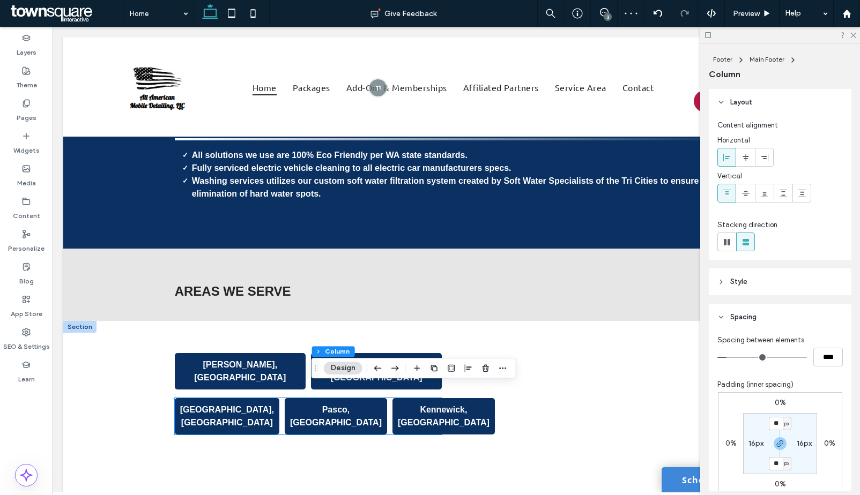
scroll to position [2028, 0]
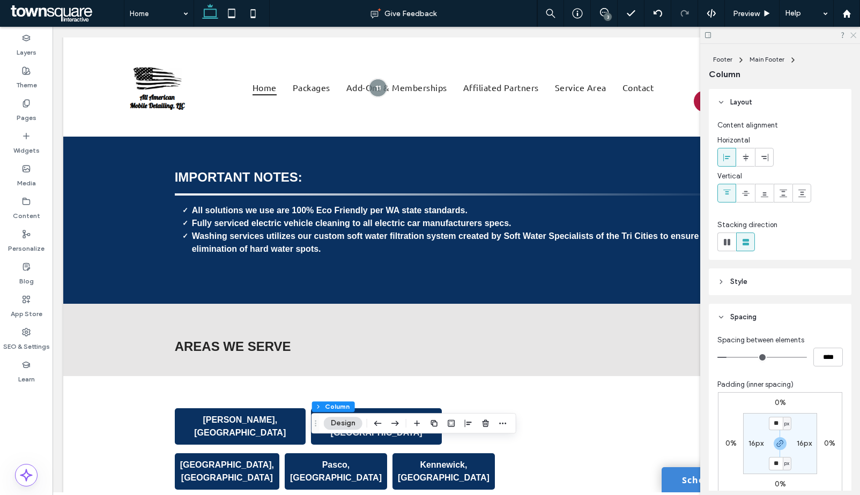
click at [852, 37] on icon at bounding box center [852, 34] width 7 height 7
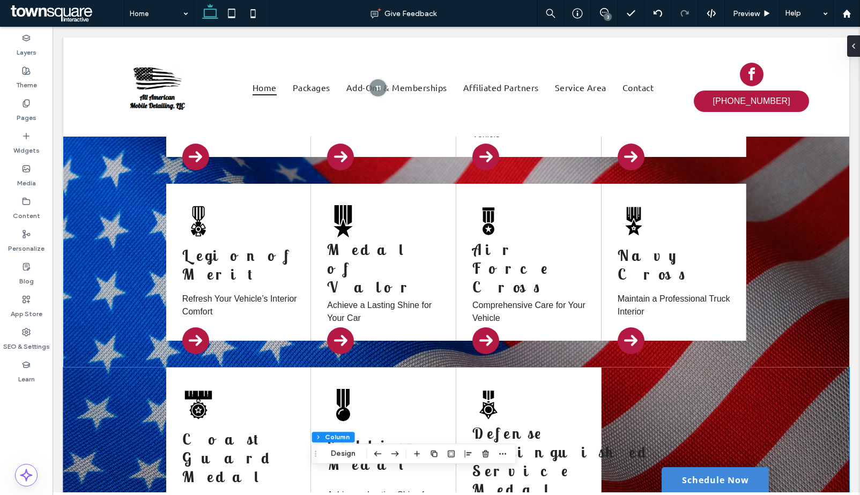
scroll to position [0, 0]
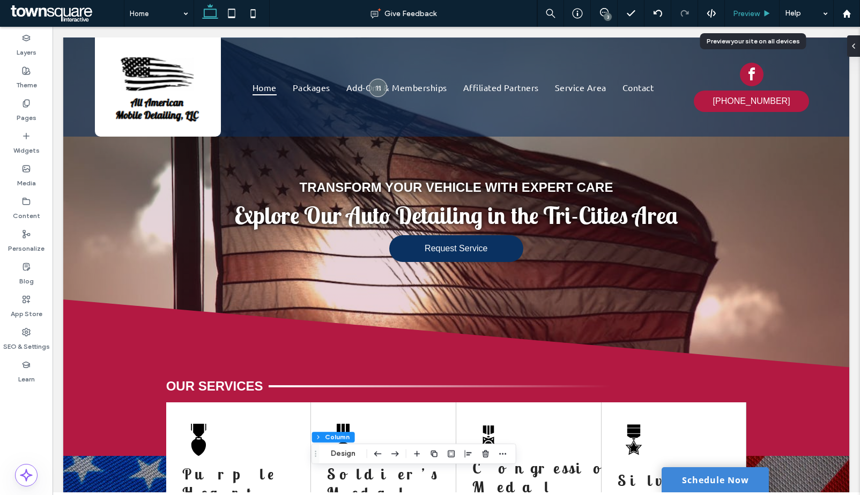
click at [739, 14] on span "Preview" at bounding box center [746, 13] width 27 height 9
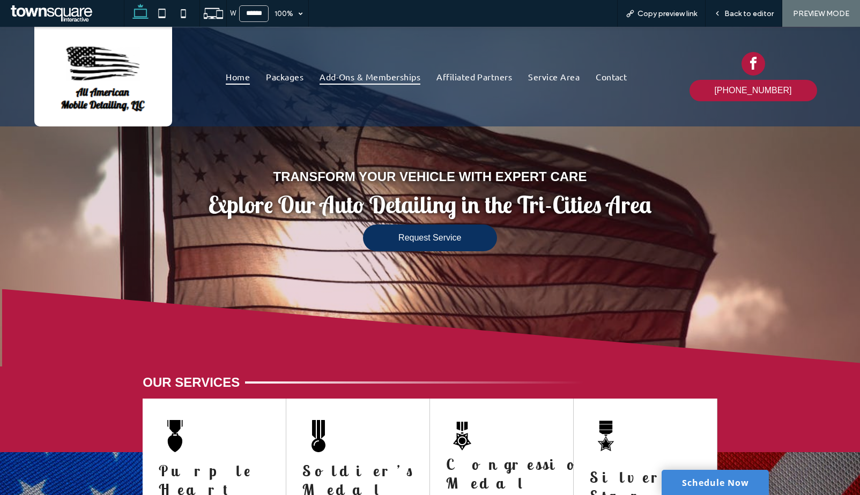
click at [382, 75] on span "Add-Ons & Memberships" at bounding box center [369, 77] width 101 height 16
click at [746, 18] on div "Back to editor" at bounding box center [743, 13] width 77 height 27
click at [740, 15] on span "Back to editor" at bounding box center [748, 13] width 49 height 9
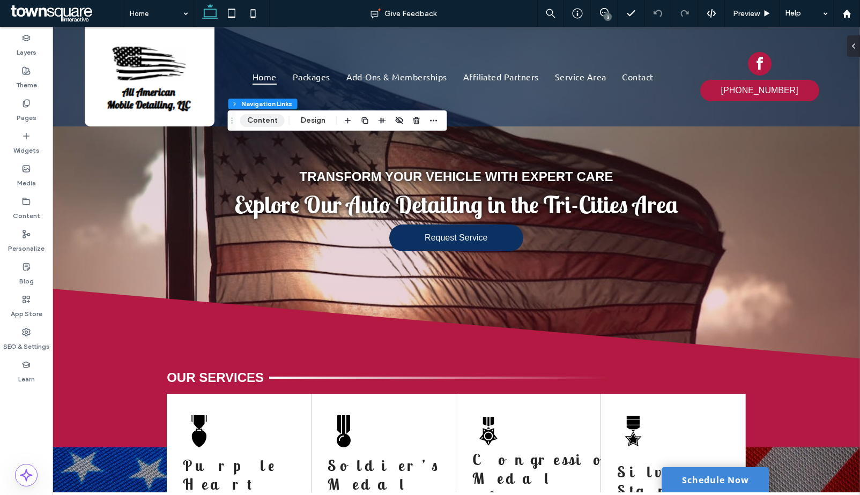
click at [272, 123] on button "Content" at bounding box center [262, 120] width 44 height 13
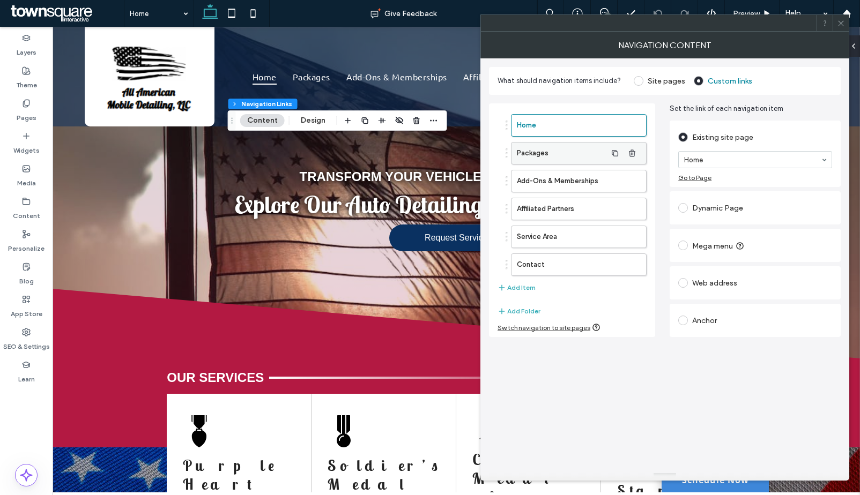
click at [549, 147] on label "Packages" at bounding box center [562, 153] width 90 height 21
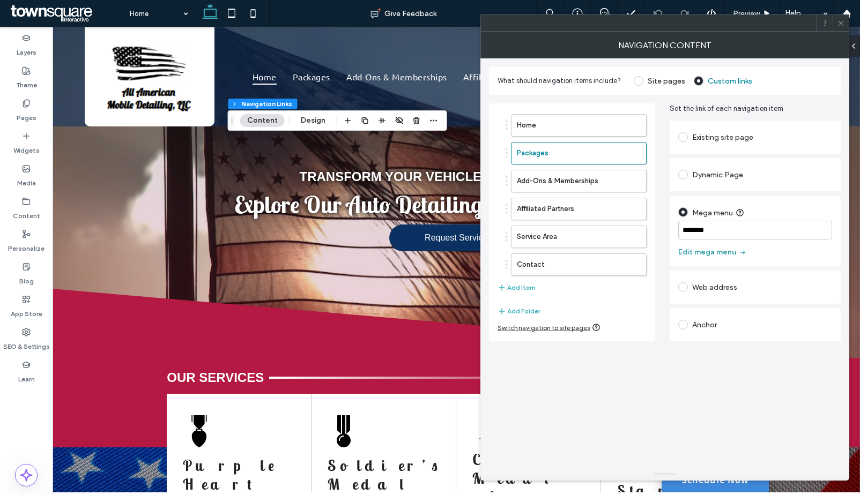
click at [725, 254] on button "Edit mega menu" at bounding box center [712, 252] width 69 height 17
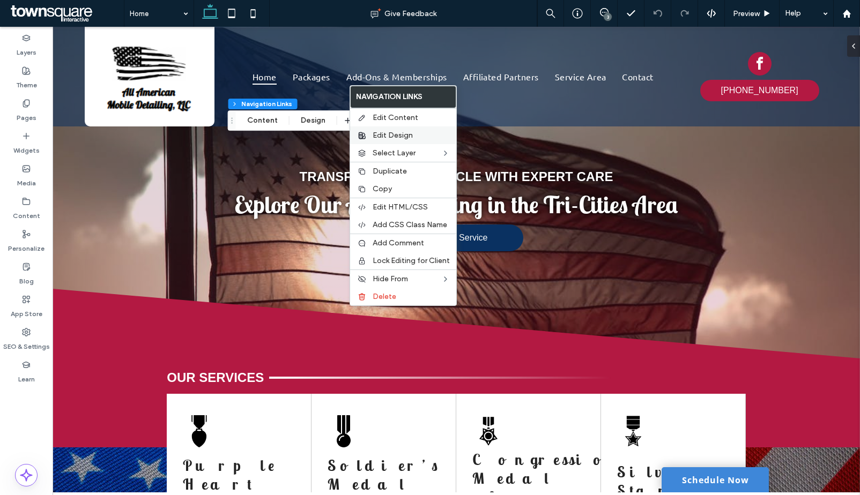
click at [387, 138] on span "Edit Design" at bounding box center [393, 135] width 40 height 9
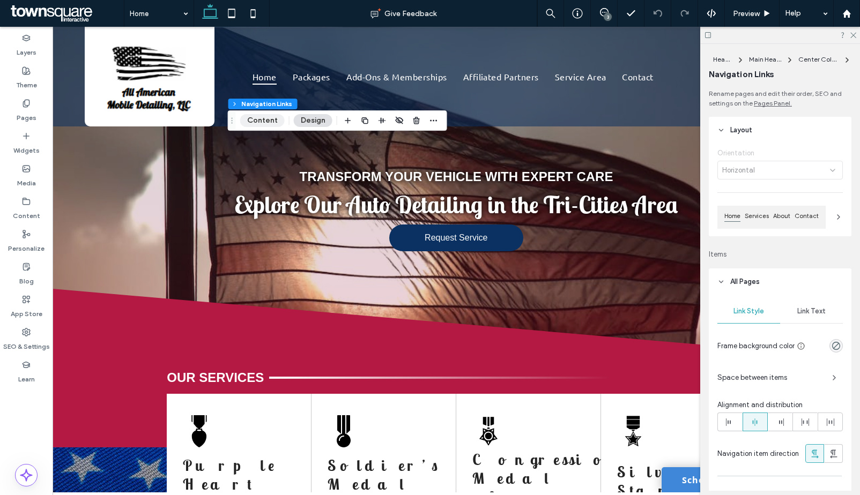
click at [265, 122] on button "Content" at bounding box center [262, 120] width 44 height 13
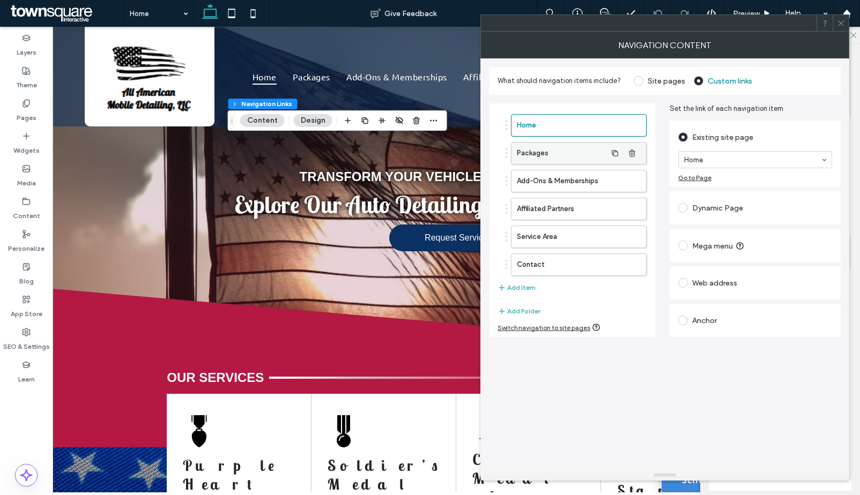
click at [558, 157] on label "Packages" at bounding box center [562, 153] width 90 height 21
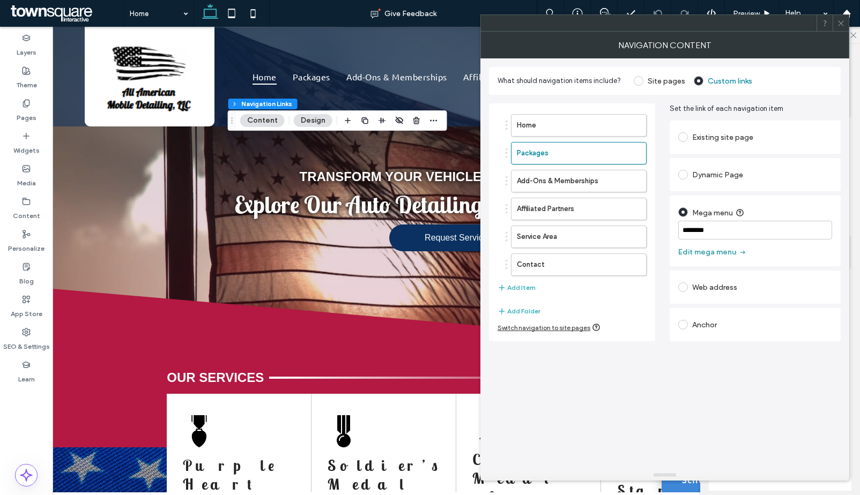
click at [689, 249] on button "Edit mega menu" at bounding box center [712, 252] width 69 height 17
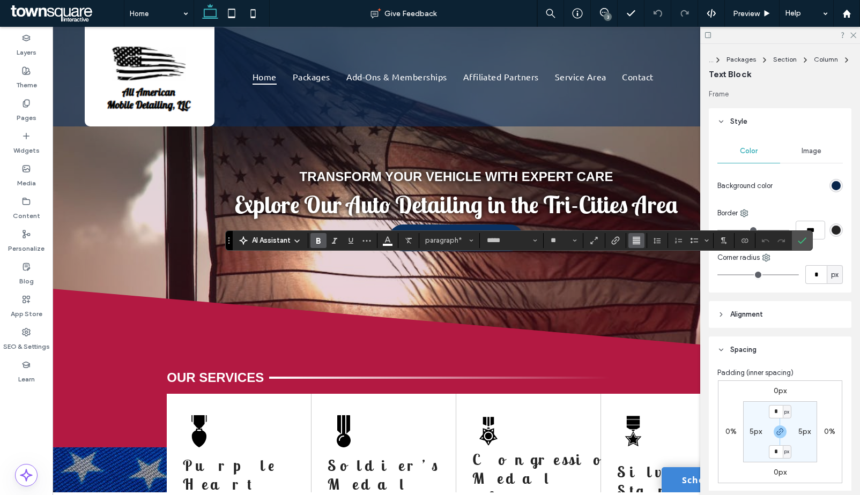
click at [633, 237] on icon "Alignment" at bounding box center [636, 240] width 9 height 9
click at [637, 256] on label "ui.textEditor.alignment.left" at bounding box center [647, 258] width 38 height 16
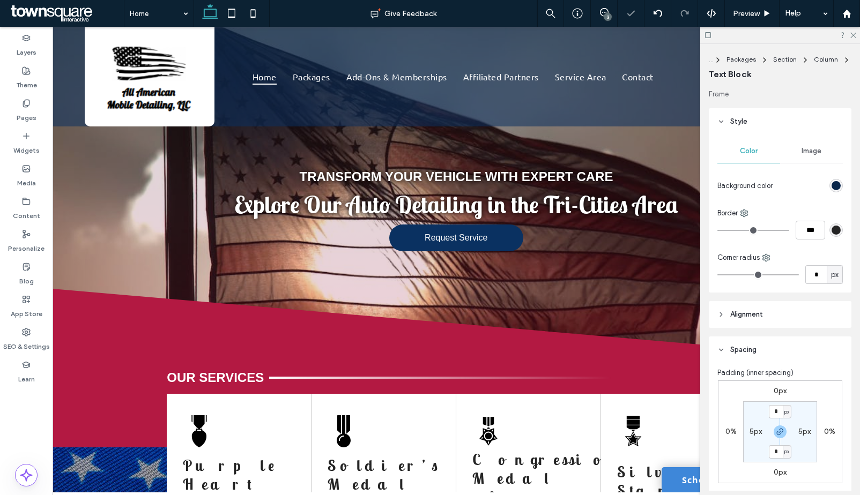
type input "*****"
type input "**"
type input "*****"
type input "**"
type input "*****"
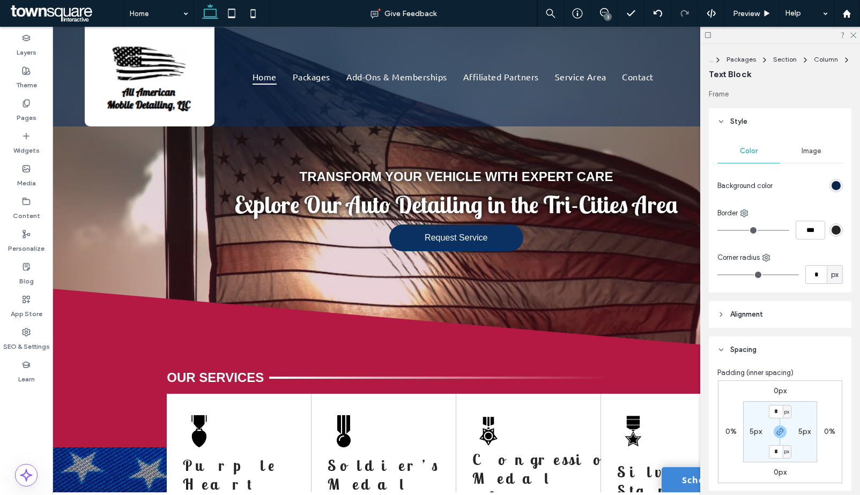
type input "**"
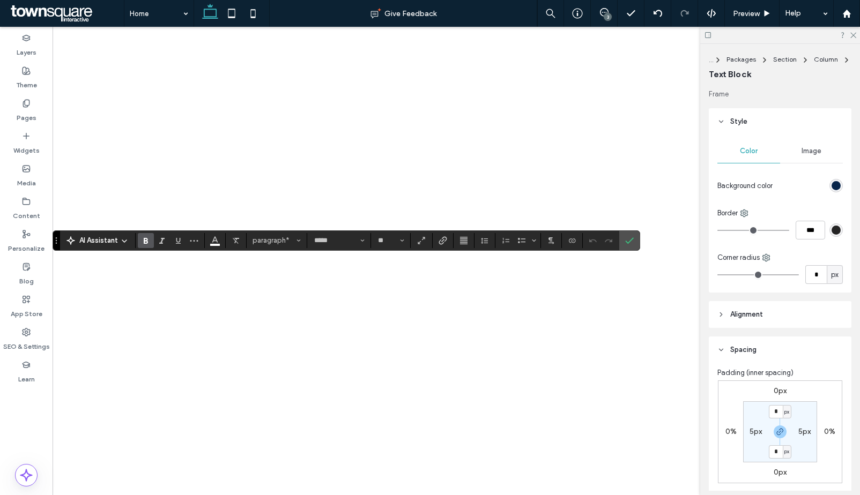
click at [458, 243] on button "Alignment" at bounding box center [464, 240] width 16 height 15
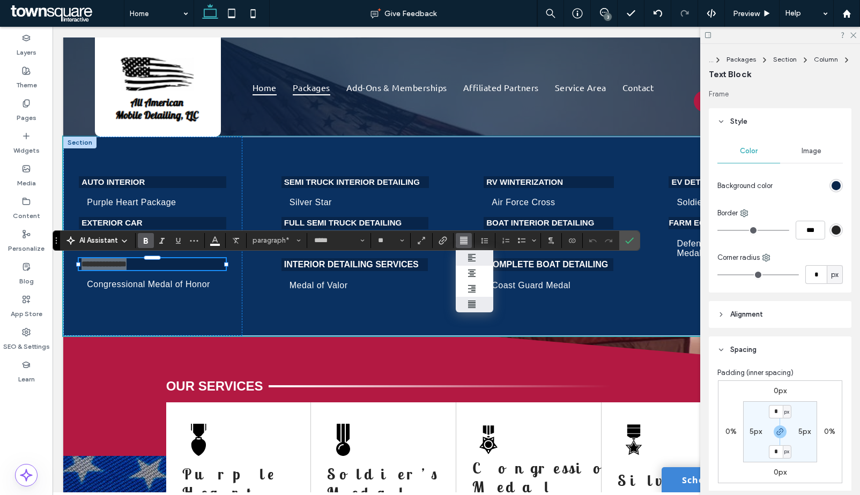
drag, startPoint x: 467, startPoint y: 259, endPoint x: 408, endPoint y: 226, distance: 68.4
click at [467, 259] on icon "ui.textEditor.alignment.left" at bounding box center [471, 258] width 9 height 9
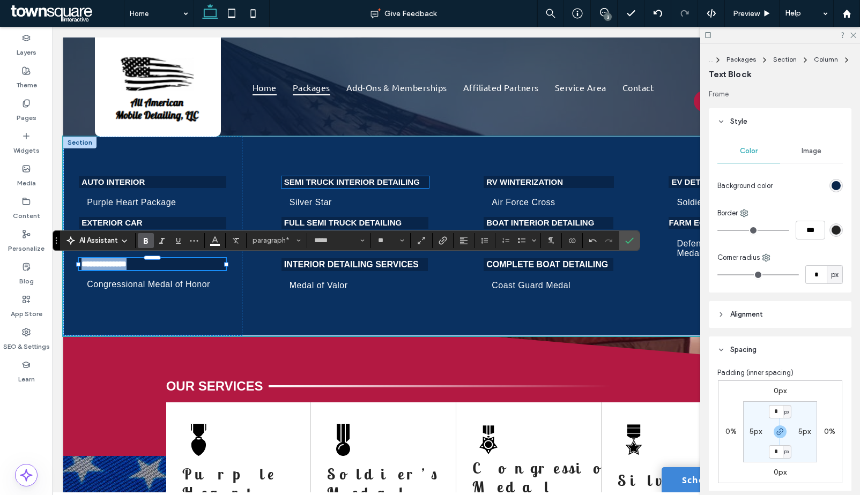
click at [369, 182] on strong "Semi Truck Interior Detailing" at bounding box center [352, 181] width 136 height 9
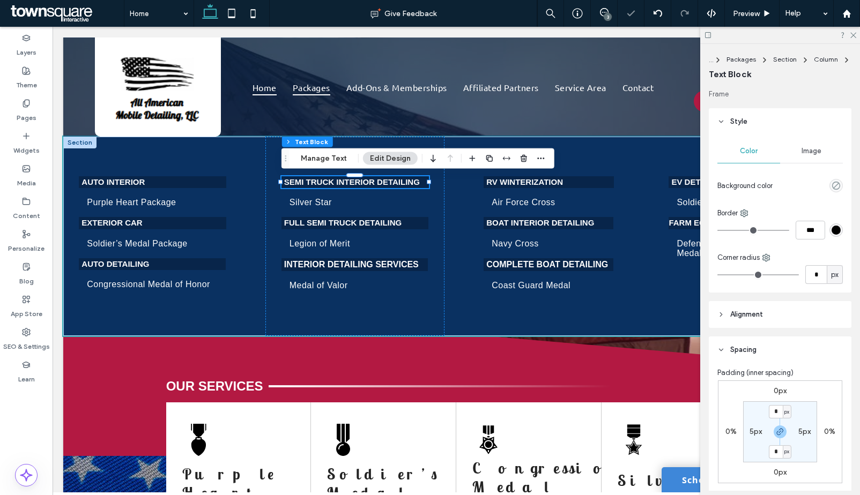
click at [369, 182] on div "Semi Truck Interior Detailing" at bounding box center [354, 182] width 147 height 12
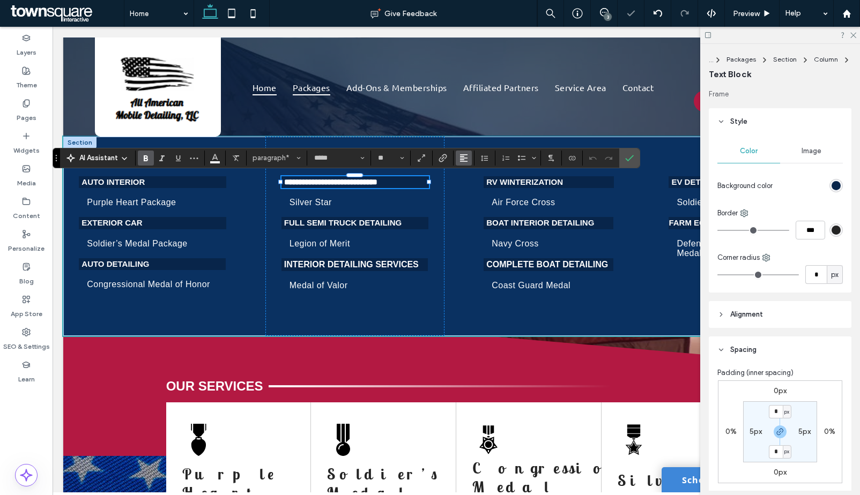
click at [457, 159] on button "Alignment" at bounding box center [464, 158] width 16 height 15
click at [467, 173] on icon "ui.textEditor.alignment.left" at bounding box center [471, 175] width 9 height 9
click at [372, 223] on strong "Full Semi Truck Detailing" at bounding box center [342, 222] width 117 height 9
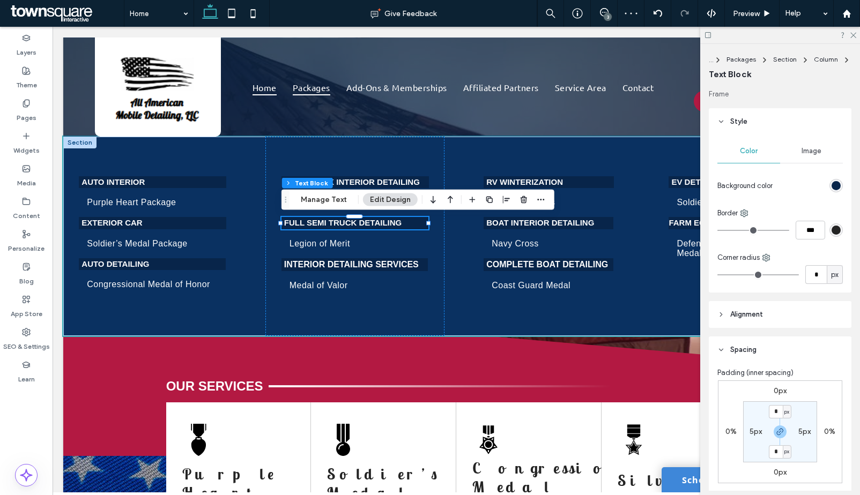
click at [372, 223] on div "Full Semi Truck Detailing" at bounding box center [354, 223] width 147 height 12
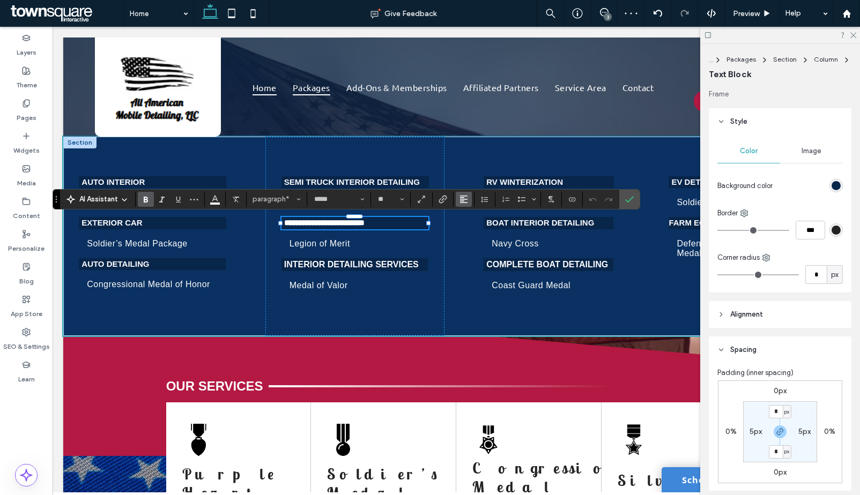
click at [461, 200] on use "Alignment" at bounding box center [464, 200] width 8 height 8
drag, startPoint x: 464, startPoint y: 213, endPoint x: 411, endPoint y: 188, distance: 59.0
click at [464, 213] on span "ui.textEditor.alignment.left" at bounding box center [461, 217] width 5 height 16
click at [394, 262] on strong "Interior Detailing Services" at bounding box center [351, 264] width 135 height 9
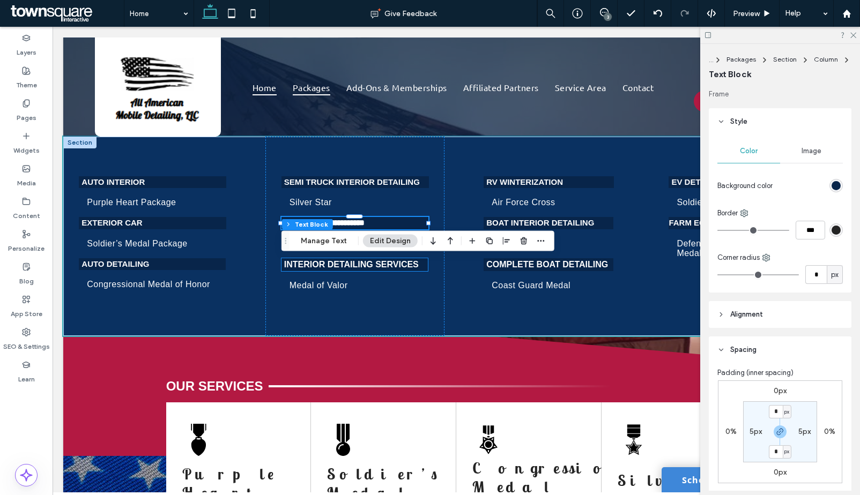
click at [394, 262] on div "Interior Detailing Services" at bounding box center [354, 264] width 147 height 13
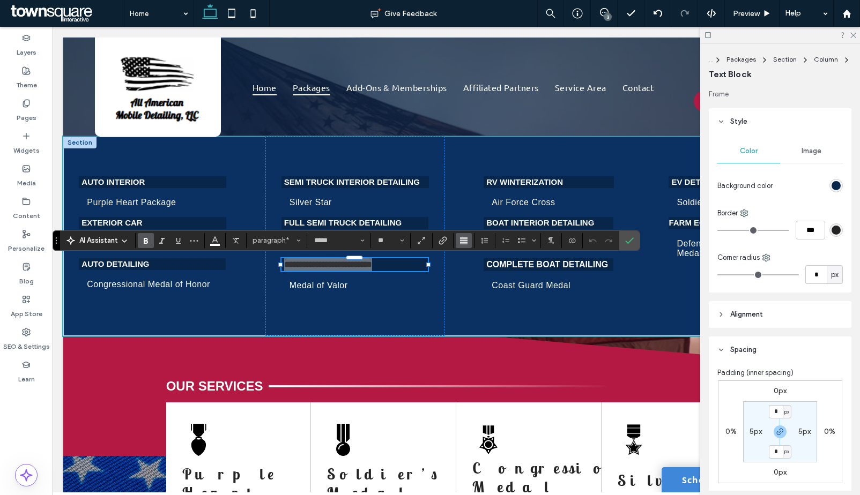
click at [460, 243] on icon "Alignment" at bounding box center [463, 240] width 9 height 9
drag, startPoint x: 468, startPoint y: 258, endPoint x: 474, endPoint y: 192, distance: 65.7
click at [468, 258] on use "ui.textEditor.alignment.left" at bounding box center [472, 258] width 8 height 8
click at [546, 182] on strong "RV Winterization" at bounding box center [524, 181] width 77 height 9
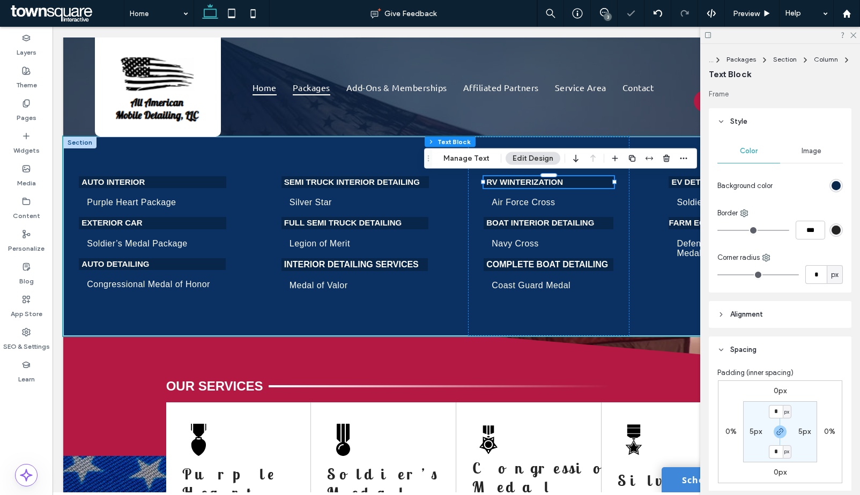
click at [546, 182] on div "RV Winterization" at bounding box center [549, 182] width 130 height 12
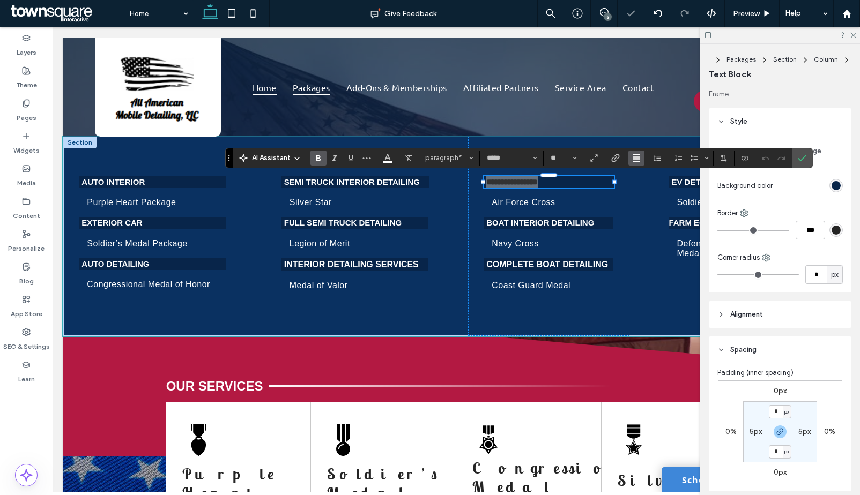
click at [630, 157] on button "Alignment" at bounding box center [636, 158] width 16 height 15
click at [639, 175] on label "ui.textEditor.alignment.left" at bounding box center [647, 176] width 38 height 16
click at [577, 223] on strong "Boat Interior Detailing" at bounding box center [540, 222] width 108 height 9
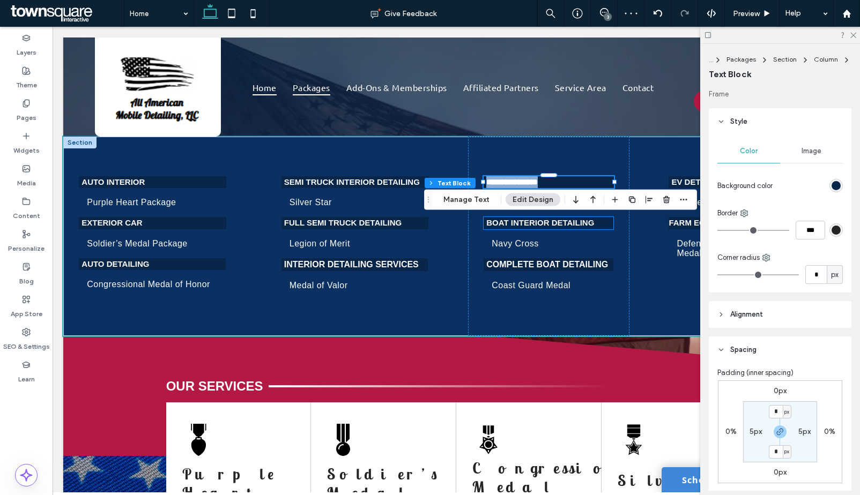
click at [577, 223] on strong "Boat Interior Detailing" at bounding box center [540, 222] width 108 height 9
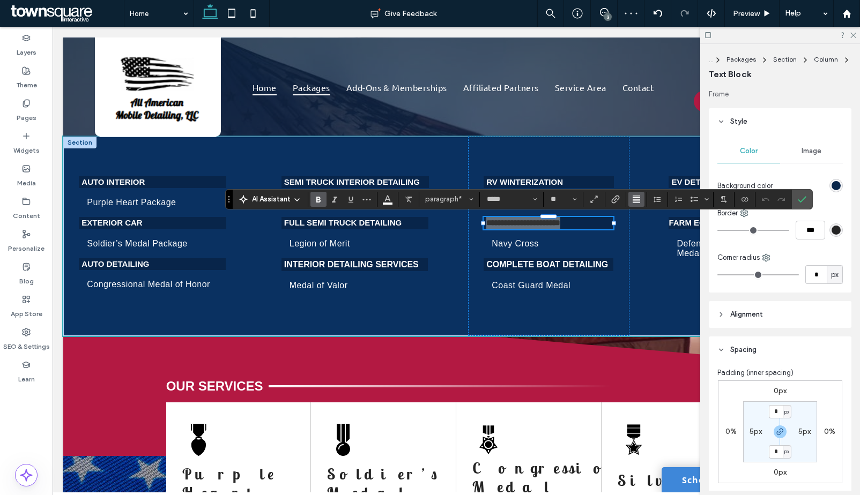
click at [637, 200] on icon "Alignment" at bounding box center [636, 199] width 9 height 9
click at [642, 218] on use "ui.textEditor.alignment.left" at bounding box center [645, 217] width 8 height 8
click at [596, 269] on strong "Complete Boat Detailing" at bounding box center [547, 264] width 122 height 9
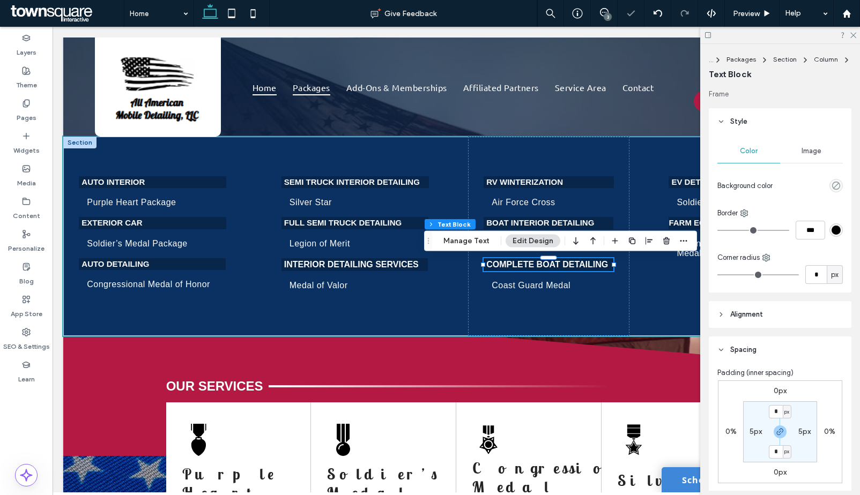
click at [596, 269] on div "Complete Boat Detailing" at bounding box center [549, 264] width 130 height 13
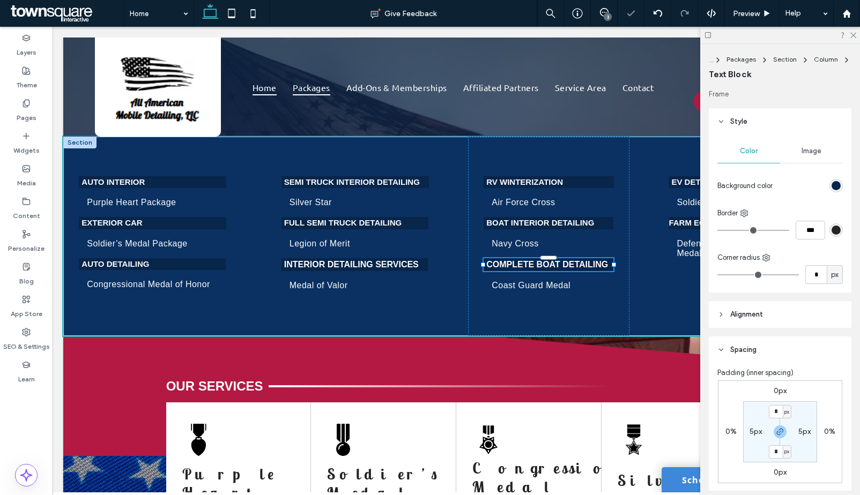
type input "*****"
type input "**"
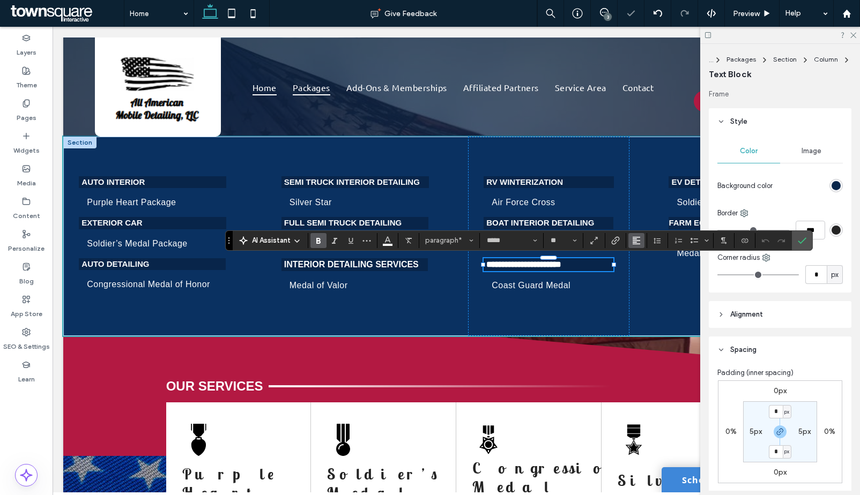
click at [637, 243] on use "Alignment" at bounding box center [637, 241] width 8 height 8
click at [643, 255] on use "ui.textEditor.alignment.left" at bounding box center [645, 258] width 8 height 8
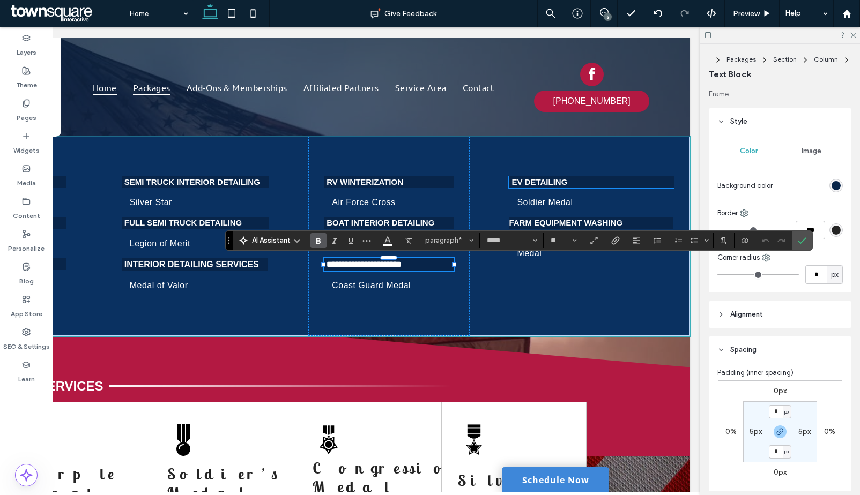
click at [561, 184] on strong "EV Detailing" at bounding box center [539, 181] width 56 height 9
click at [561, 184] on div "EV Detailing" at bounding box center [591, 182] width 165 height 12
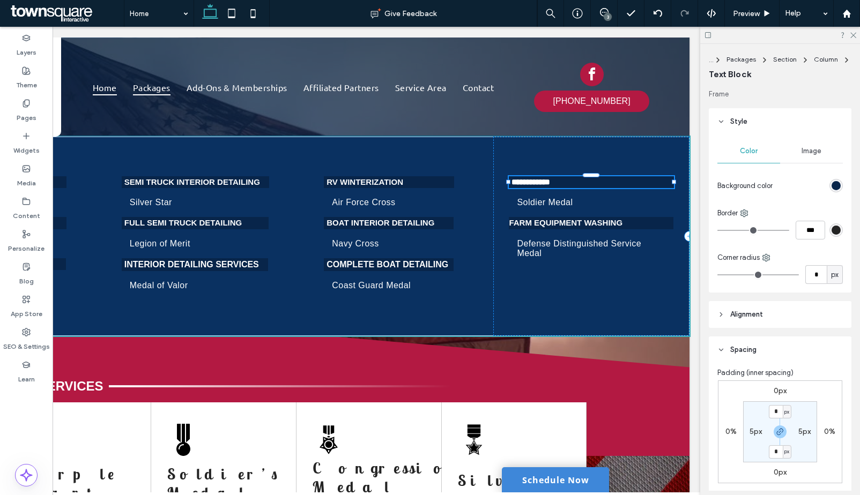
type input "*****"
type input "**"
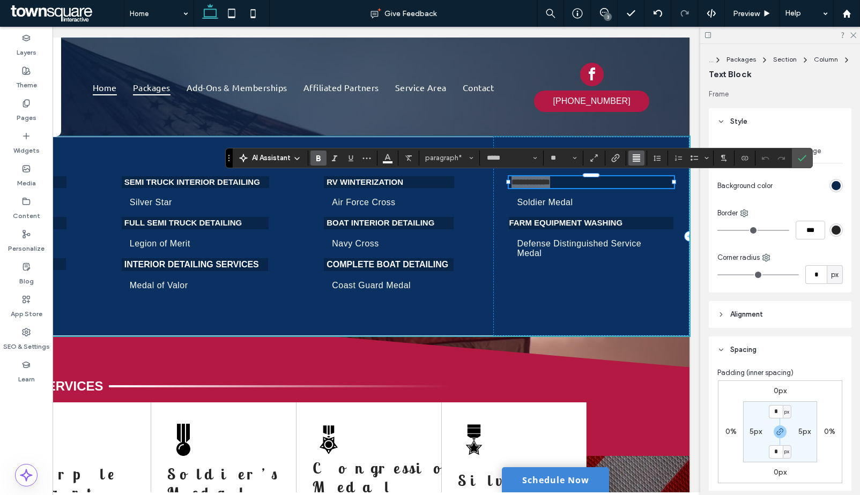
click at [637, 159] on use "Alignment" at bounding box center [637, 158] width 8 height 8
click at [642, 178] on use "ui.textEditor.alignment.left" at bounding box center [645, 176] width 8 height 8
click at [572, 224] on strong "Farm Equipment Washing" at bounding box center [566, 222] width 114 height 9
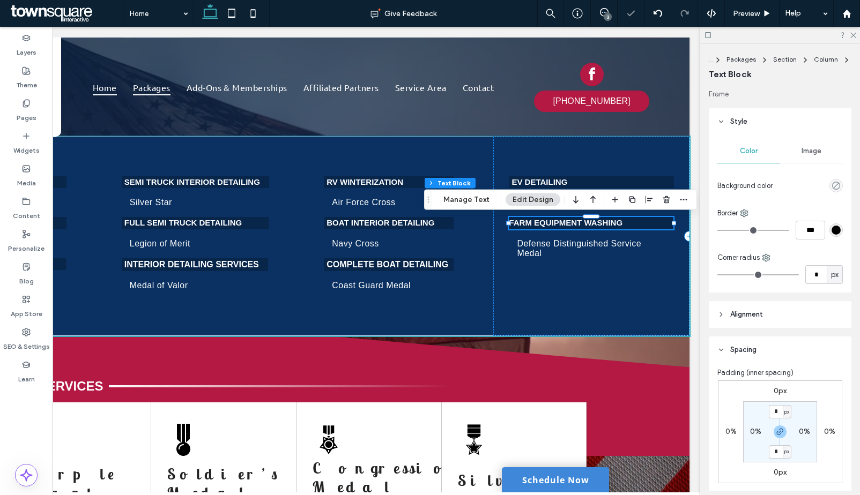
click at [572, 224] on div "Farm Equipment Washing" at bounding box center [591, 223] width 165 height 12
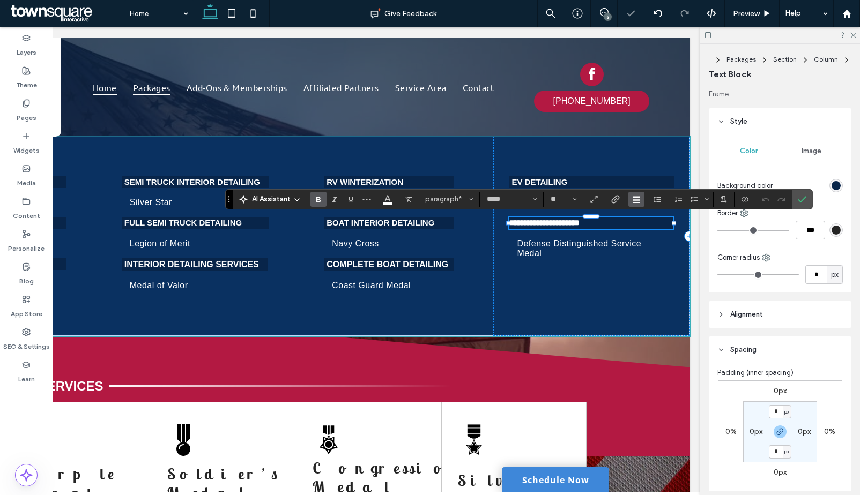
click at [634, 203] on span "Alignment" at bounding box center [636, 199] width 9 height 14
click at [638, 217] on label "ui.textEditor.alignment.left" at bounding box center [647, 217] width 38 height 16
click at [805, 200] on icon "Confirm" at bounding box center [802, 199] width 9 height 9
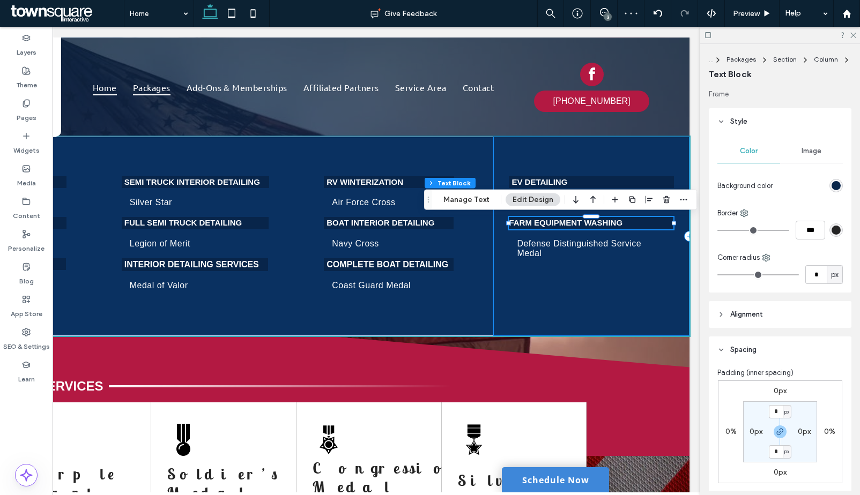
click at [614, 293] on div "EV Detailing Soldier Medal Farm Equipment Washing Defense Distinguished Service…" at bounding box center [591, 236] width 196 height 199
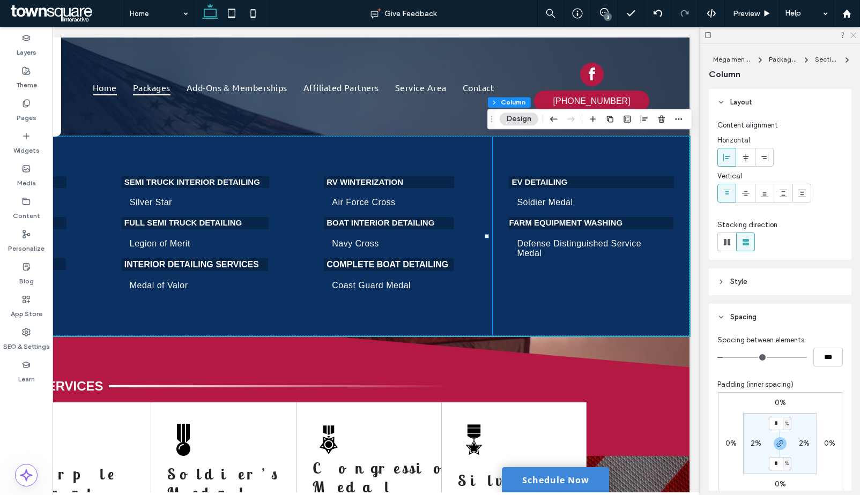
click at [850, 36] on icon at bounding box center [852, 34] width 7 height 7
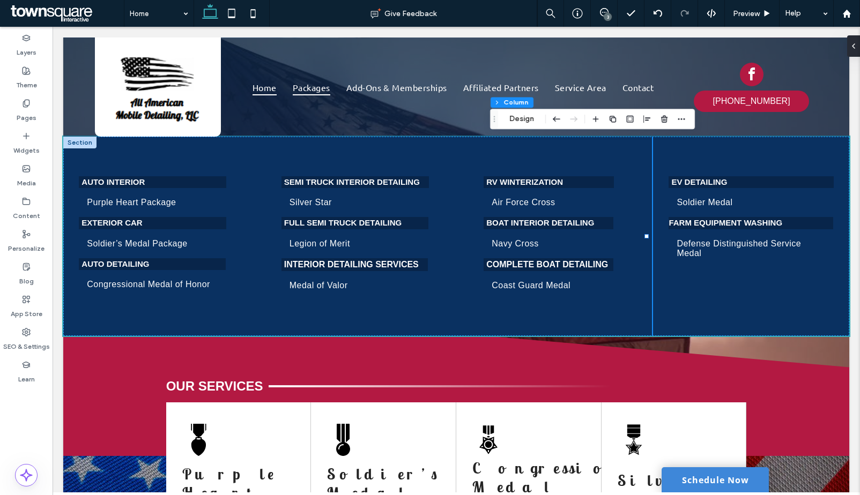
scroll to position [0, 0]
click at [600, 12] on icon at bounding box center [604, 12] width 9 height 9
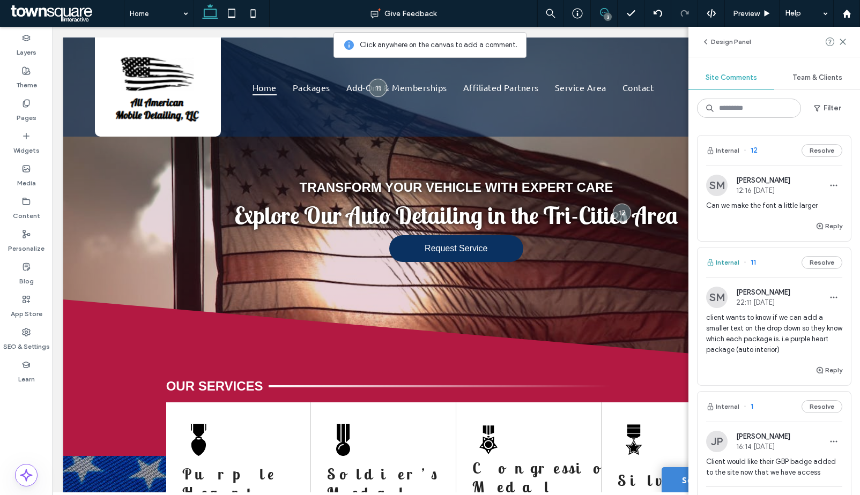
click at [731, 264] on button "Internal" at bounding box center [722, 262] width 33 height 13
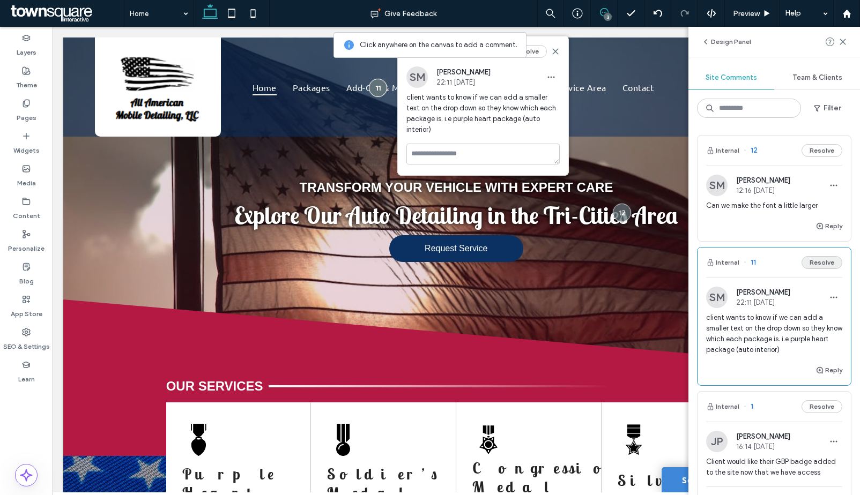
click at [804, 266] on button "Resolve" at bounding box center [821, 262] width 41 height 13
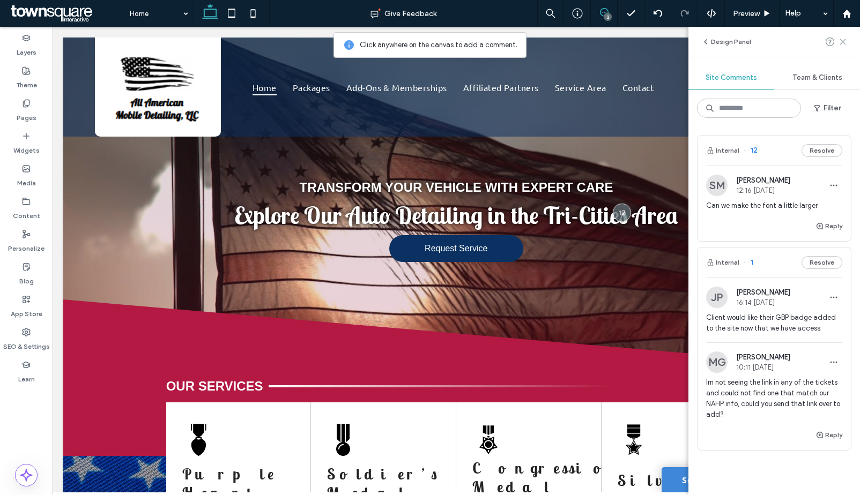
click at [840, 42] on icon at bounding box center [842, 42] width 9 height 9
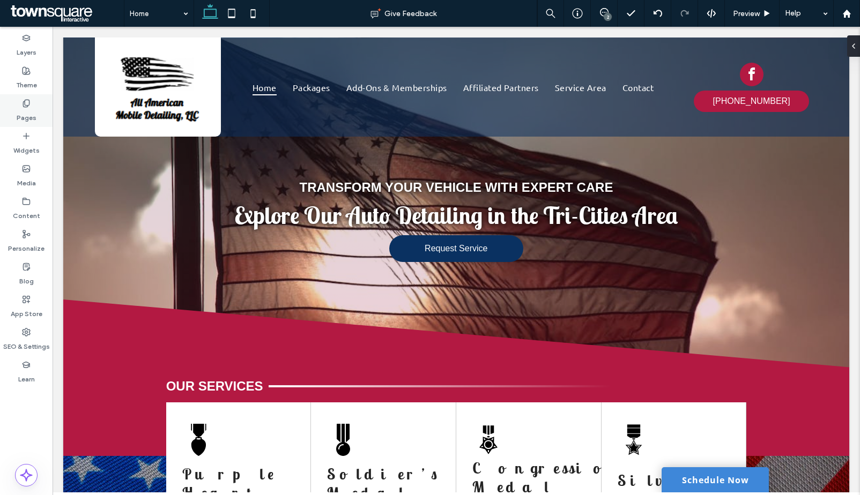
click at [20, 110] on label "Pages" at bounding box center [27, 115] width 20 height 15
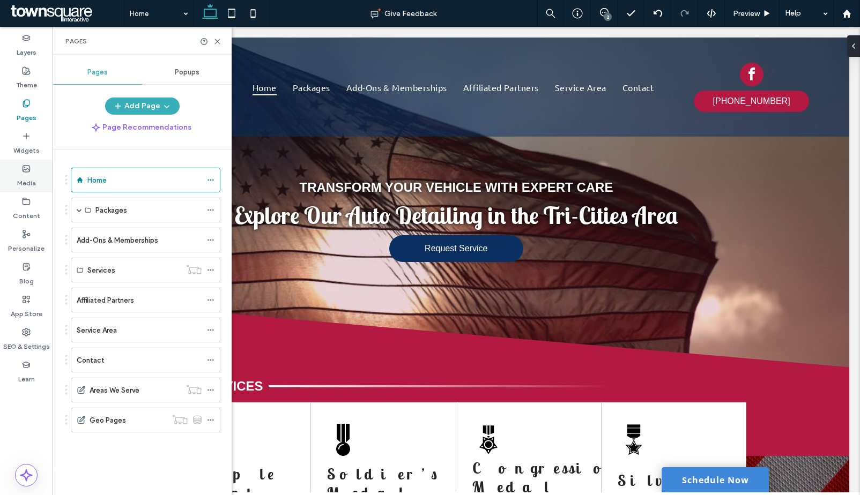
click at [18, 179] on label "Media" at bounding box center [26, 180] width 19 height 15
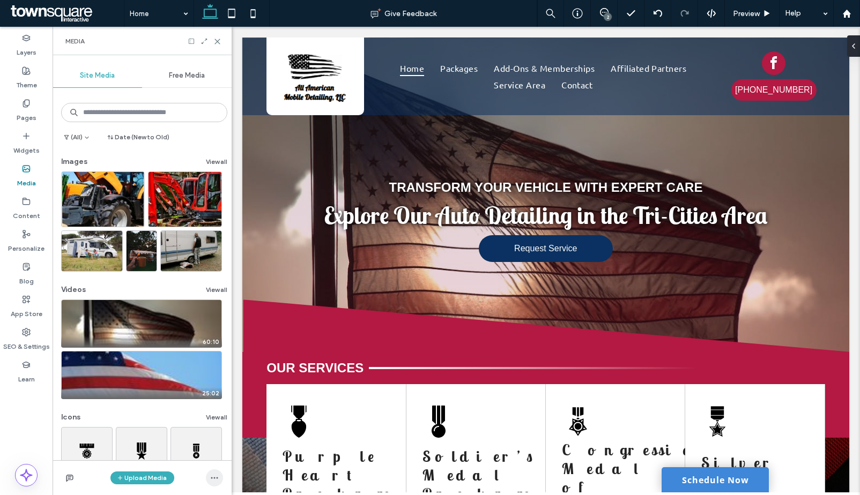
click at [210, 477] on icon "button" at bounding box center [214, 478] width 9 height 9
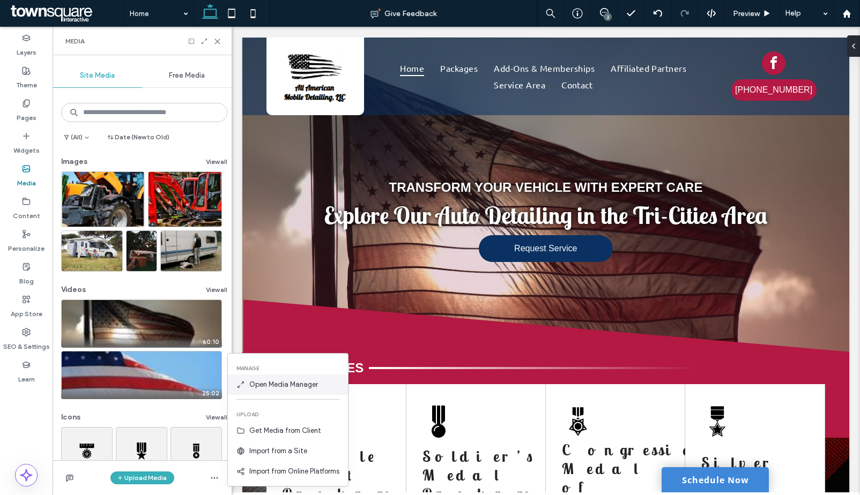
click at [287, 389] on span "Open Media Manager" at bounding box center [283, 385] width 69 height 11
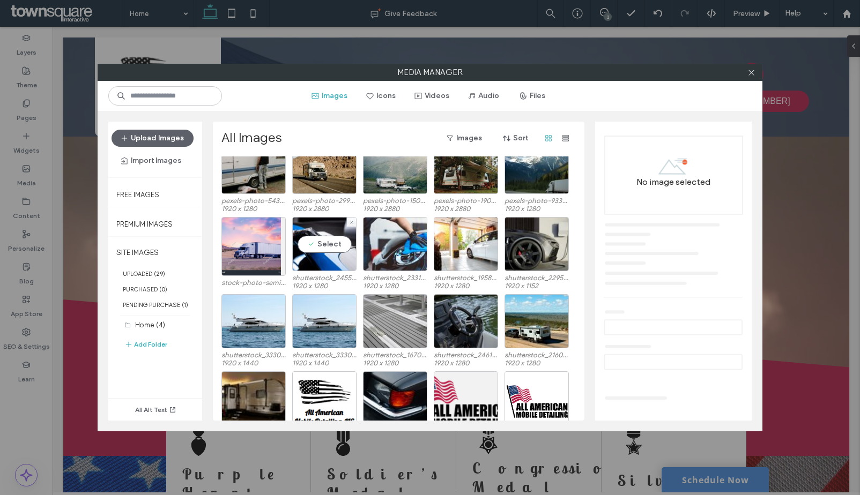
scroll to position [129, 0]
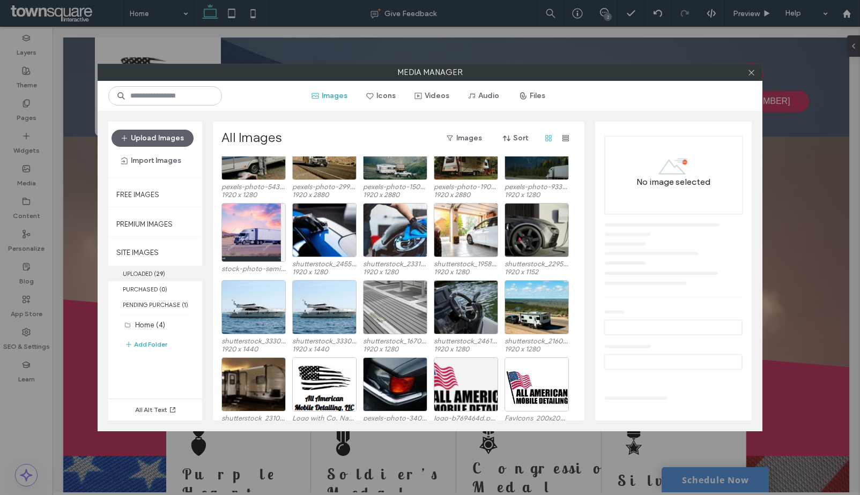
click at [147, 271] on label "UPLOADED ( 29 )" at bounding box center [155, 274] width 94 height 16
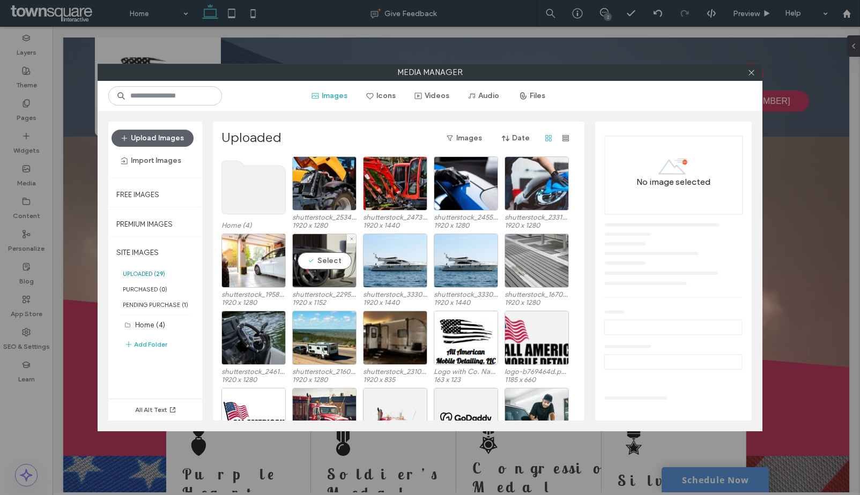
scroll to position [44, 0]
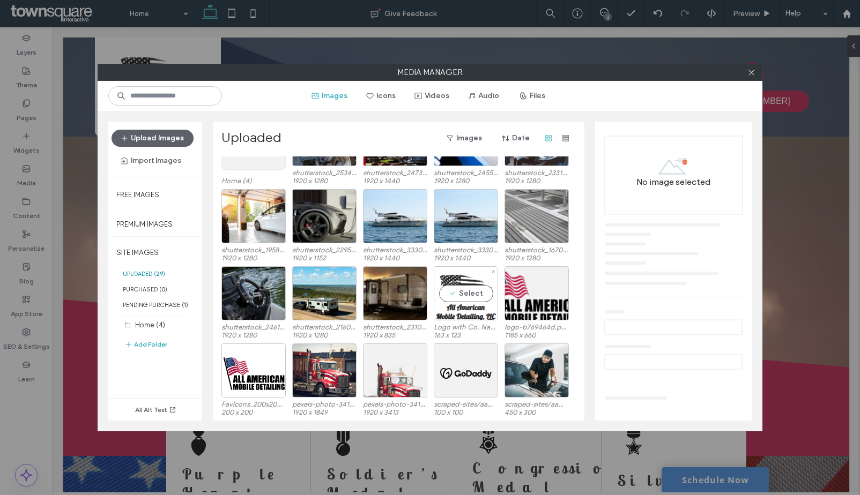
click at [466, 310] on div "Select" at bounding box center [466, 293] width 64 height 54
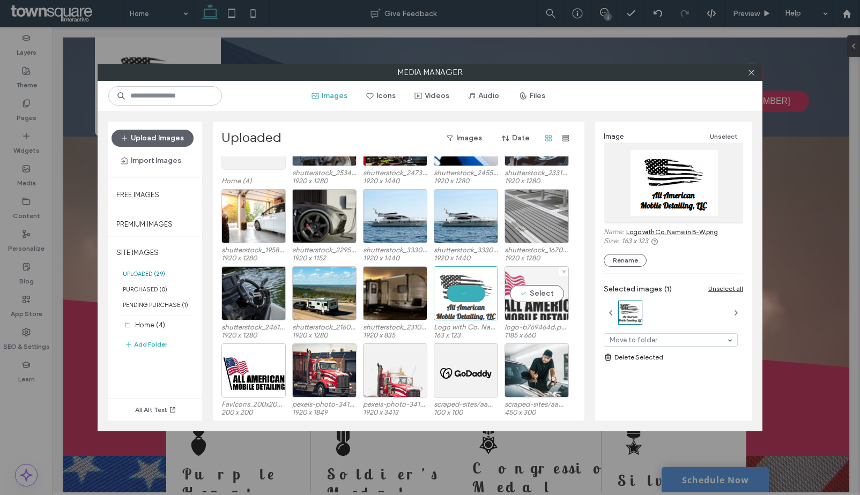
click at [525, 272] on div "Select" at bounding box center [536, 293] width 64 height 54
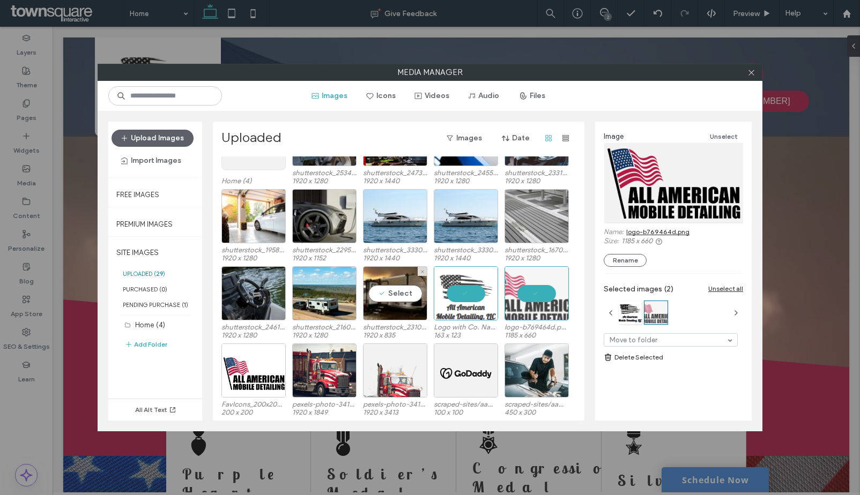
scroll to position [0, 0]
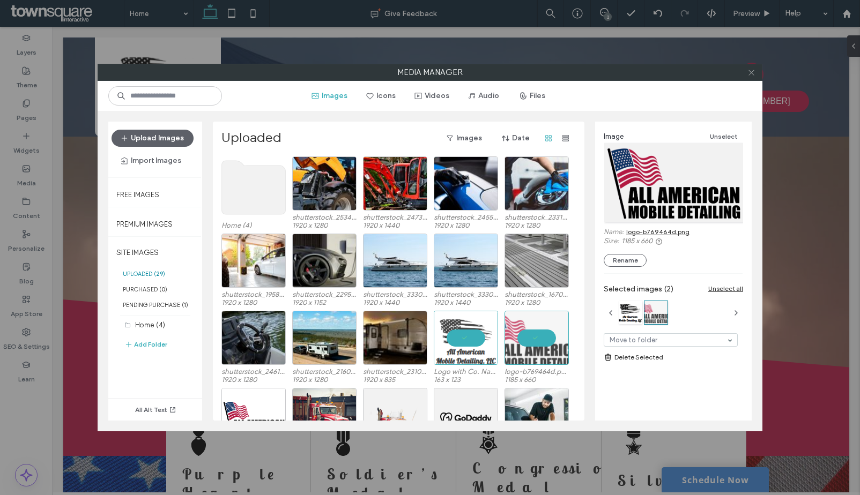
click at [753, 75] on icon at bounding box center [751, 73] width 8 height 8
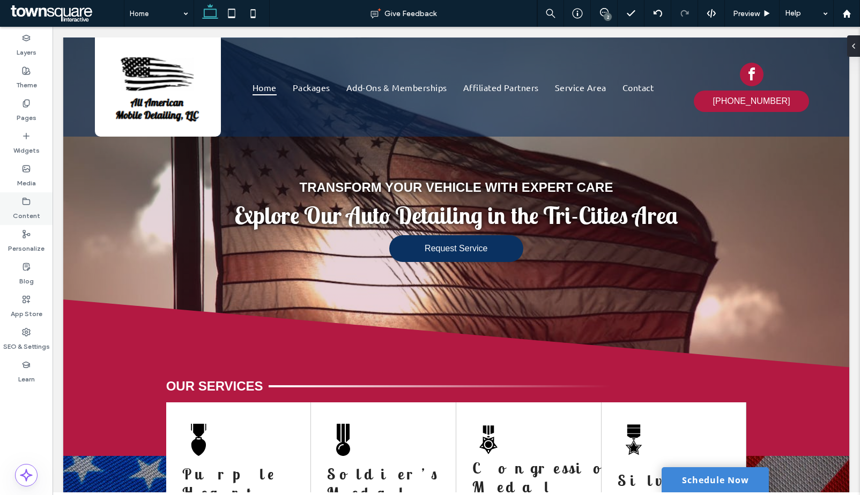
click at [26, 203] on icon at bounding box center [26, 201] width 9 height 9
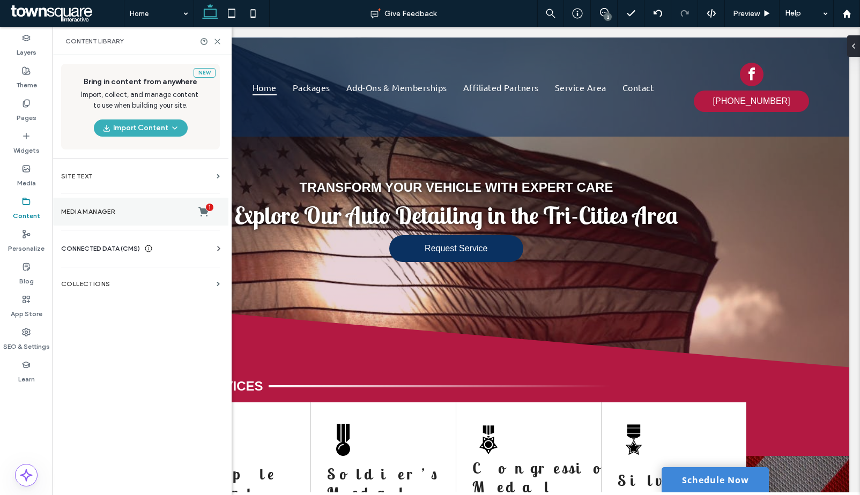
click at [91, 221] on section "Media Manager 1" at bounding box center [141, 212] width 176 height 28
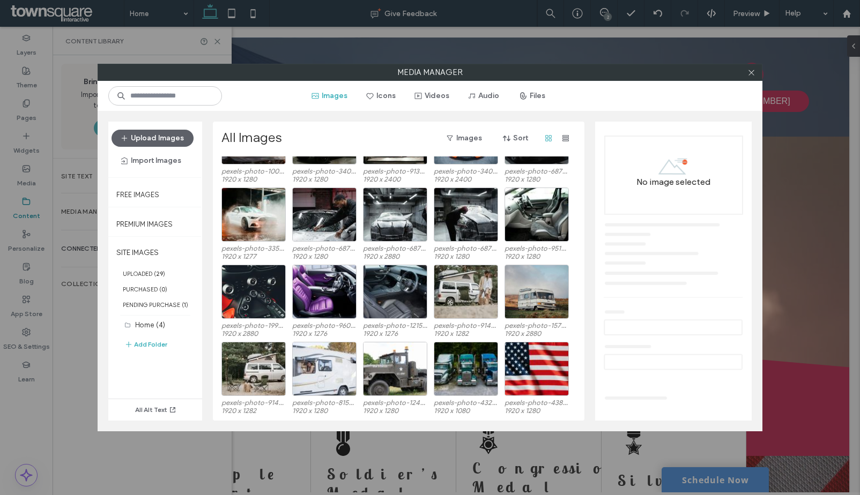
scroll to position [846, 0]
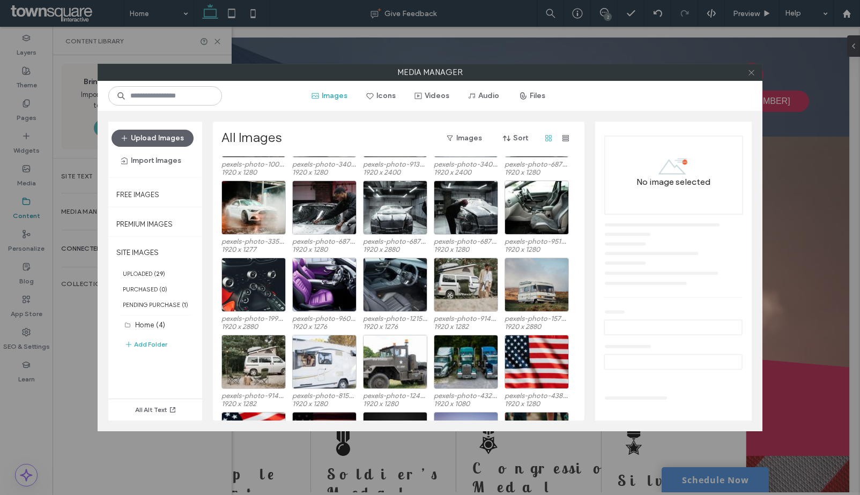
click at [752, 73] on use at bounding box center [750, 72] width 5 height 5
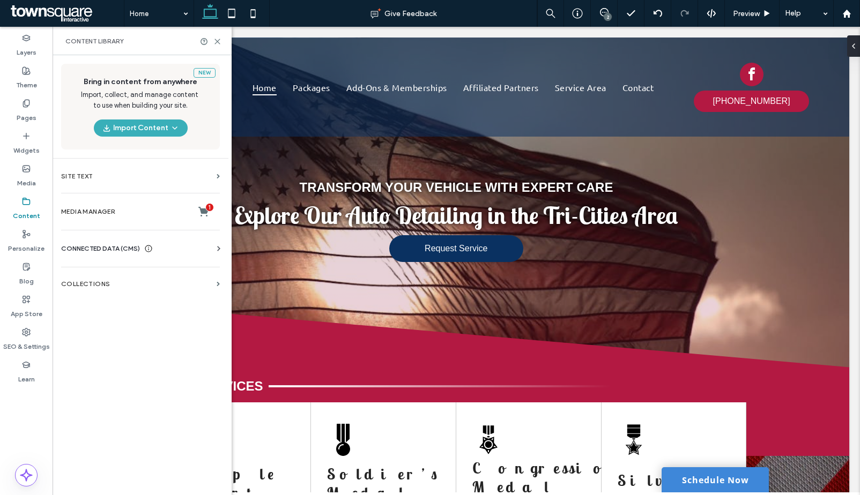
click at [91, 248] on span "CONNECTED DATA (CMS)" at bounding box center [100, 248] width 79 height 11
click at [126, 269] on section "Business Info" at bounding box center [142, 275] width 163 height 25
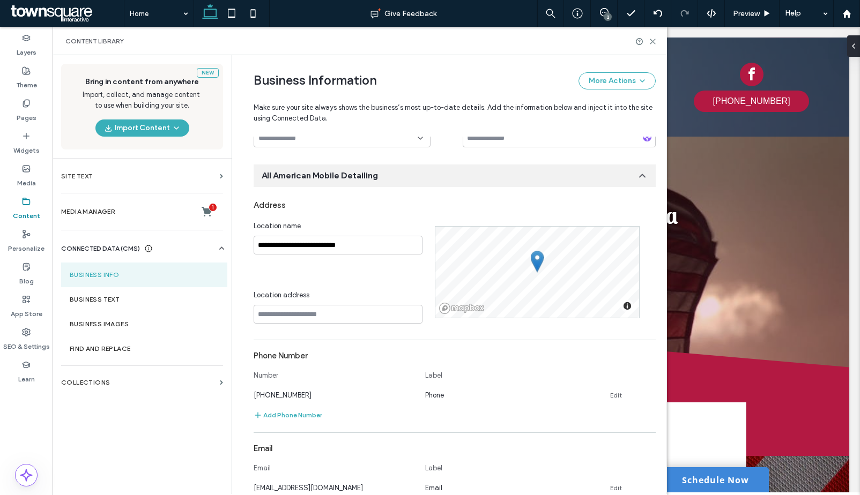
scroll to position [0, 0]
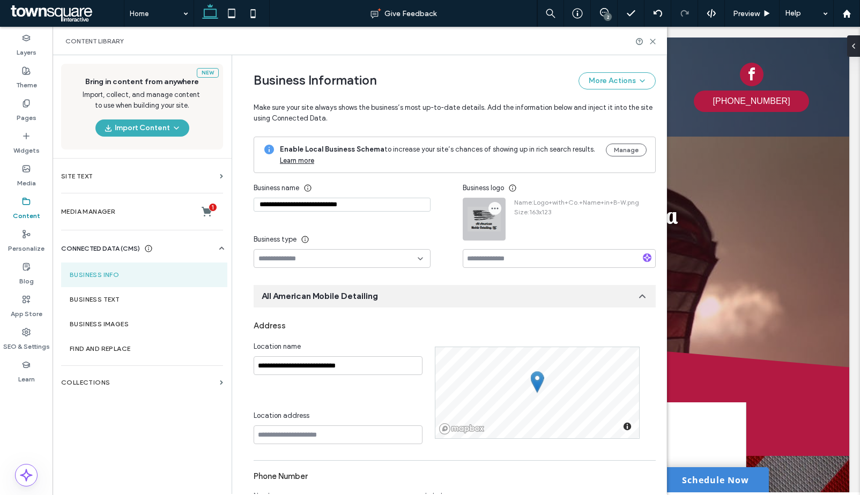
click at [492, 206] on icon "button" at bounding box center [494, 208] width 9 height 9
click at [500, 231] on icon at bounding box center [498, 234] width 9 height 9
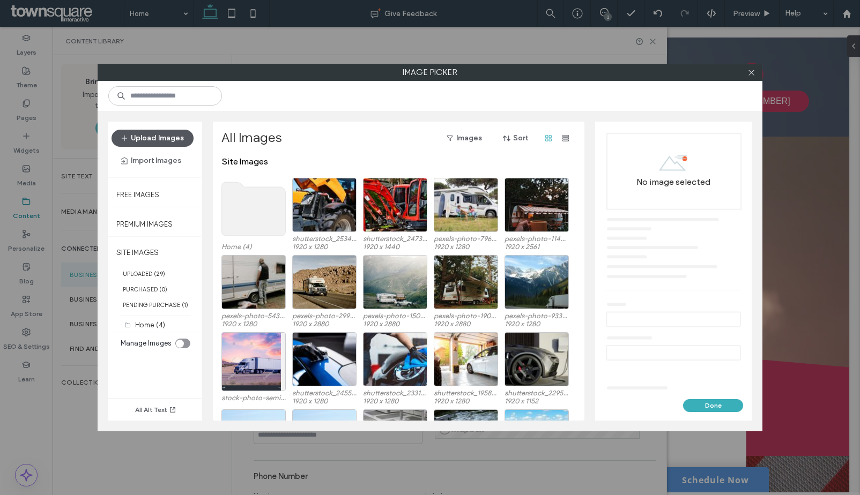
click at [167, 140] on button "Upload Images" at bounding box center [153, 138] width 82 height 17
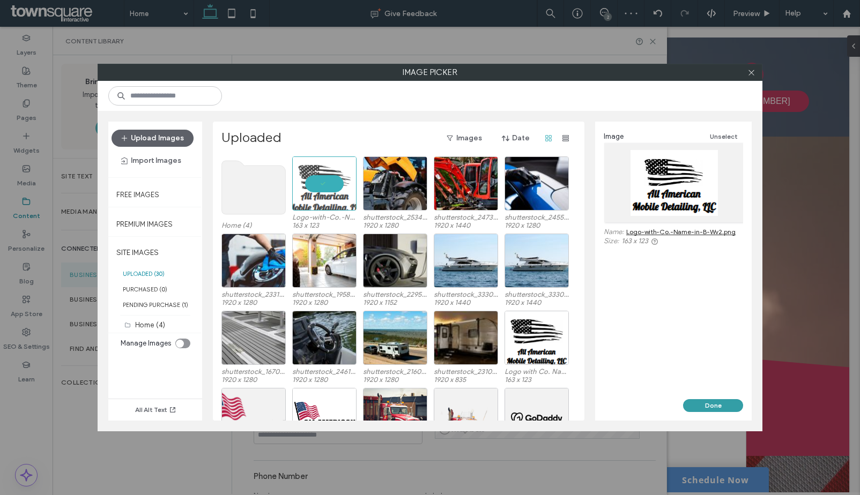
click at [712, 403] on button "Done" at bounding box center [713, 405] width 60 height 13
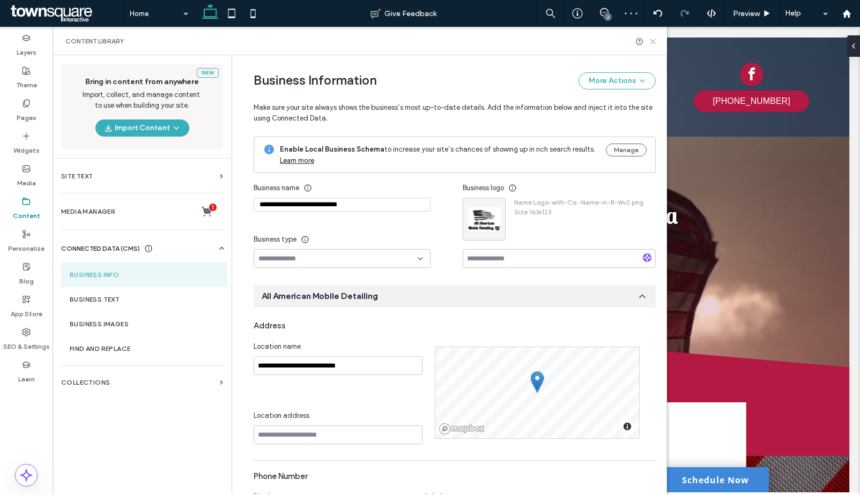
drag, startPoint x: 654, startPoint y: 43, endPoint x: 601, endPoint y: 16, distance: 59.2
click at [654, 43] on use at bounding box center [652, 41] width 5 height 5
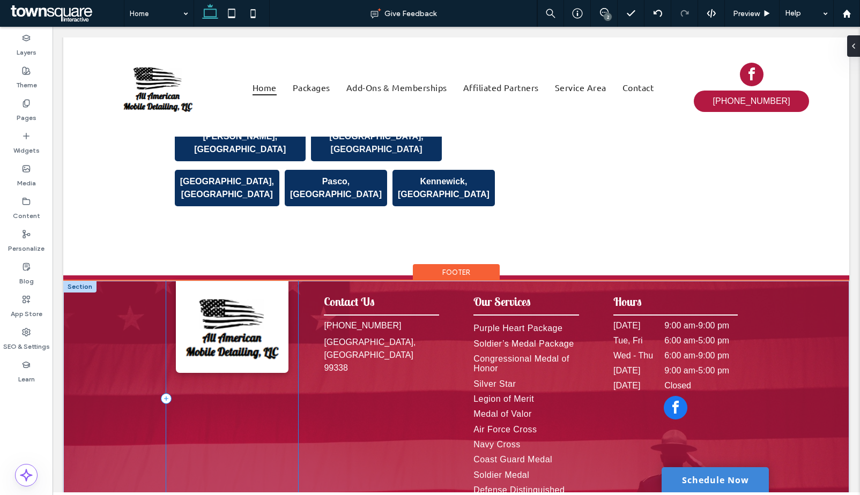
scroll to position [2304, 0]
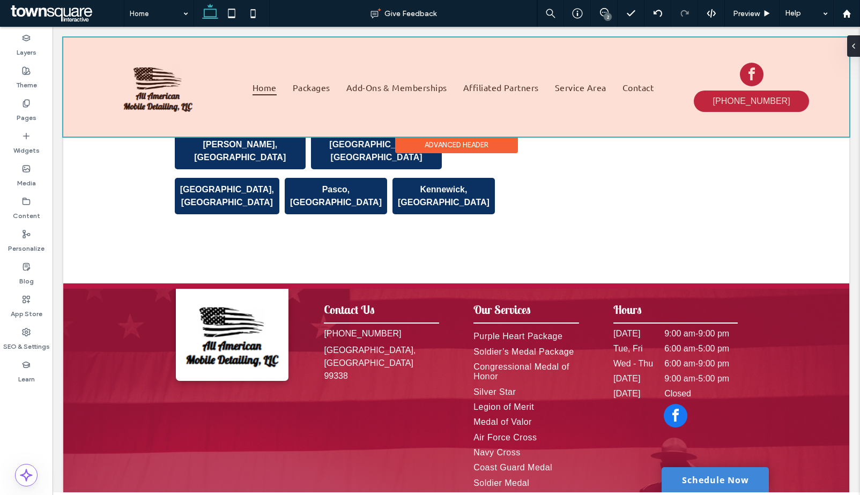
click at [157, 78] on div at bounding box center [456, 87] width 786 height 99
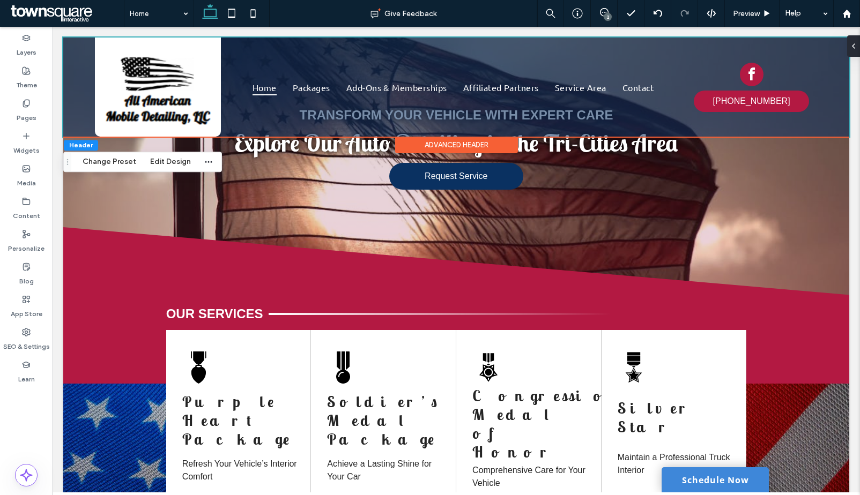
scroll to position [0, 0]
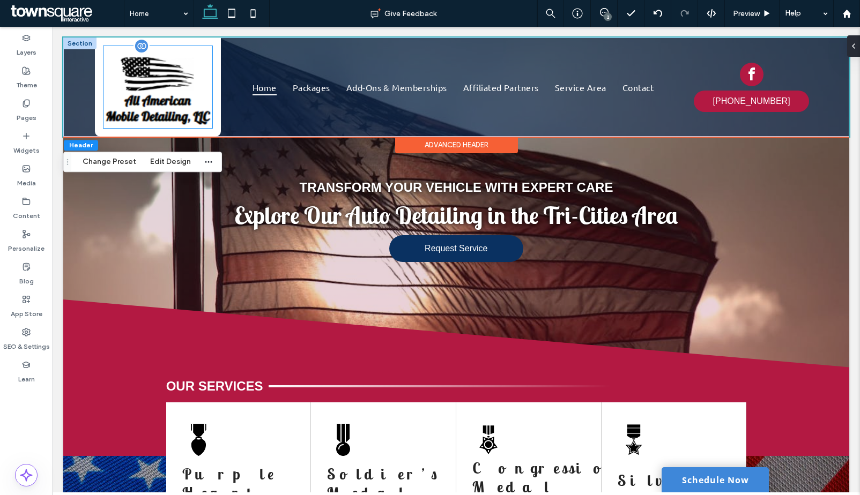
click at [182, 90] on img at bounding box center [157, 87] width 109 height 82
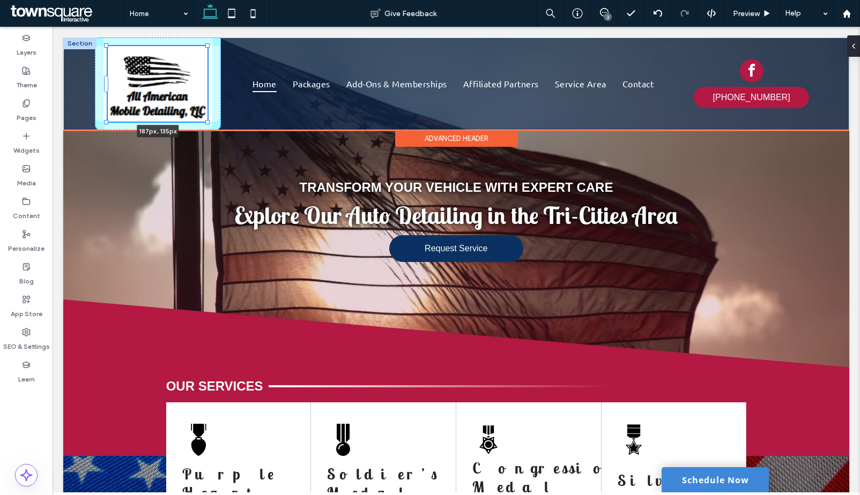
drag, startPoint x: 211, startPoint y: 126, endPoint x: 209, endPoint y: 121, distance: 5.6
click at [209, 121] on div at bounding box center [207, 122] width 4 height 4
type input "***"
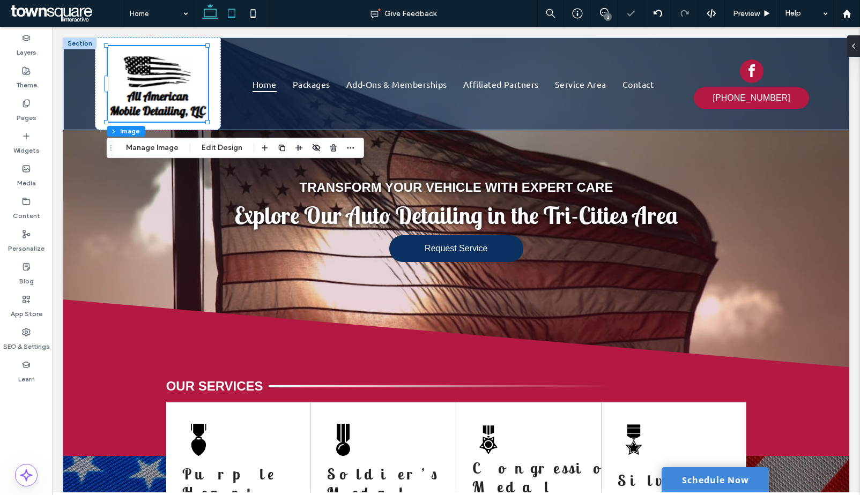
click at [234, 17] on use at bounding box center [231, 13] width 7 height 9
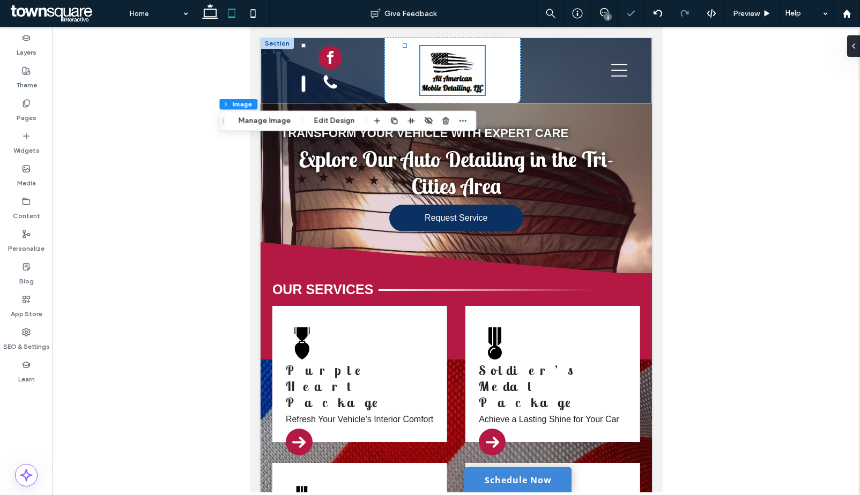
type input "***"
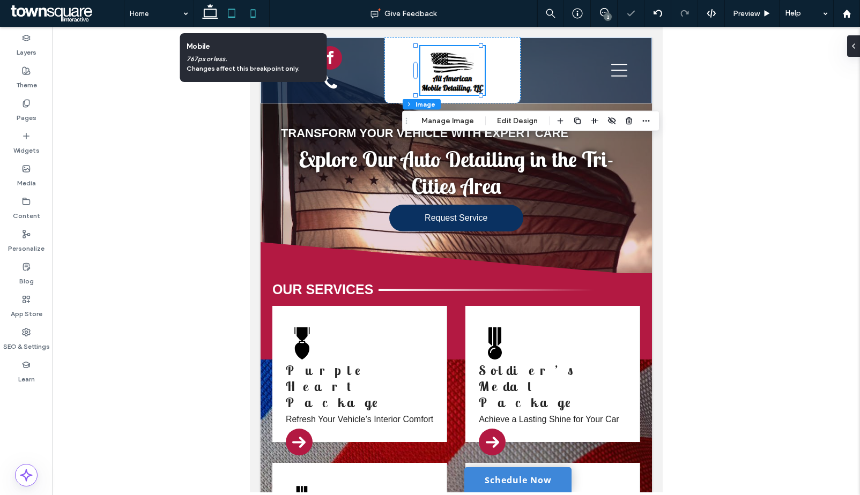
click at [260, 14] on icon at bounding box center [252, 13] width 21 height 21
type input "***"
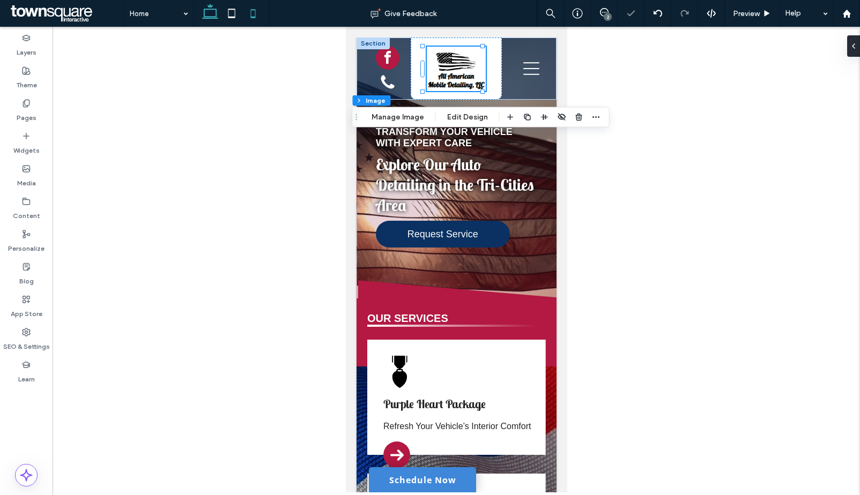
click at [205, 16] on icon at bounding box center [209, 13] width 21 height 21
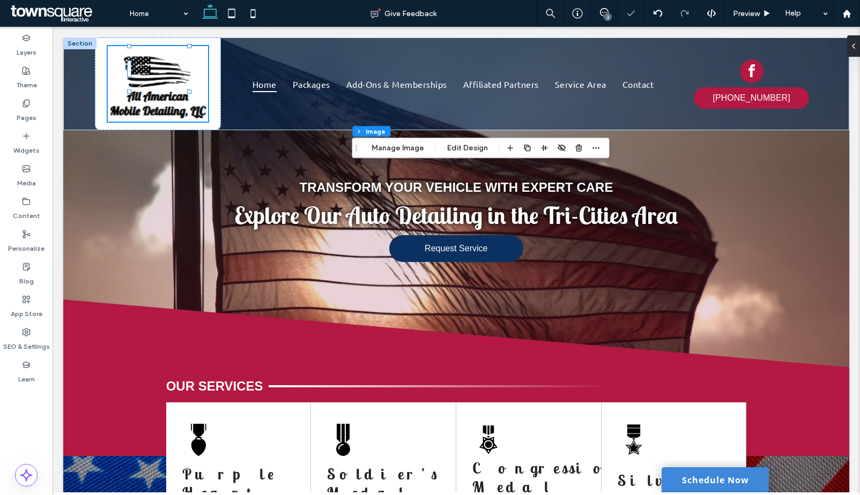
type input "***"
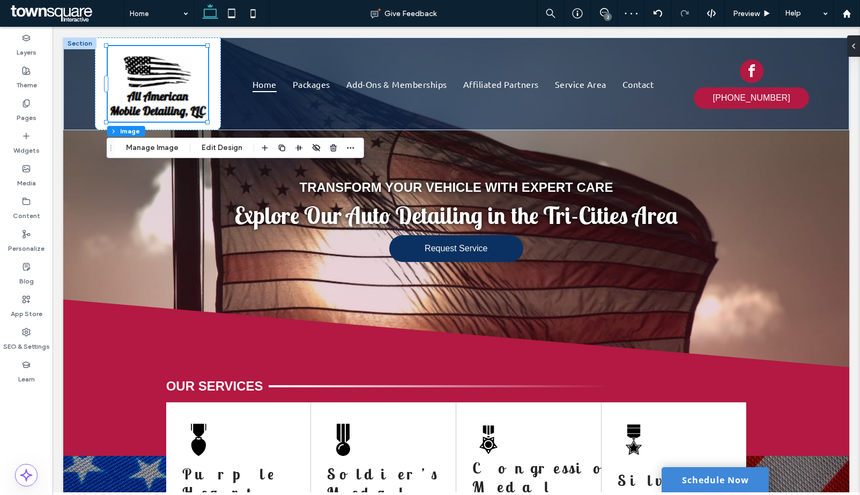
click at [608, 16] on div "2" at bounding box center [608, 17] width 8 height 8
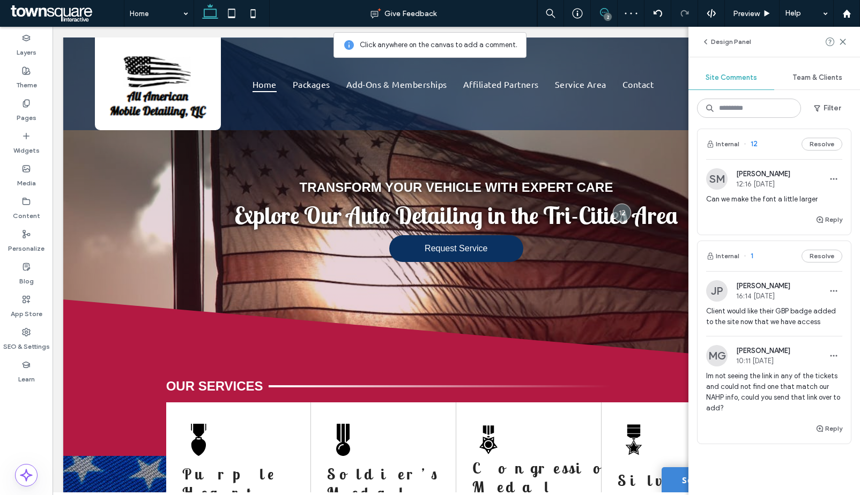
scroll to position [13, 0]
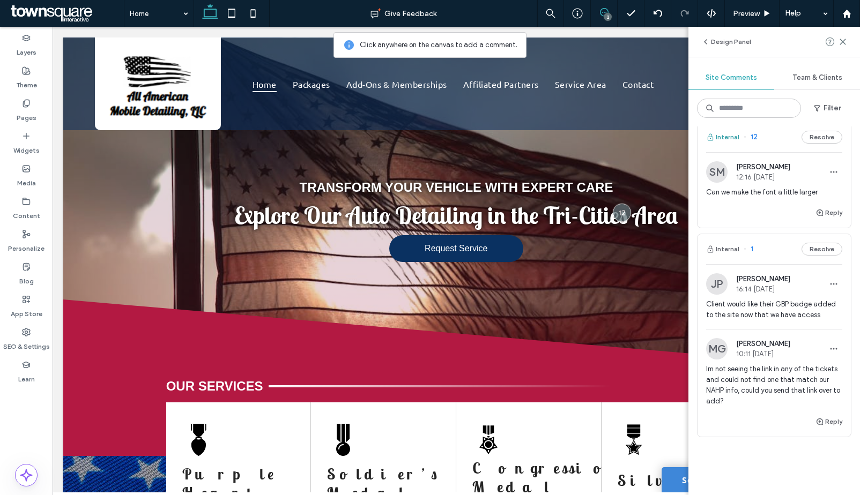
click at [726, 136] on button "Internal" at bounding box center [722, 137] width 33 height 13
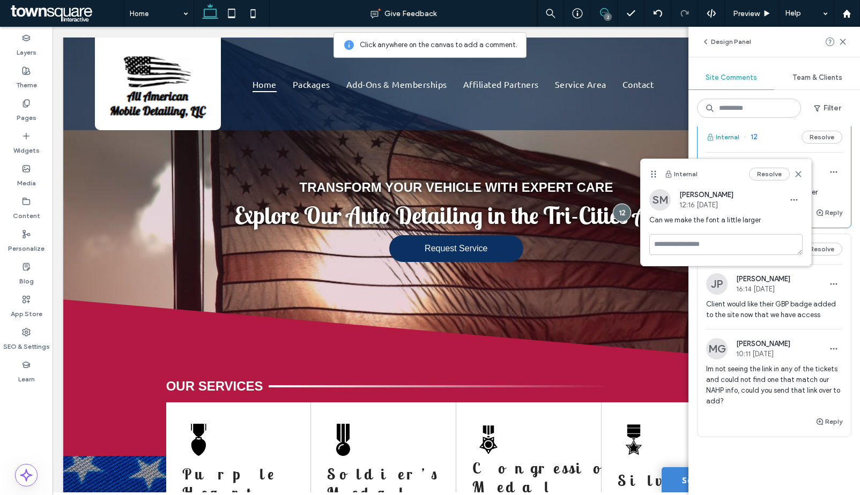
click at [725, 137] on button "Internal" at bounding box center [722, 137] width 33 height 13
click at [797, 173] on use at bounding box center [798, 174] width 5 height 5
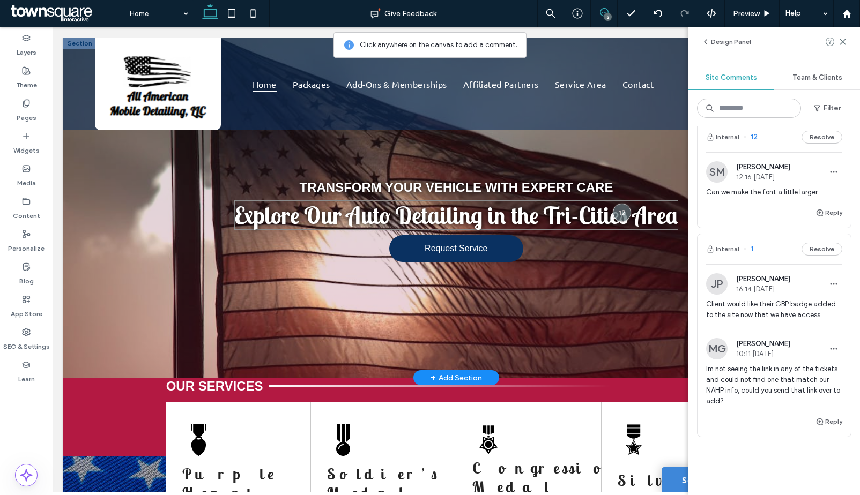
click at [498, 213] on span "Explore Our Auto Detailing in the Tri-Cities Area" at bounding box center [456, 214] width 444 height 29
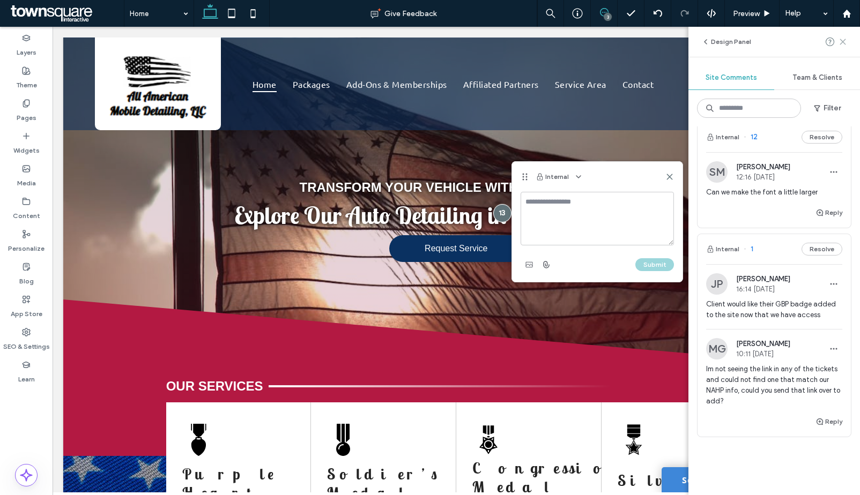
click at [843, 40] on icon at bounding box center [842, 42] width 9 height 9
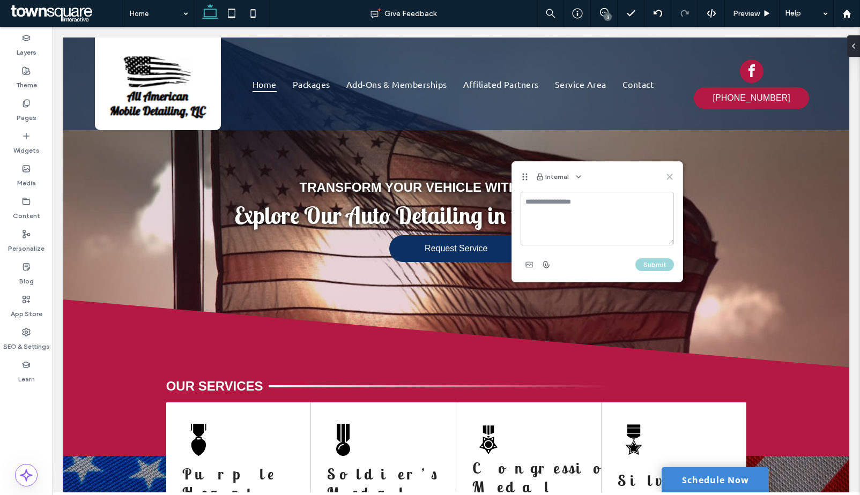
click at [670, 177] on icon at bounding box center [669, 177] width 9 height 9
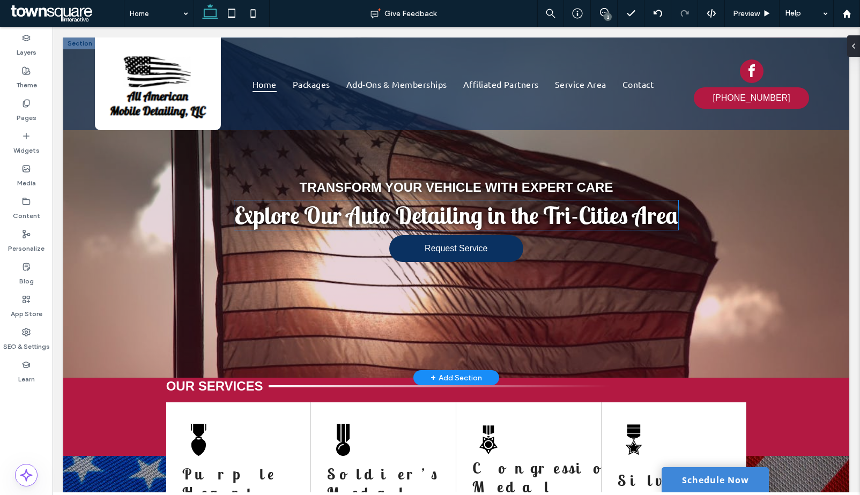
click at [474, 215] on span "Explore Our Auto Detailing in the Tri-Cities Area" at bounding box center [456, 214] width 444 height 29
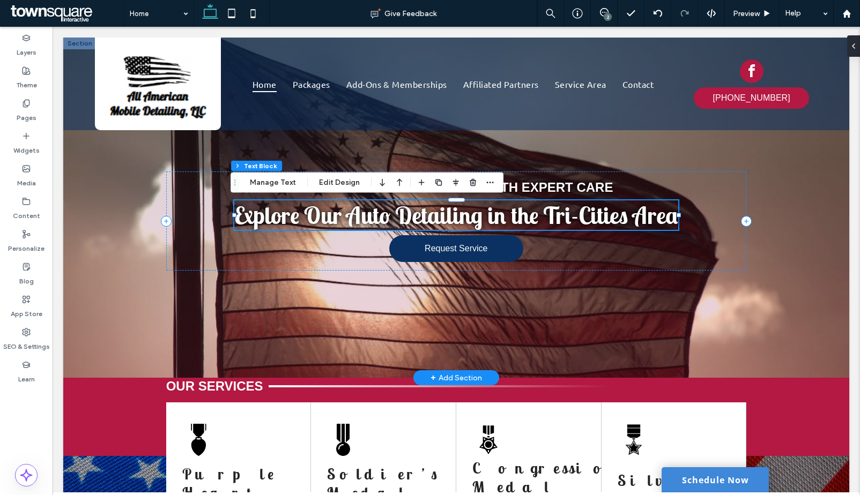
click at [474, 215] on div "Explore Our Auto Detailing in the Tri-Cities Area" at bounding box center [456, 214] width 444 height 29
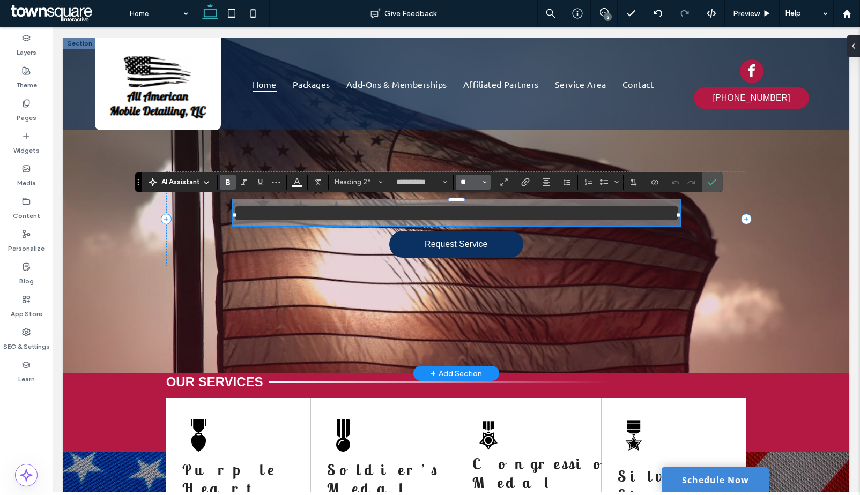
click at [474, 181] on input "**" at bounding box center [469, 182] width 21 height 9
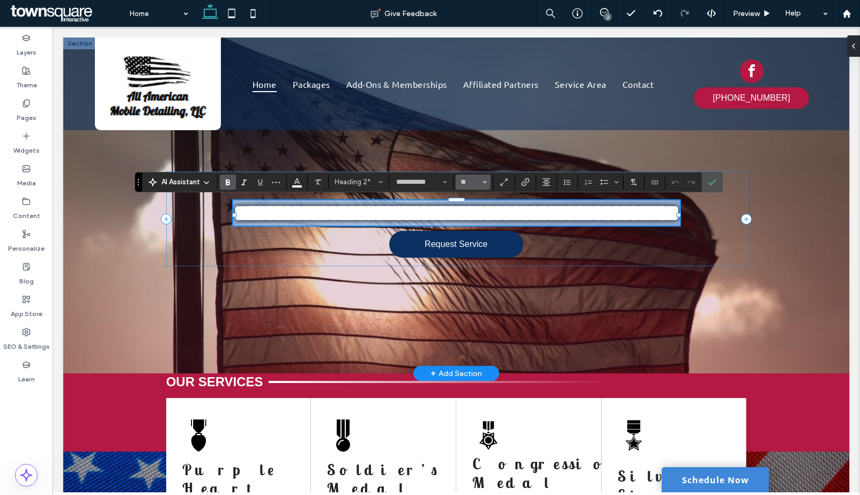
type input "**"
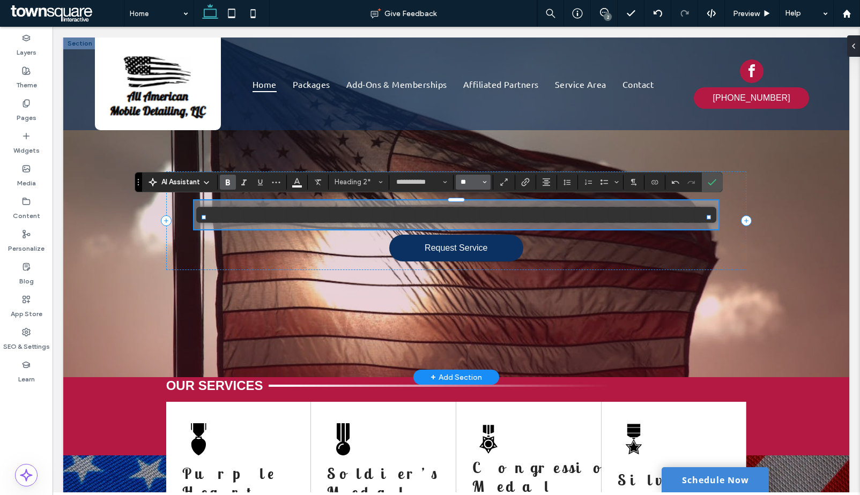
click at [469, 179] on input "**" at bounding box center [469, 182] width 21 height 9
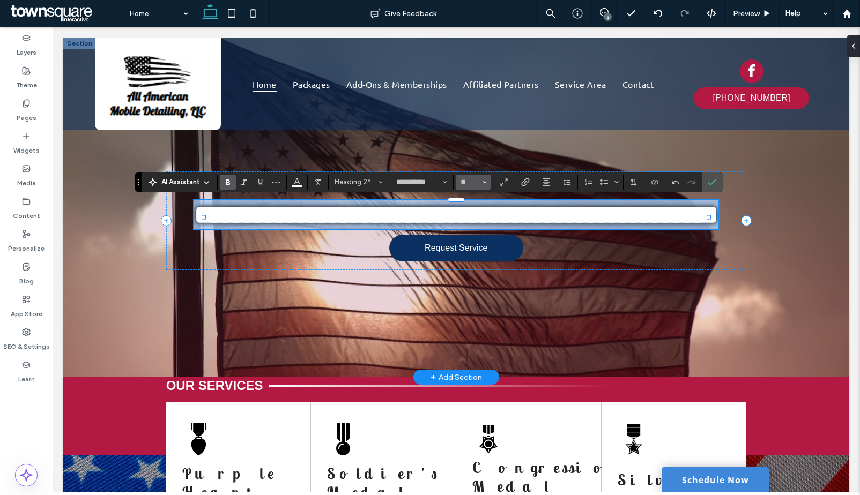
type input "**"
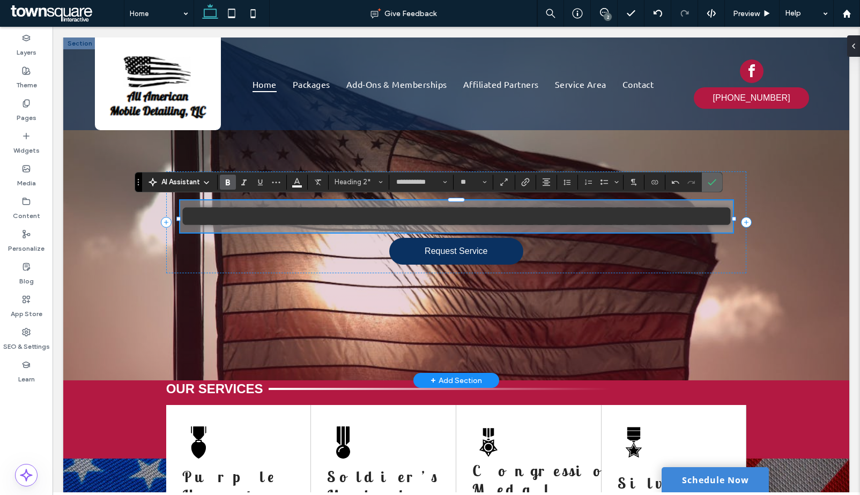
drag, startPoint x: 710, startPoint y: 185, endPoint x: 657, endPoint y: 159, distance: 59.5
click at [710, 185] on icon "Confirm" at bounding box center [712, 182] width 9 height 9
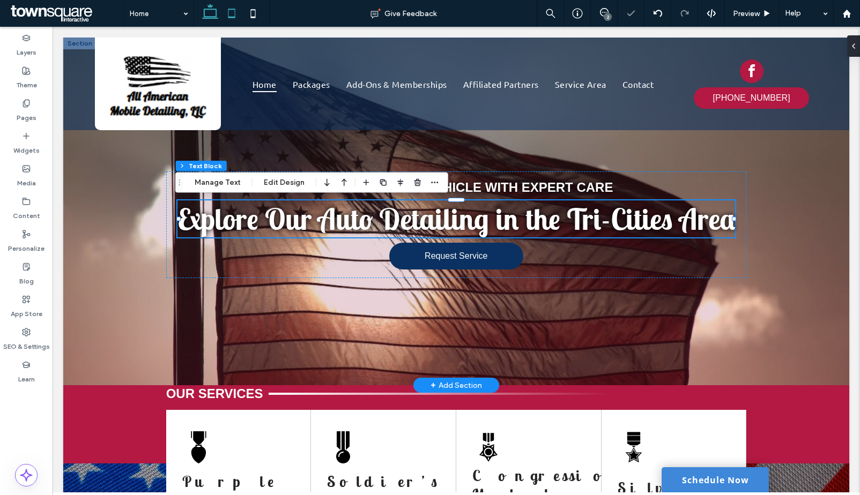
click at [229, 17] on use at bounding box center [231, 13] width 7 height 9
type input "***"
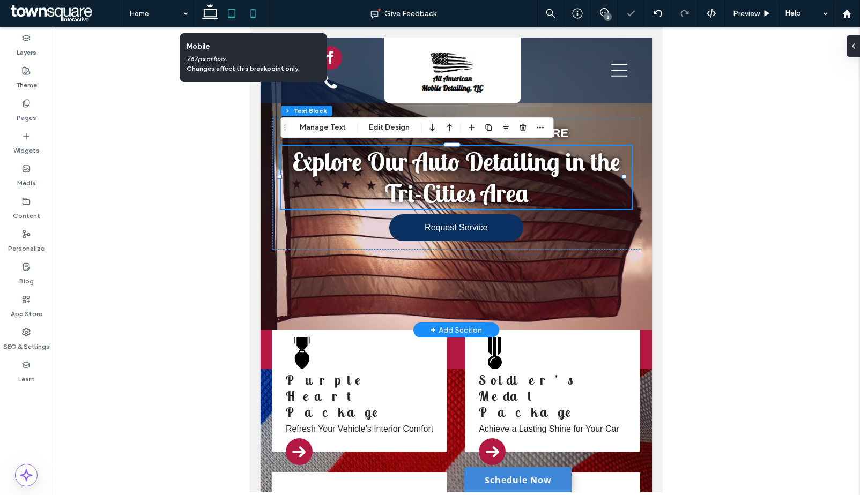
click at [258, 18] on icon at bounding box center [252, 13] width 21 height 21
type input "*"
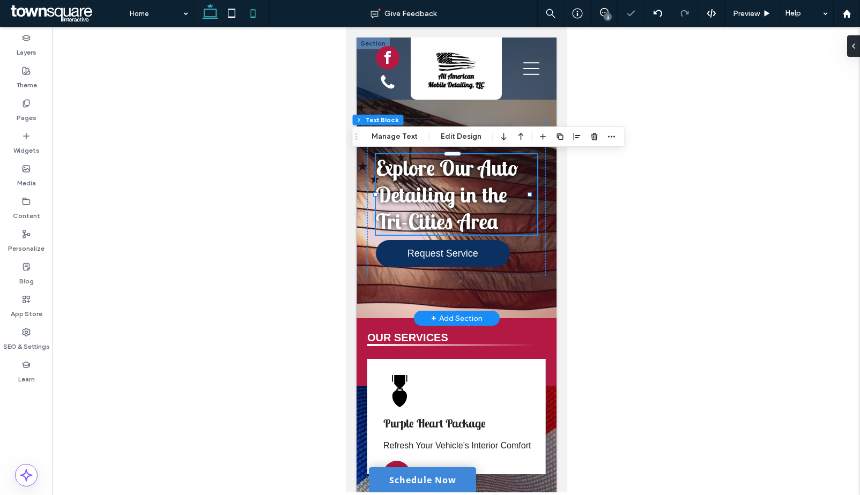
click at [215, 18] on use at bounding box center [210, 11] width 16 height 15
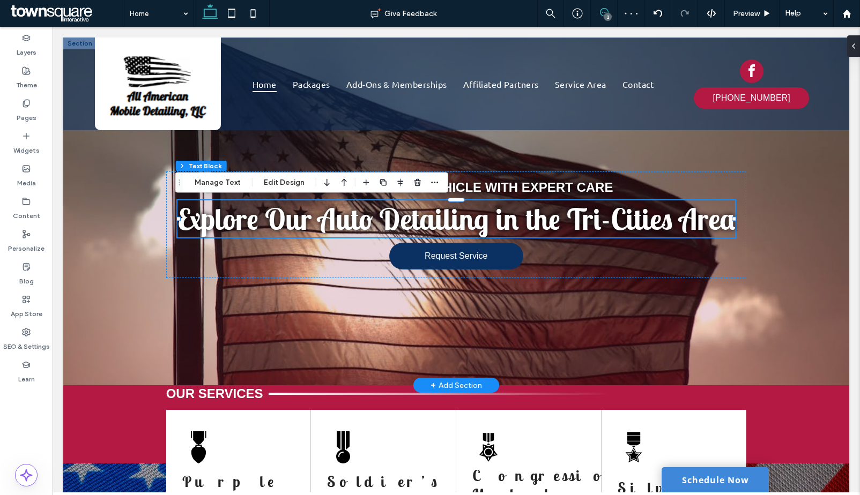
click at [608, 12] on span at bounding box center [604, 12] width 26 height 9
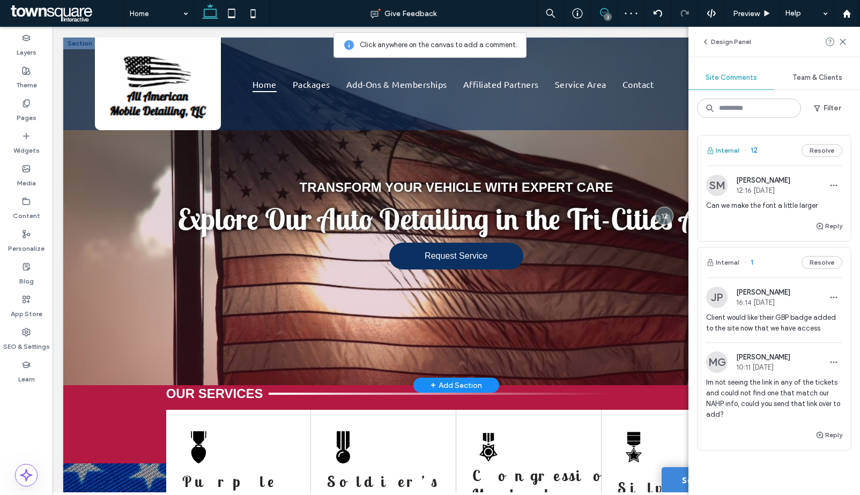
click at [724, 148] on button "Internal" at bounding box center [722, 150] width 33 height 13
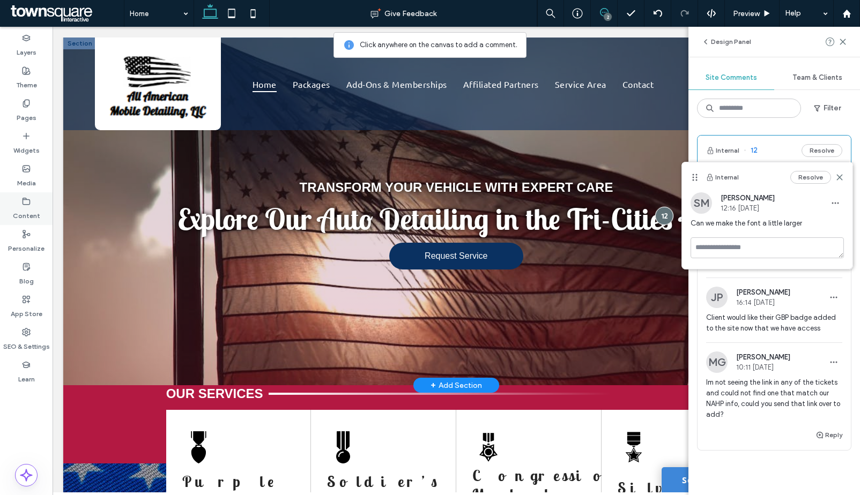
click at [17, 203] on div "Content" at bounding box center [26, 208] width 53 height 33
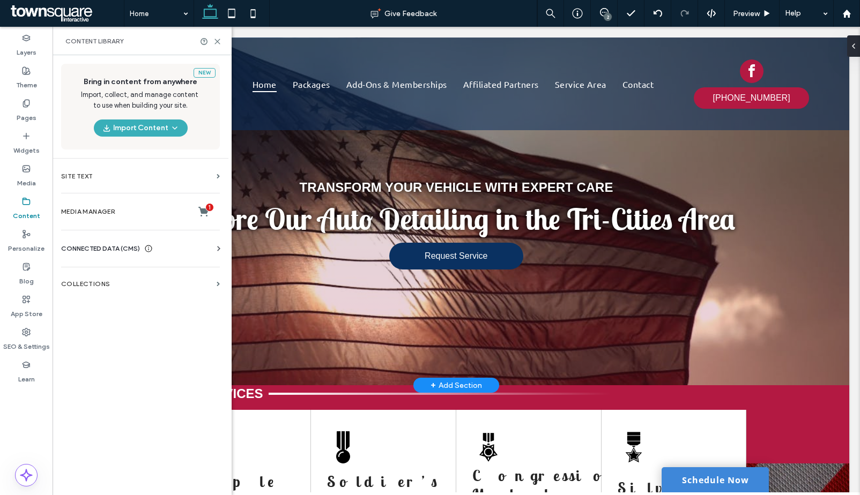
click at [93, 248] on span "CONNECTED DATA (CMS)" at bounding box center [100, 248] width 79 height 11
click at [122, 271] on section "Business Info" at bounding box center [142, 275] width 163 height 25
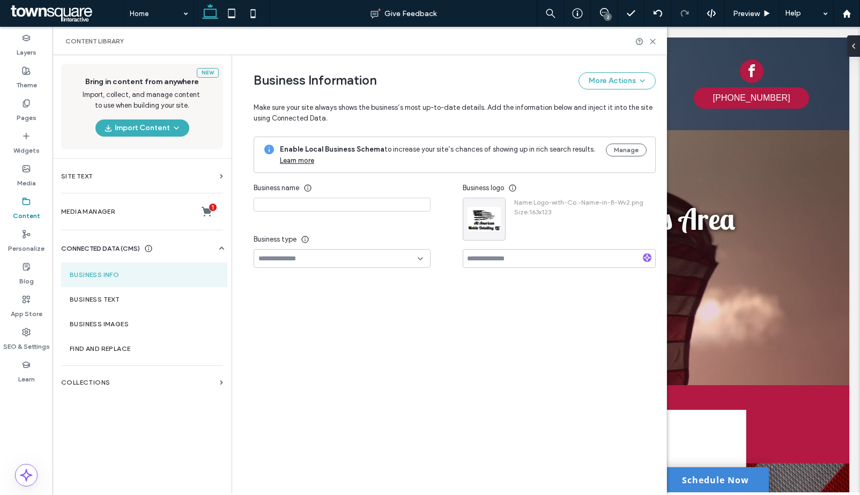
type input "**********"
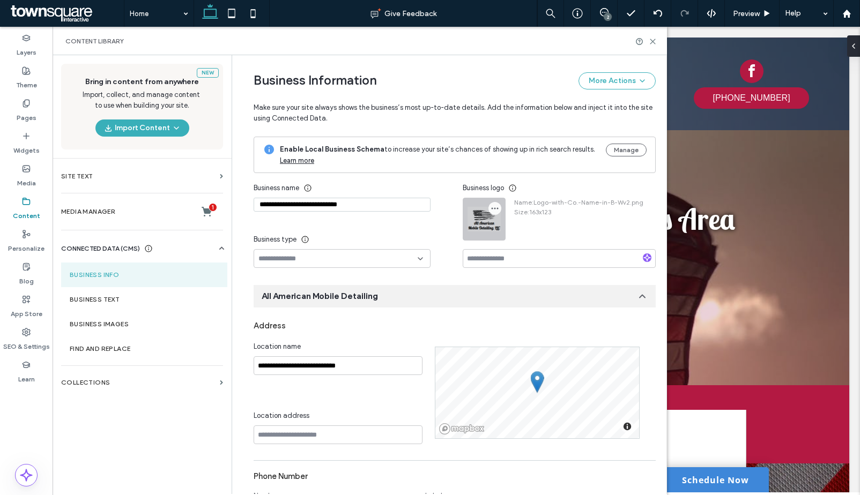
click at [493, 211] on icon "button" at bounding box center [494, 208] width 9 height 9
click at [507, 234] on span "Replace Image" at bounding box center [531, 234] width 48 height 11
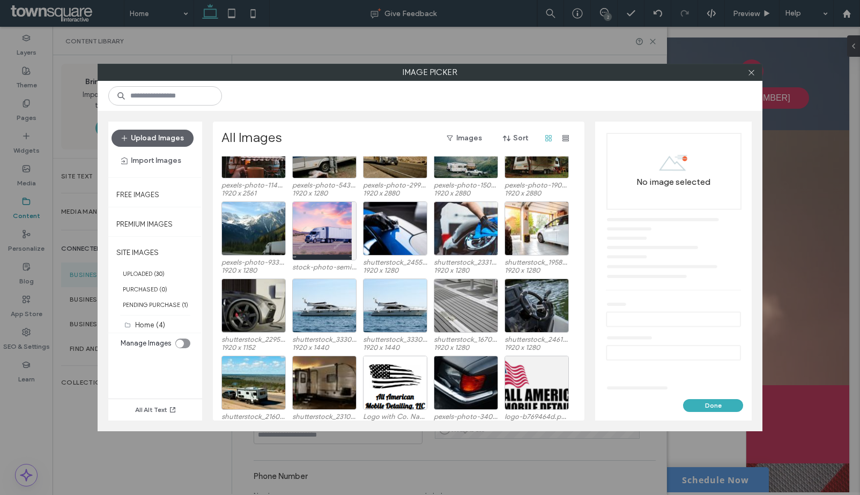
scroll to position [168, 0]
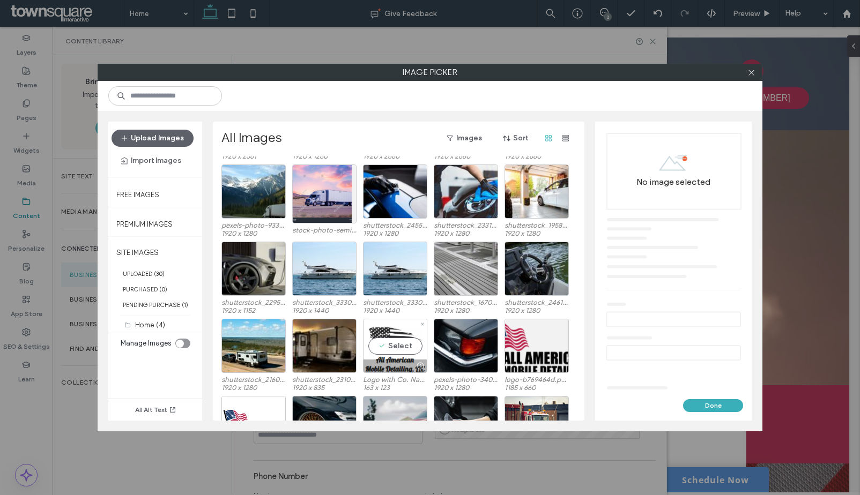
click at [404, 350] on div "Select" at bounding box center [395, 346] width 64 height 54
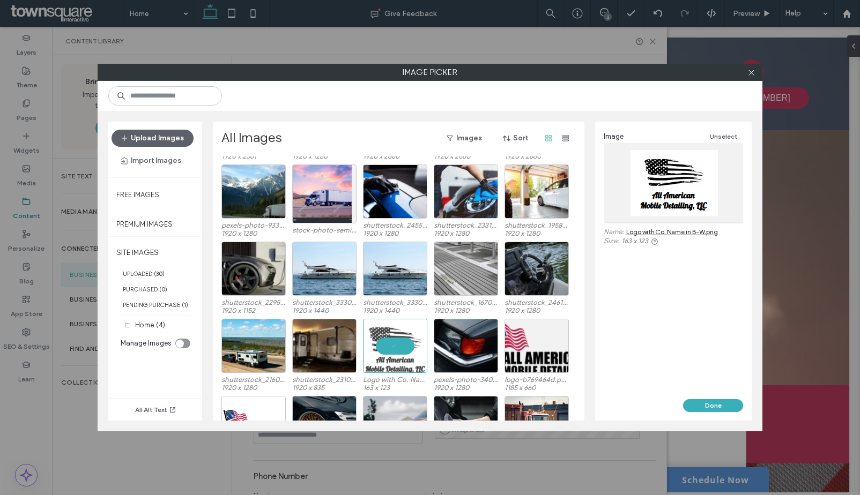
scroll to position [0, 0]
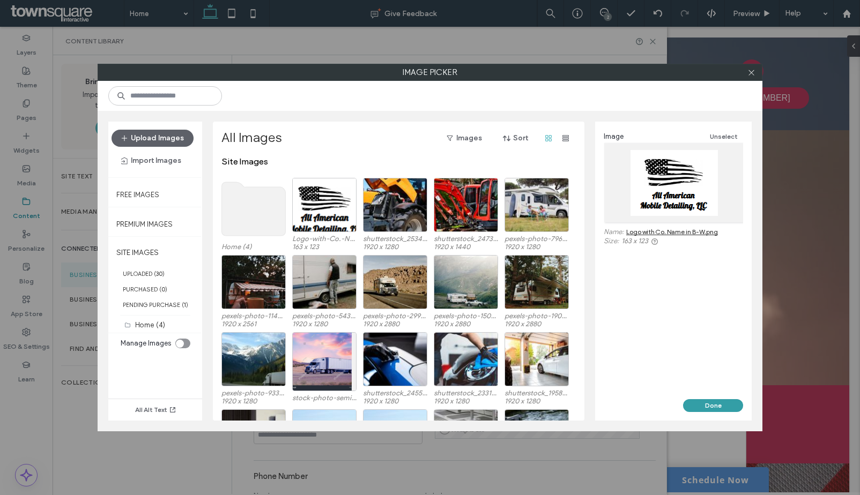
click at [698, 408] on button "Done" at bounding box center [713, 405] width 60 height 13
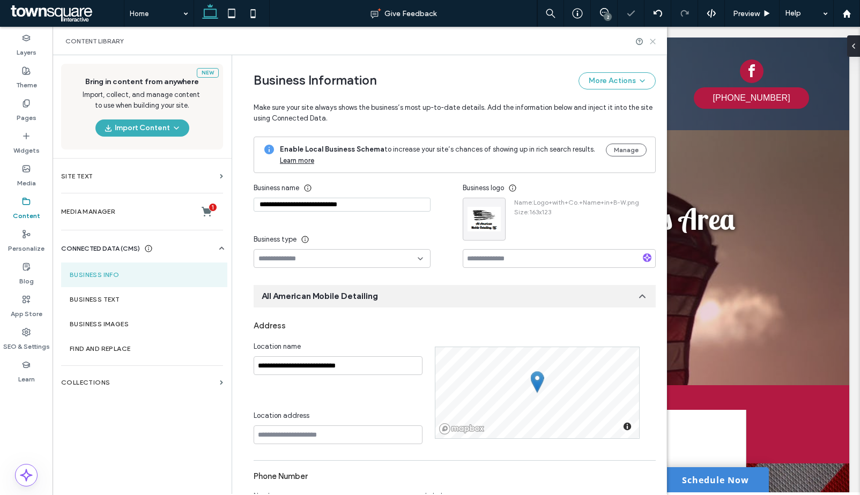
click at [654, 42] on icon at bounding box center [653, 42] width 8 height 8
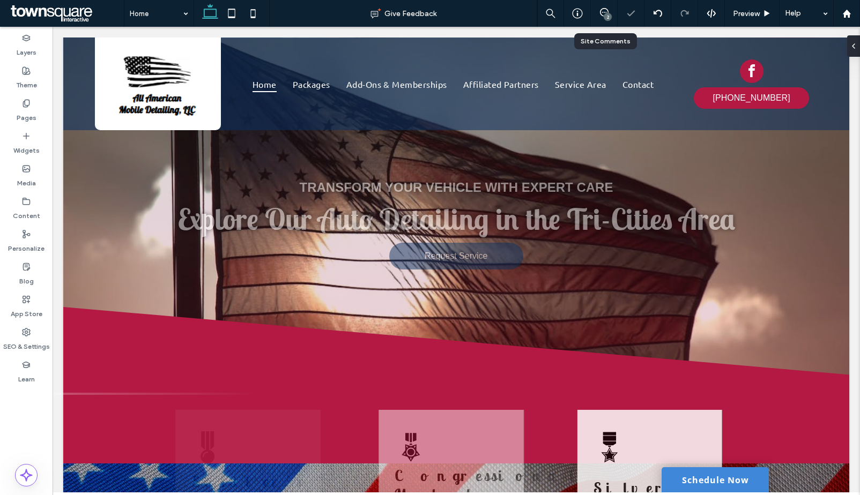
click at [600, 7] on div "2" at bounding box center [604, 13] width 27 height 27
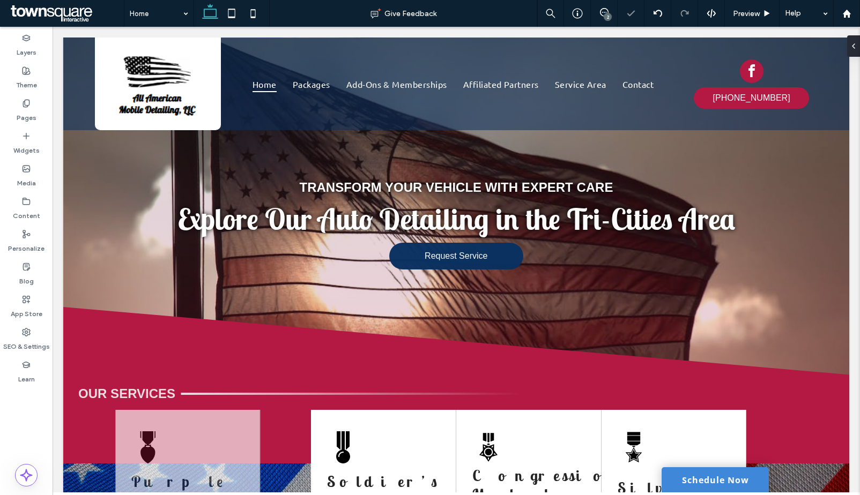
click at [604, 14] on div "2" at bounding box center [608, 17] width 8 height 8
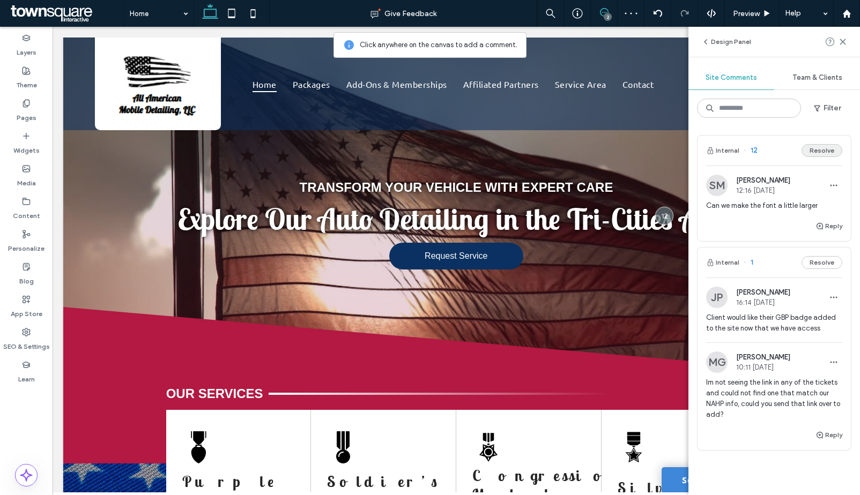
click at [812, 148] on button "Resolve" at bounding box center [821, 150] width 41 height 13
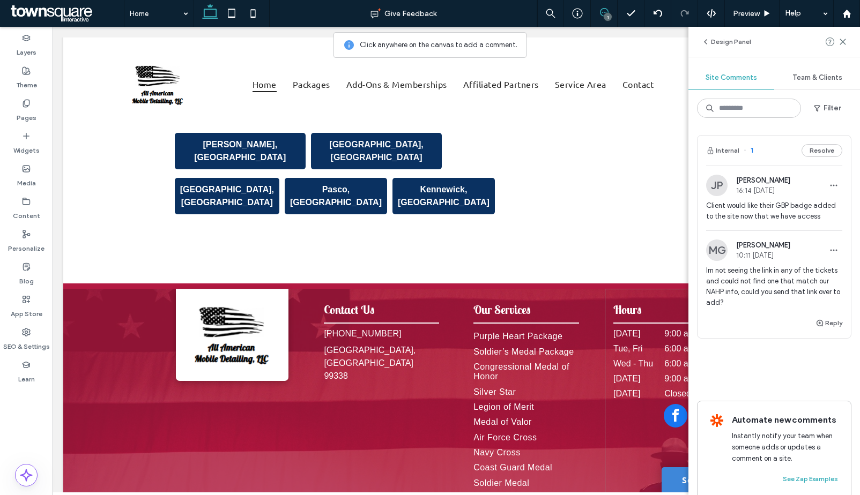
scroll to position [24, 0]
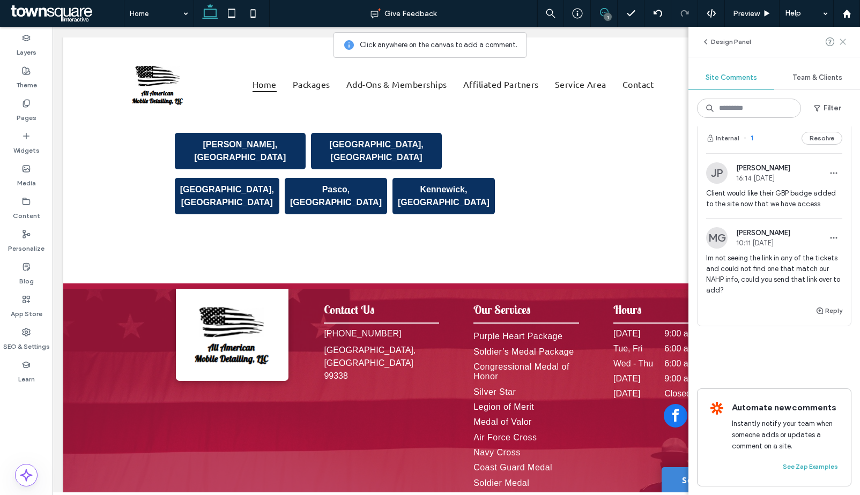
click at [843, 43] on icon at bounding box center [842, 42] width 9 height 9
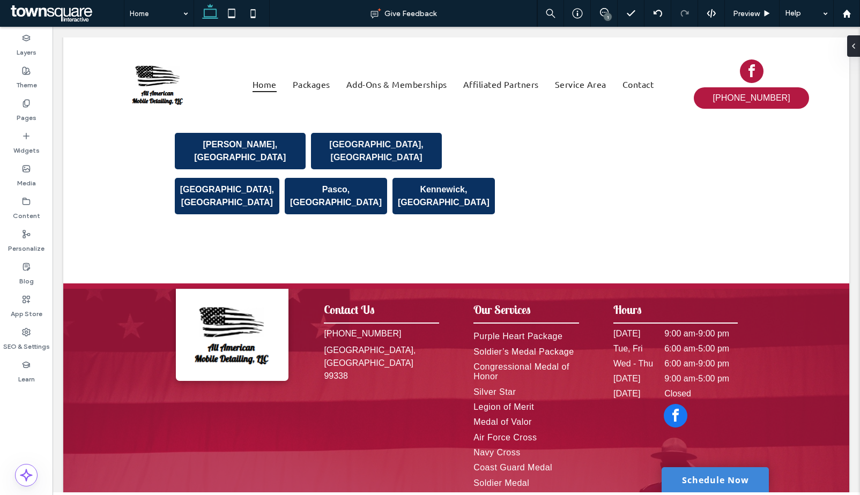
scroll to position [0, 0]
click at [20, 337] on label "SEO & Settings" at bounding box center [26, 344] width 47 height 15
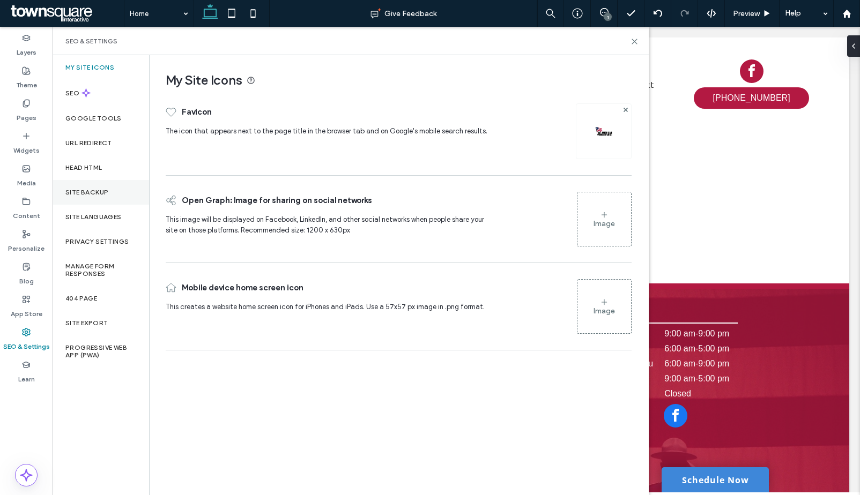
click at [87, 191] on label "Site Backup" at bounding box center [86, 193] width 43 height 8
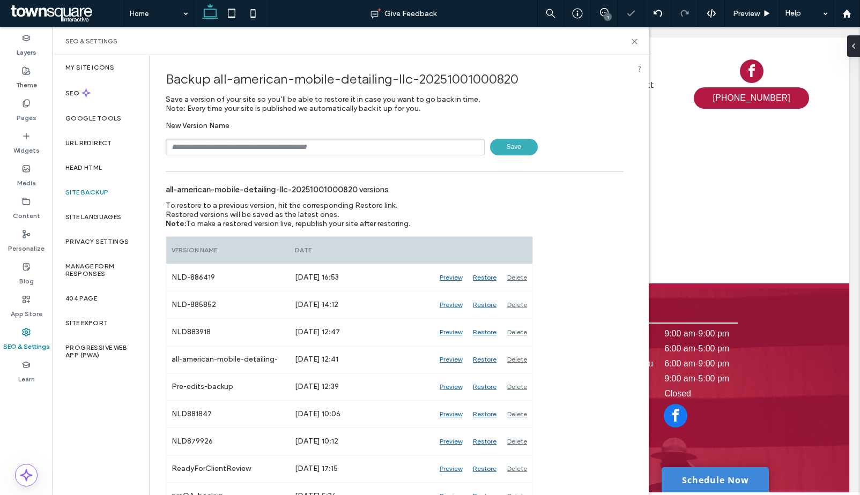
click at [237, 150] on input "text" at bounding box center [325, 147] width 319 height 17
click at [388, 150] on input "****" at bounding box center [325, 147] width 319 height 17
paste input "******"
type input "**********"
click at [536, 148] on div "**********" at bounding box center [395, 147] width 458 height 17
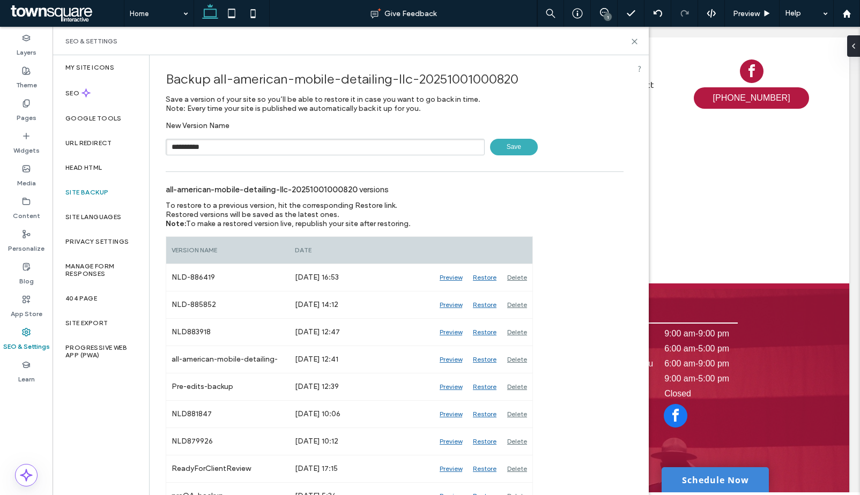
click at [531, 147] on span "Save" at bounding box center [514, 147] width 48 height 17
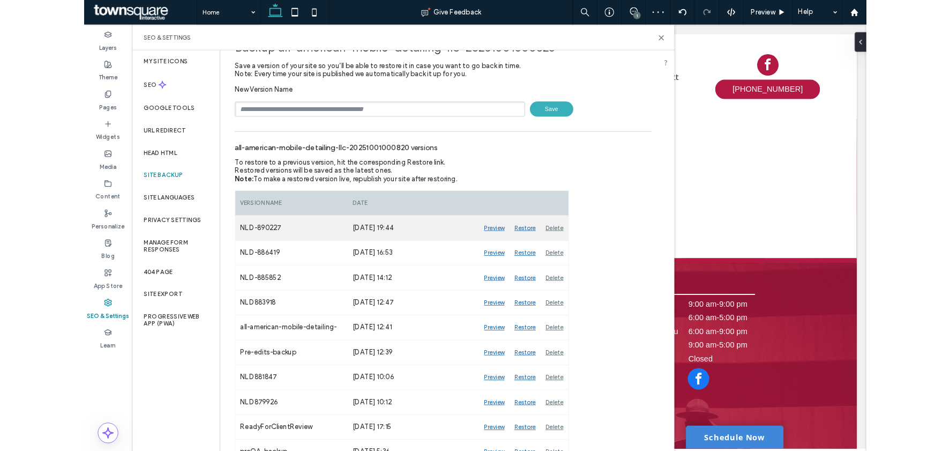
scroll to position [41, 0]
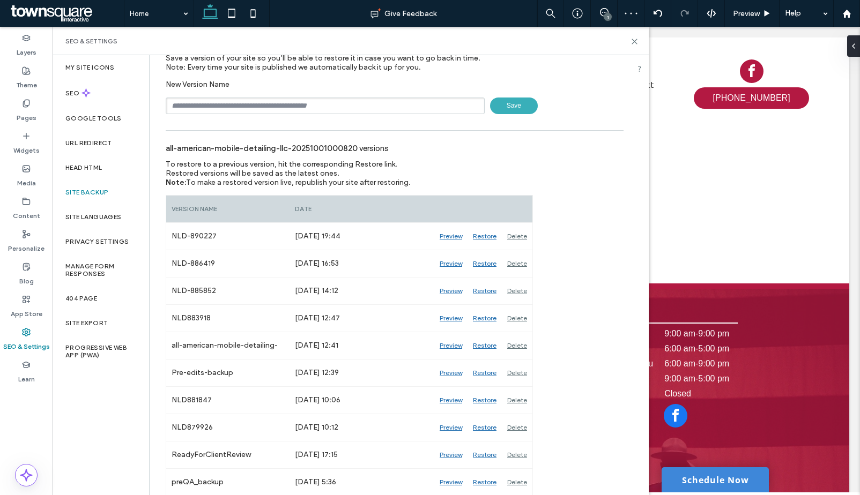
click at [630, 40] on div "SEO & Settings" at bounding box center [350, 41] width 570 height 9
click at [632, 42] on icon at bounding box center [634, 42] width 8 height 8
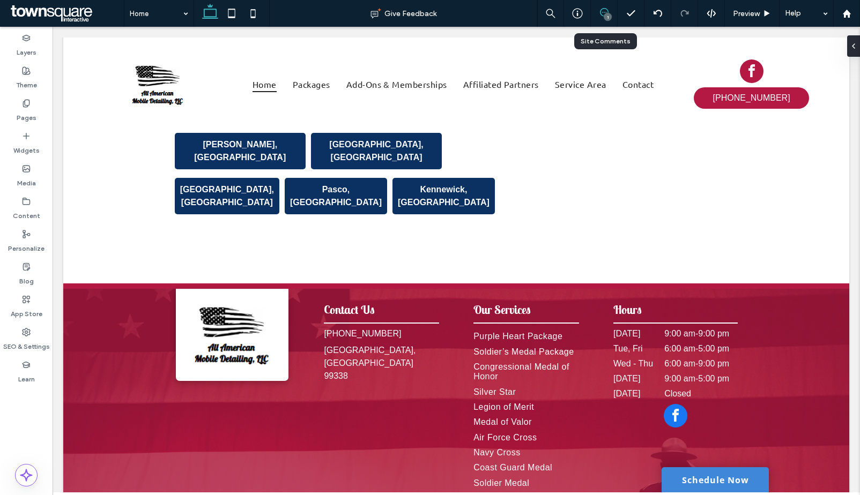
click at [601, 16] on icon at bounding box center [604, 12] width 9 height 9
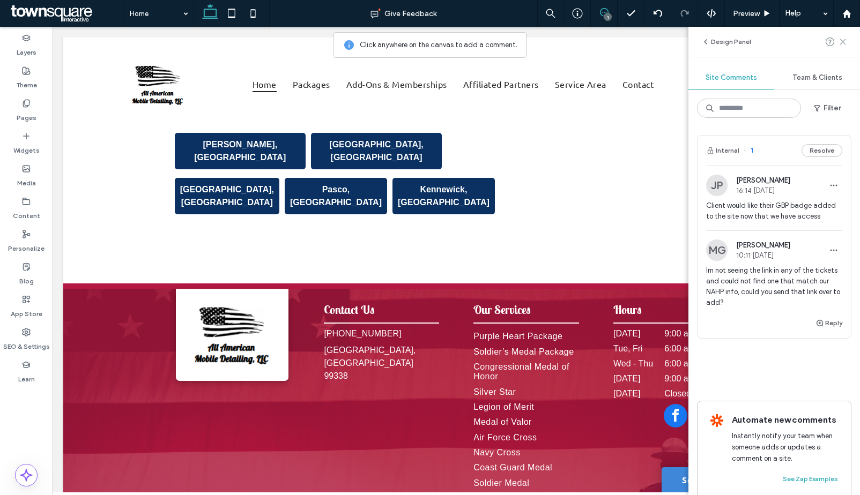
click at [844, 44] on icon at bounding box center [842, 42] width 9 height 9
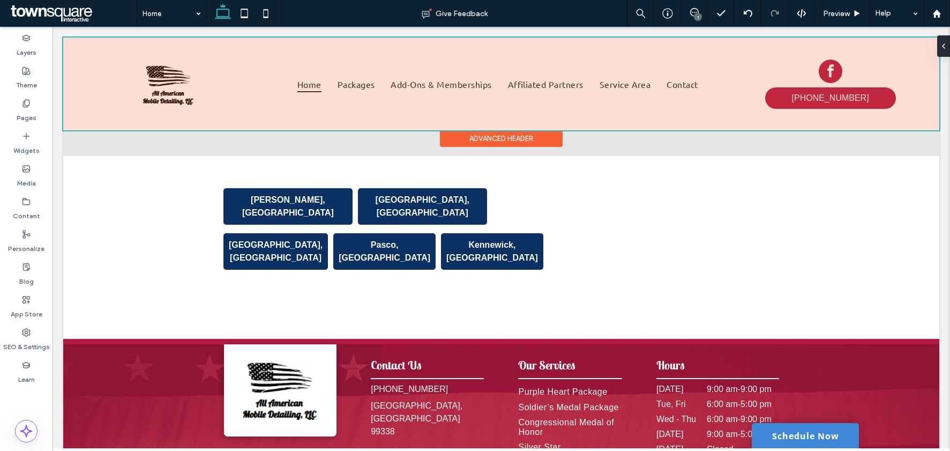
scroll to position [1399, 0]
